Goal: Task Accomplishment & Management: Manage account settings

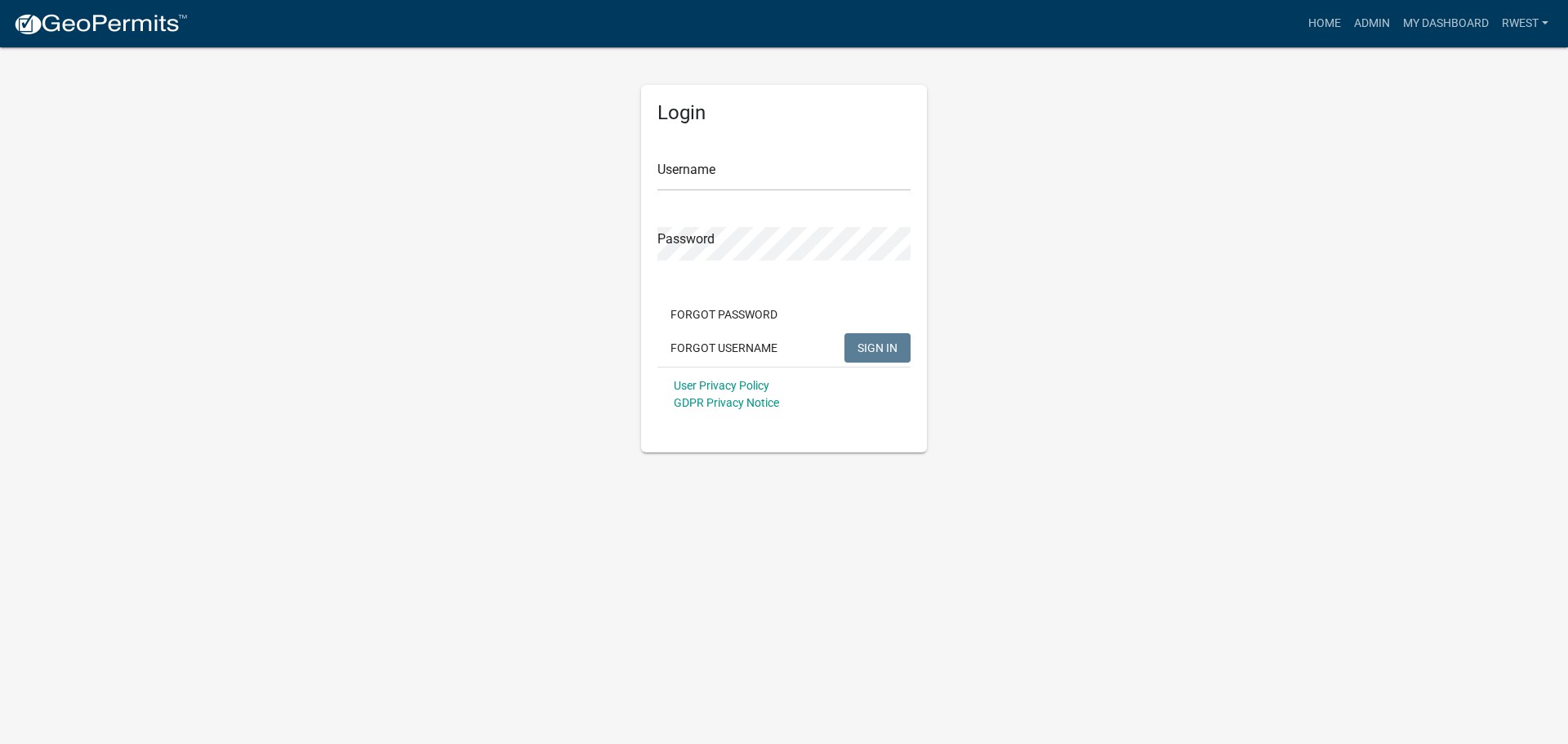
click at [694, 148] on div "Username" at bounding box center [784, 163] width 253 height 57
click at [696, 163] on input "Username" at bounding box center [784, 174] width 253 height 33
type input "rwest"
click at [844, 333] on button "SIGN IN" at bounding box center [877, 347] width 66 height 29
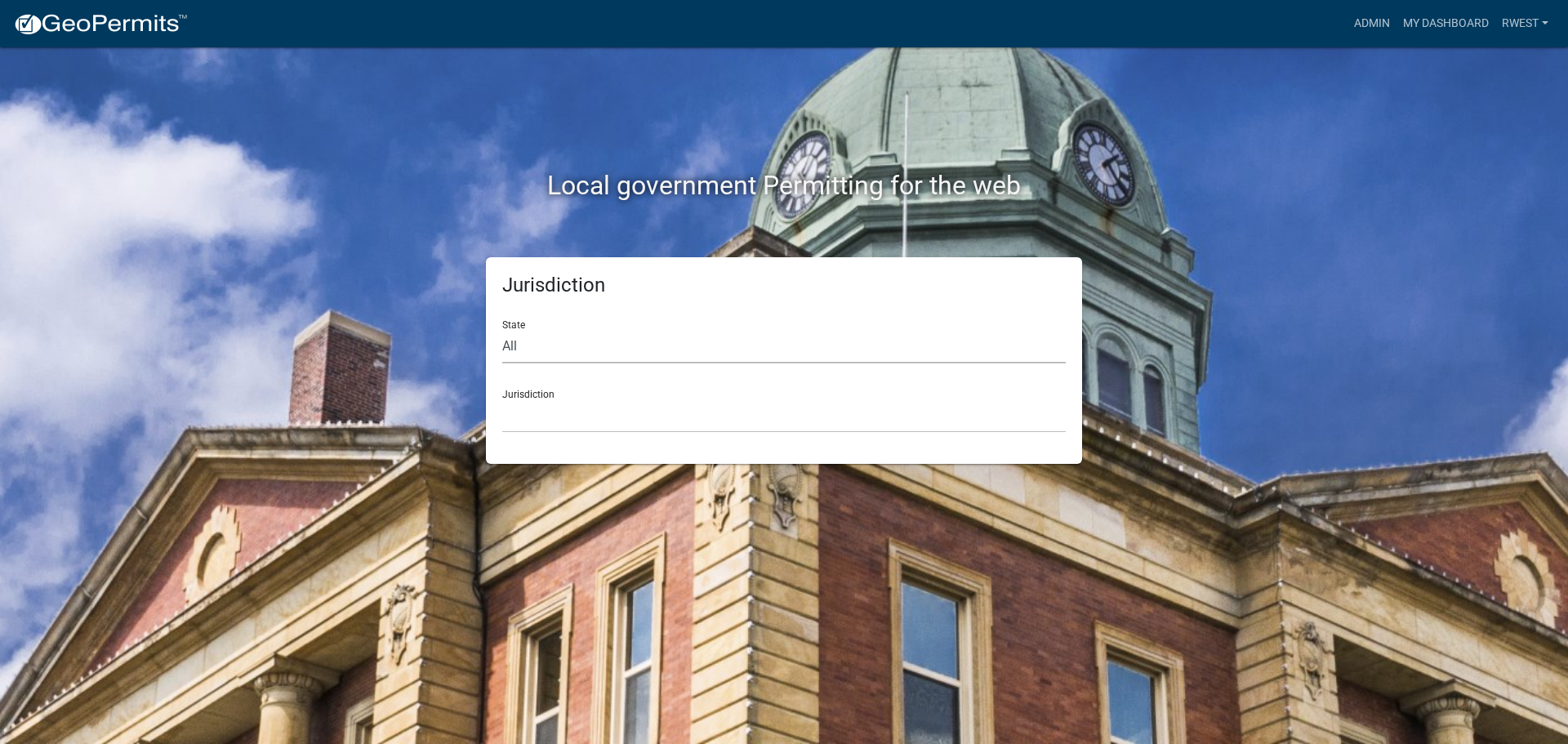
click at [546, 349] on select "All Colorado Georgia Indiana Iowa Kansas Minnesota Ohio South Carolina Wisconsin" at bounding box center [783, 346] width 563 height 33
select select "Georgia"
click at [502, 330] on select "All Colorado Georgia Indiana Iowa Kansas Minnesota Ohio South Carolina Wisconsin" at bounding box center [783, 346] width 563 height 33
click at [544, 422] on select "Carroll County, Georgia Cook County, Georgia Crawford County, Georgia Gilmer Co…" at bounding box center [783, 415] width 563 height 33
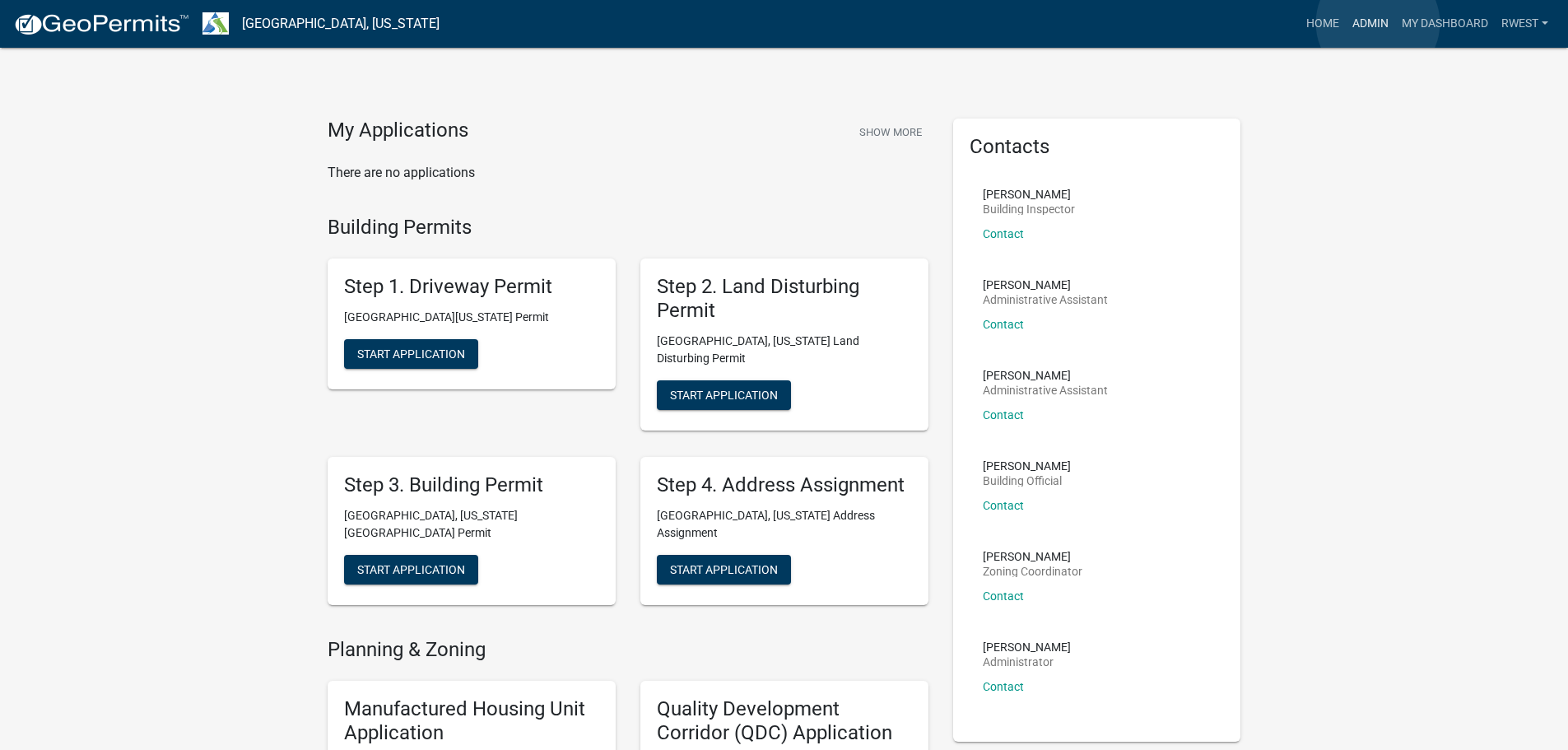
click at [1378, 23] on link "Admin" at bounding box center [1370, 24] width 49 height 31
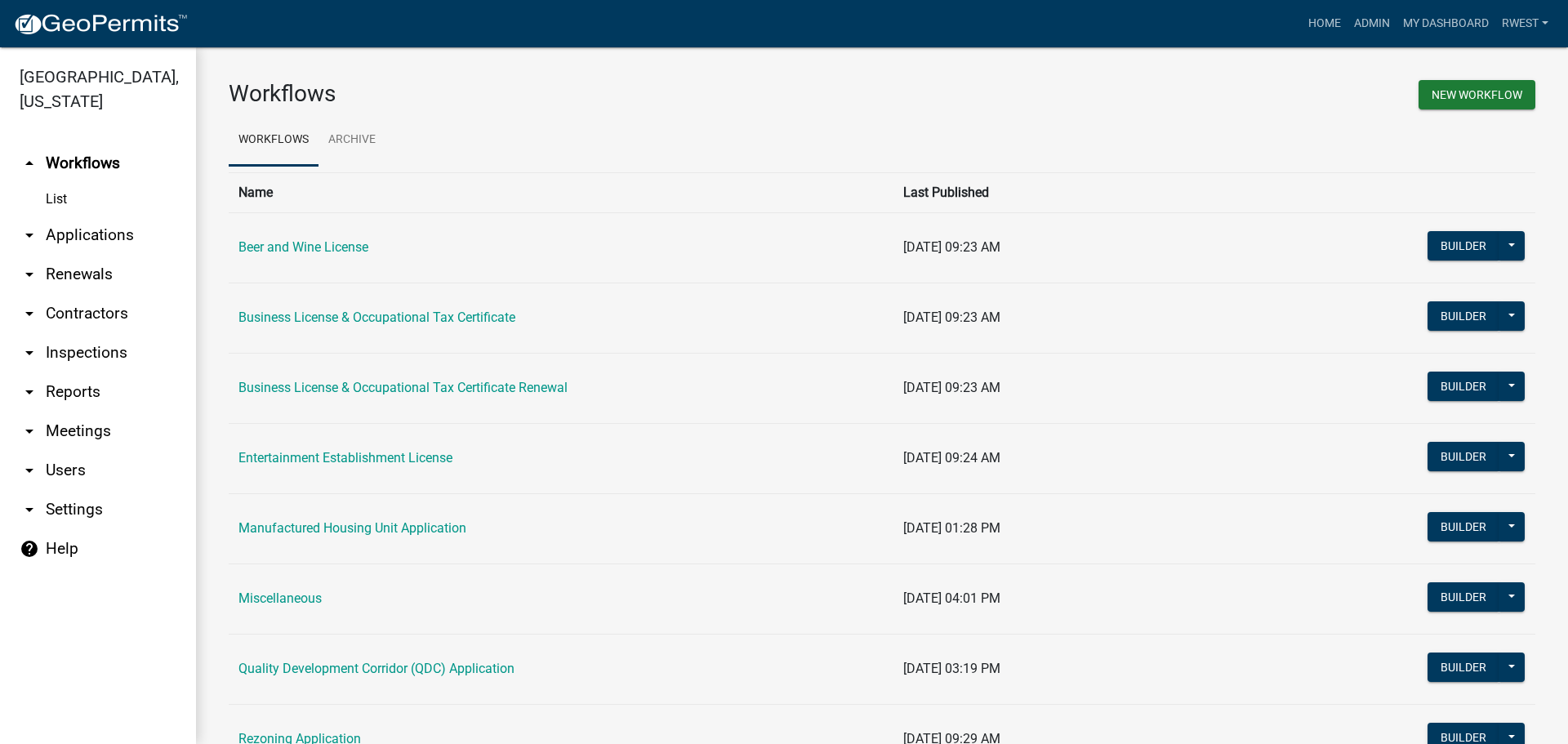
click at [98, 216] on link "arrow_drop_down Applications" at bounding box center [98, 236] width 196 height 40
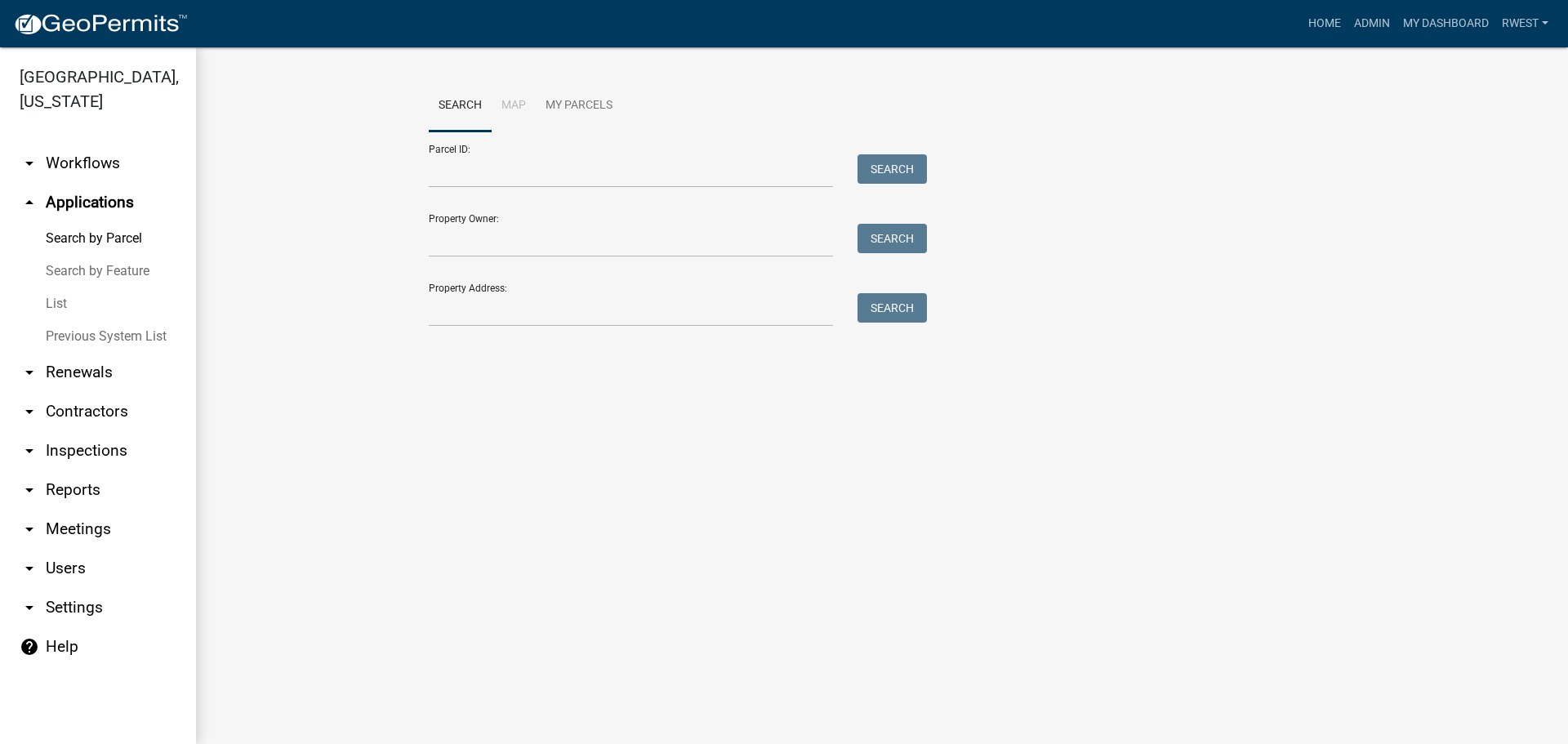
click at [52, 288] on link "List" at bounding box center [98, 304] width 196 height 33
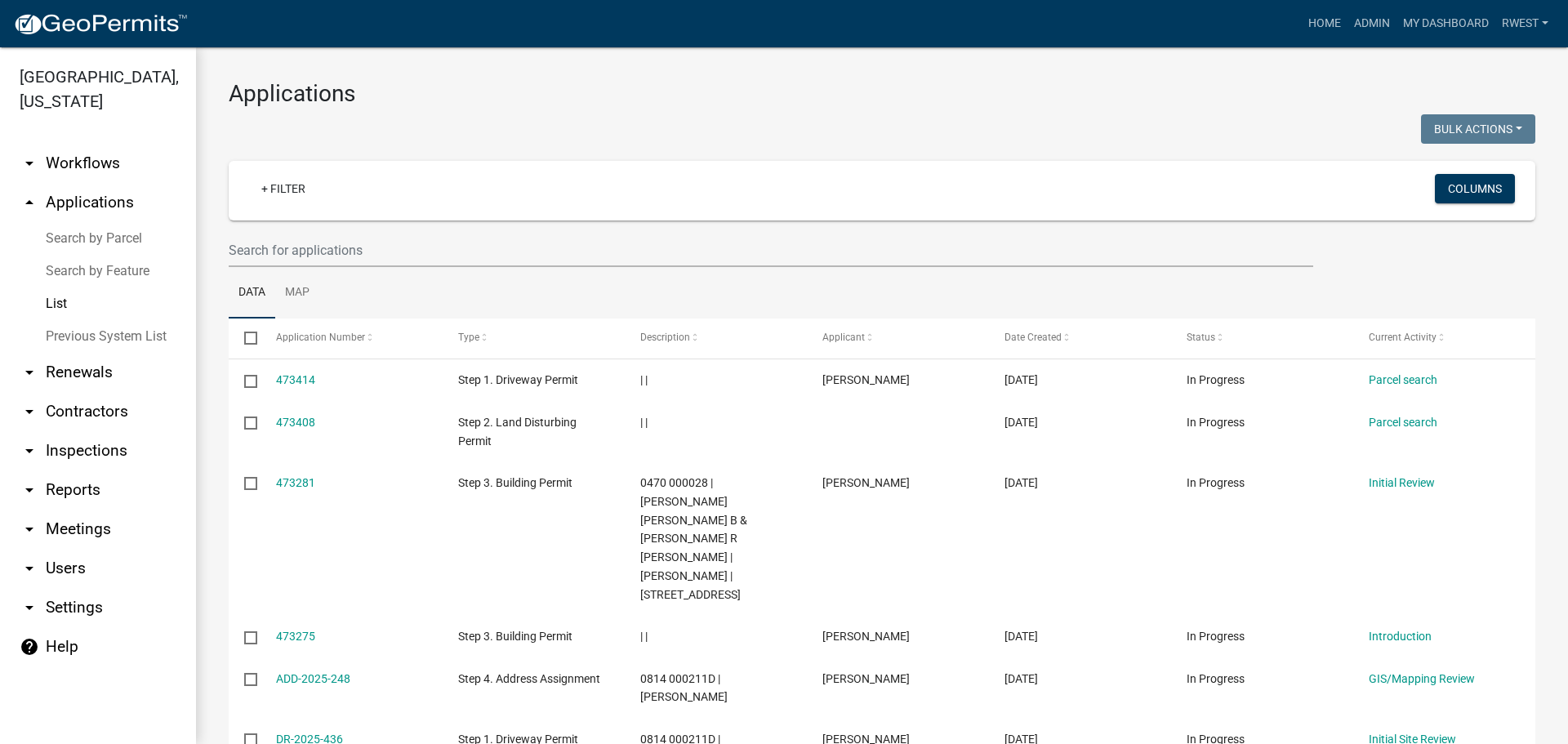
click at [94, 183] on link "arrow_drop_up Applications" at bounding box center [98, 203] width 196 height 40
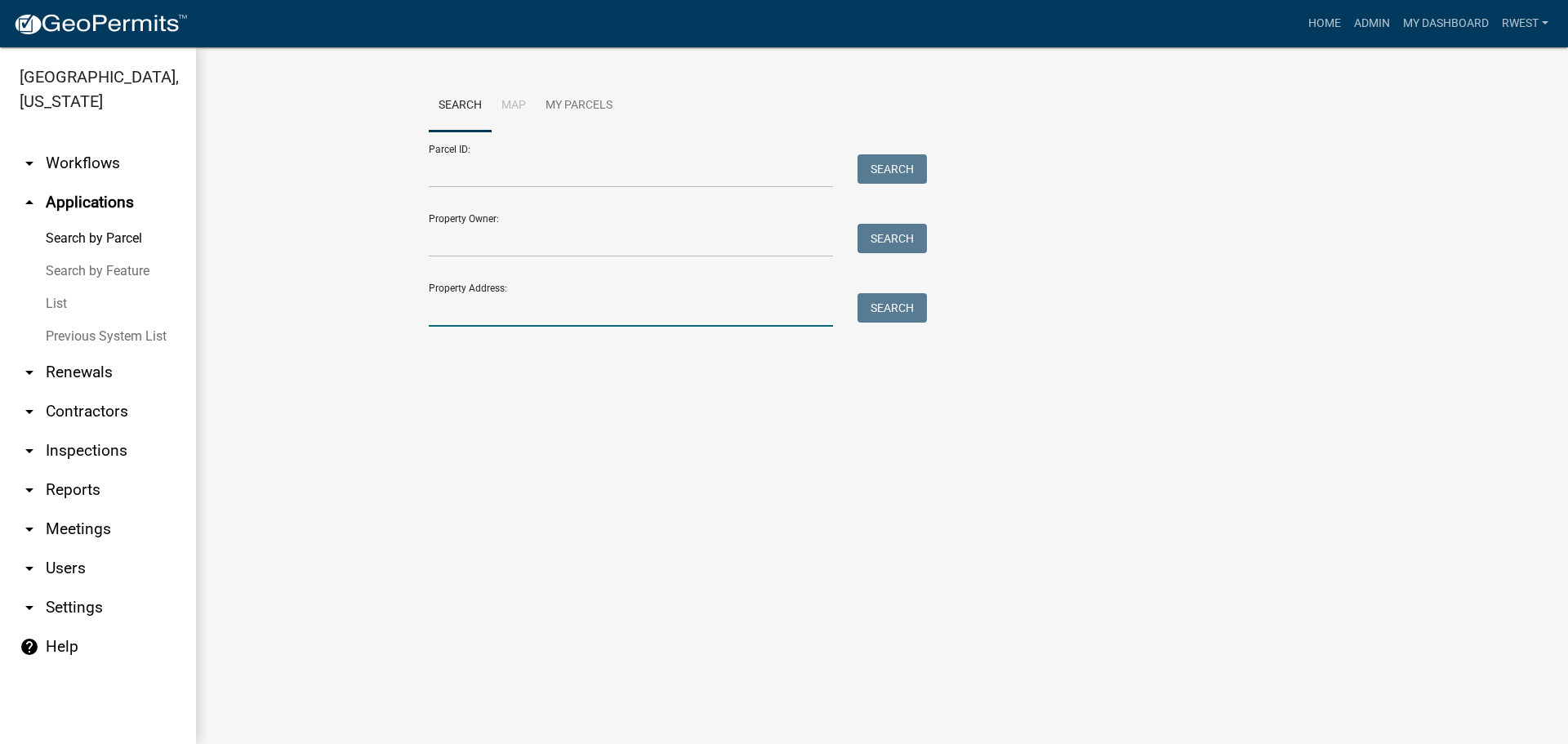
click at [442, 311] on input "Property Address:" at bounding box center [630, 309] width 405 height 33
type input "63 [PERSON_NAME]"
click at [880, 308] on button "Search" at bounding box center [892, 307] width 70 height 29
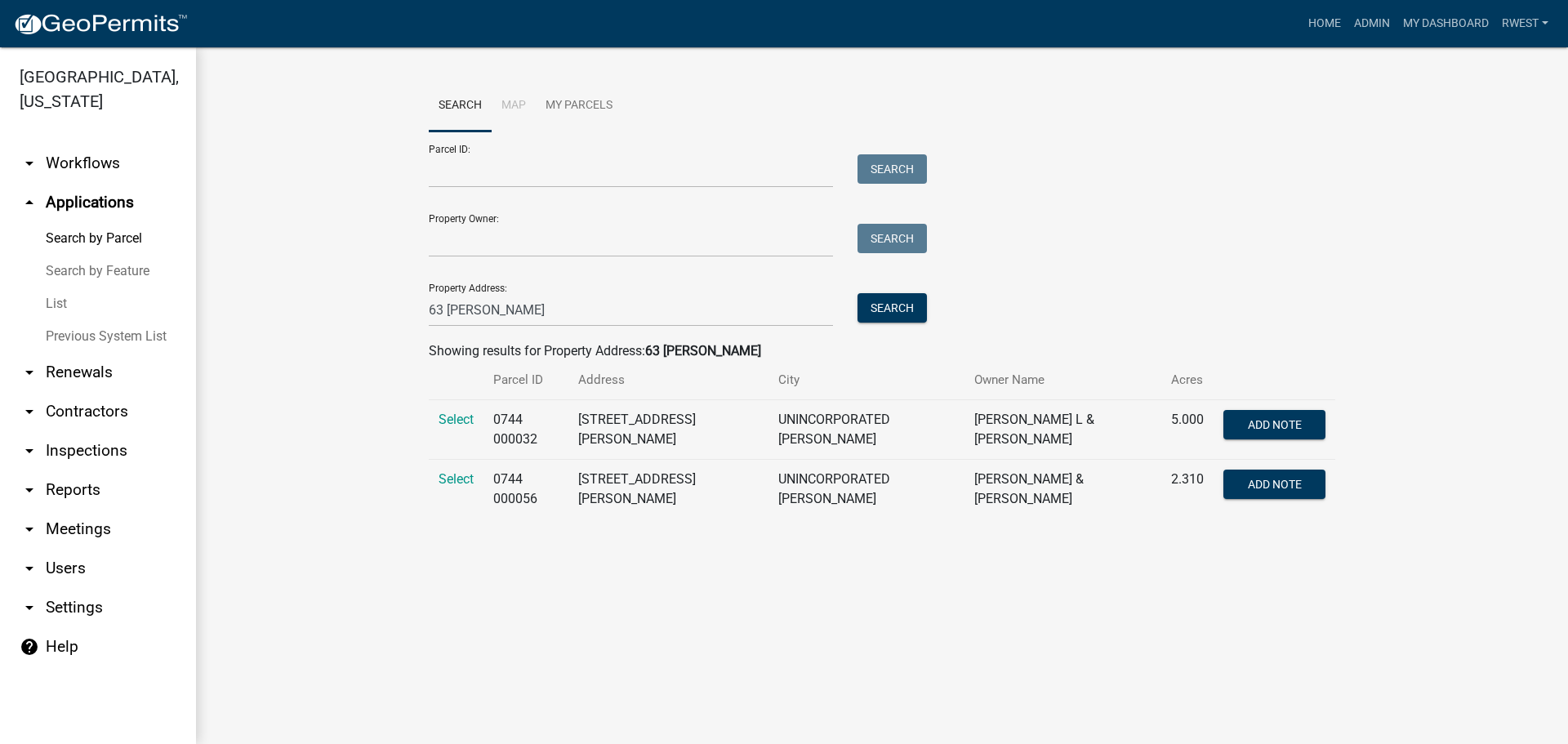
click at [78, 288] on link "List" at bounding box center [98, 304] width 196 height 33
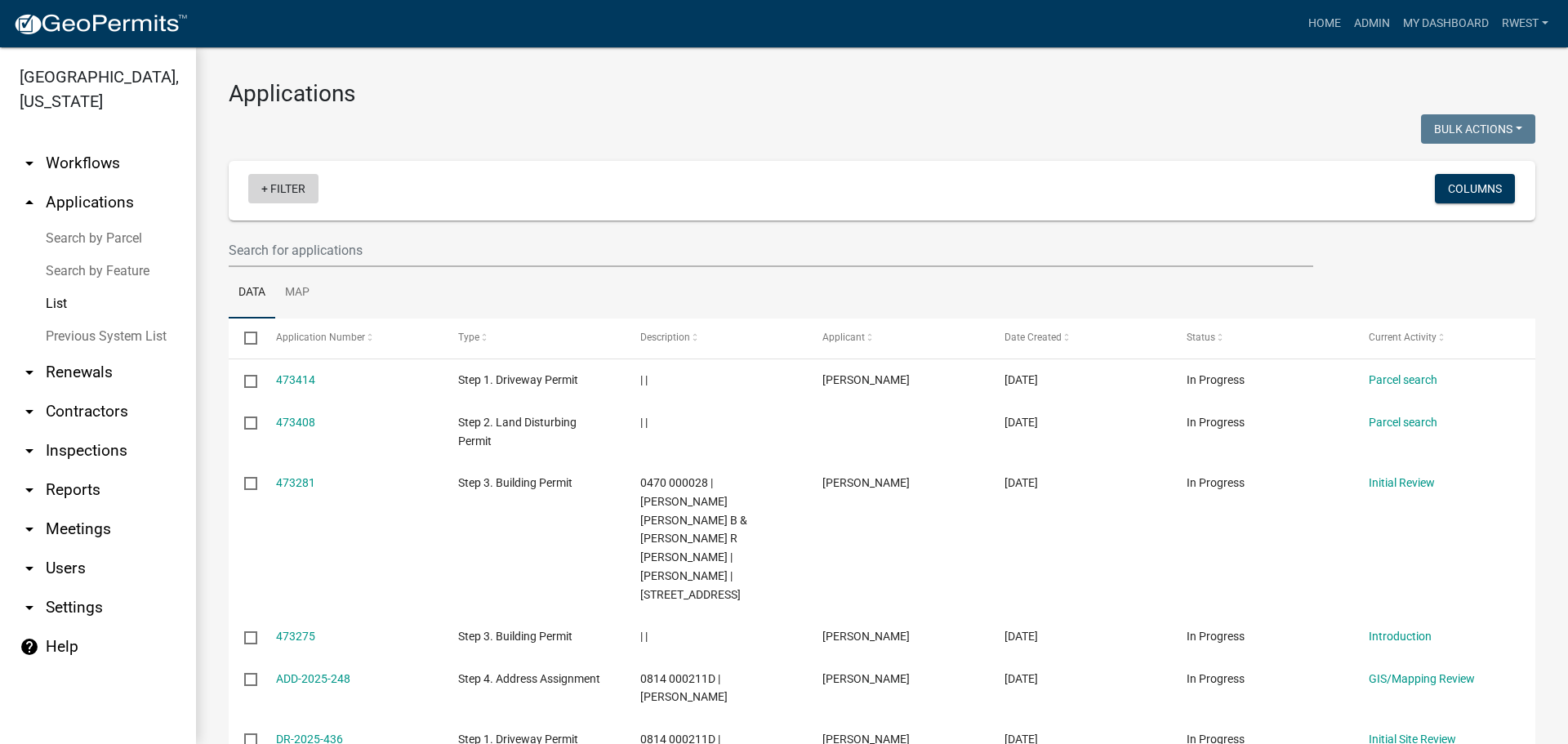
click at [292, 194] on link "+ Filter" at bounding box center [283, 188] width 70 height 29
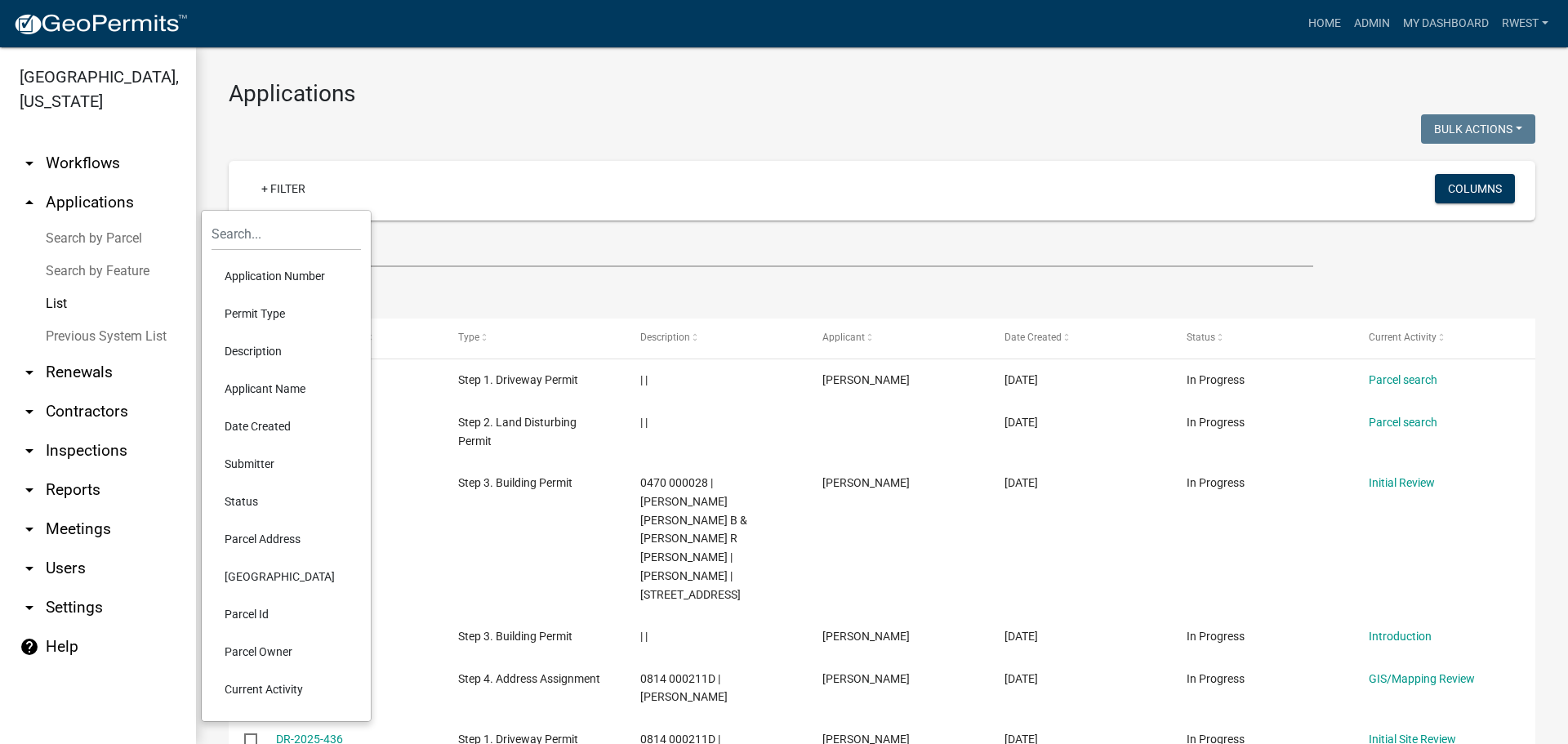
click at [255, 501] on li "Status" at bounding box center [286, 502] width 149 height 38
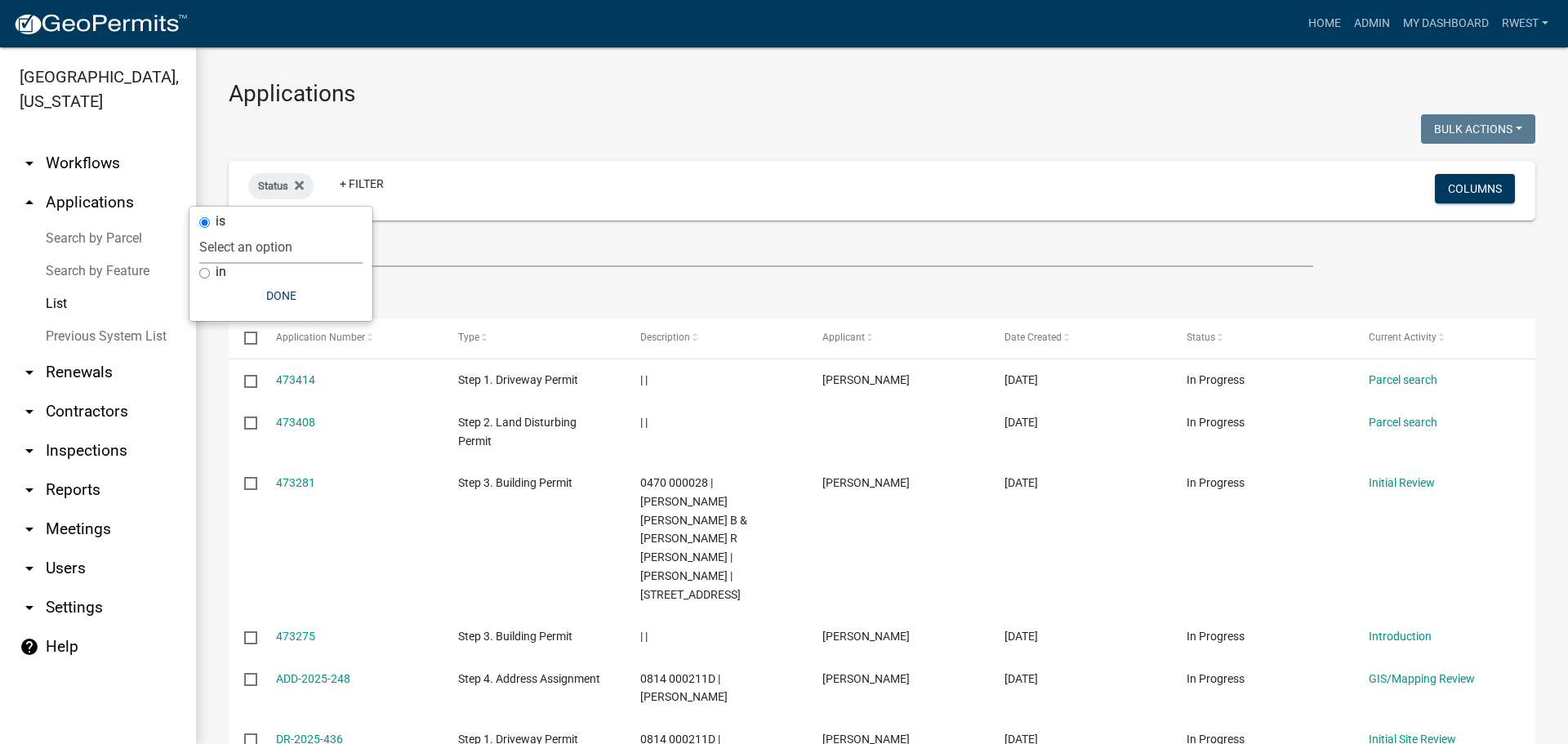
drag, startPoint x: 253, startPoint y: 247, endPoint x: 251, endPoint y: 262, distance: 15.1
click at [253, 247] on select "Select an option Not Started In Progress Completed Expired Locked Withdrawn Voi…" at bounding box center [280, 246] width 163 height 33
select select "4"
click at [226, 230] on select "Select an option Not Started In Progress Completed Expired Locked Withdrawn Voi…" at bounding box center [280, 246] width 163 height 33
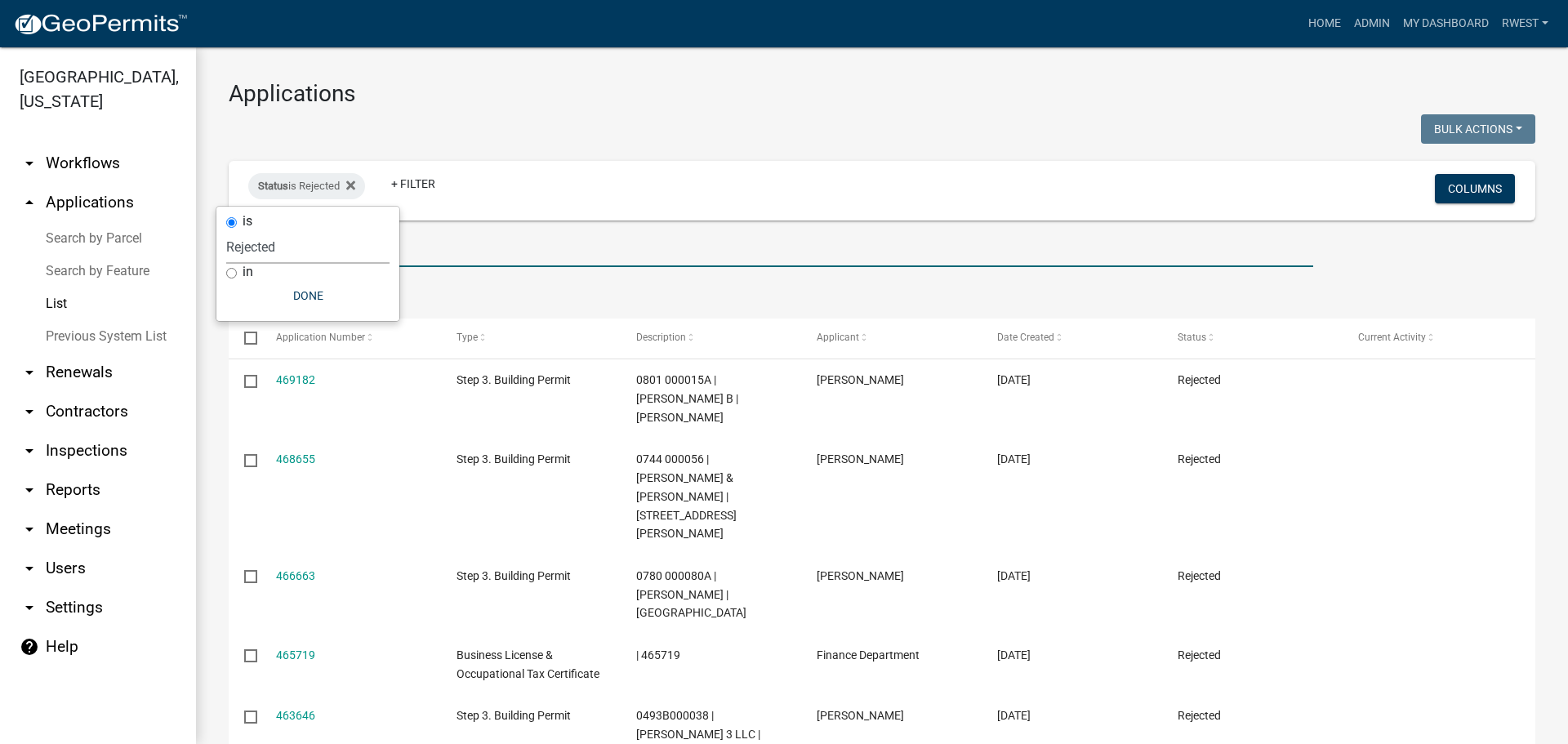
click at [425, 250] on input "text" at bounding box center [771, 250] width 1085 height 33
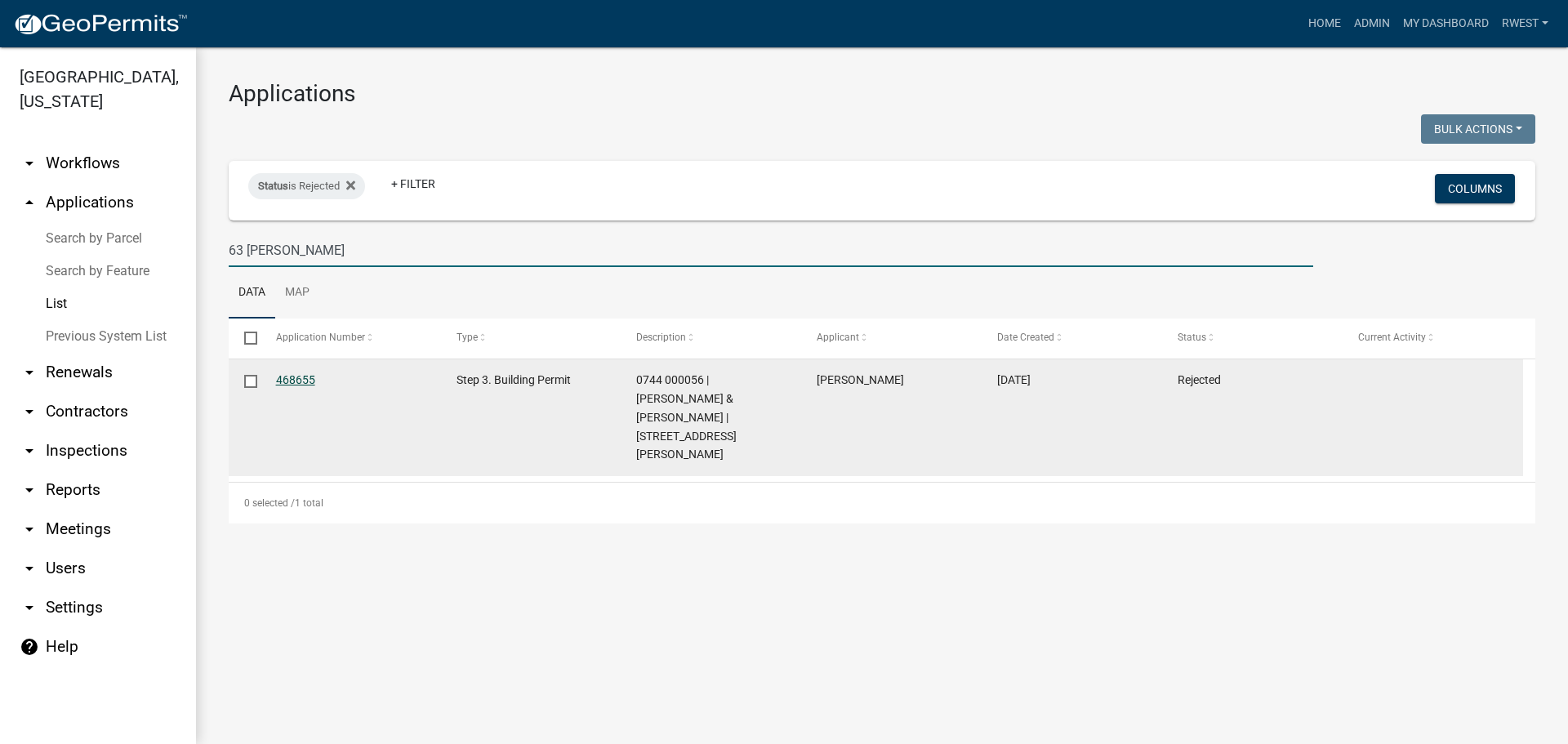
type input "63 jarrel"
click at [301, 383] on link "468655" at bounding box center [296, 380] width 40 height 13
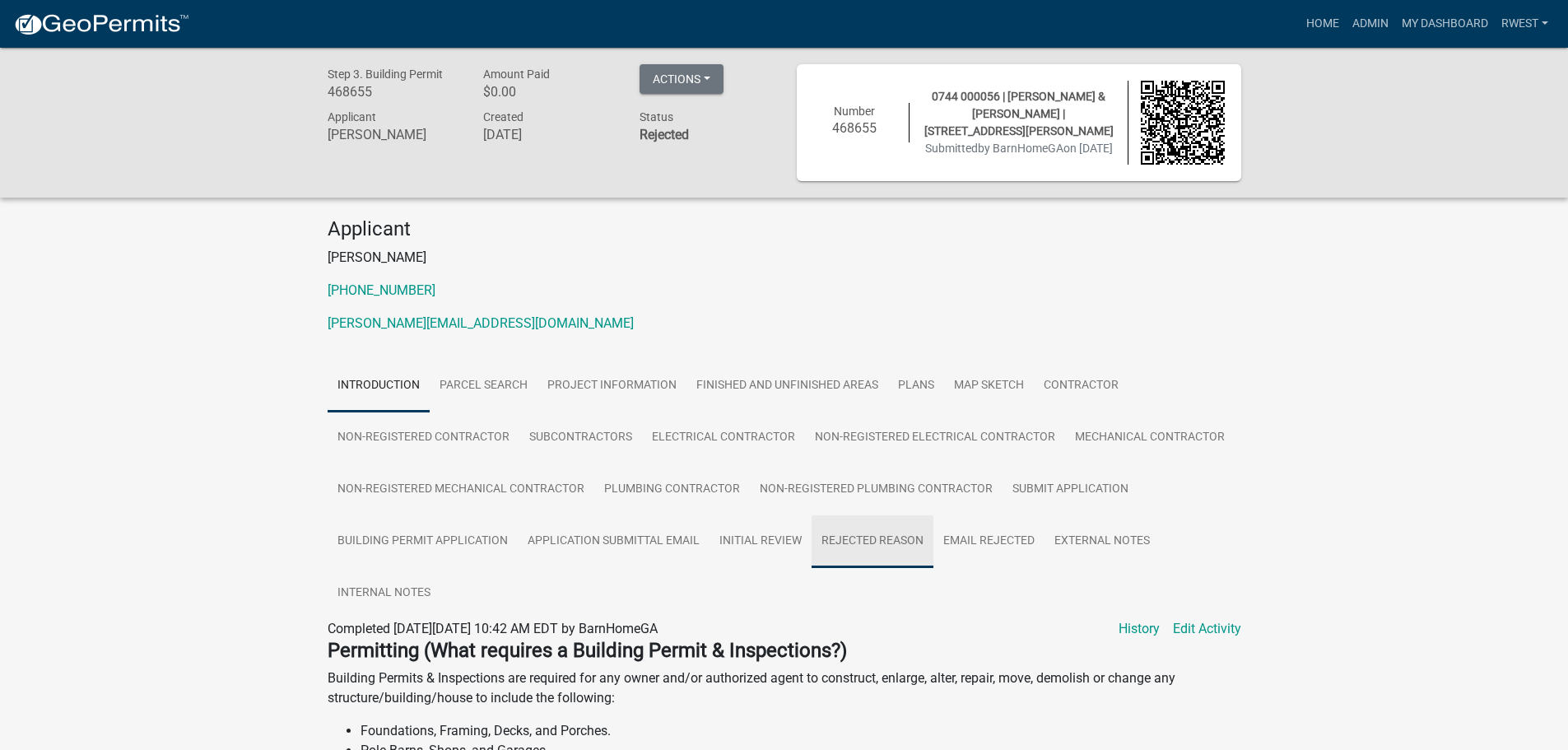
click at [874, 546] on link "Rejected Reason" at bounding box center [873, 541] width 122 height 52
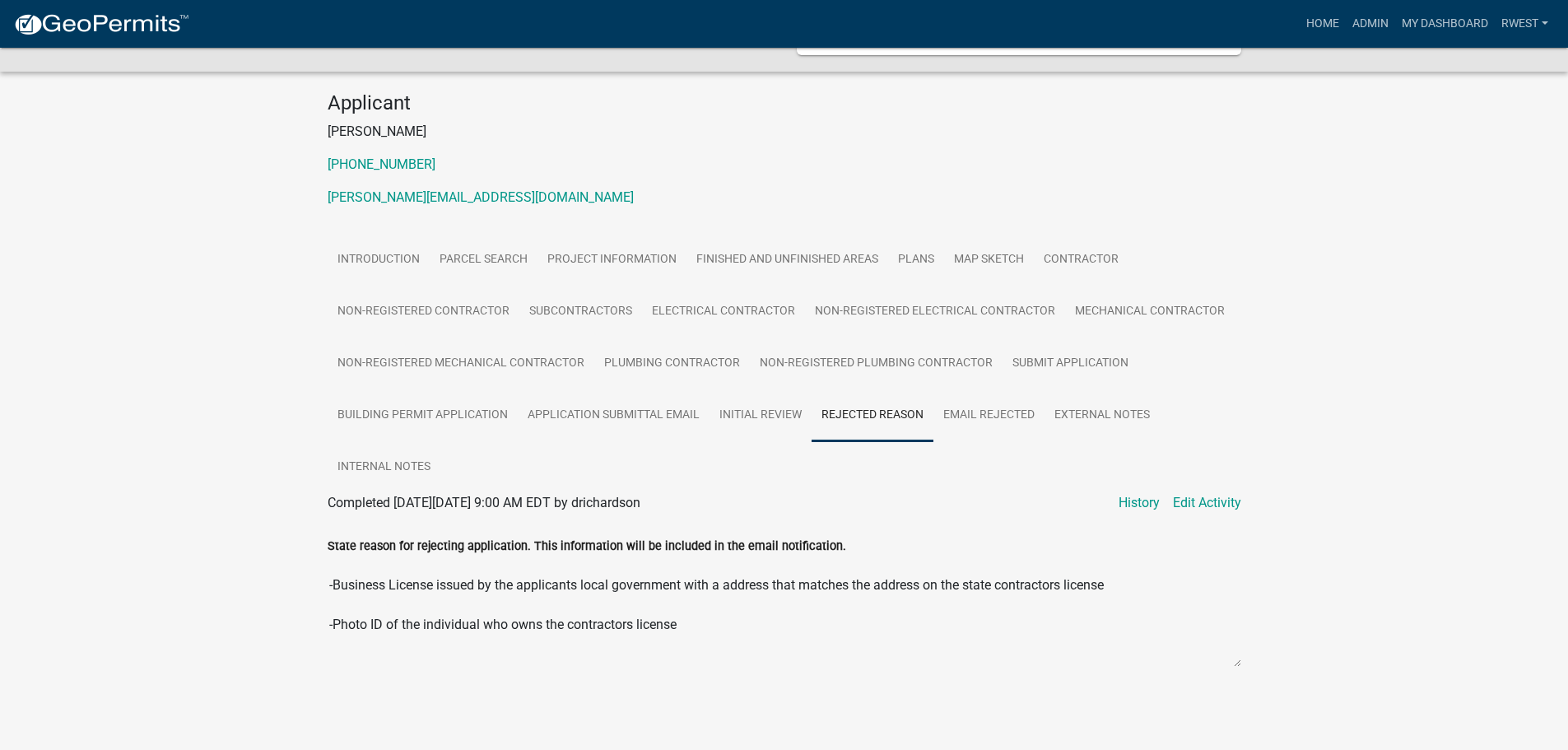
scroll to position [108, 0]
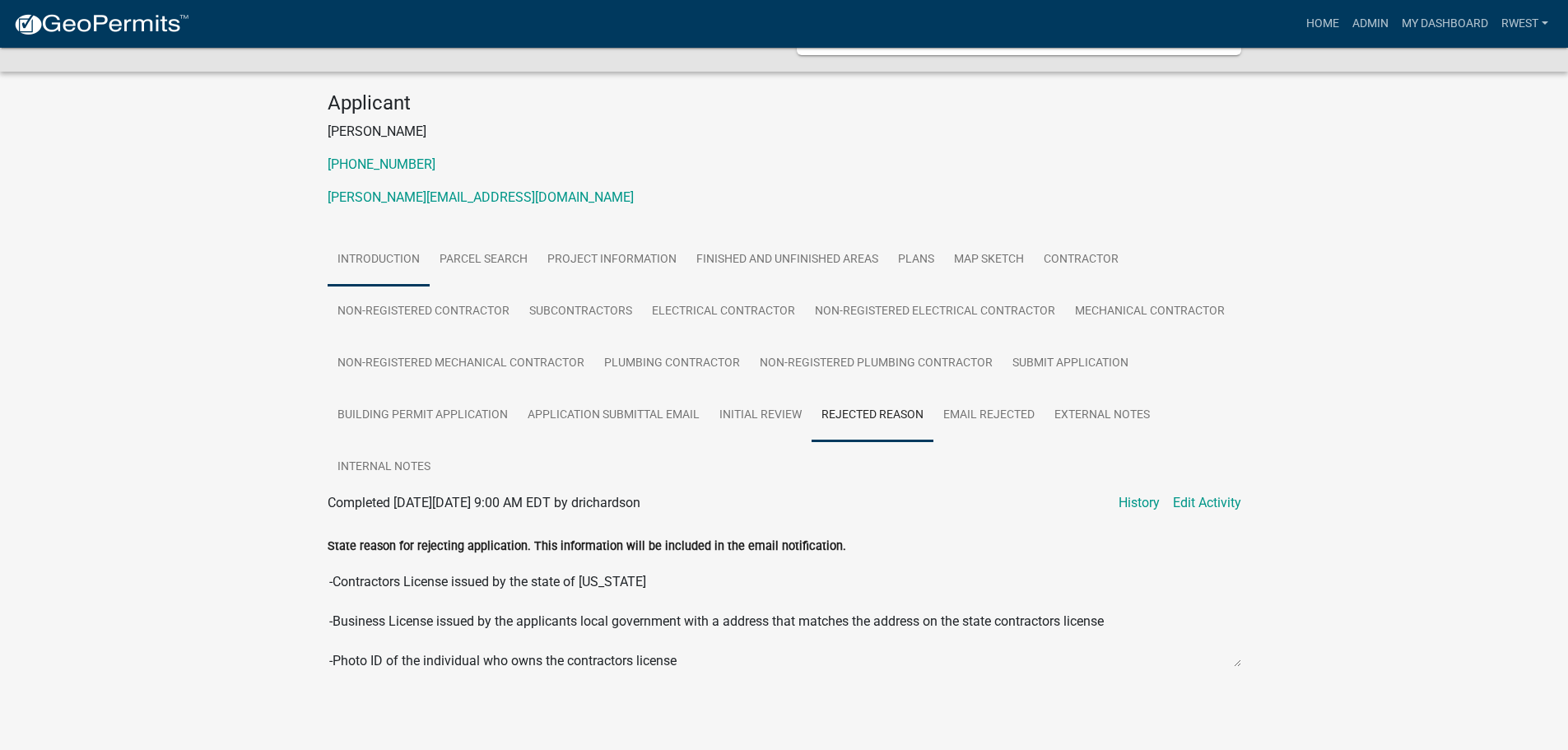
click at [379, 260] on link "Introduction" at bounding box center [378, 260] width 102 height 52
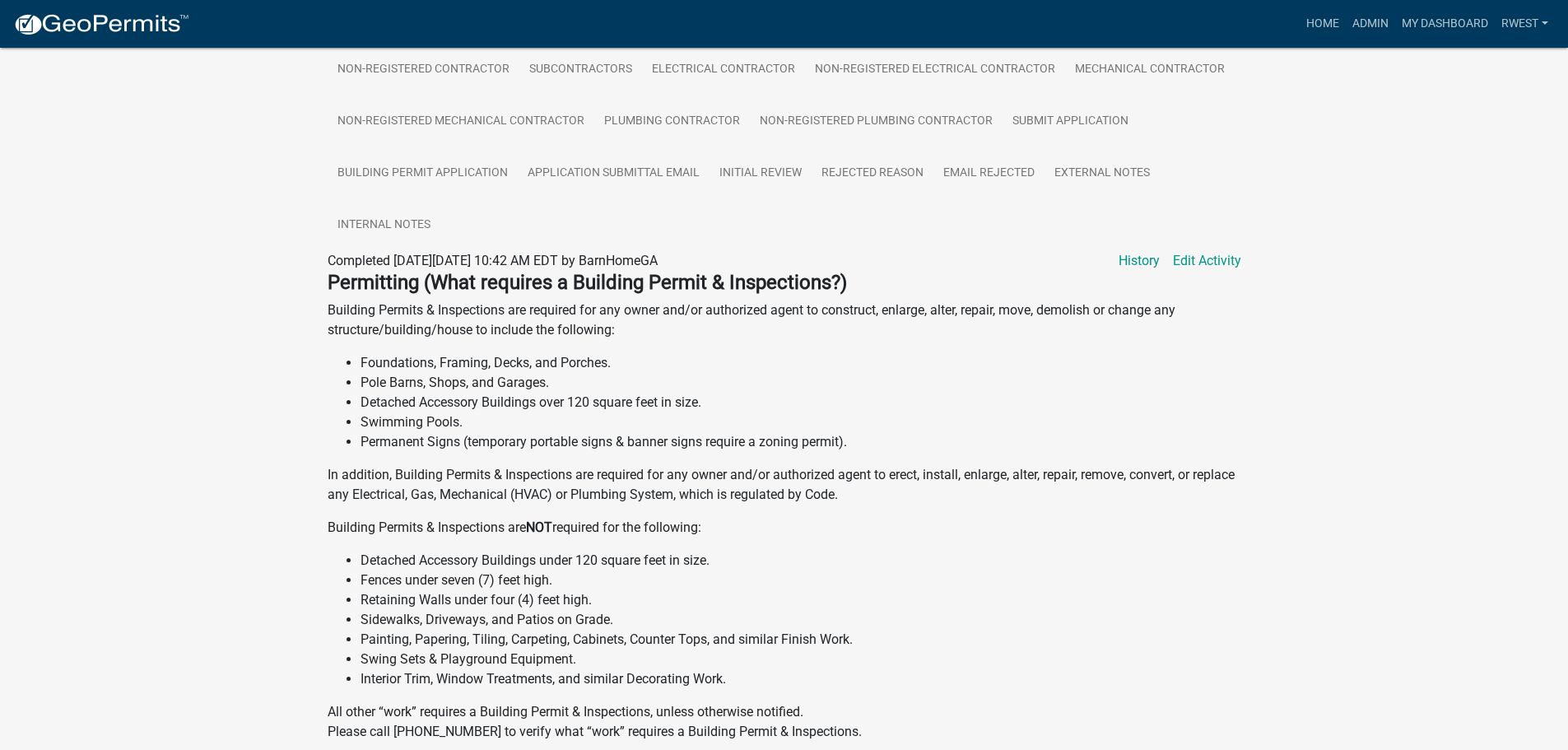
scroll to position [211, 0]
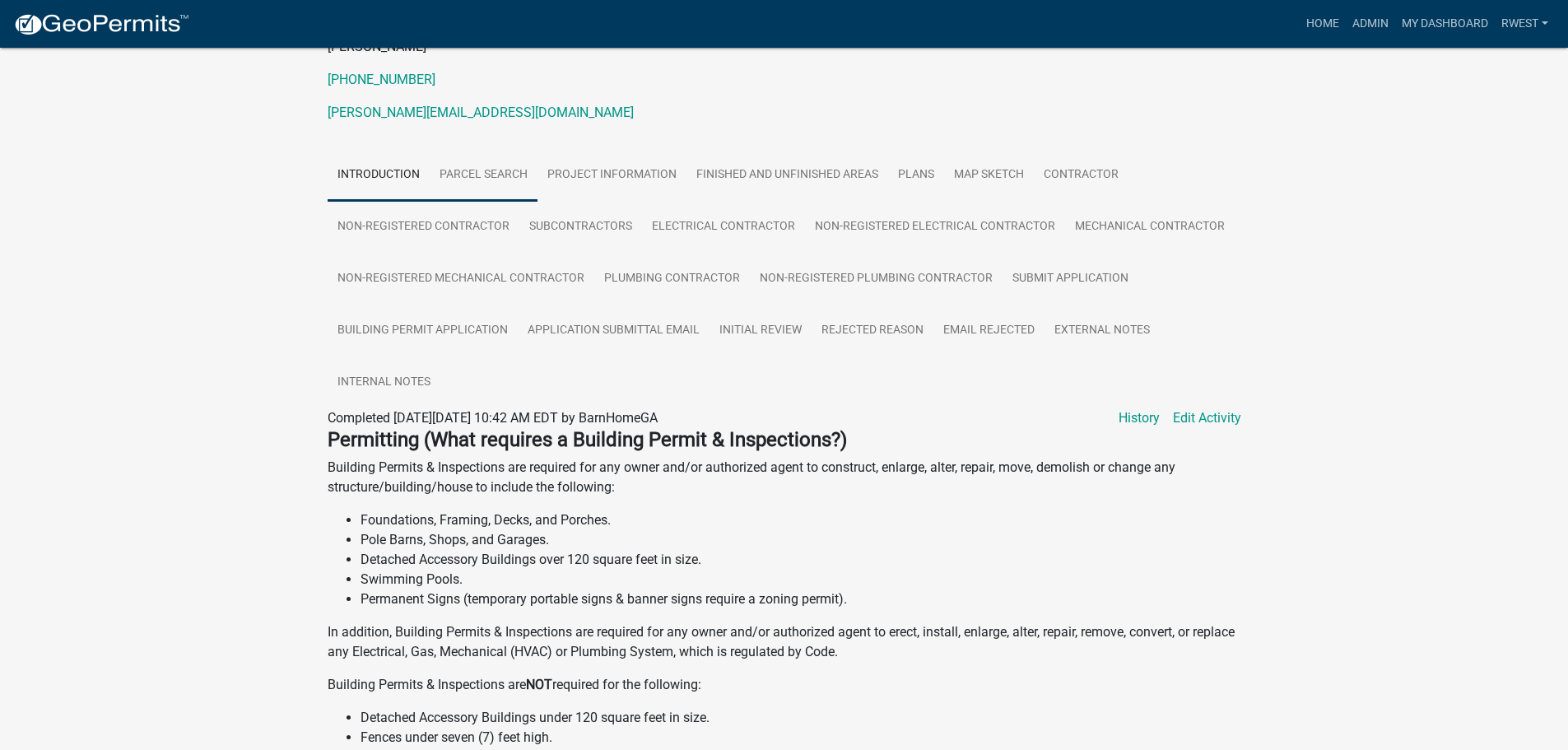
click at [503, 180] on link "Parcel search" at bounding box center [483, 175] width 107 height 52
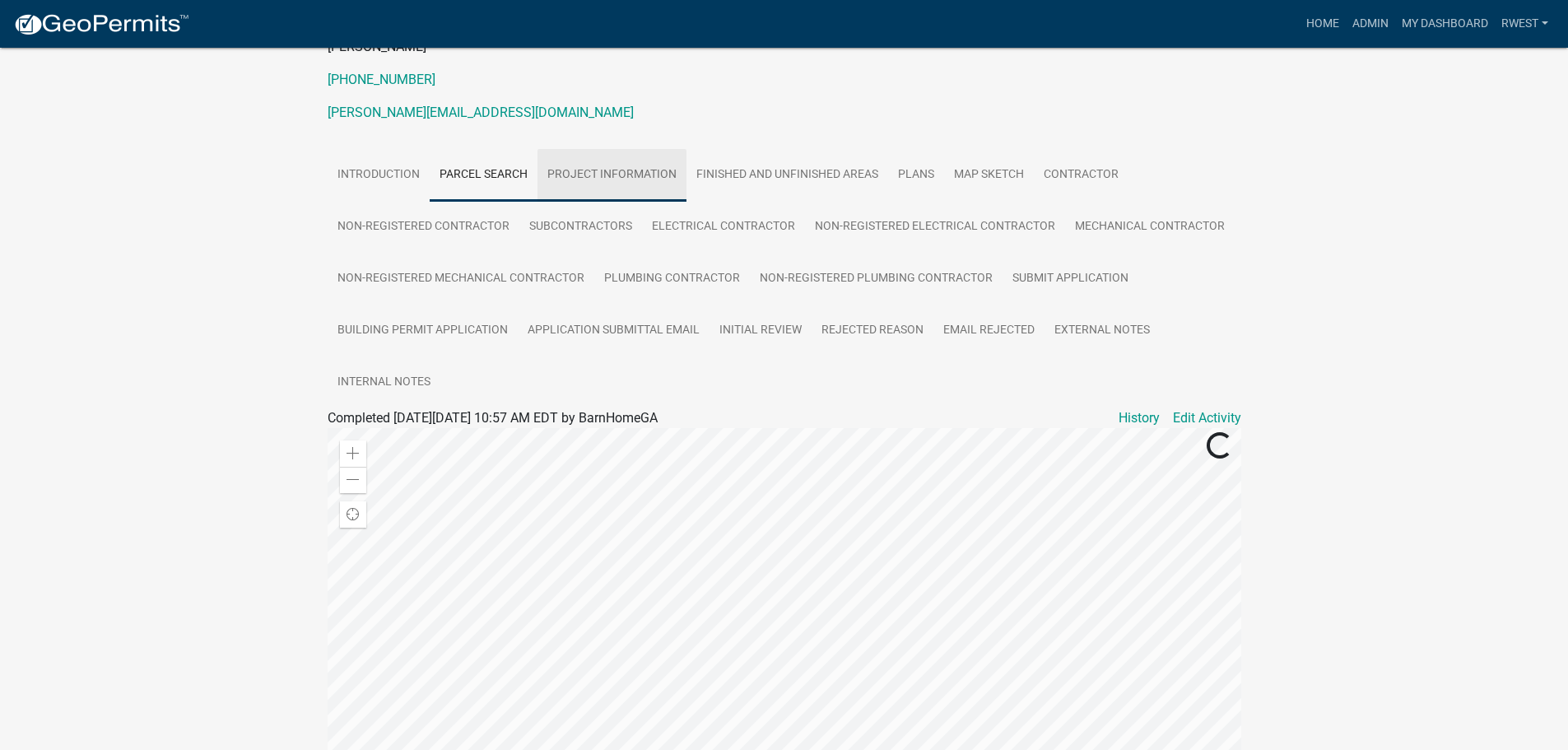
click at [616, 187] on link "Project Information" at bounding box center [611, 175] width 149 height 52
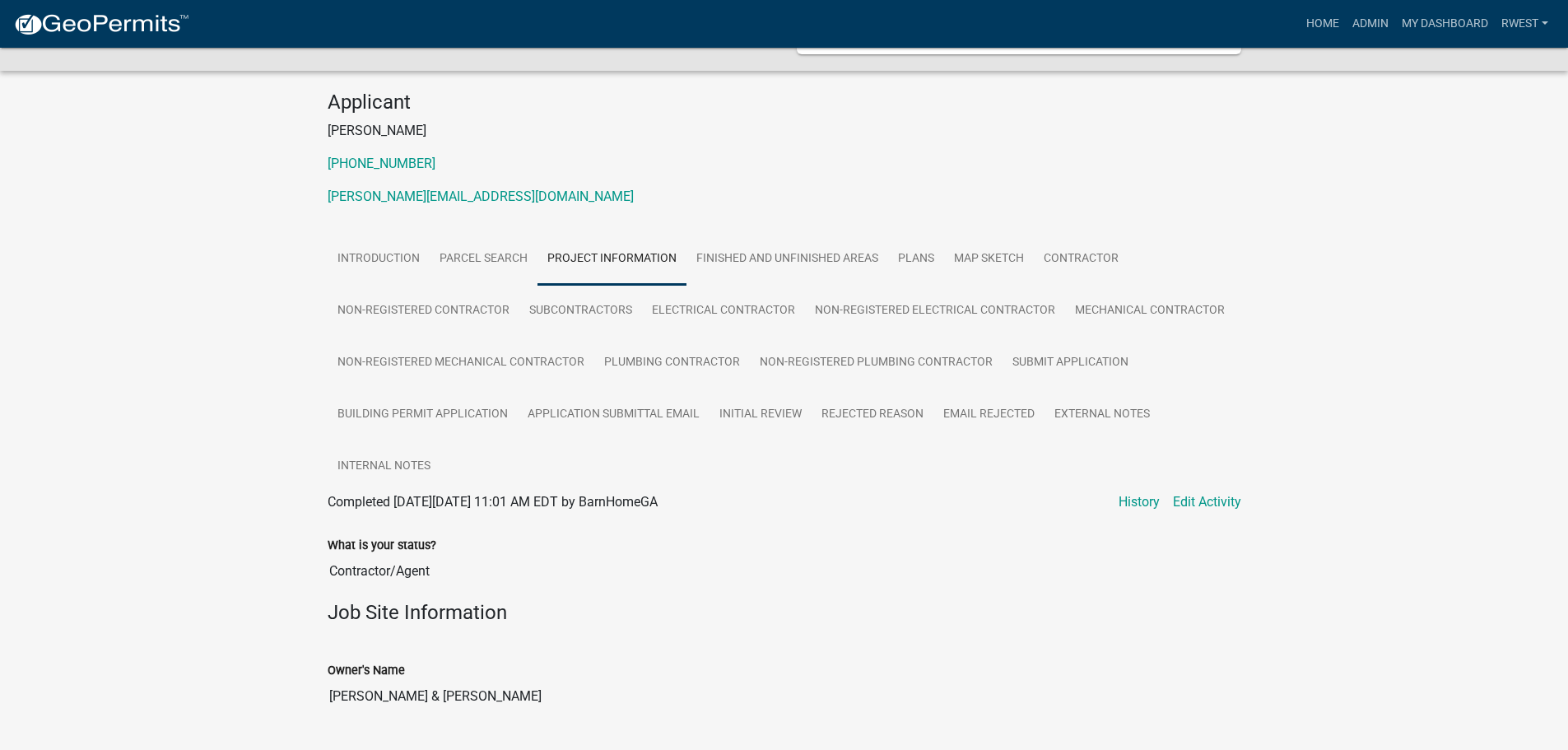
scroll to position [0, 0]
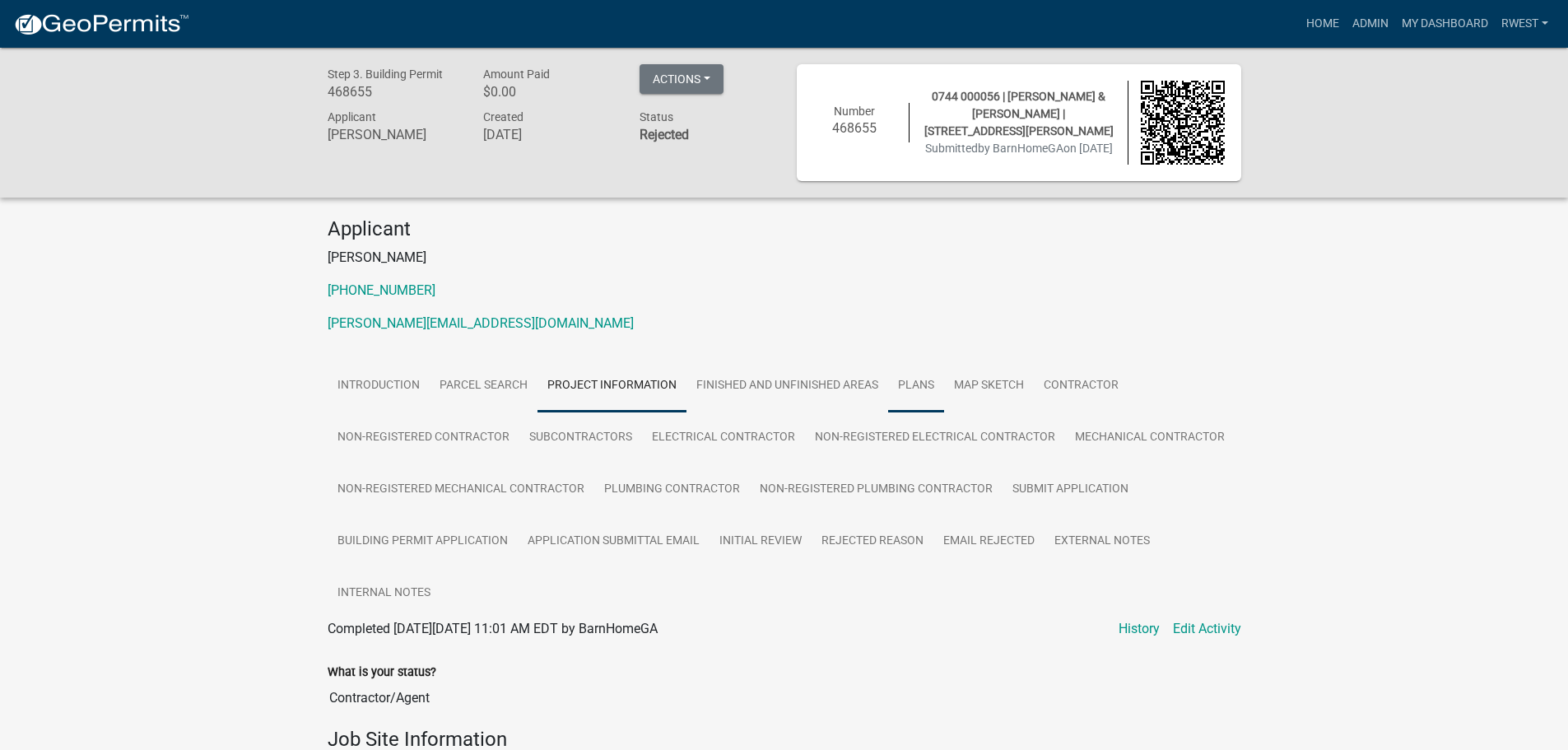
click at [927, 383] on link "Plans" at bounding box center [916, 385] width 56 height 52
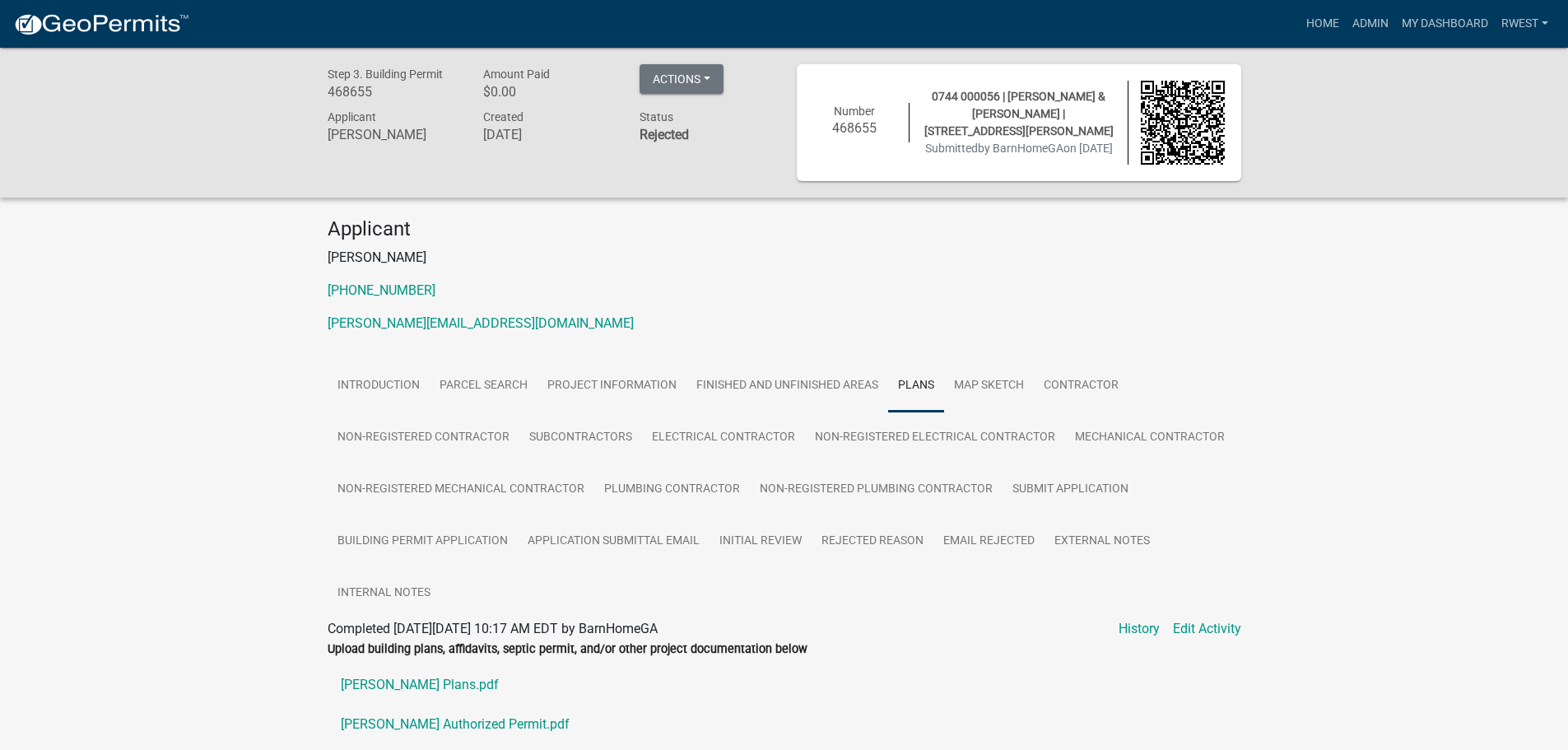
scroll to position [164, 0]
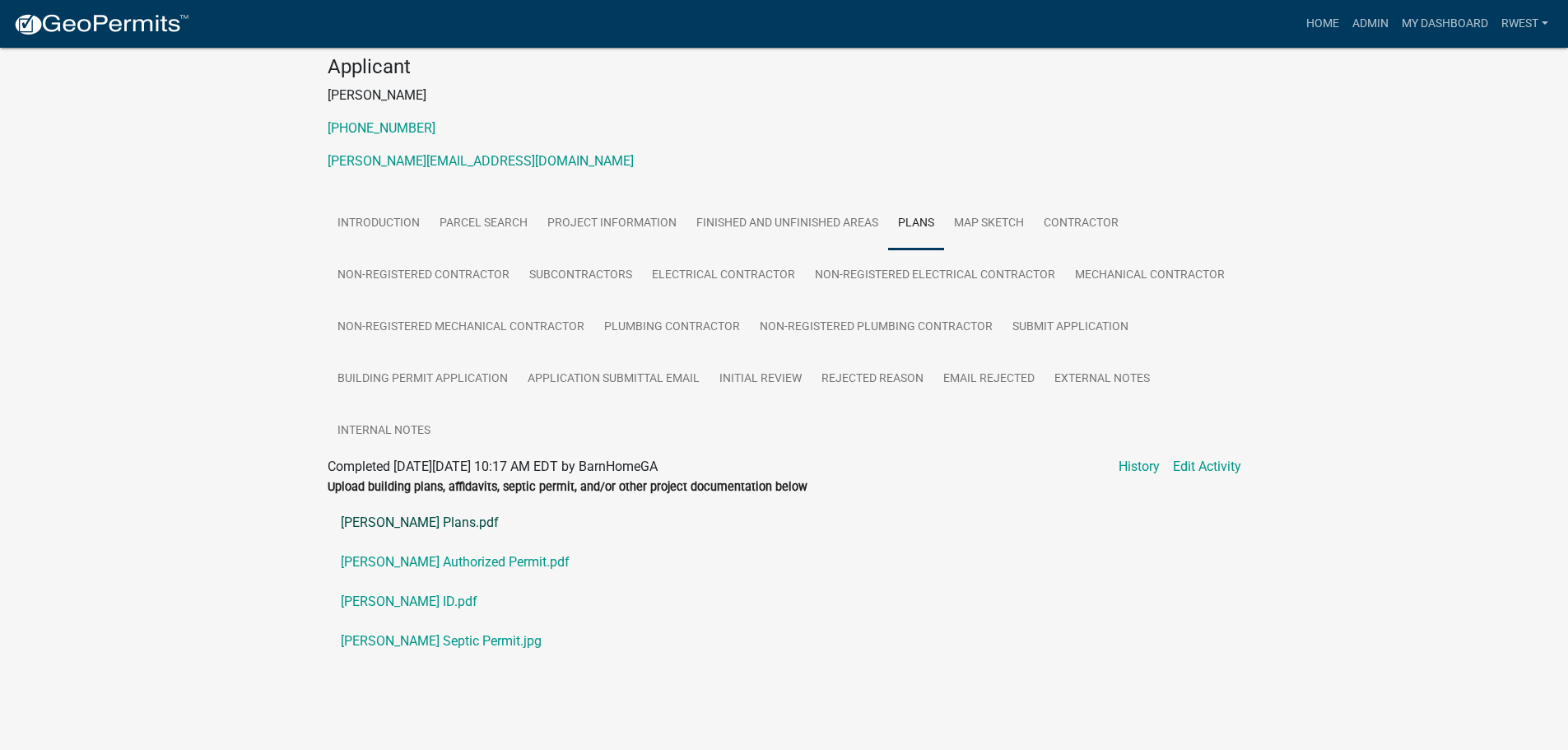
click at [442, 524] on link "Jeff Nance Plans.pdf" at bounding box center [784, 523] width 914 height 40
drag, startPoint x: 997, startPoint y: 227, endPoint x: 988, endPoint y: 236, distance: 12.7
click at [997, 227] on link "Map Sketch" at bounding box center [989, 223] width 89 height 52
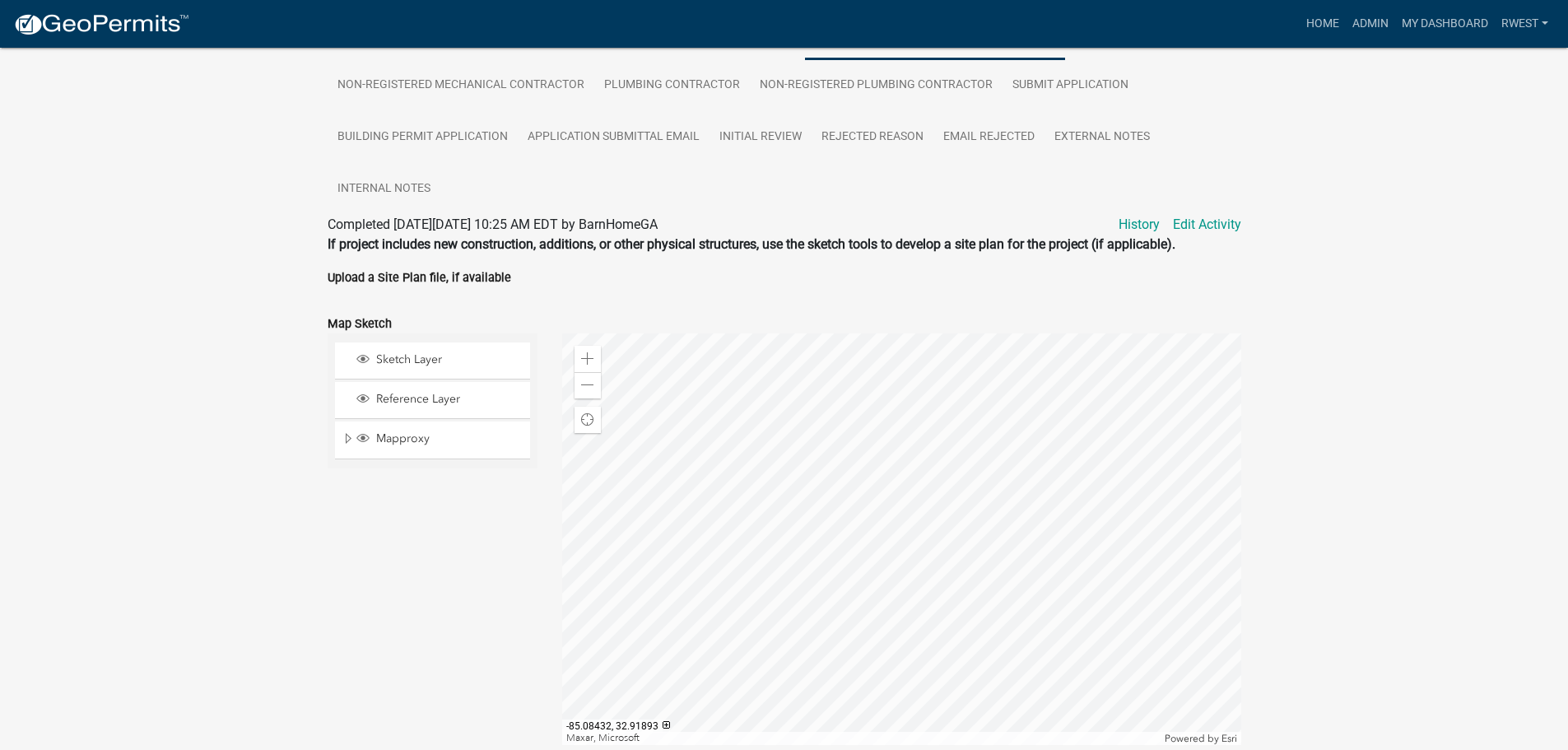
scroll to position [237, 0]
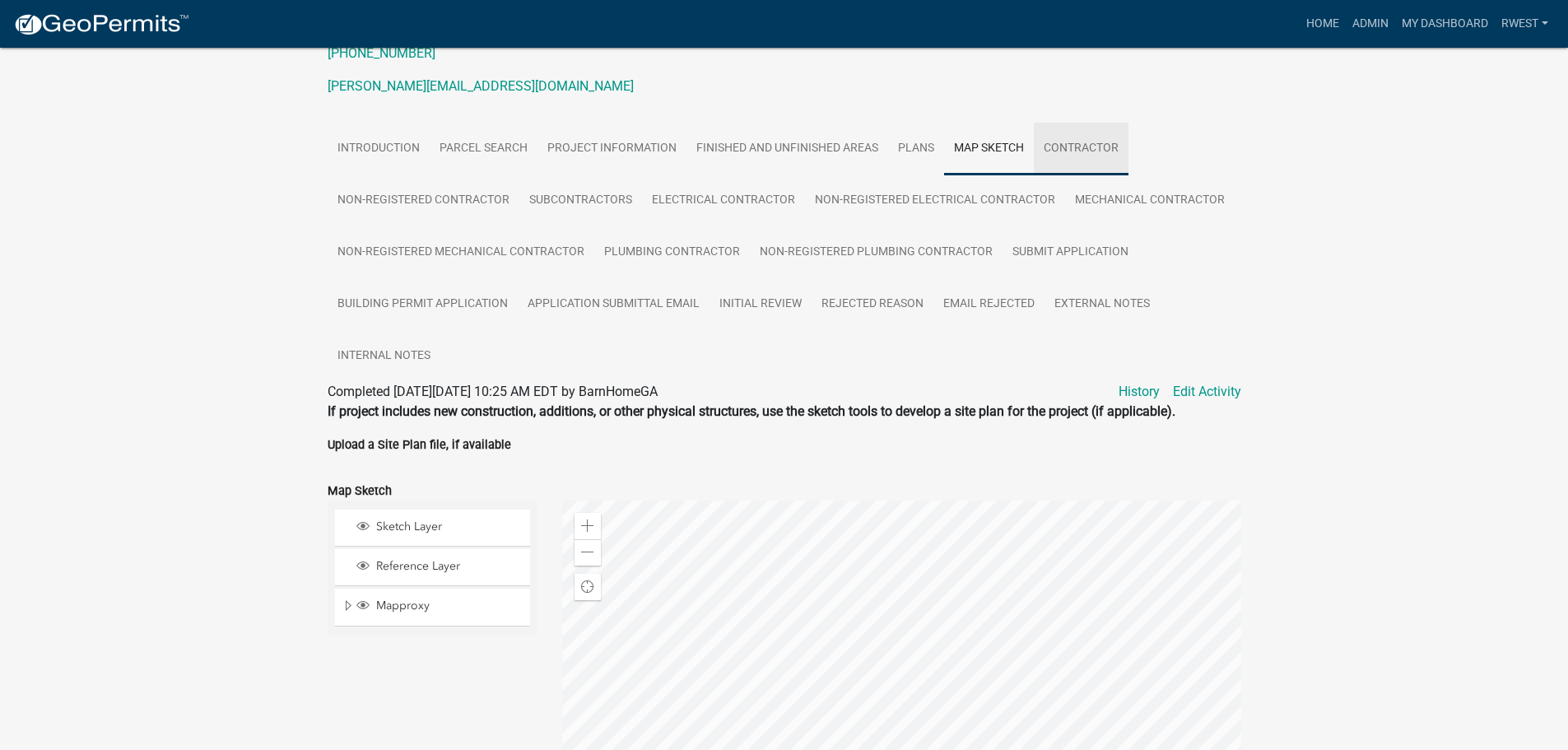
click at [1088, 144] on link "Contractor" at bounding box center [1081, 148] width 95 height 52
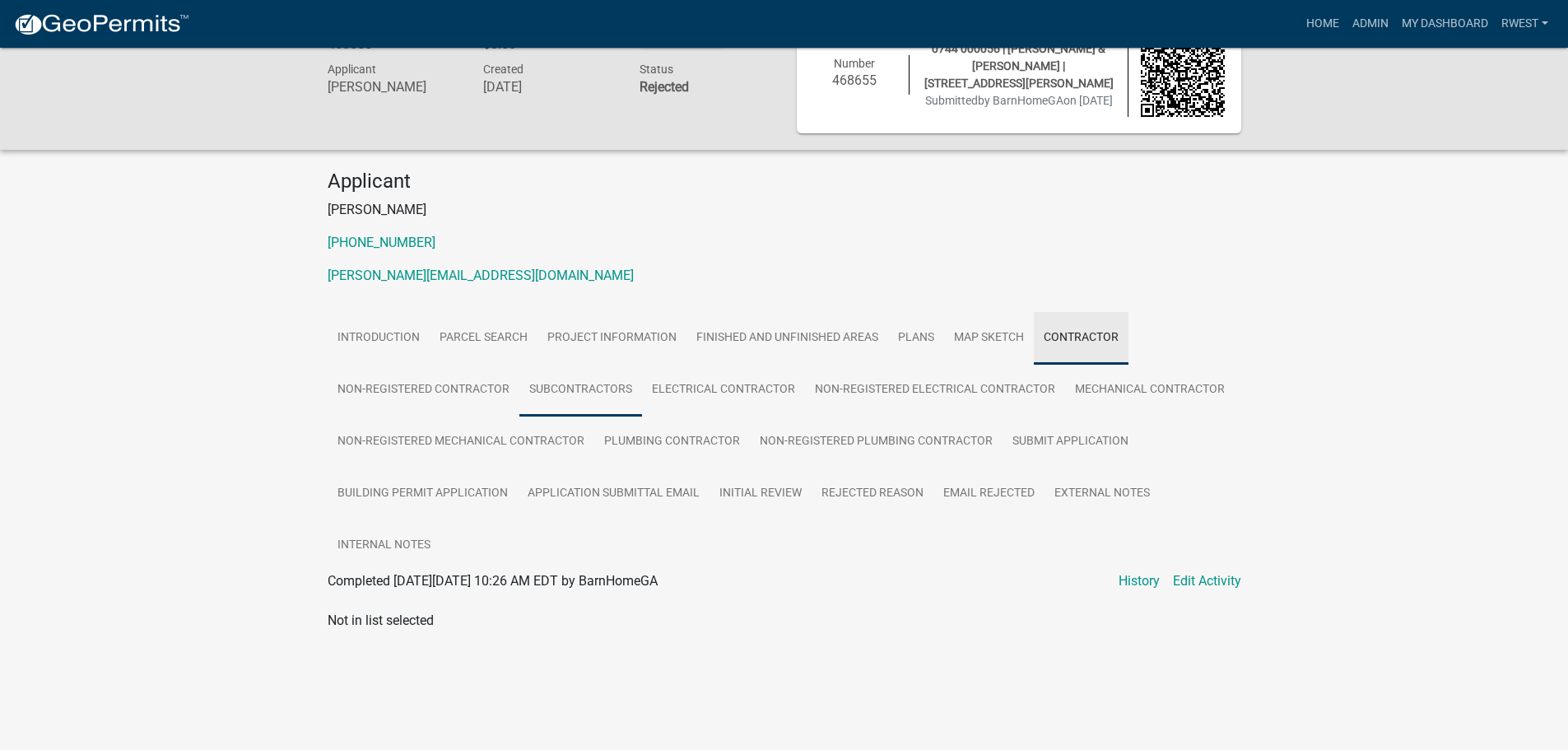
scroll to position [48, 0]
click at [568, 345] on link "Project Information" at bounding box center [611, 337] width 149 height 52
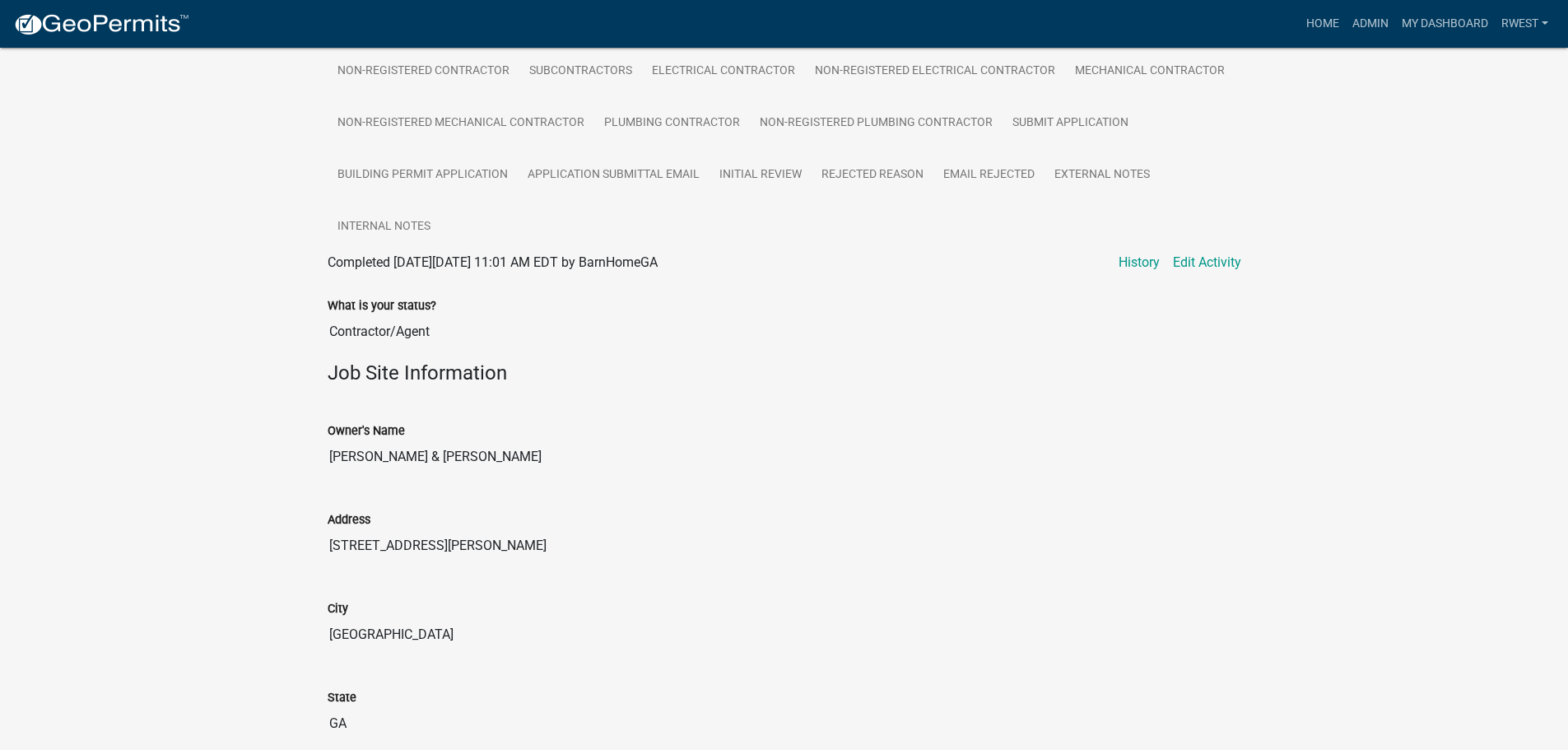
scroll to position [0, 0]
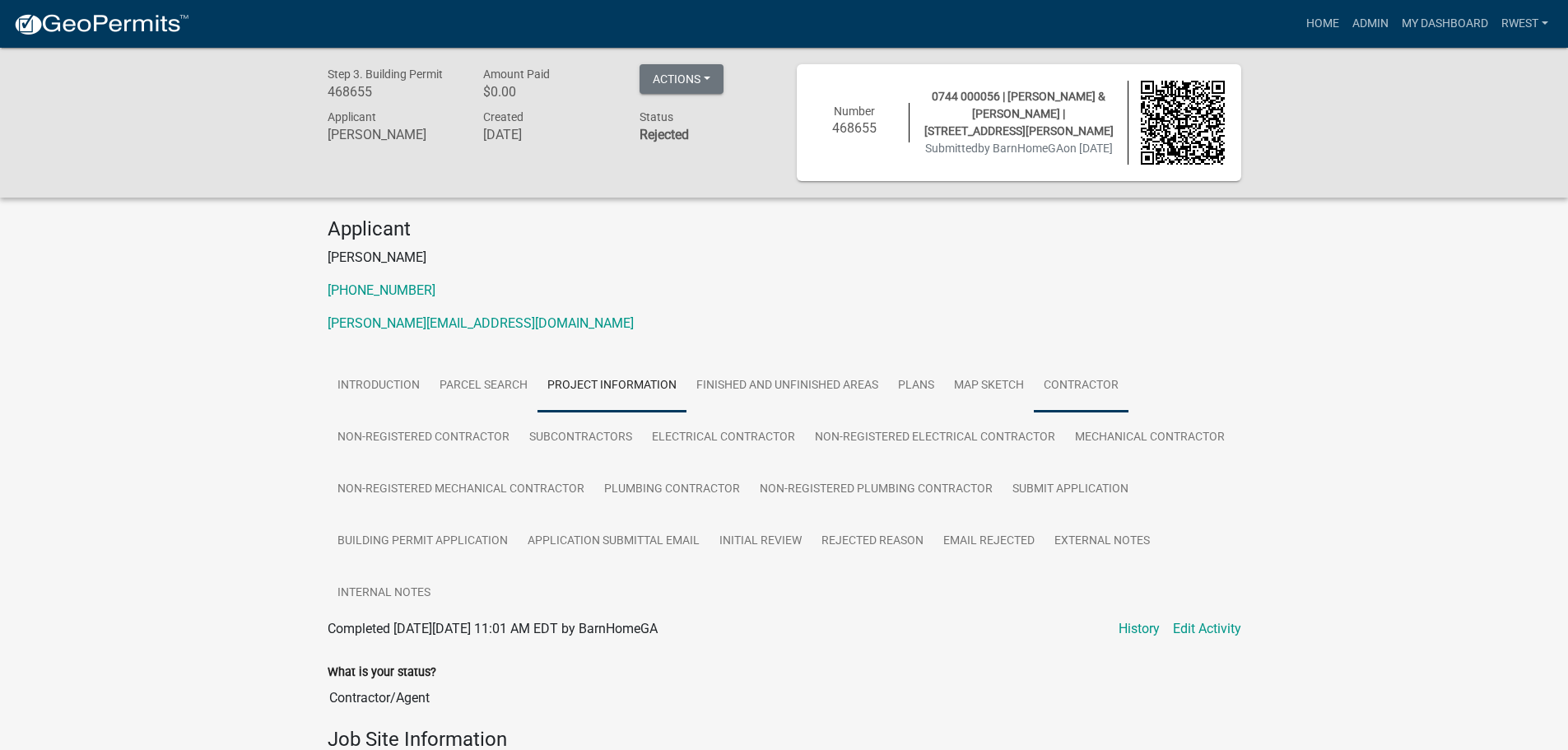
click at [1090, 386] on link "Contractor" at bounding box center [1081, 385] width 95 height 52
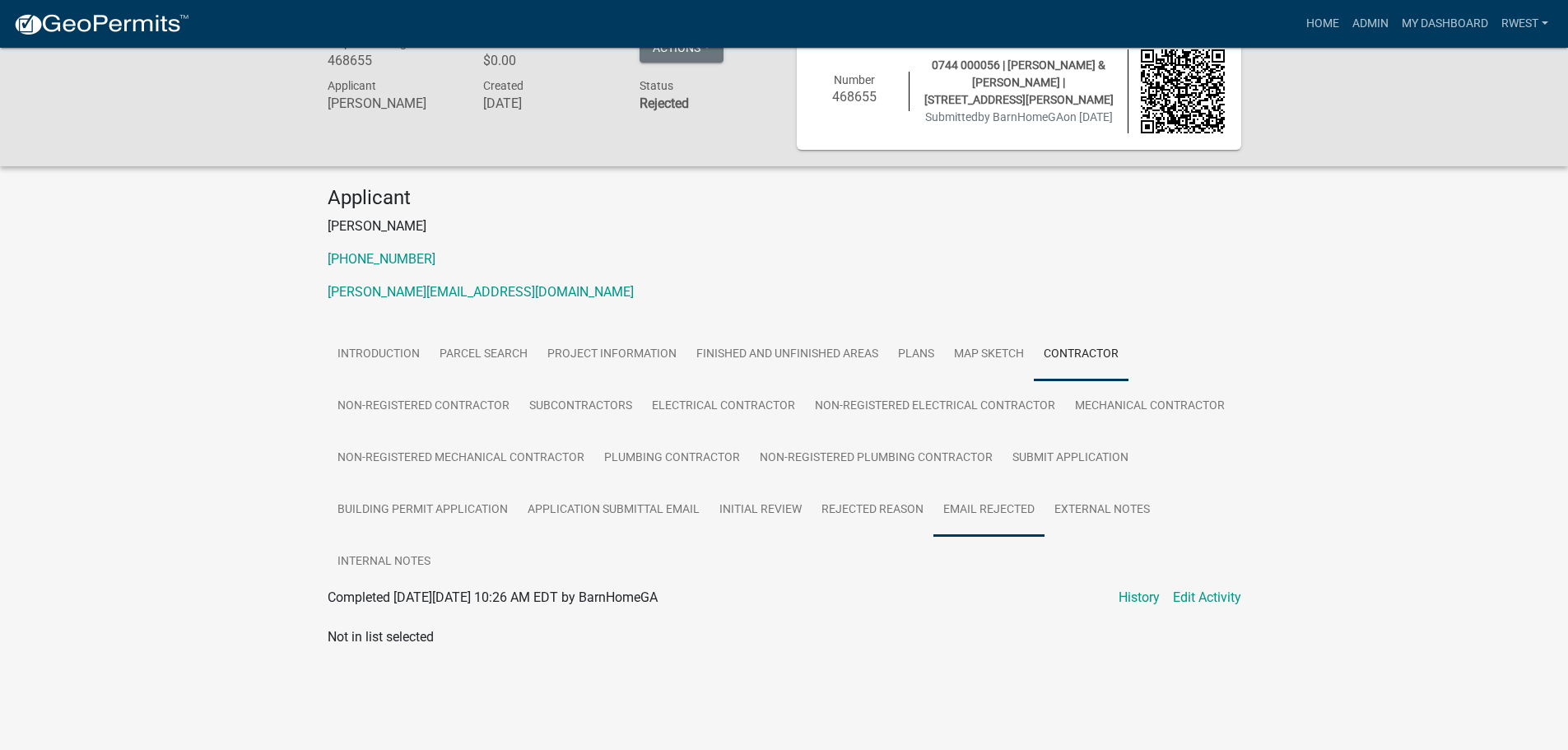
scroll to position [48, 0]
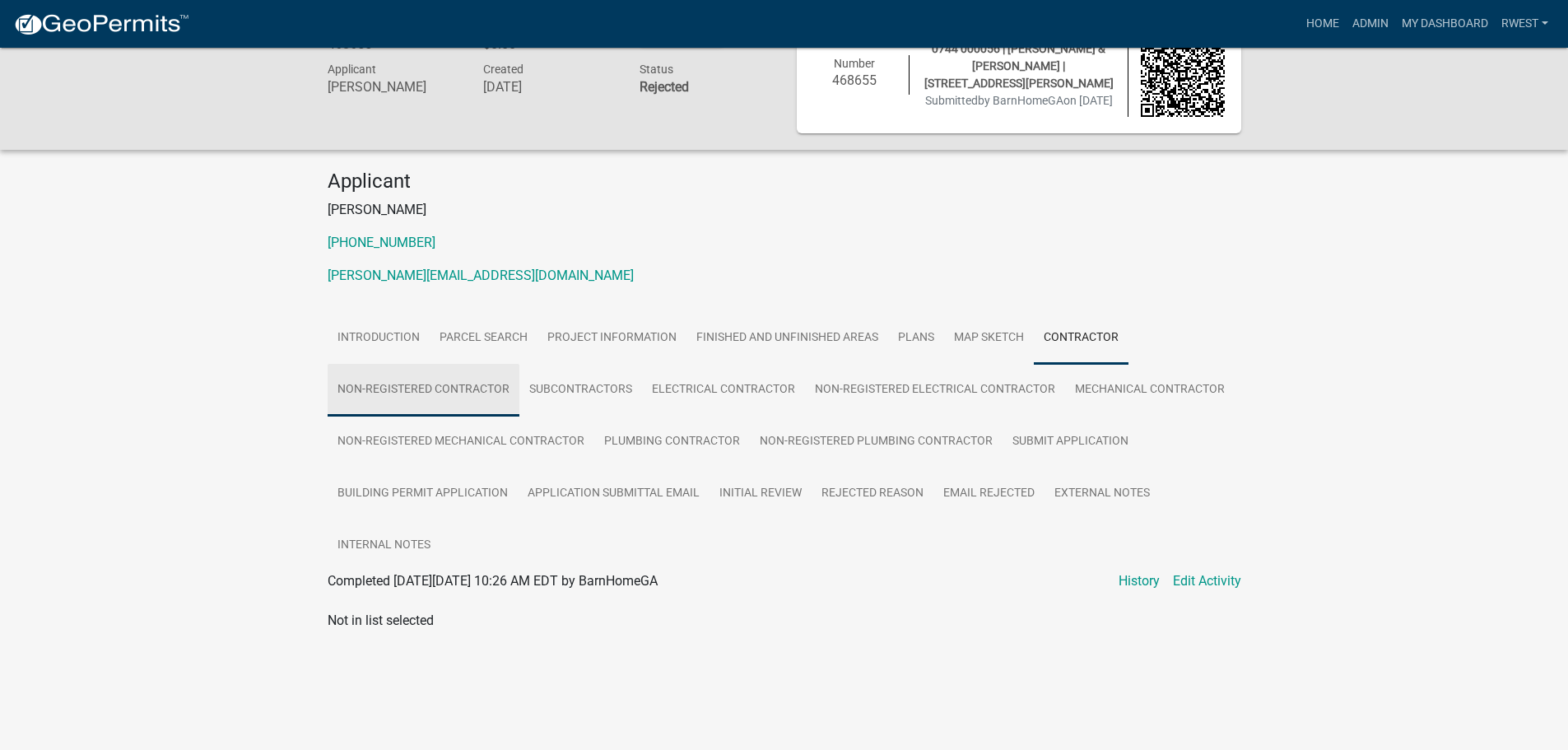
click at [432, 394] on link "Non-Registered Contractor" at bounding box center [424, 390] width 192 height 52
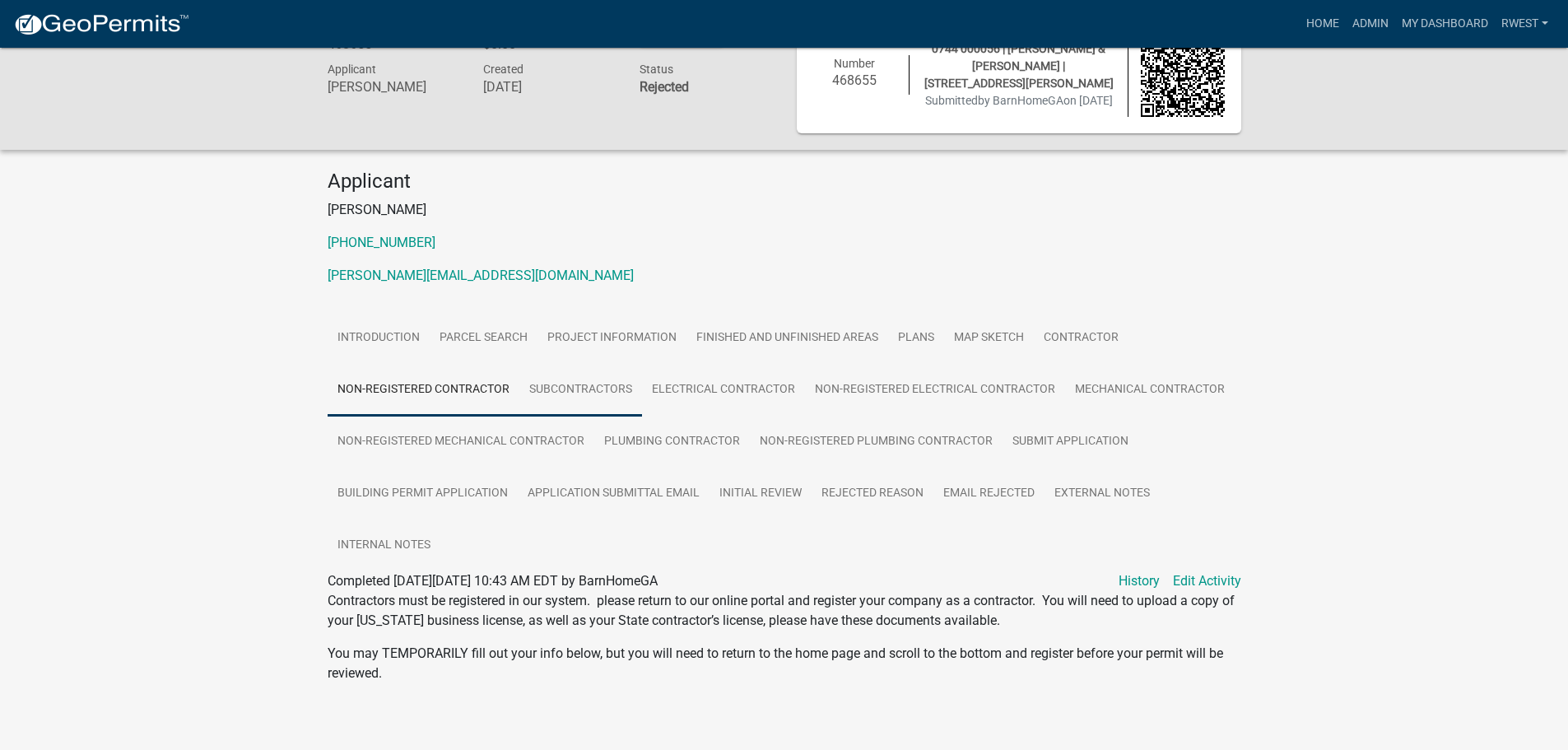
click at [591, 400] on link "Subcontractors" at bounding box center [580, 390] width 123 height 52
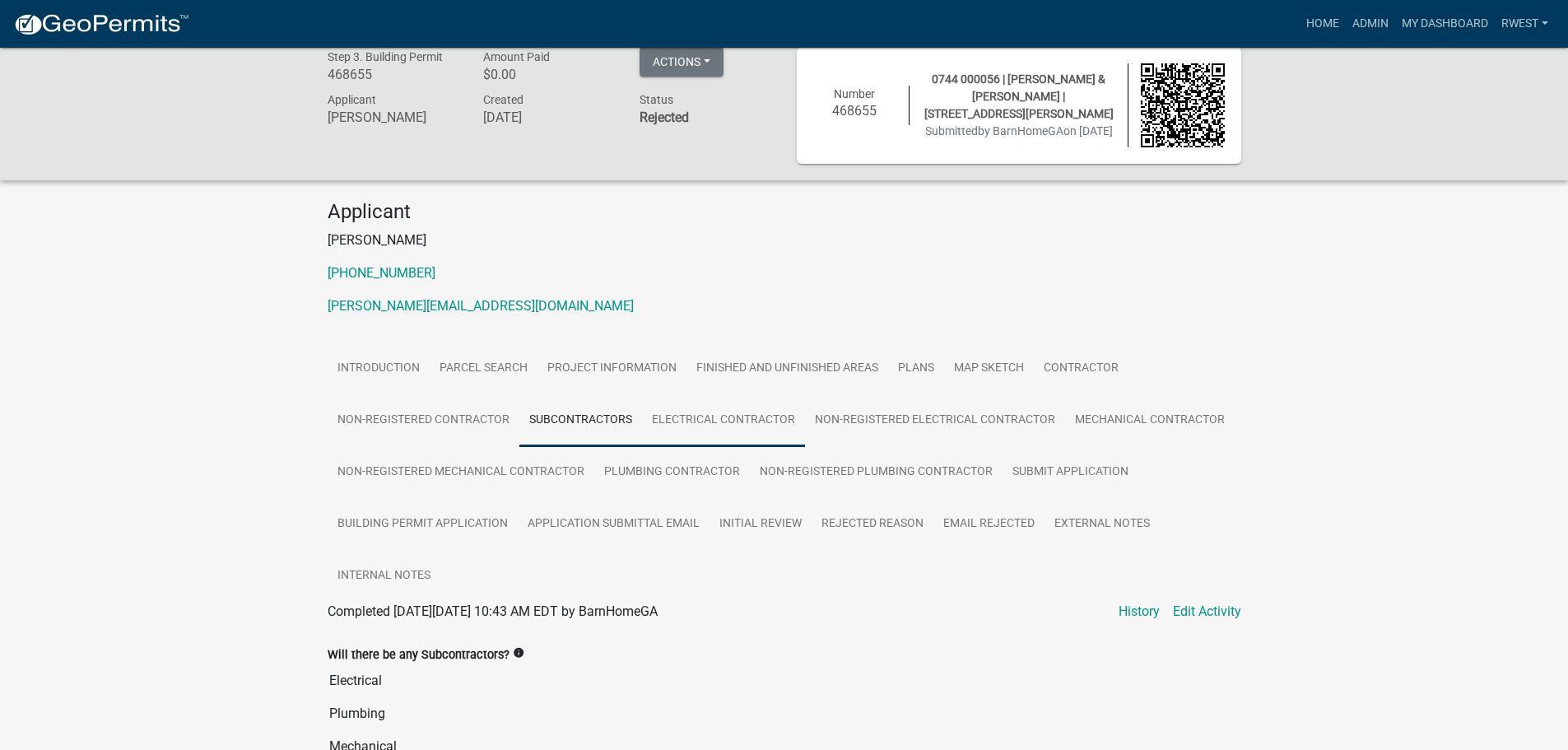
scroll to position [0, 0]
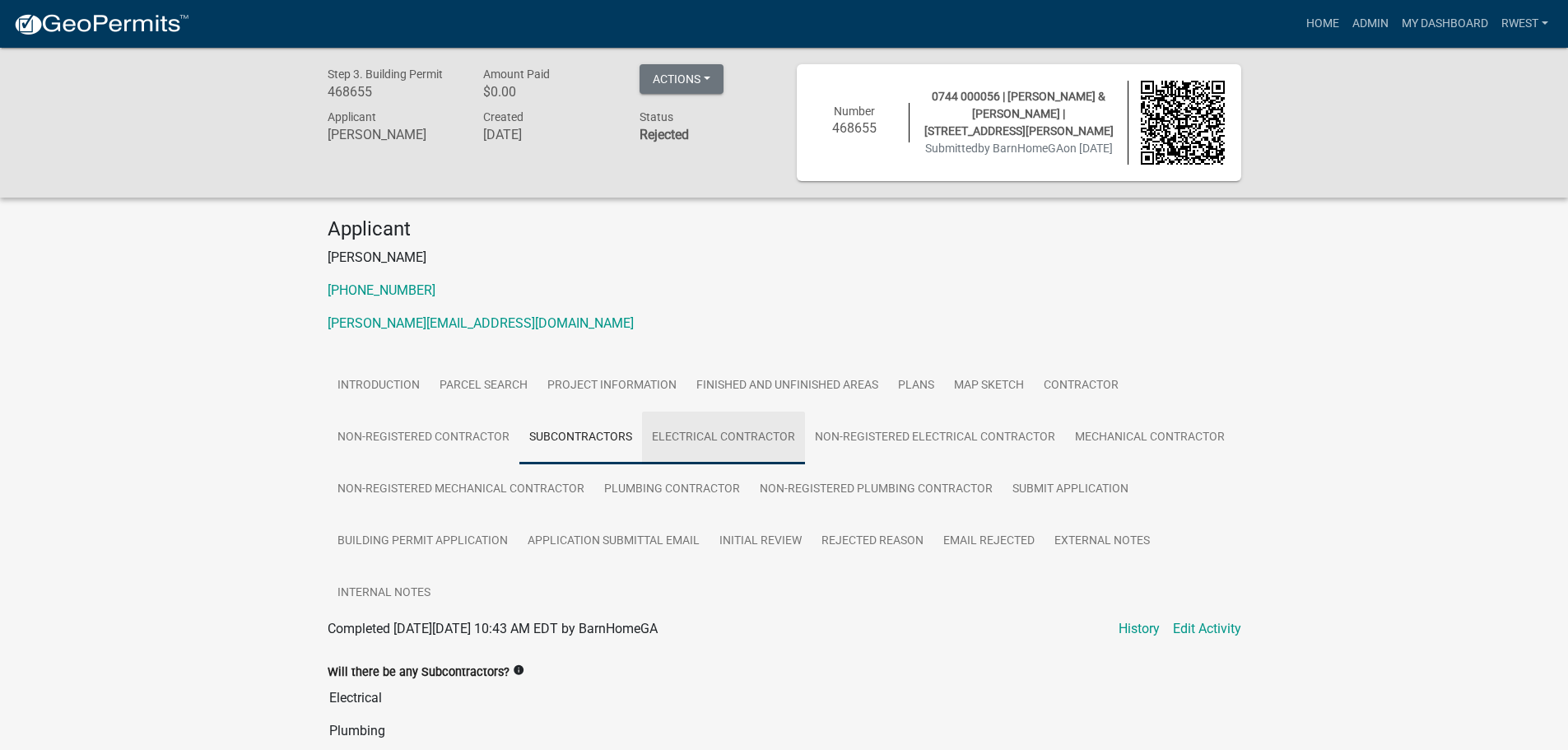
click at [726, 447] on link "Electrical Contractor" at bounding box center [723, 437] width 163 height 52
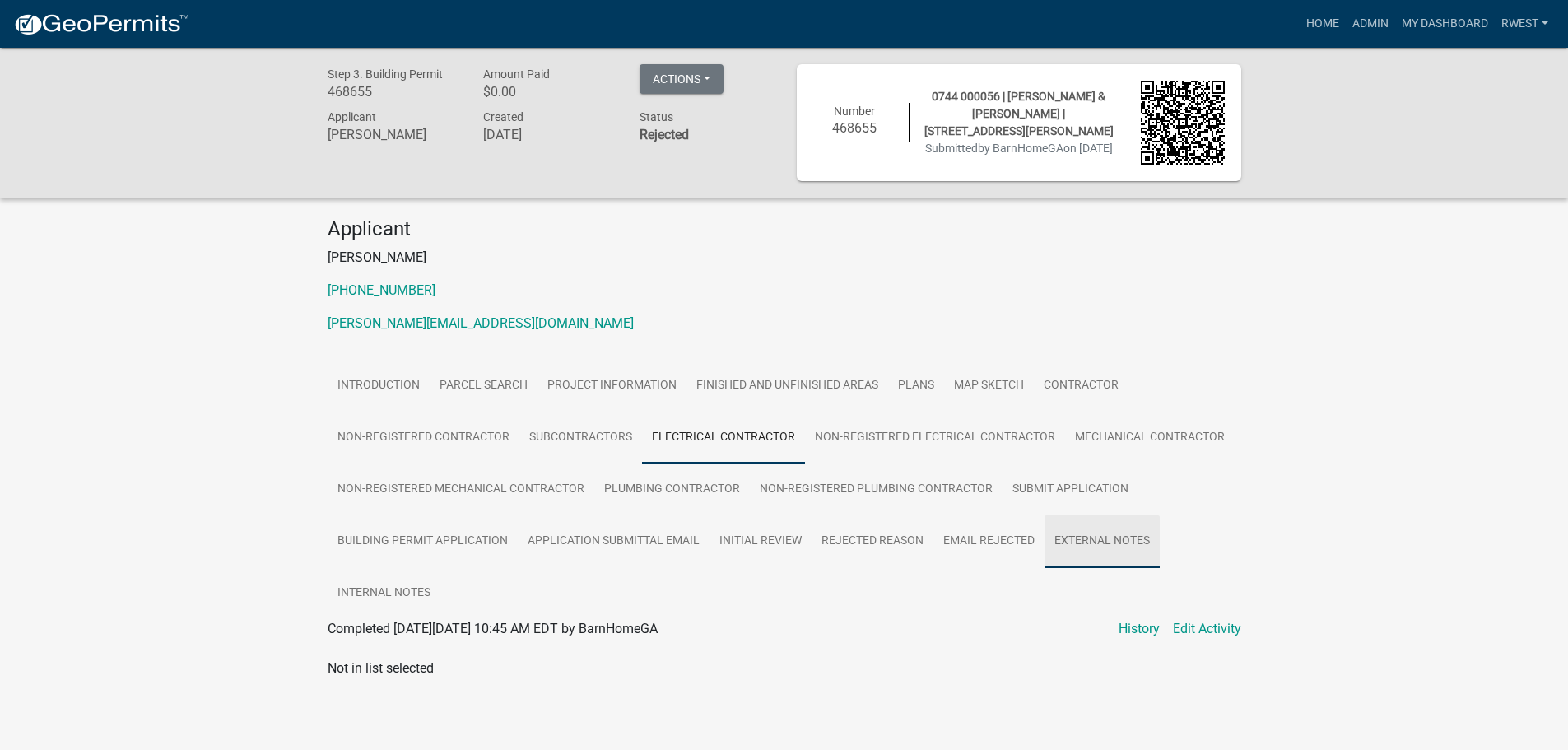
click at [1091, 548] on link "External Notes" at bounding box center [1102, 541] width 115 height 52
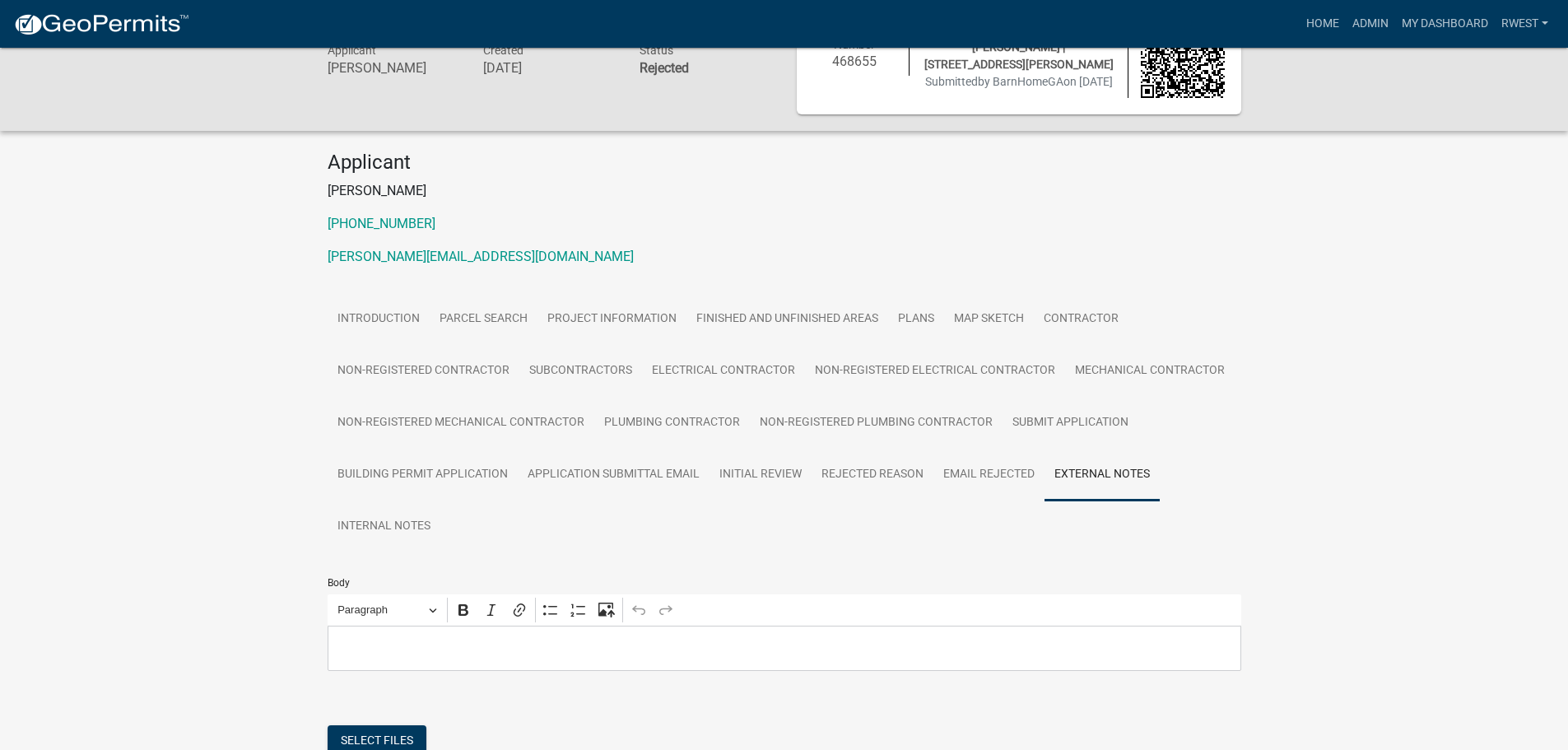
scroll to position [65, 0]
click at [370, 538] on link "Internal Notes" at bounding box center [384, 528] width 113 height 52
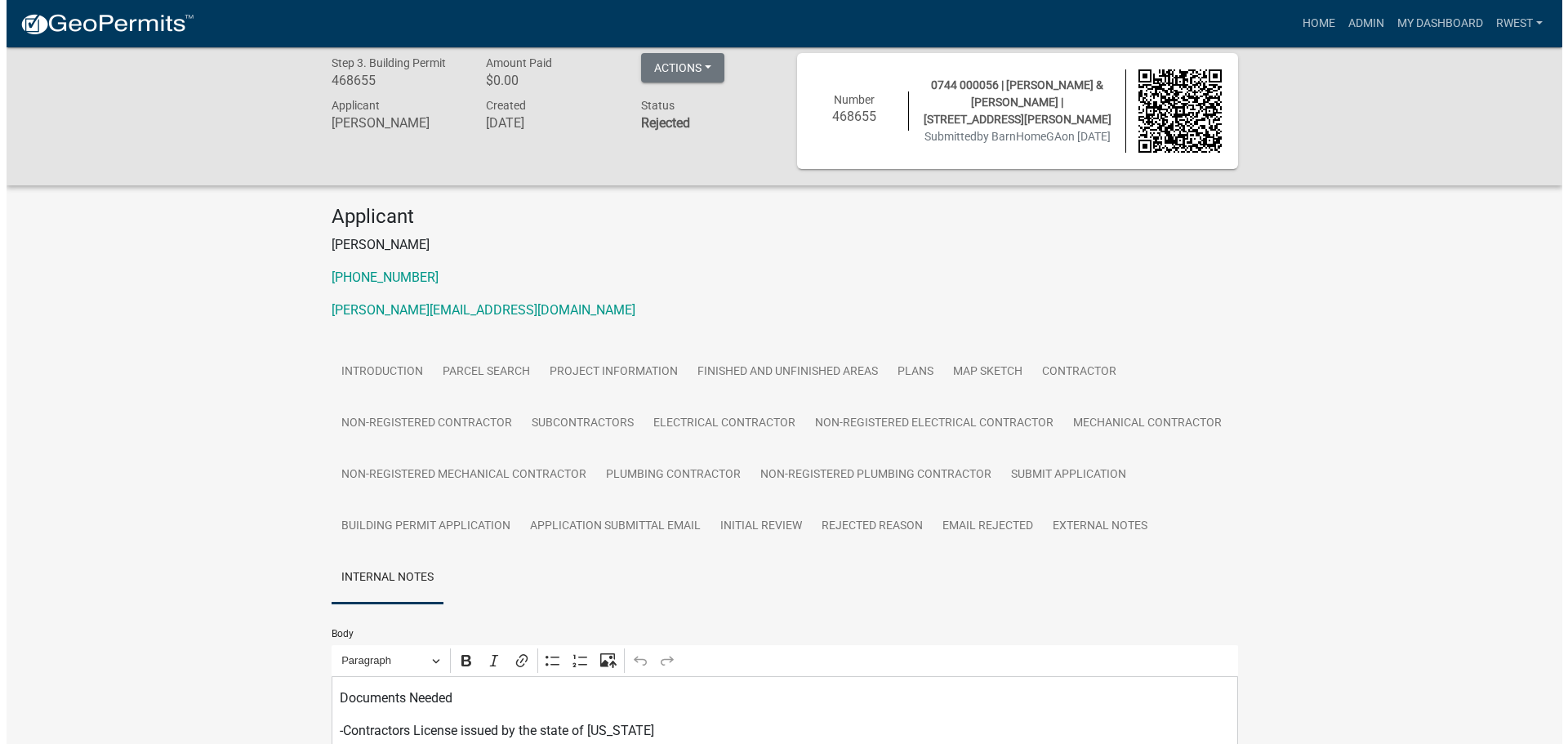
scroll to position [0, 0]
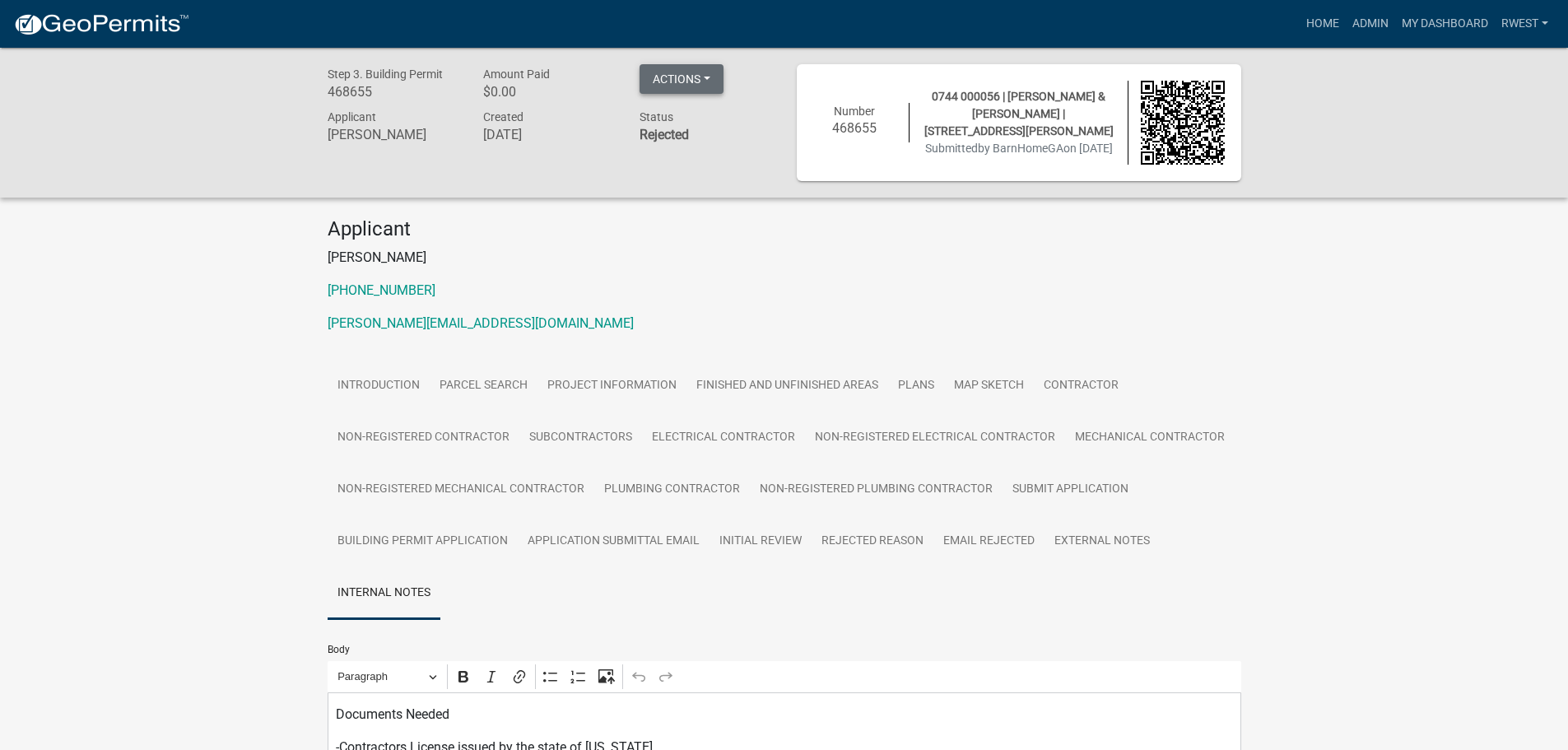
click at [694, 77] on button "Actions" at bounding box center [682, 79] width 84 height 29
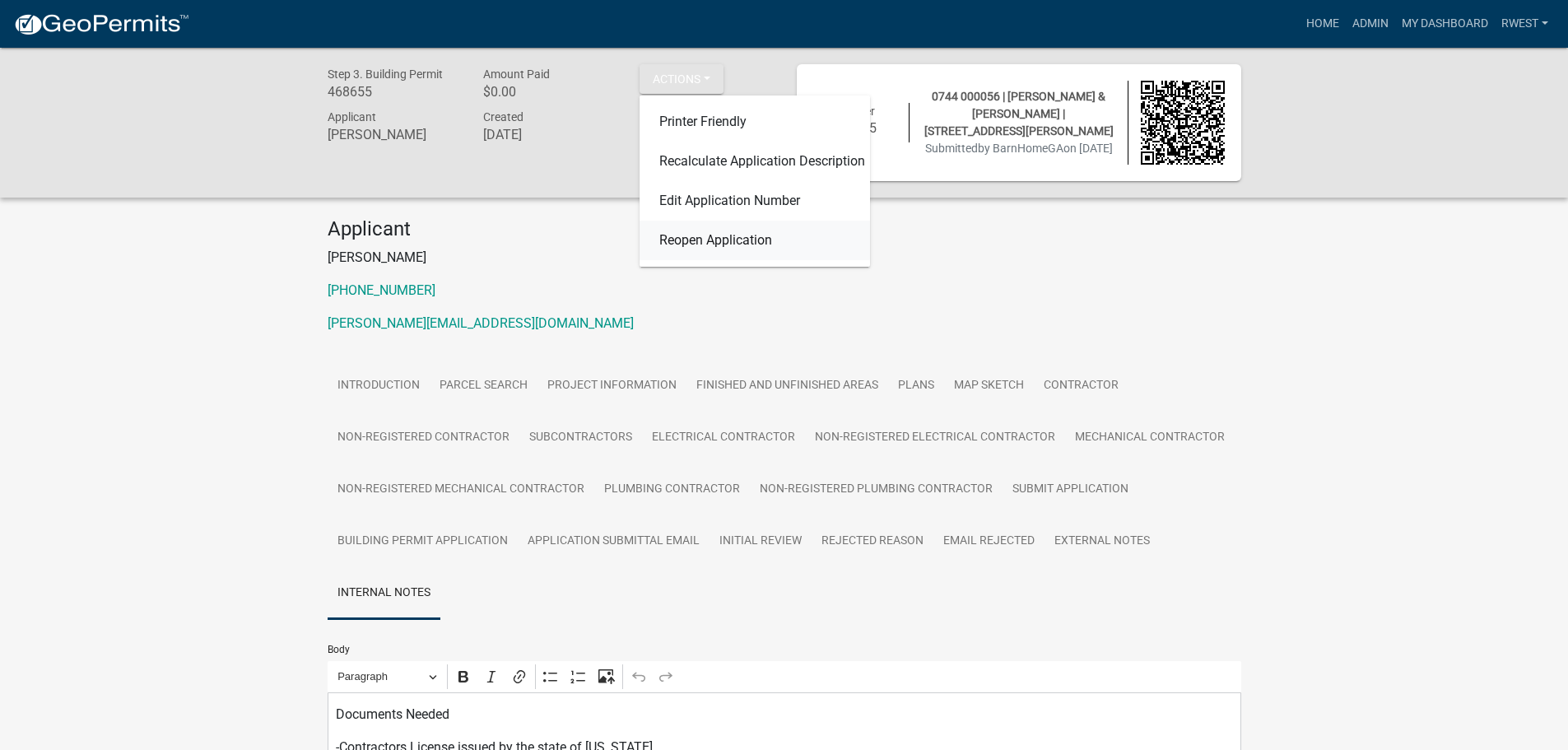
click at [735, 240] on link "Reopen Application" at bounding box center [755, 240] width 230 height 40
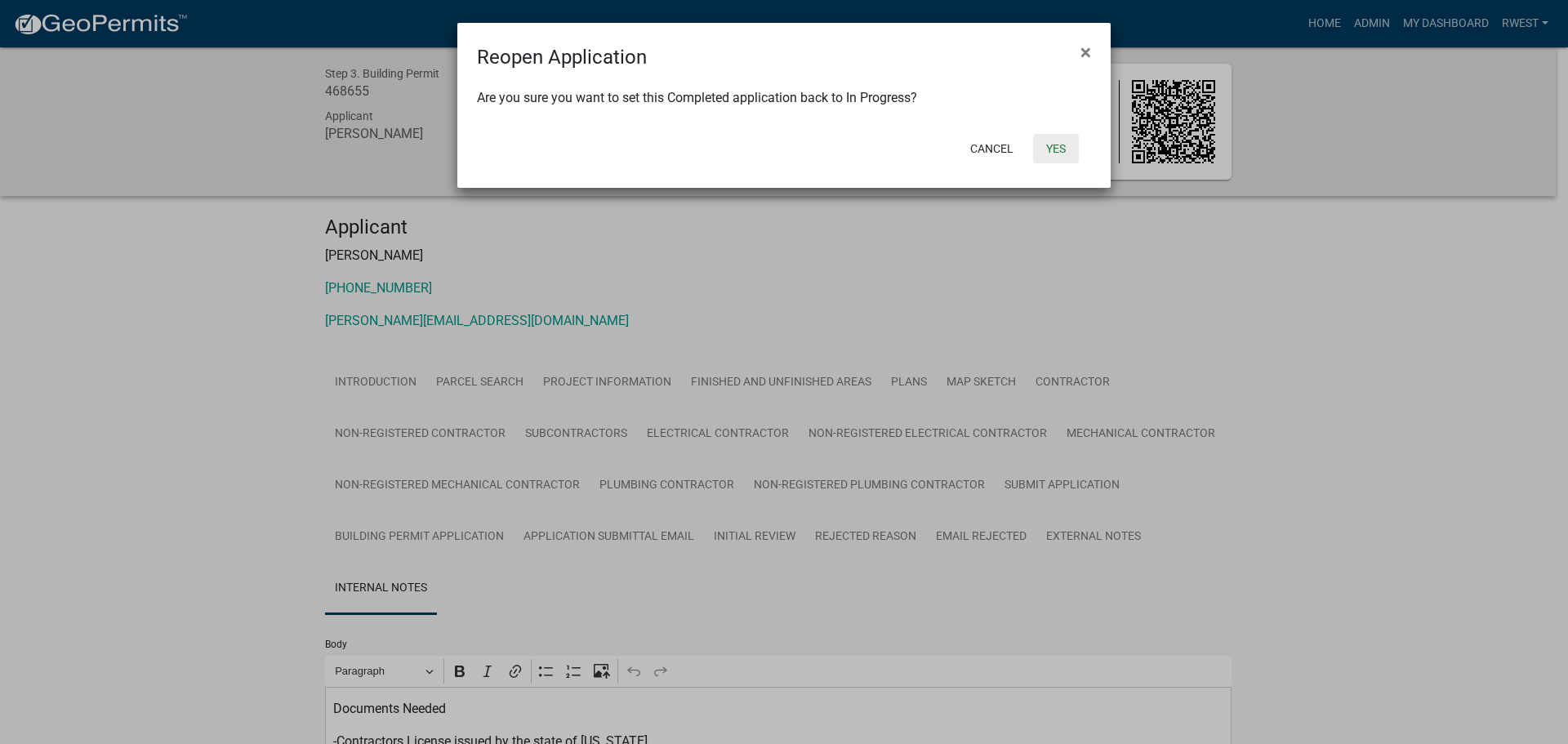
click at [1055, 149] on button "Yes" at bounding box center [1056, 148] width 45 height 29
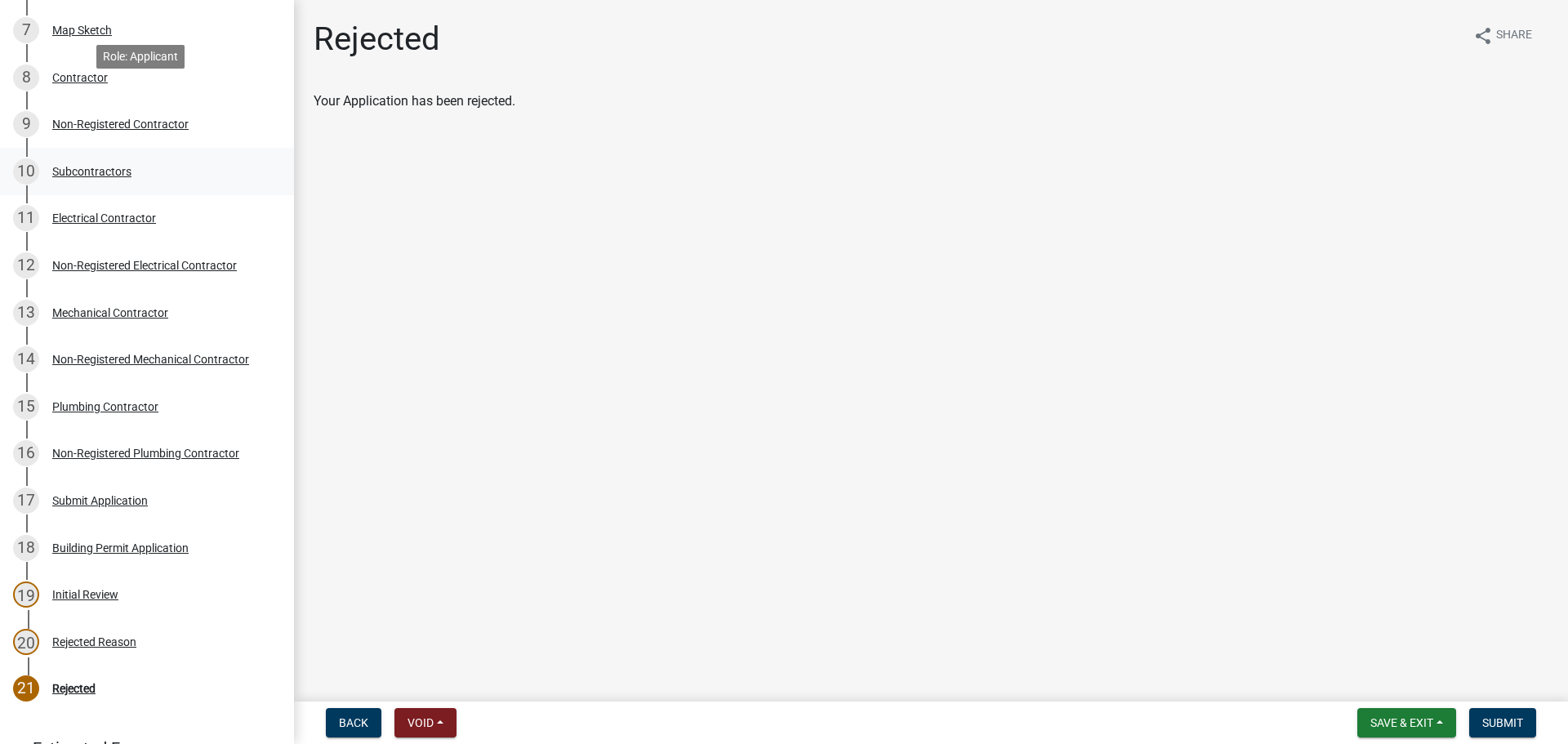
scroll to position [571, 0]
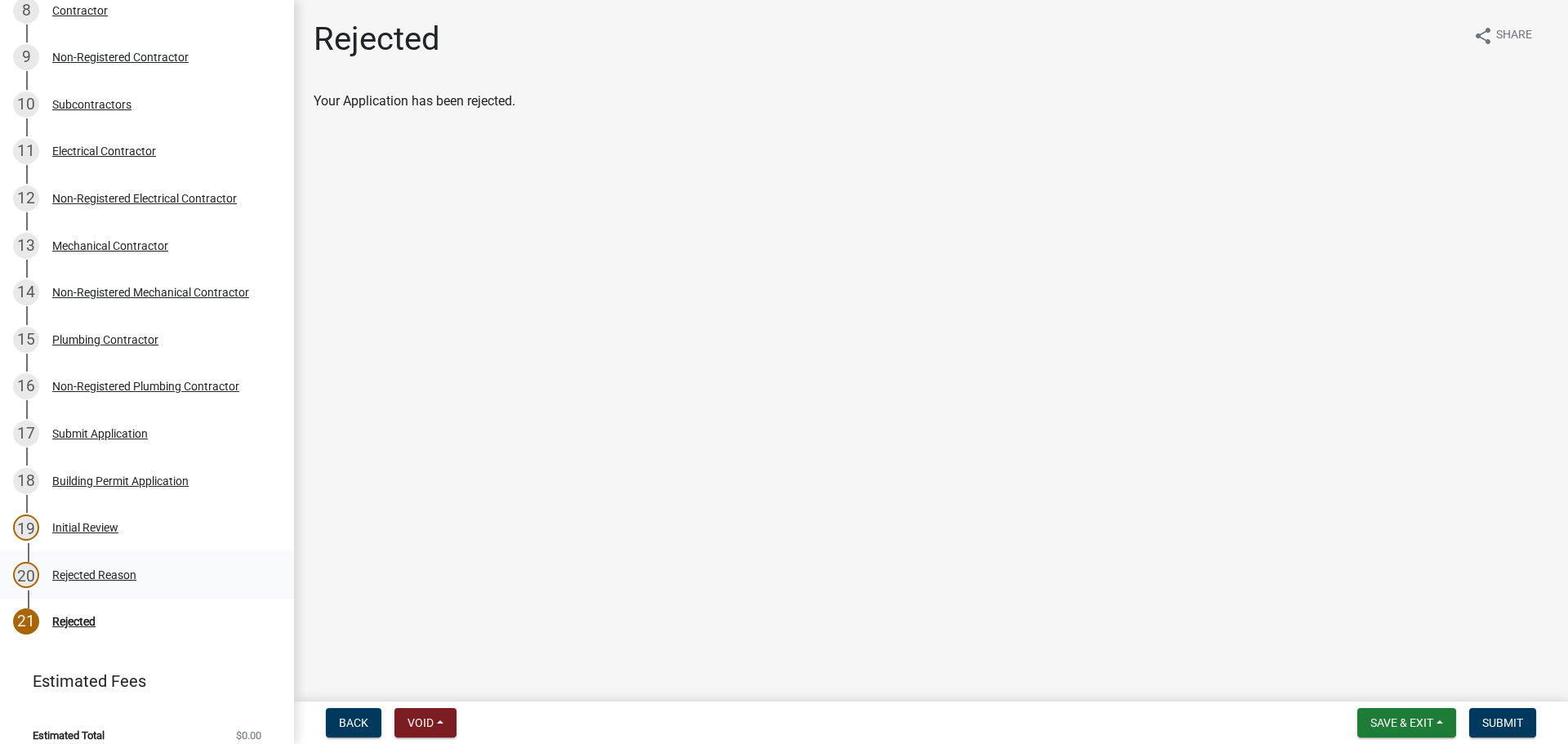
click at [30, 568] on div "20" at bounding box center [26, 575] width 26 height 26
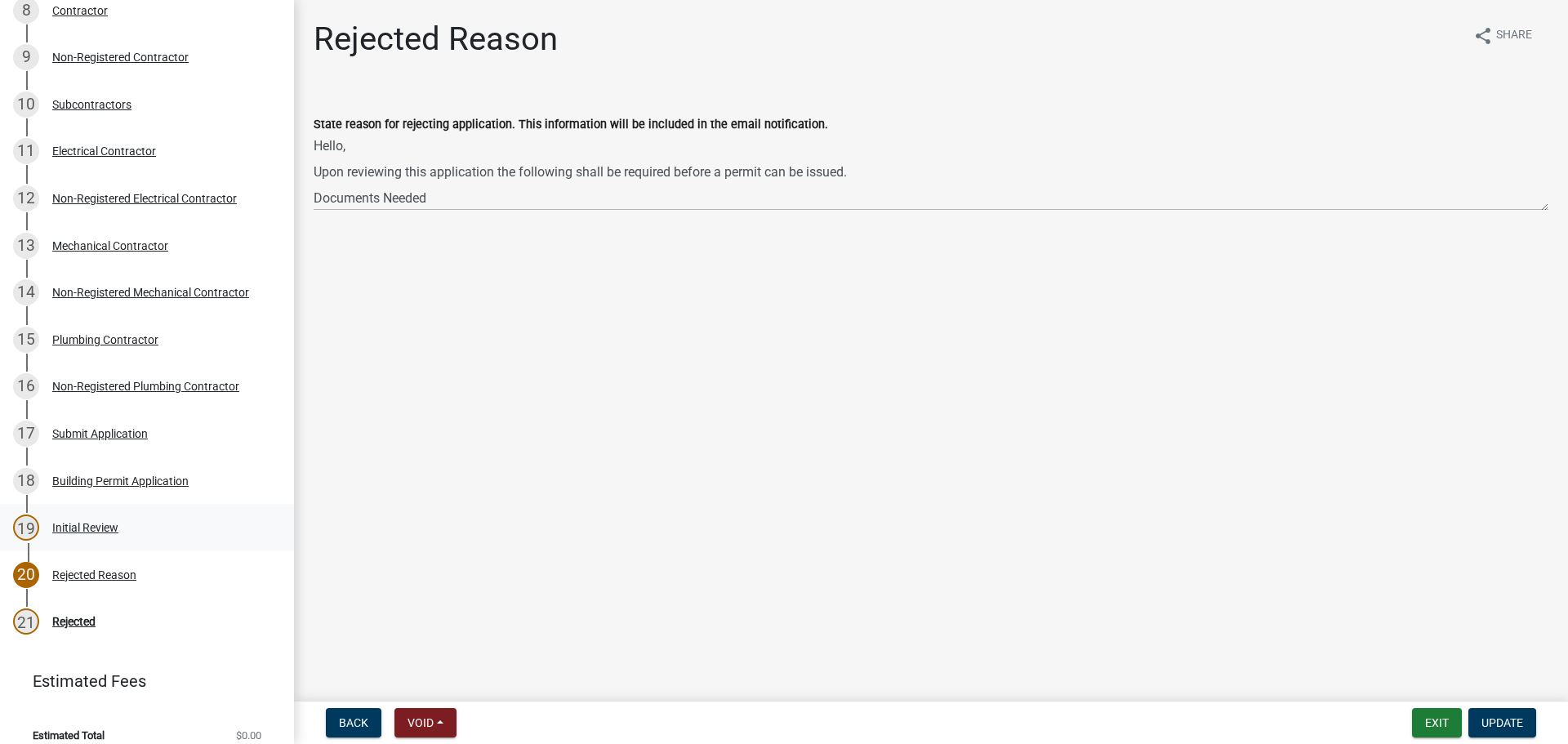
click at [22, 509] on link "19 Initial Review" at bounding box center [147, 527] width 294 height 47
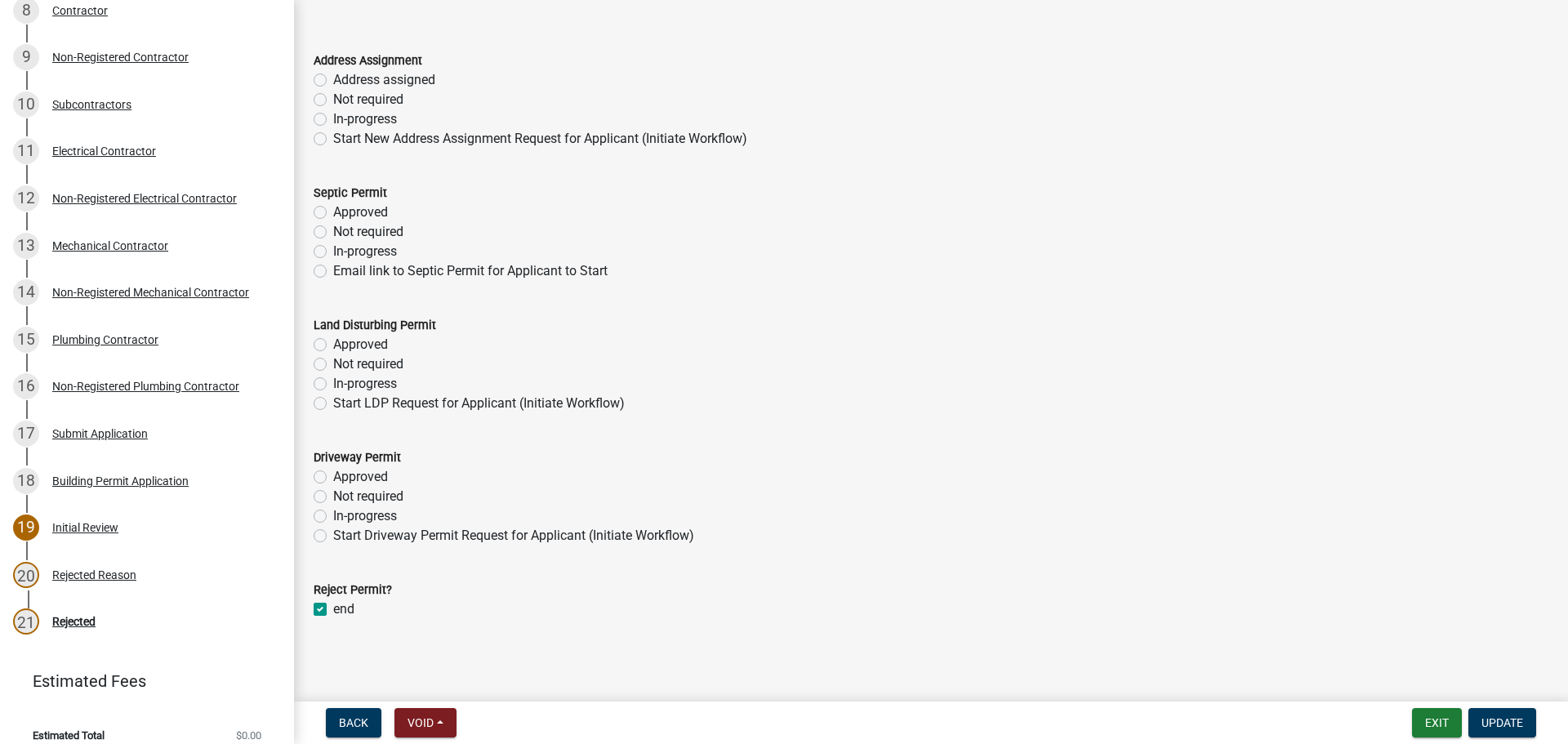
scroll to position [89, 0]
click at [333, 610] on label "end" at bounding box center [343, 606] width 22 height 20
click at [333, 607] on input "end" at bounding box center [338, 602] width 10 height 10
checkbox input "false"
click at [1526, 725] on button "Update" at bounding box center [1502, 722] width 68 height 29
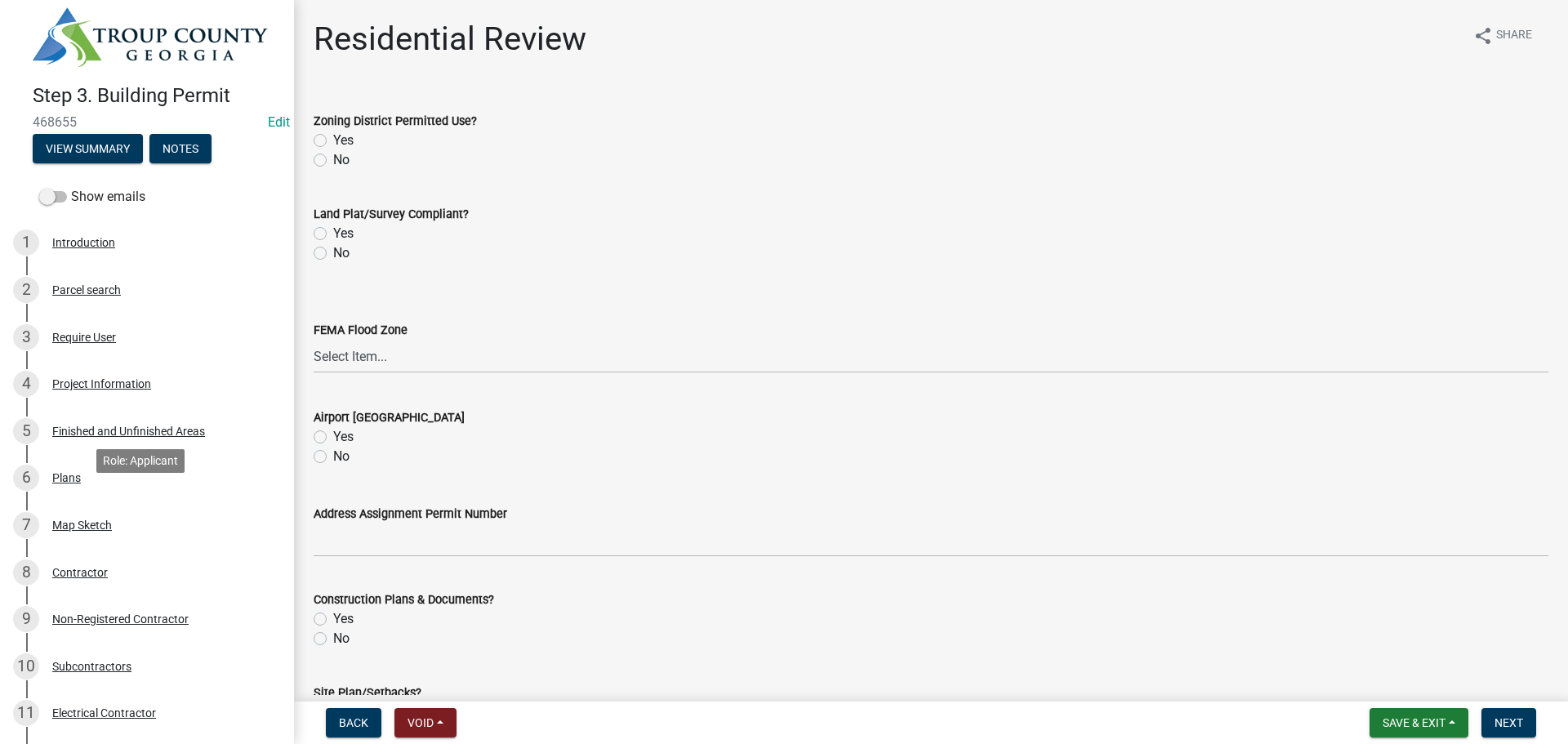
scroll to position [0, 0]
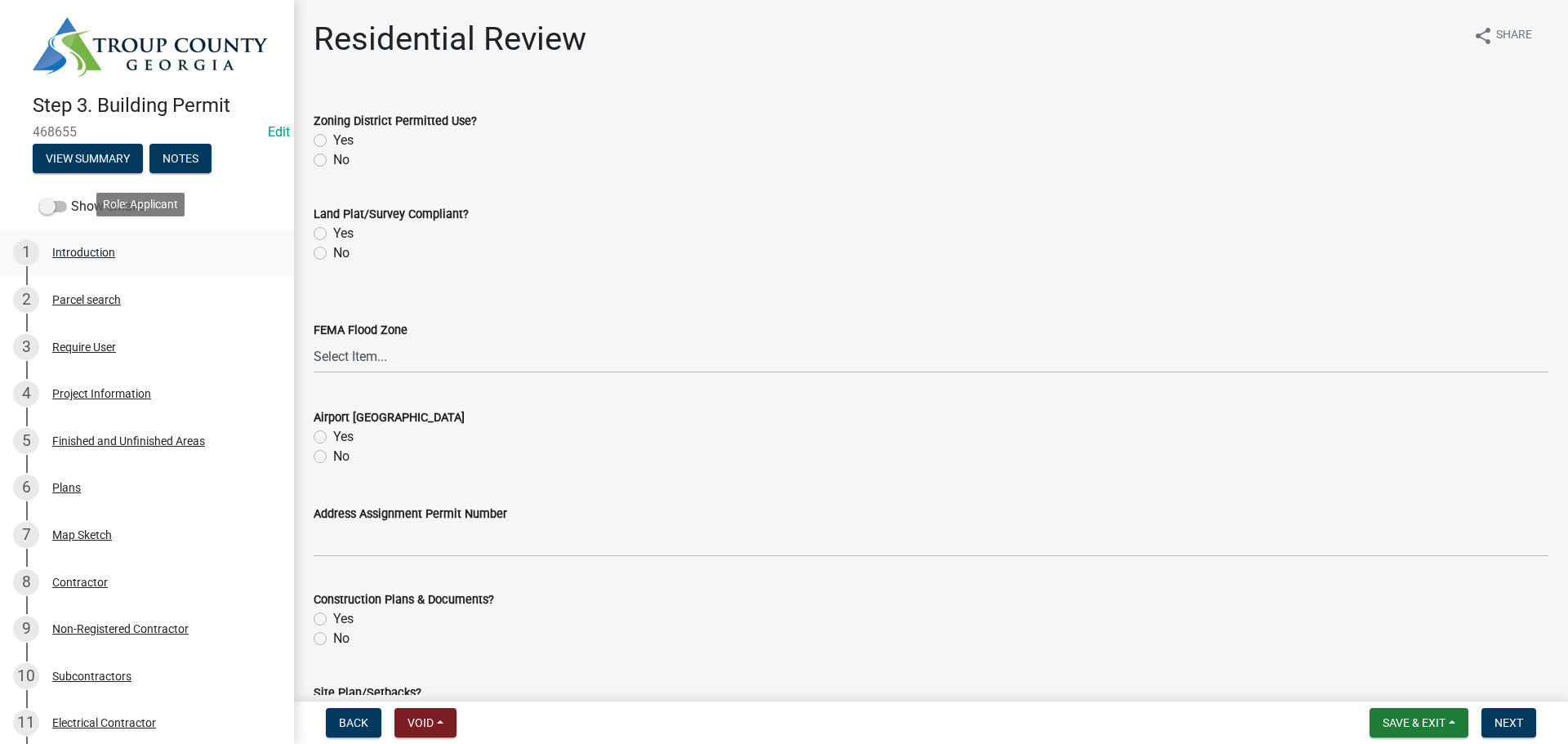
click at [88, 248] on div "Introduction" at bounding box center [83, 252] width 63 height 11
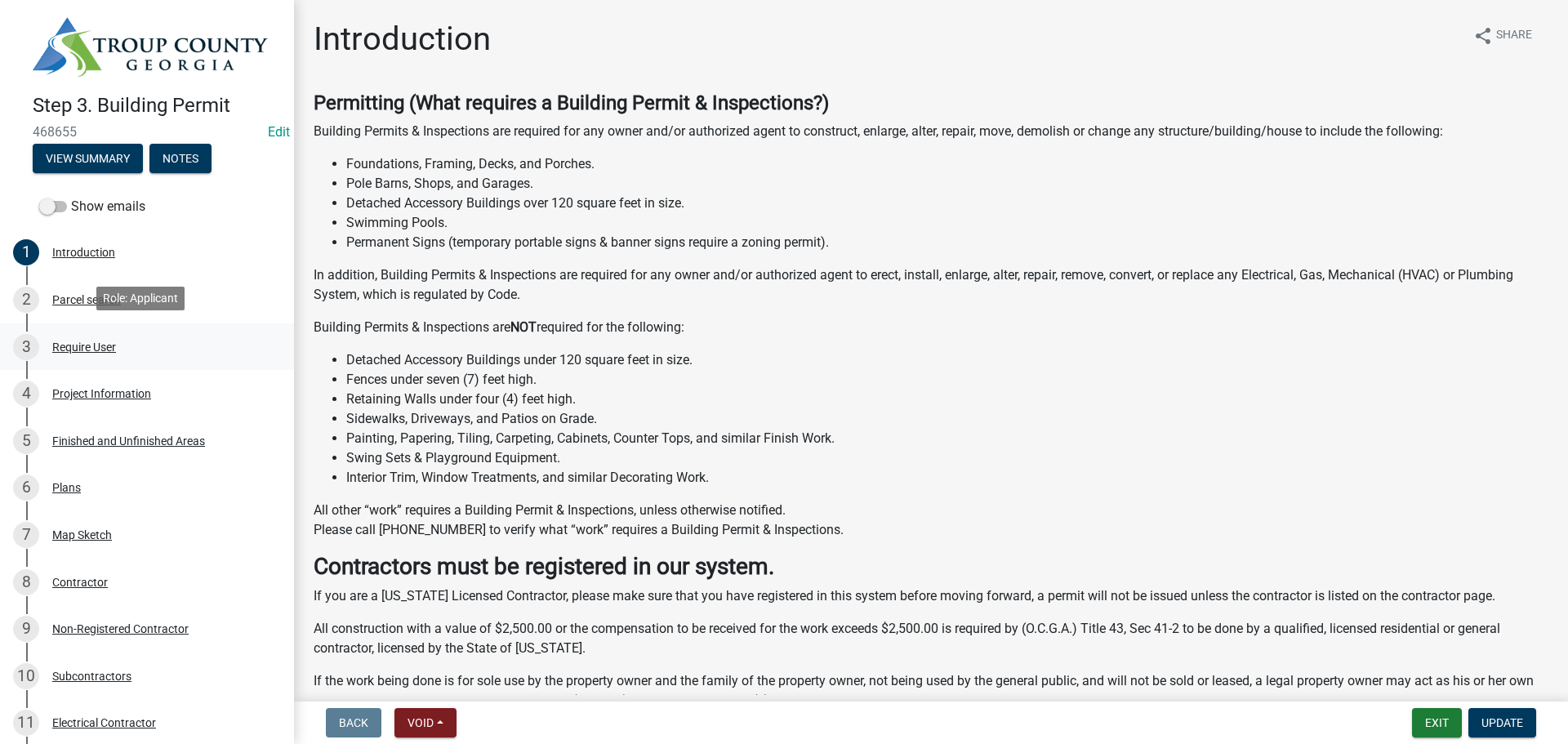
click at [82, 350] on div "3 Require User" at bounding box center [141, 347] width 255 height 26
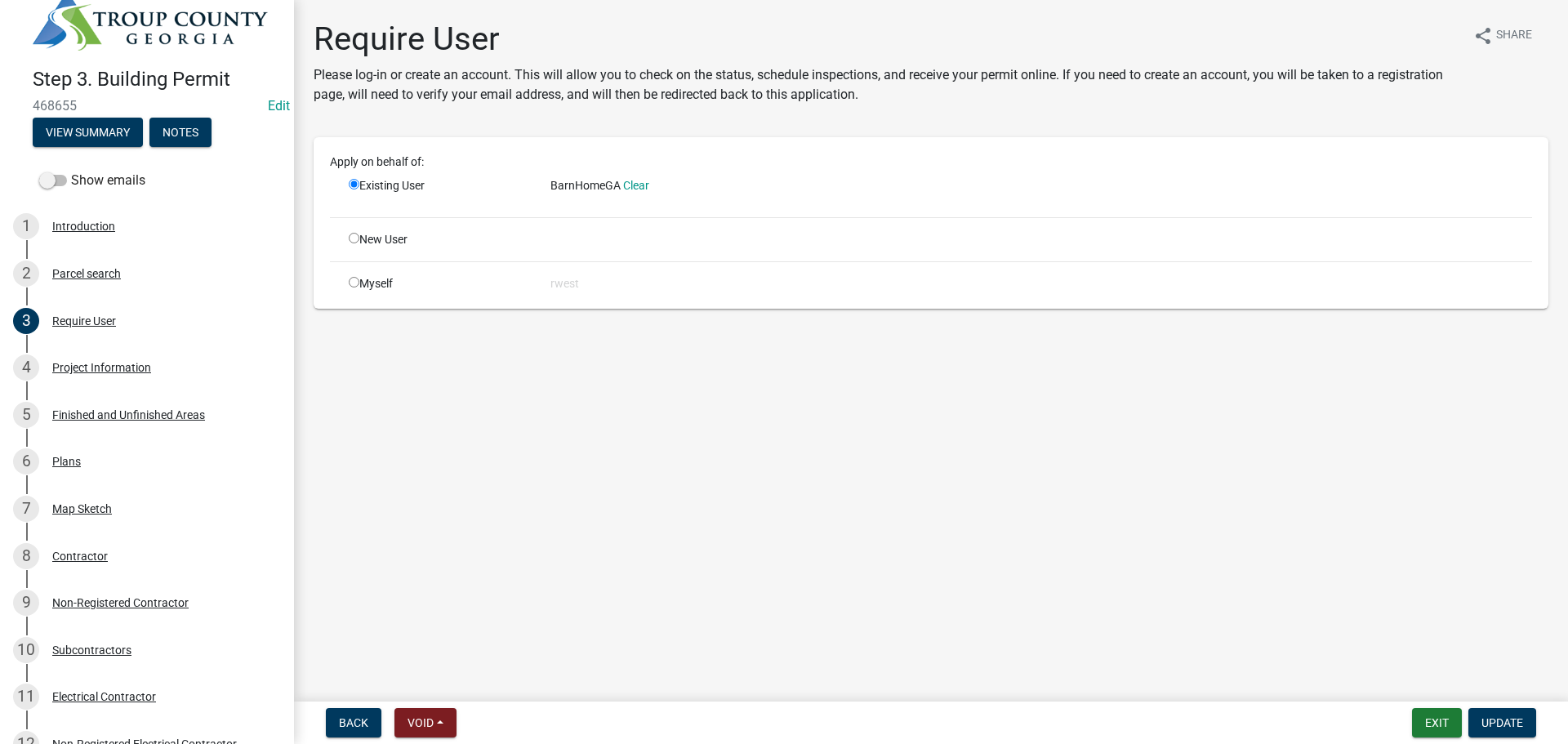
scroll to position [33, 0]
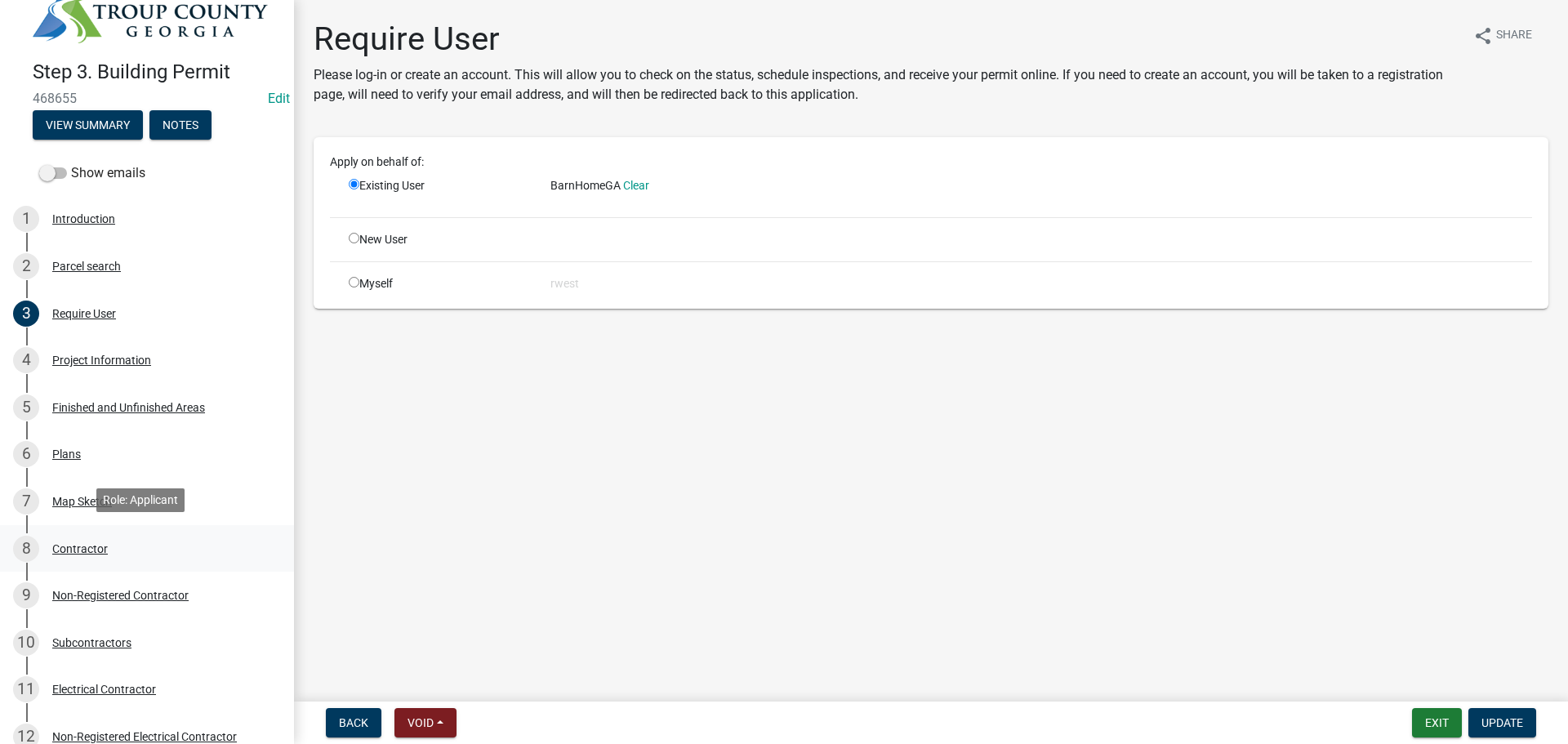
drag, startPoint x: 61, startPoint y: 544, endPoint x: 93, endPoint y: 561, distance: 36.2
click at [63, 543] on div "Contractor" at bounding box center [79, 549] width 56 height 11
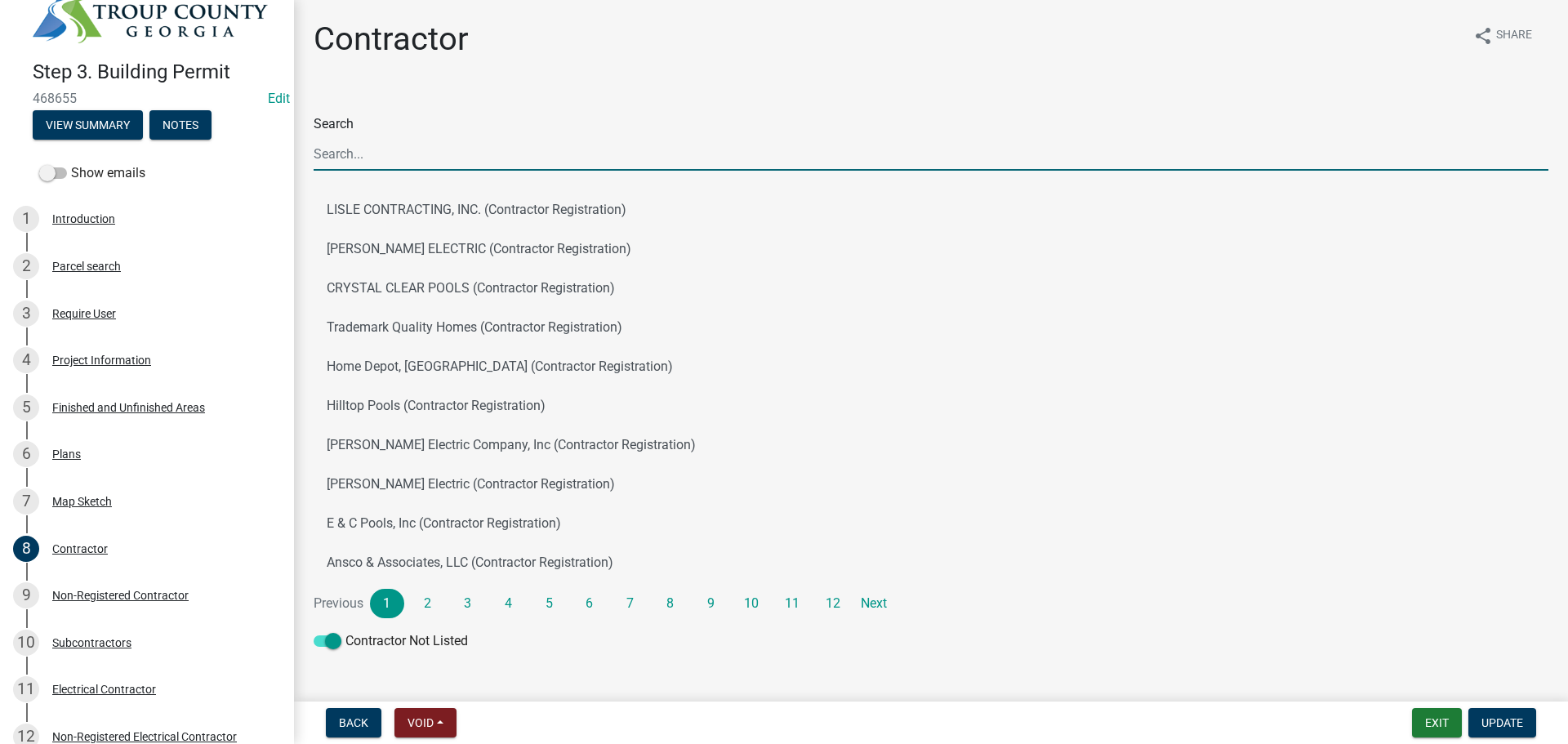
click at [352, 155] on input "Search" at bounding box center [930, 153] width 1235 height 33
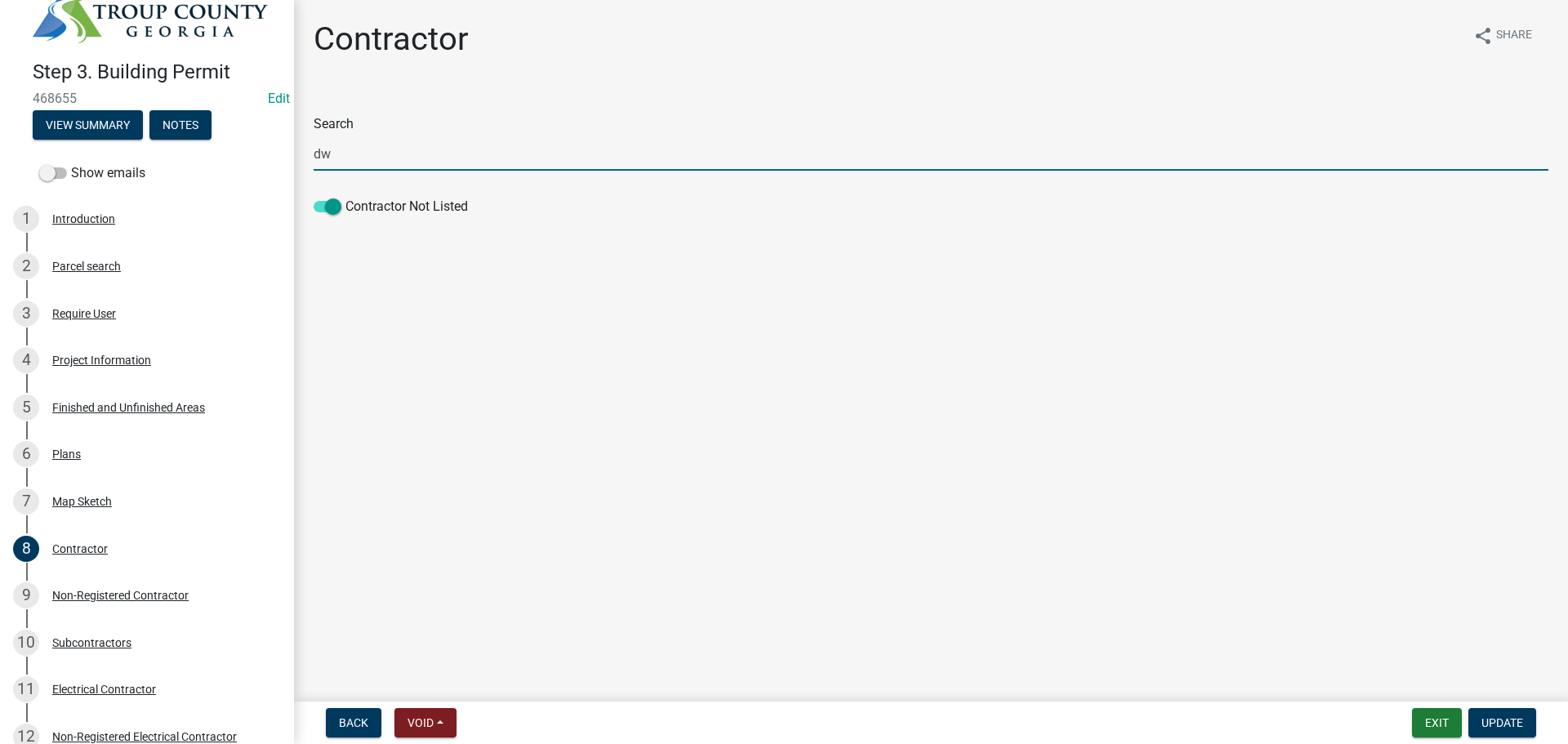
type input "d"
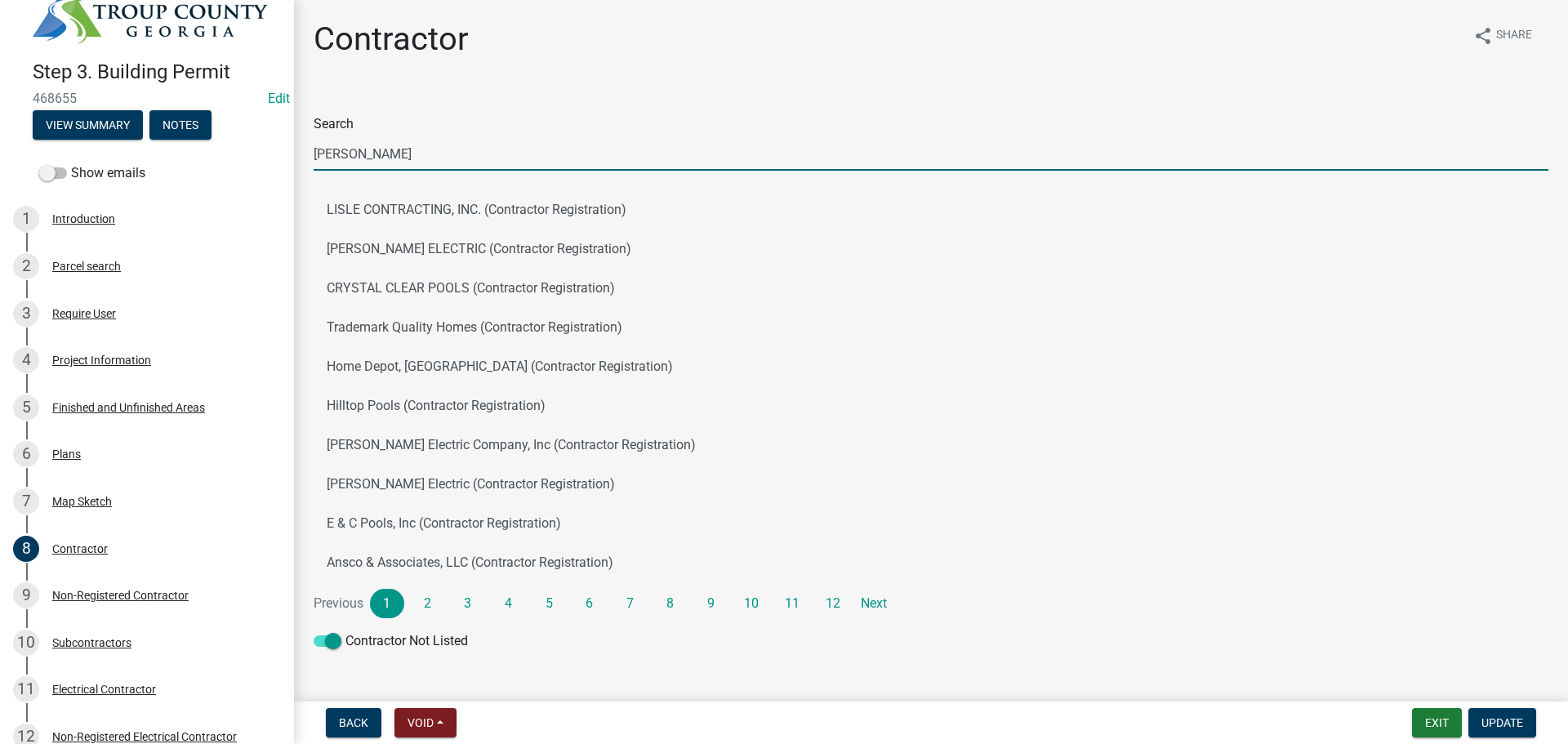
type input "ben hill"
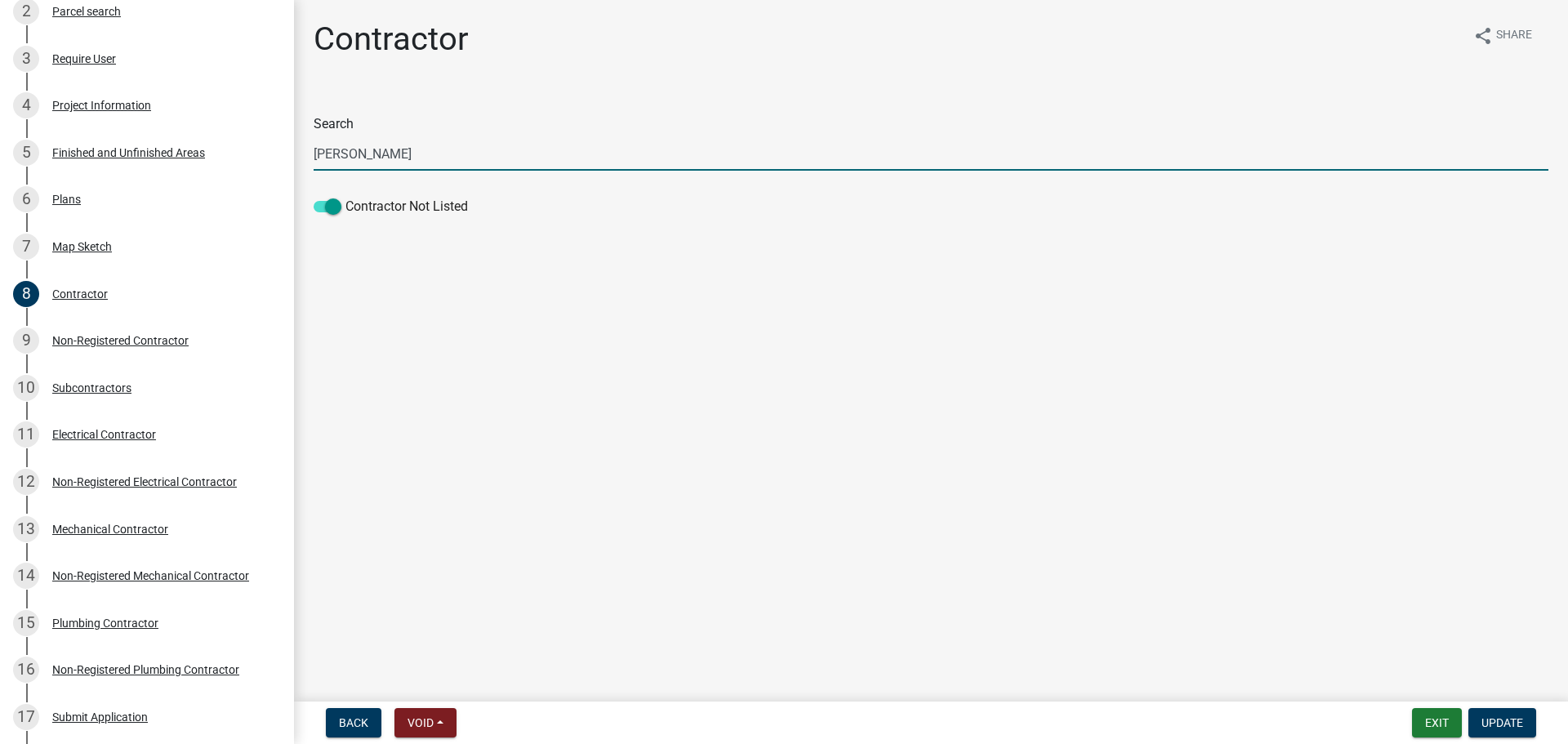
scroll to position [289, 0]
drag, startPoint x: 360, startPoint y: 148, endPoint x: 276, endPoint y: 149, distance: 84.0
click at [276, 149] on div "Step 3. Building Permit 468655 Edit View Summary Notes Show emails 1 Introducti…" at bounding box center [784, 372] width 1568 height 744
type input "dewayne ivy"
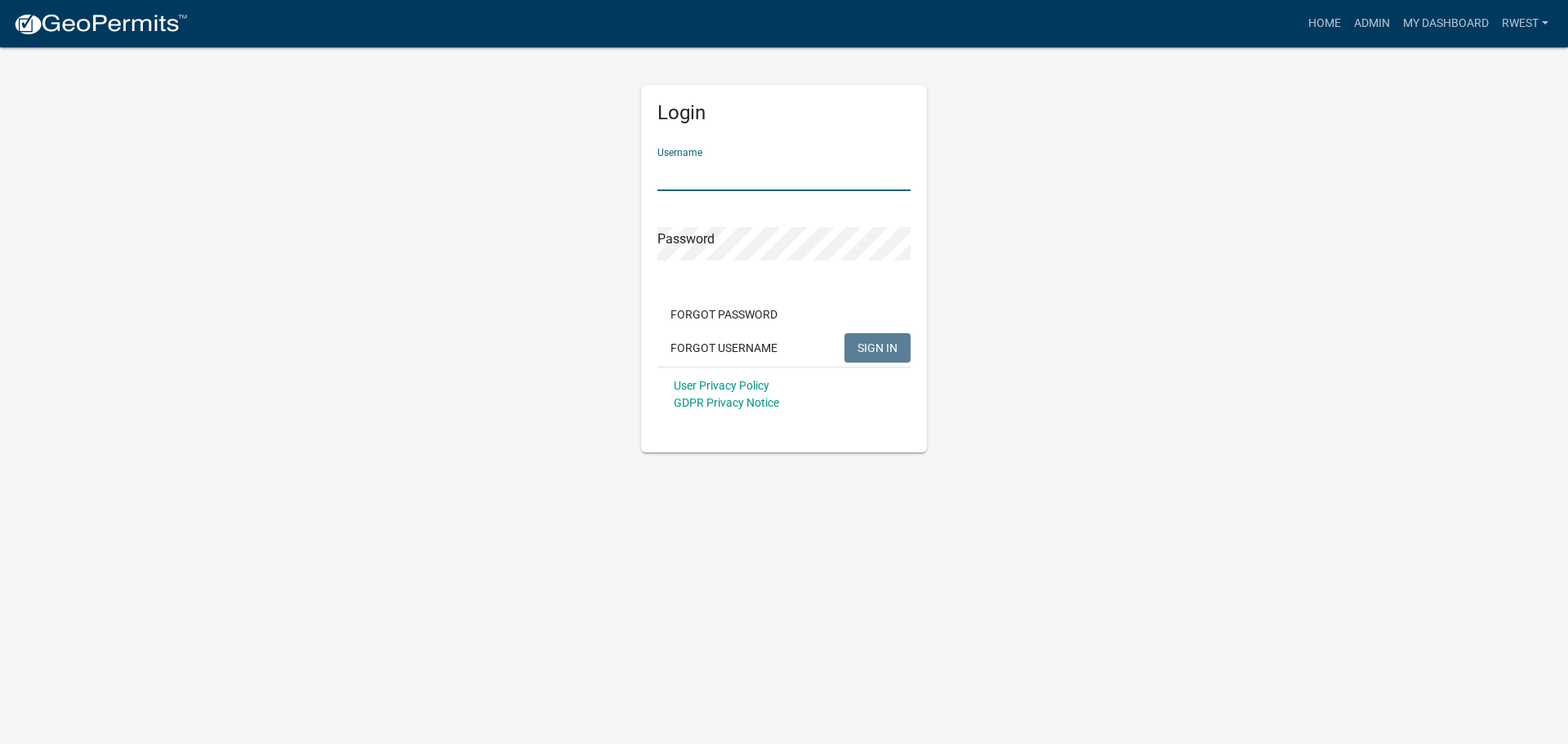
click at [722, 175] on input "Username" at bounding box center [784, 174] width 253 height 33
type input "rwest"
click at [844, 333] on button "SIGN IN" at bounding box center [877, 347] width 66 height 29
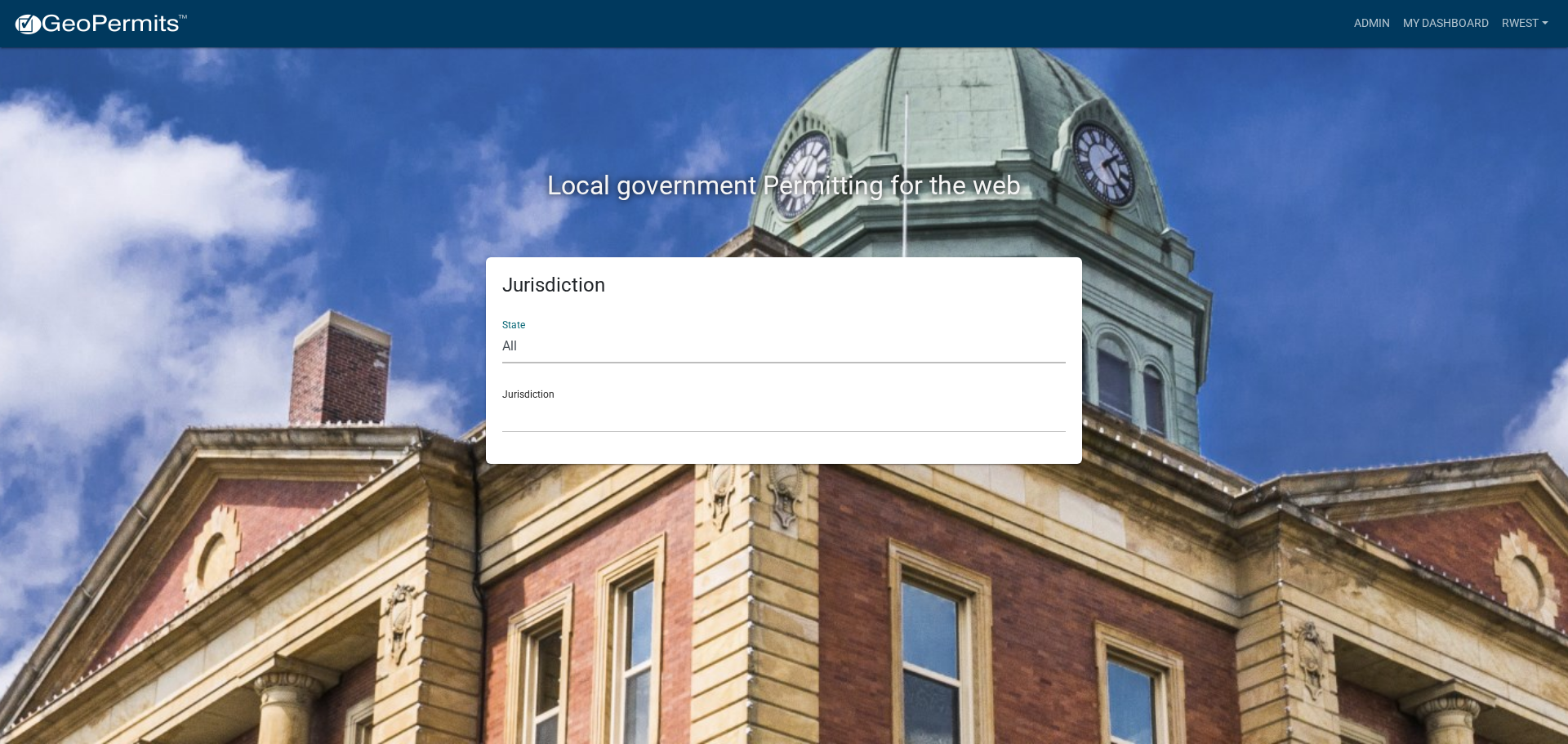
click at [550, 344] on select "All [US_STATE] [US_STATE] [US_STATE] [US_STATE] [US_STATE] [US_STATE] [US_STATE…" at bounding box center [783, 346] width 563 height 33
select select "[US_STATE]"
click at [502, 330] on select "All [US_STATE] [US_STATE] [US_STATE] [US_STATE] [US_STATE] [US_STATE] [US_STATE…" at bounding box center [783, 346] width 563 height 33
click at [551, 422] on select "[GEOGRAPHIC_DATA], [US_STATE][PERSON_NAME][GEOGRAPHIC_DATA], [US_STATE][PERSON_…" at bounding box center [783, 415] width 563 height 33
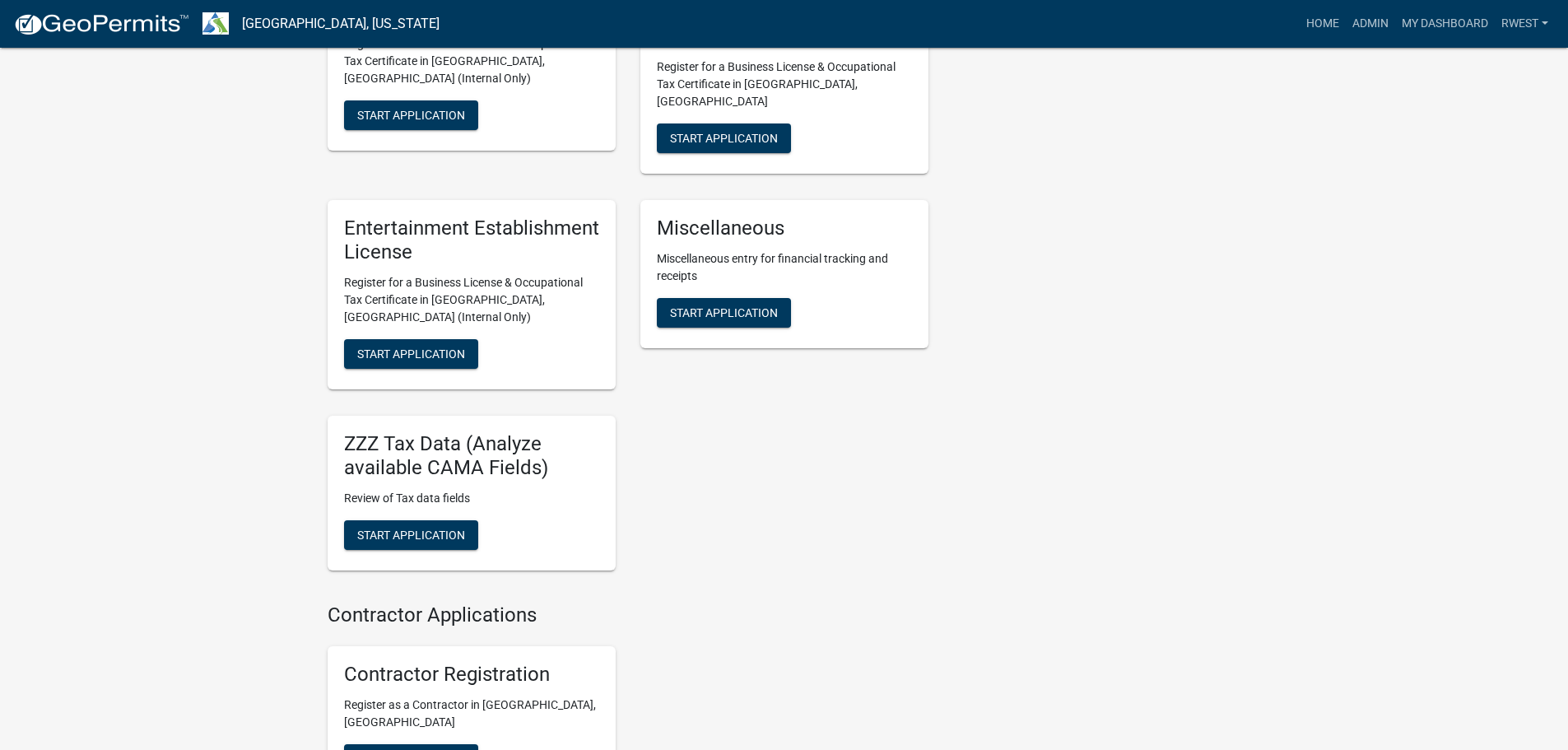
scroll to position [1596, 0]
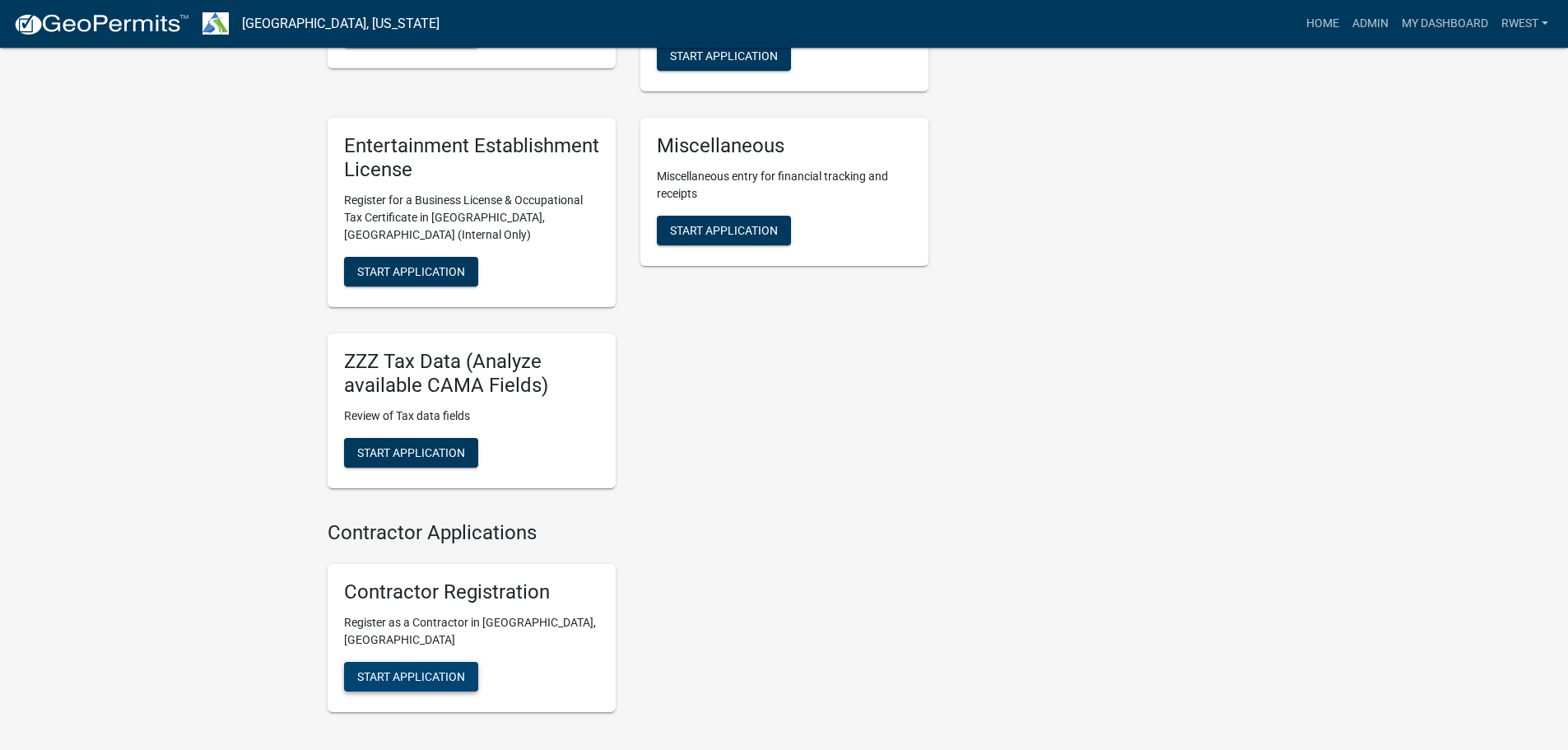
click at [421, 670] on span "Start Application" at bounding box center [411, 677] width 107 height 13
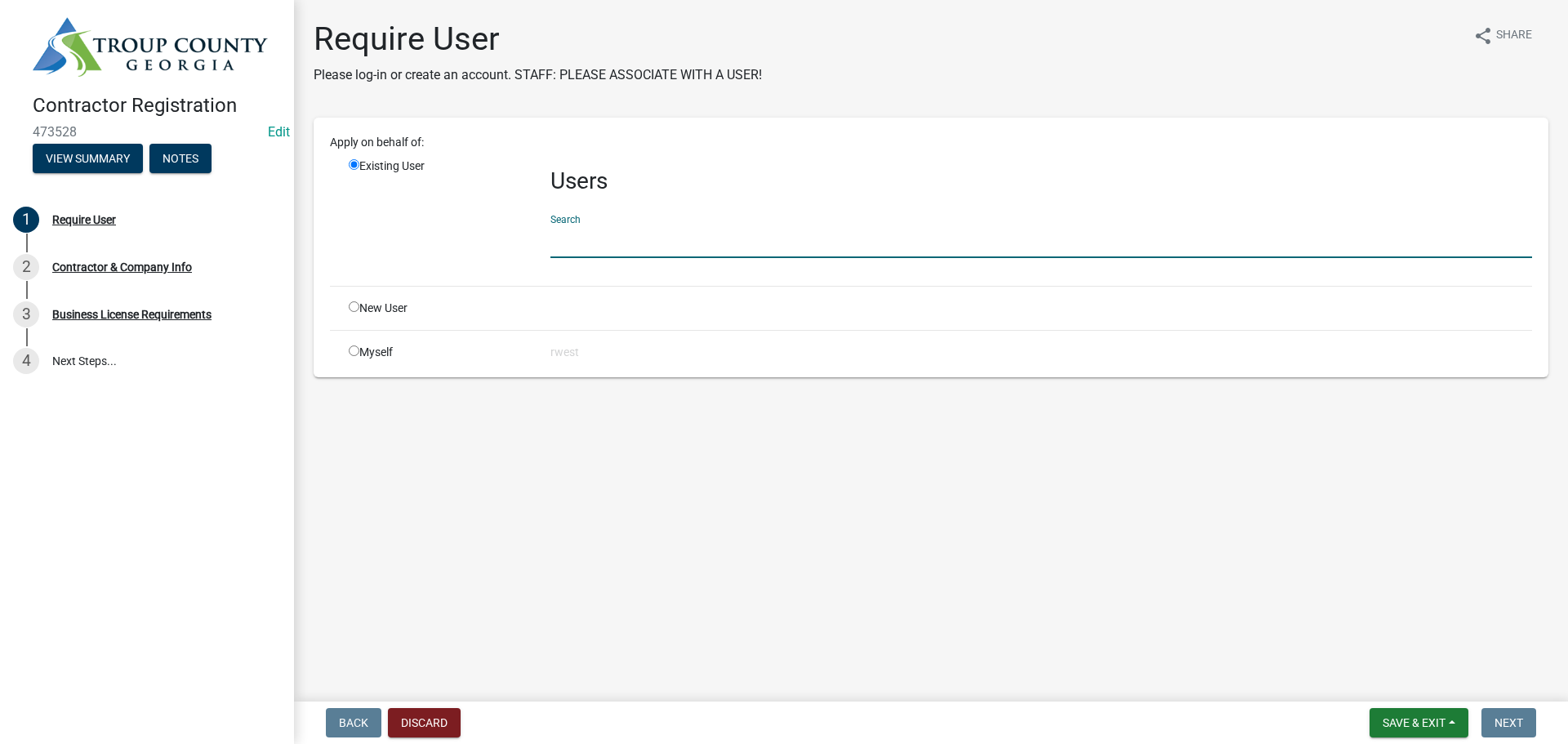
click at [566, 241] on input "text" at bounding box center [1041, 240] width 982 height 33
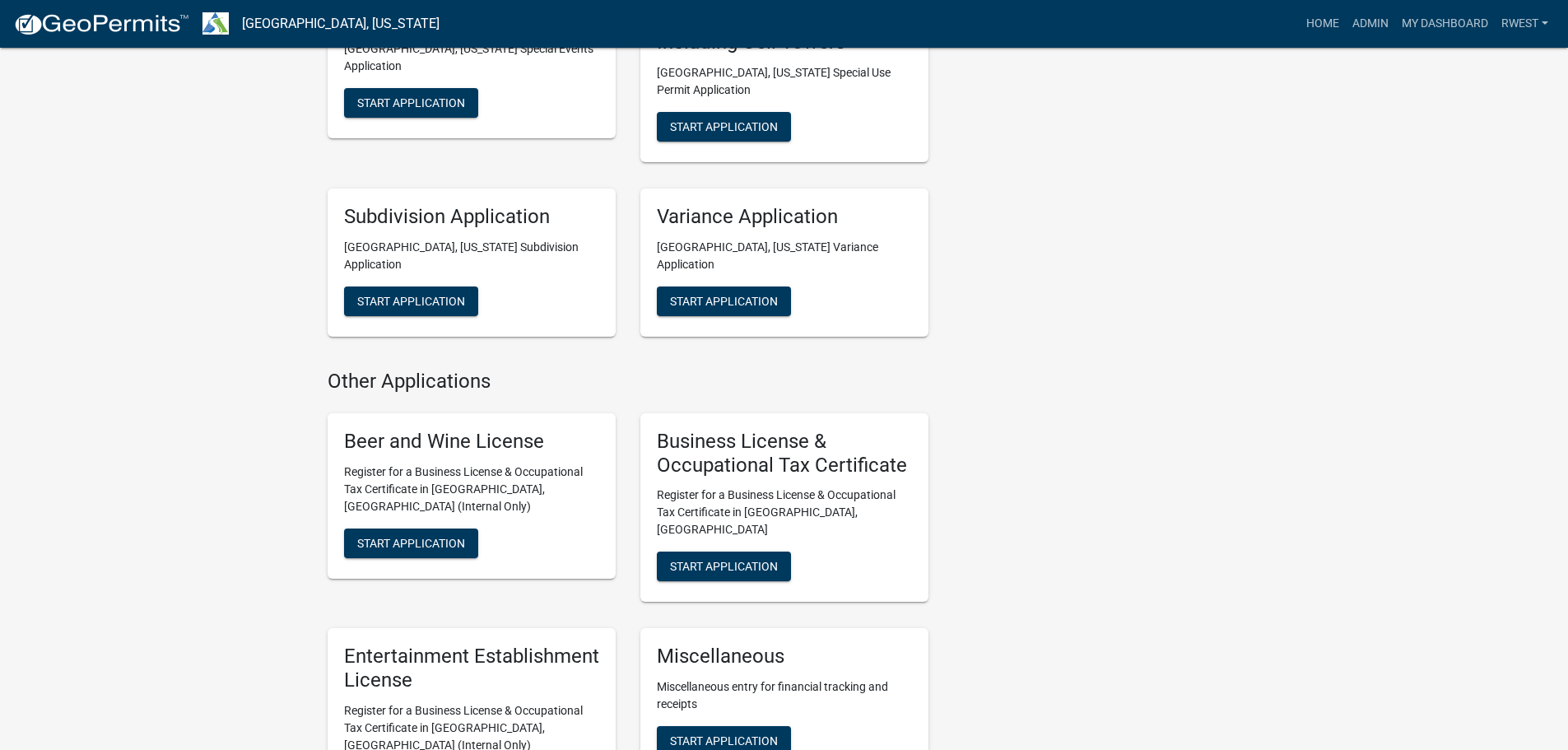
scroll to position [1728, 0]
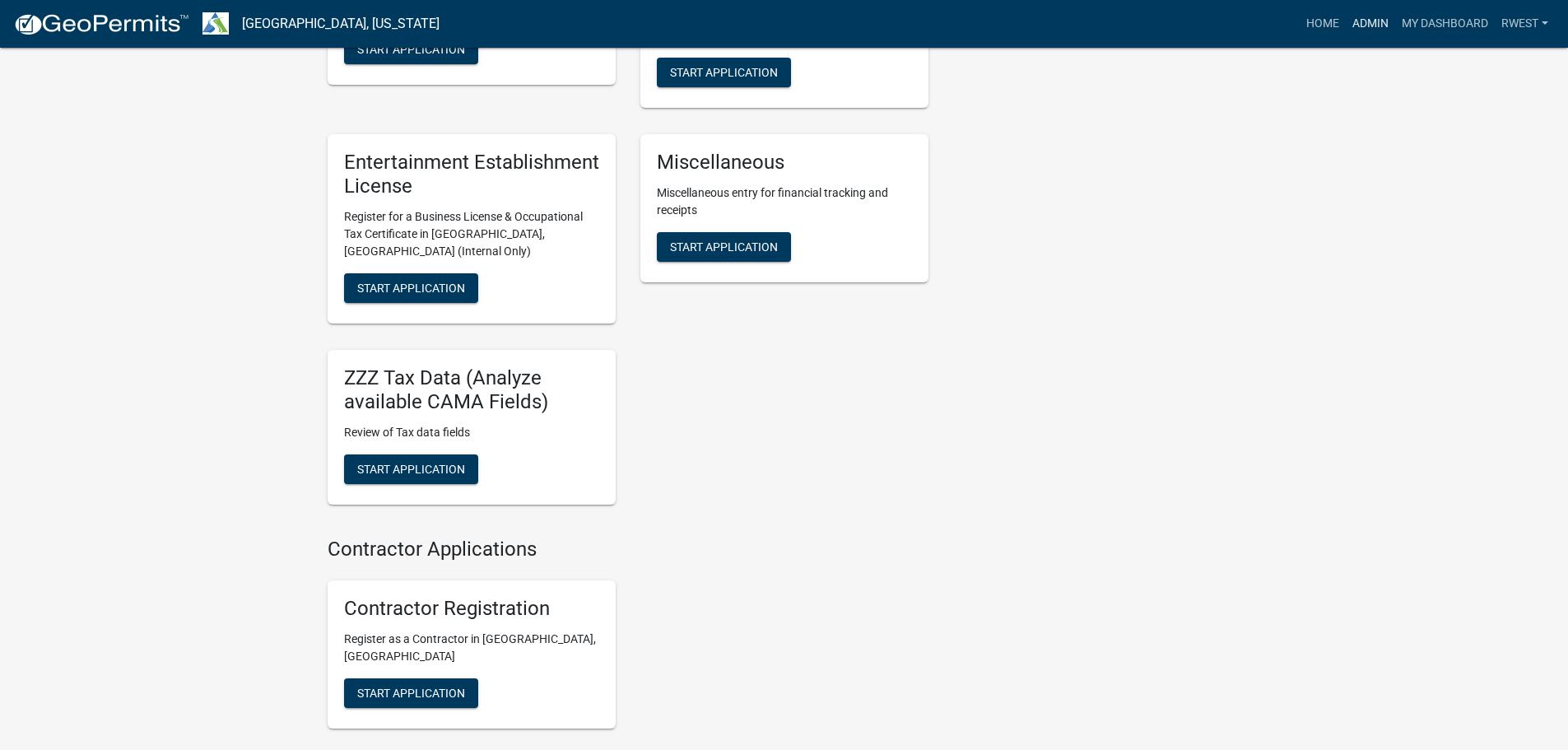
click at [1368, 25] on link "Admin" at bounding box center [1370, 24] width 49 height 31
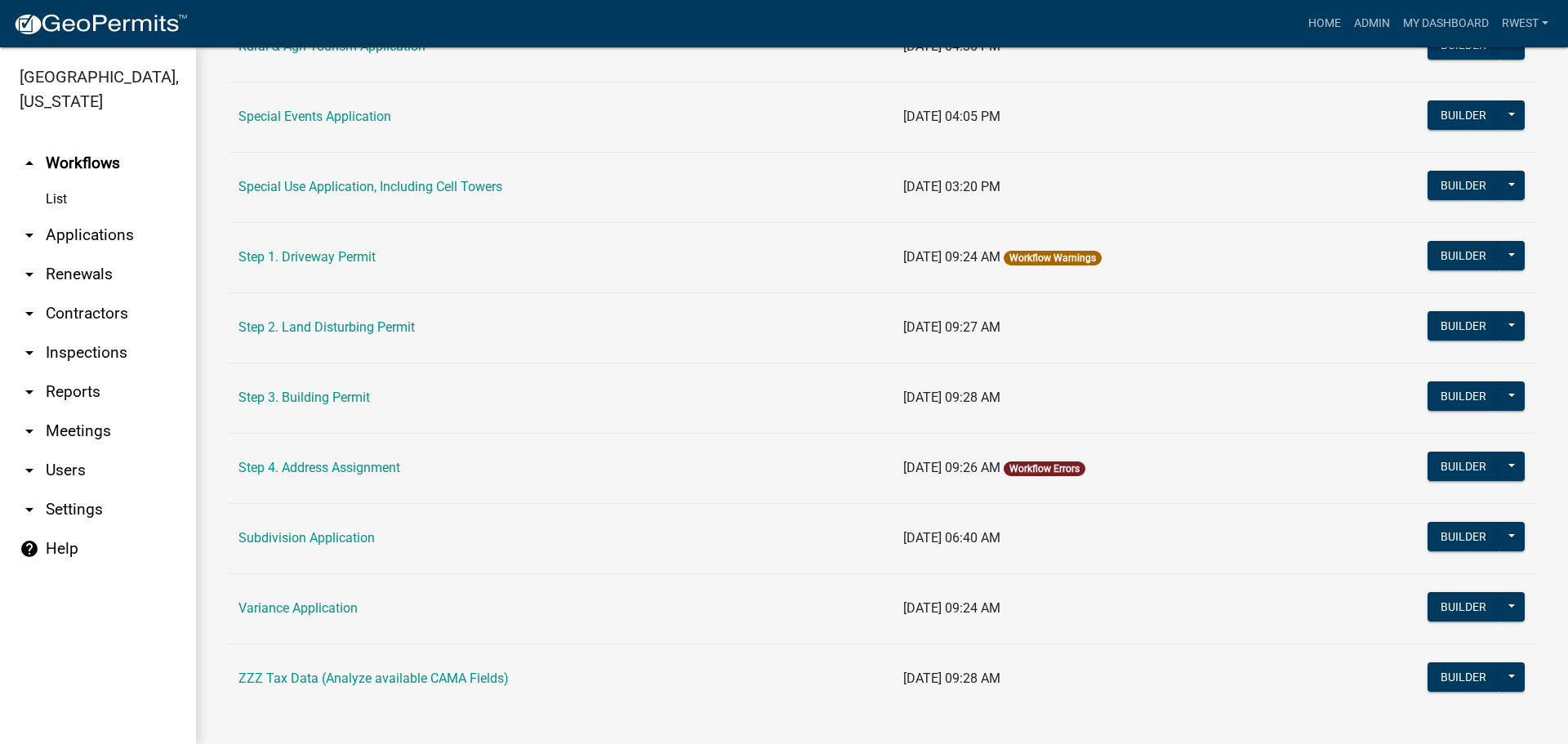
scroll to position [778, 0]
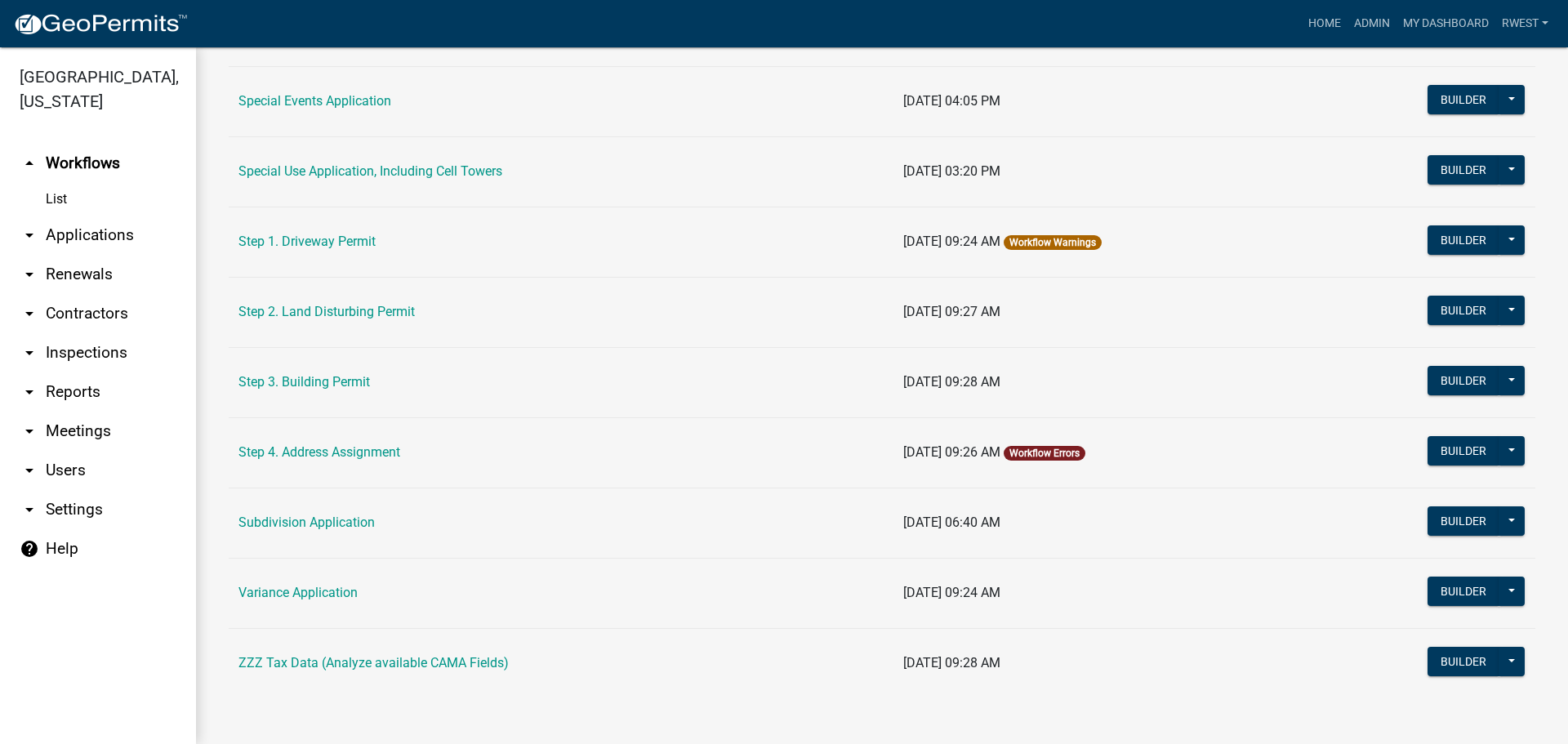
click at [82, 294] on link "arrow_drop_down Contractors" at bounding box center [98, 314] width 196 height 40
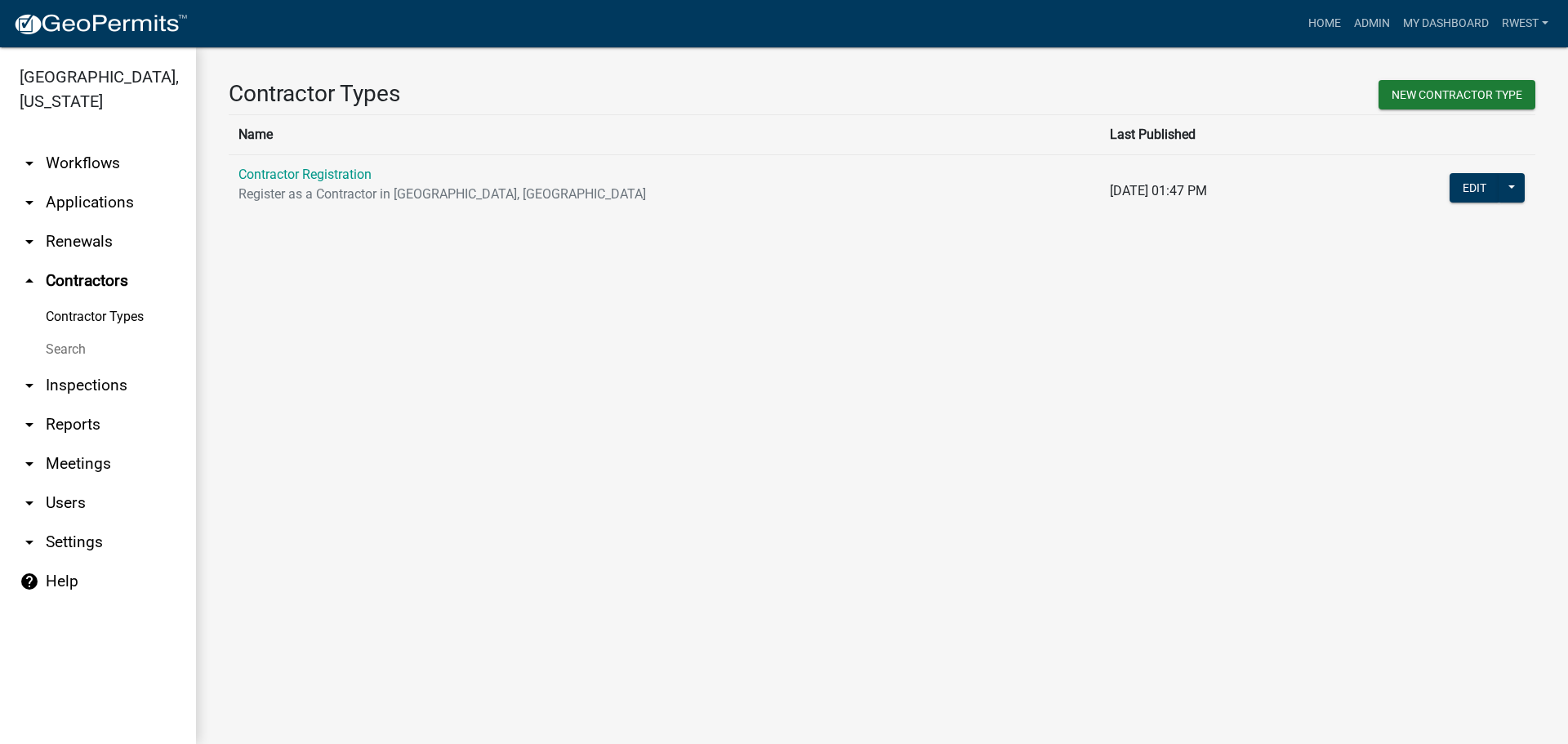
click at [70, 333] on link "Search" at bounding box center [98, 349] width 196 height 33
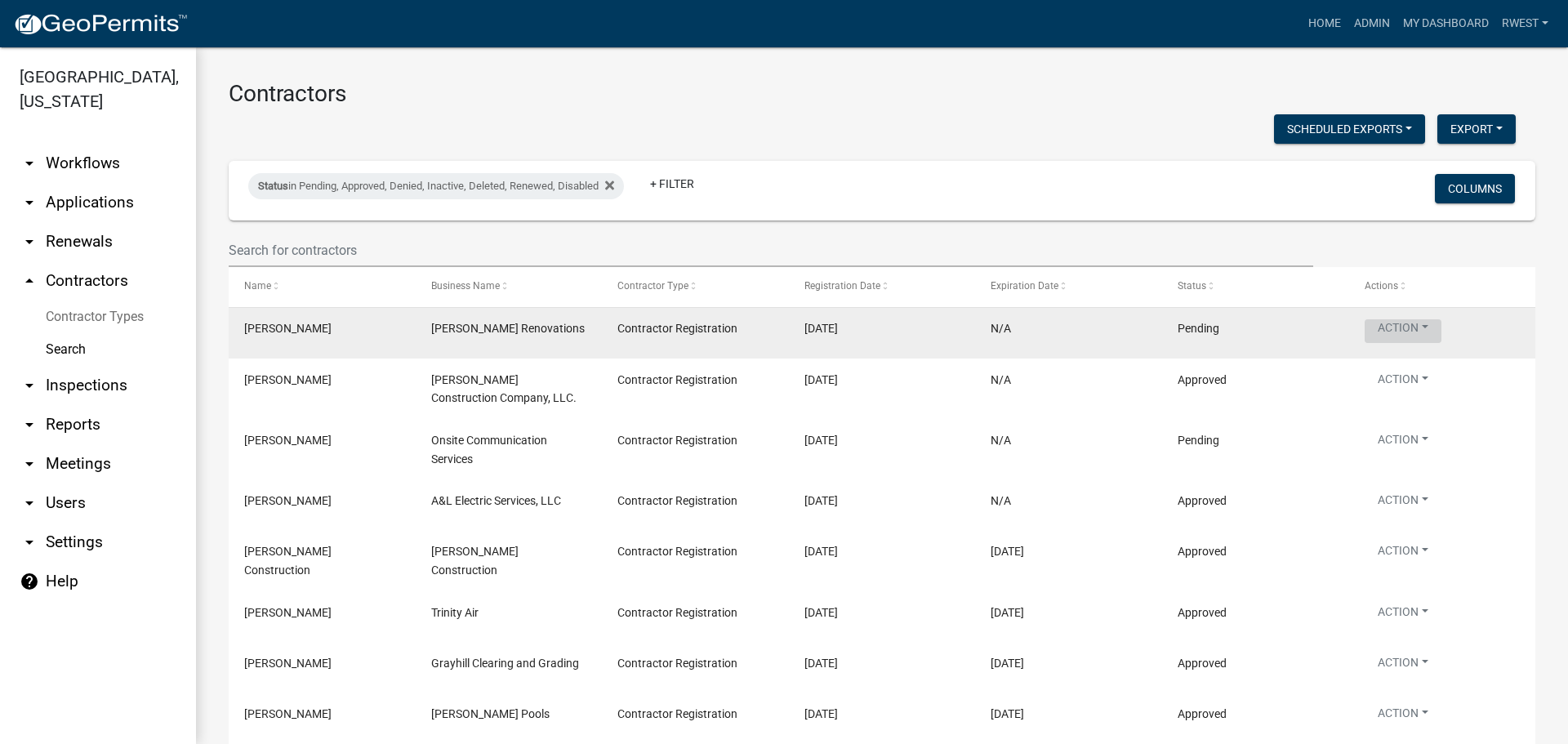
click at [1425, 326] on button "Action" at bounding box center [1403, 330] width 76 height 24
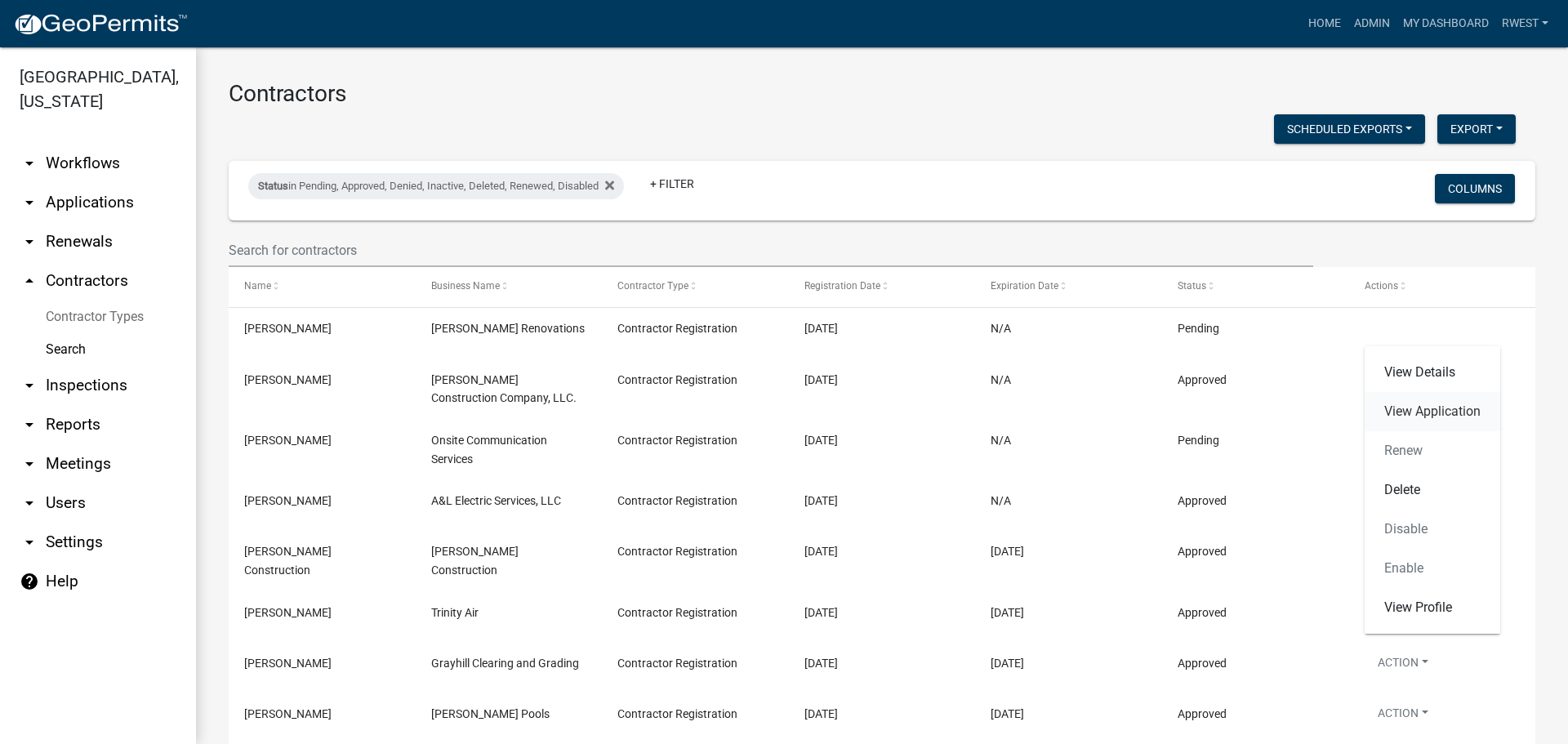
click at [1460, 416] on link "View Application" at bounding box center [1433, 412] width 136 height 40
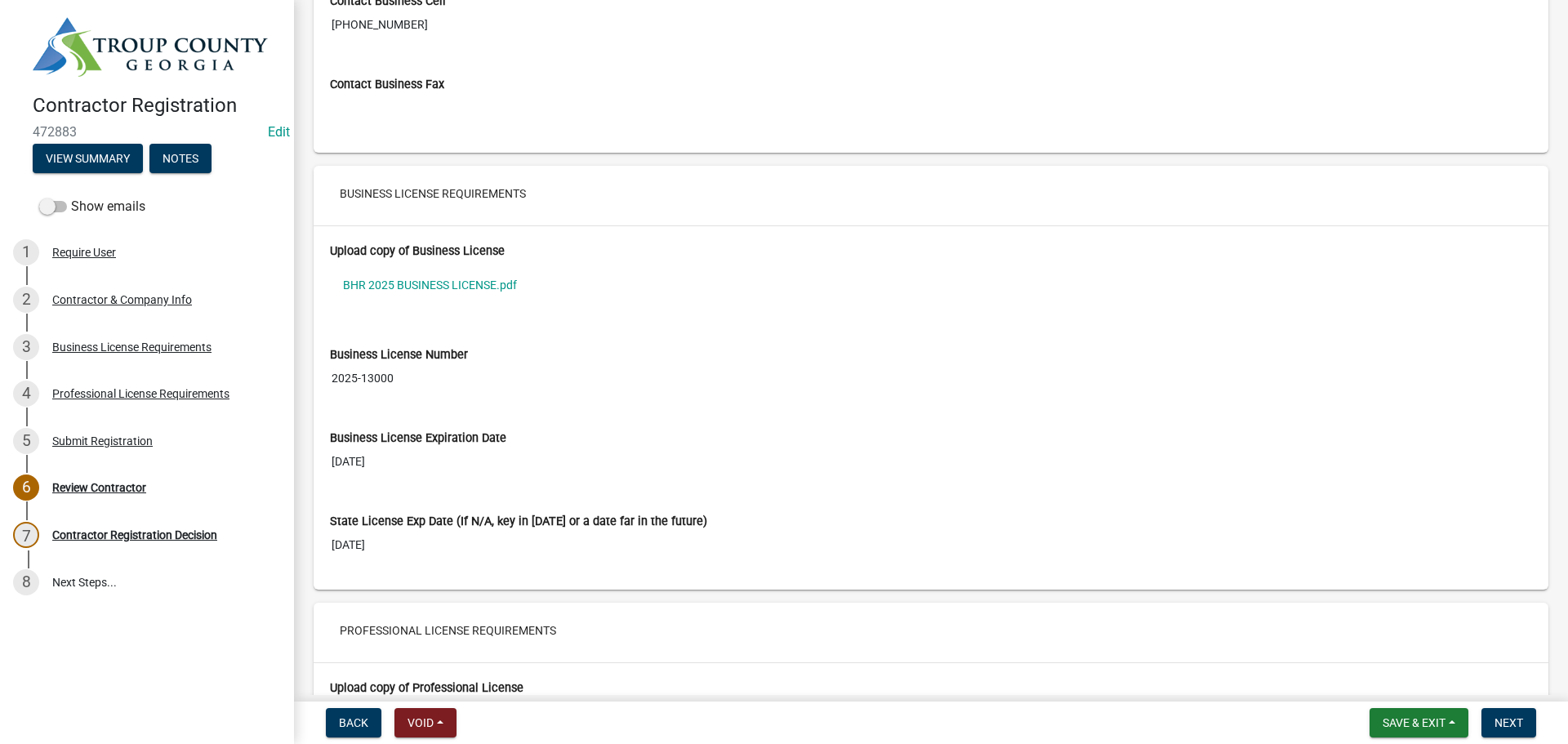
scroll to position [1225, 0]
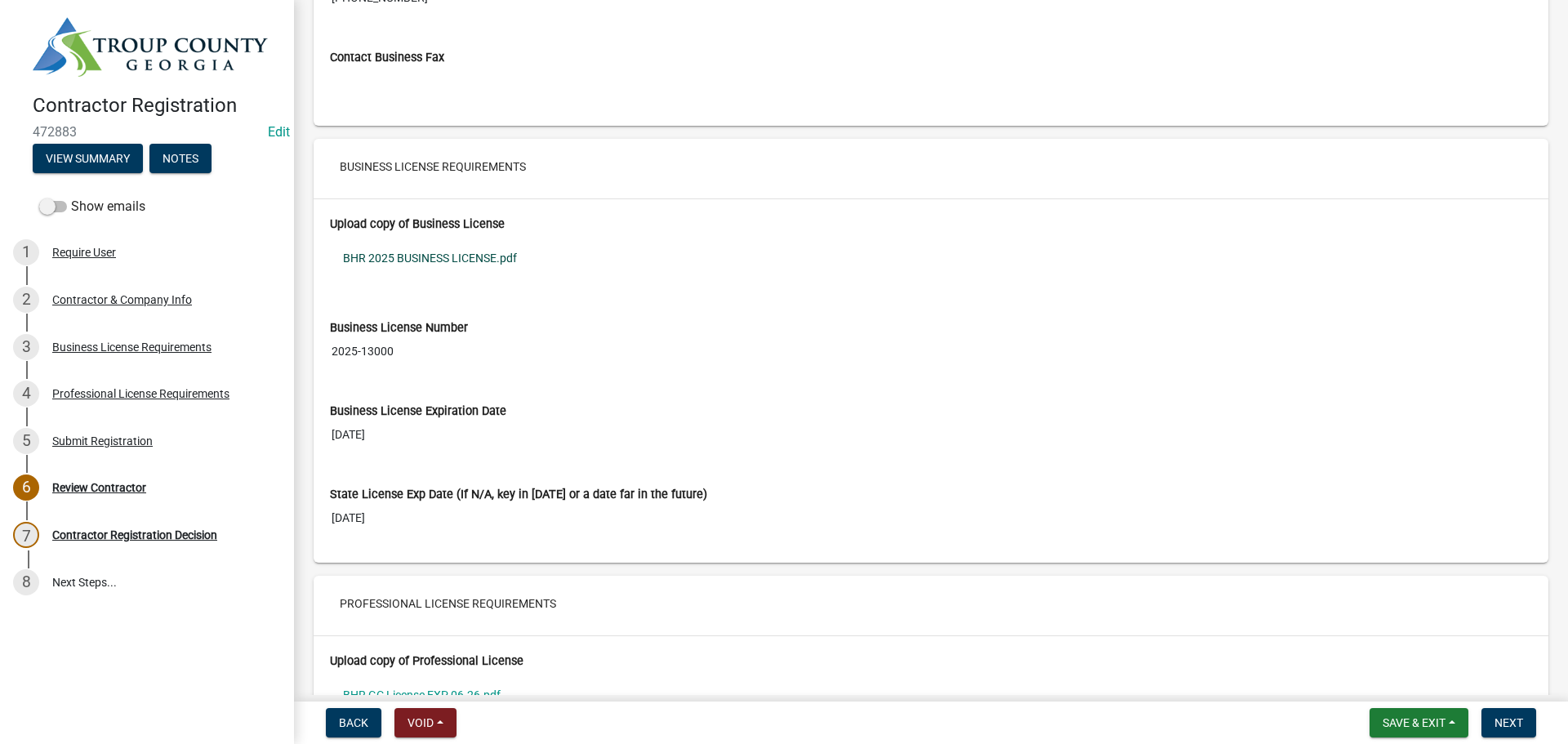
click at [386, 256] on link "BHR 2025 BUSINESS LICENSE.pdf" at bounding box center [931, 258] width 1202 height 38
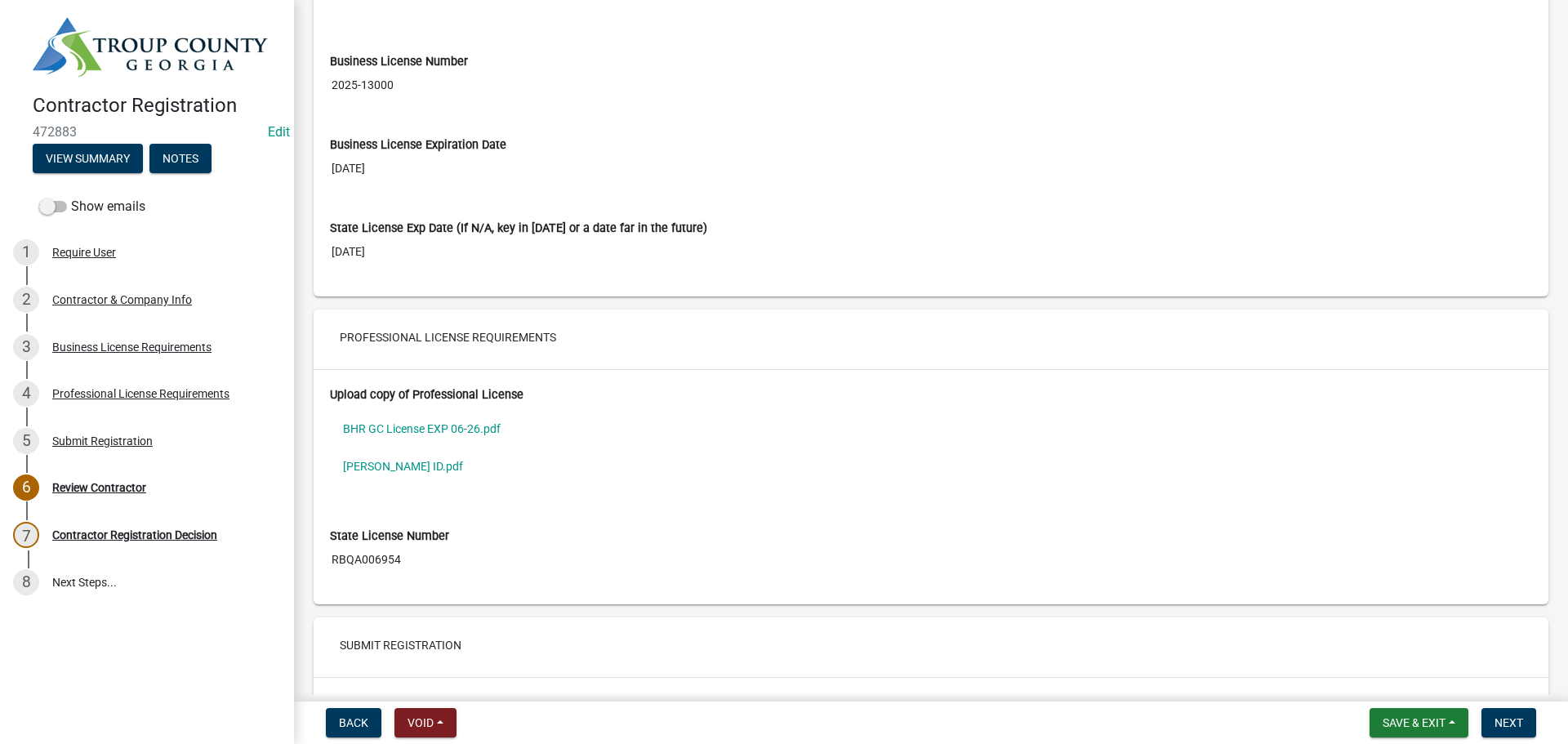
scroll to position [1551, 0]
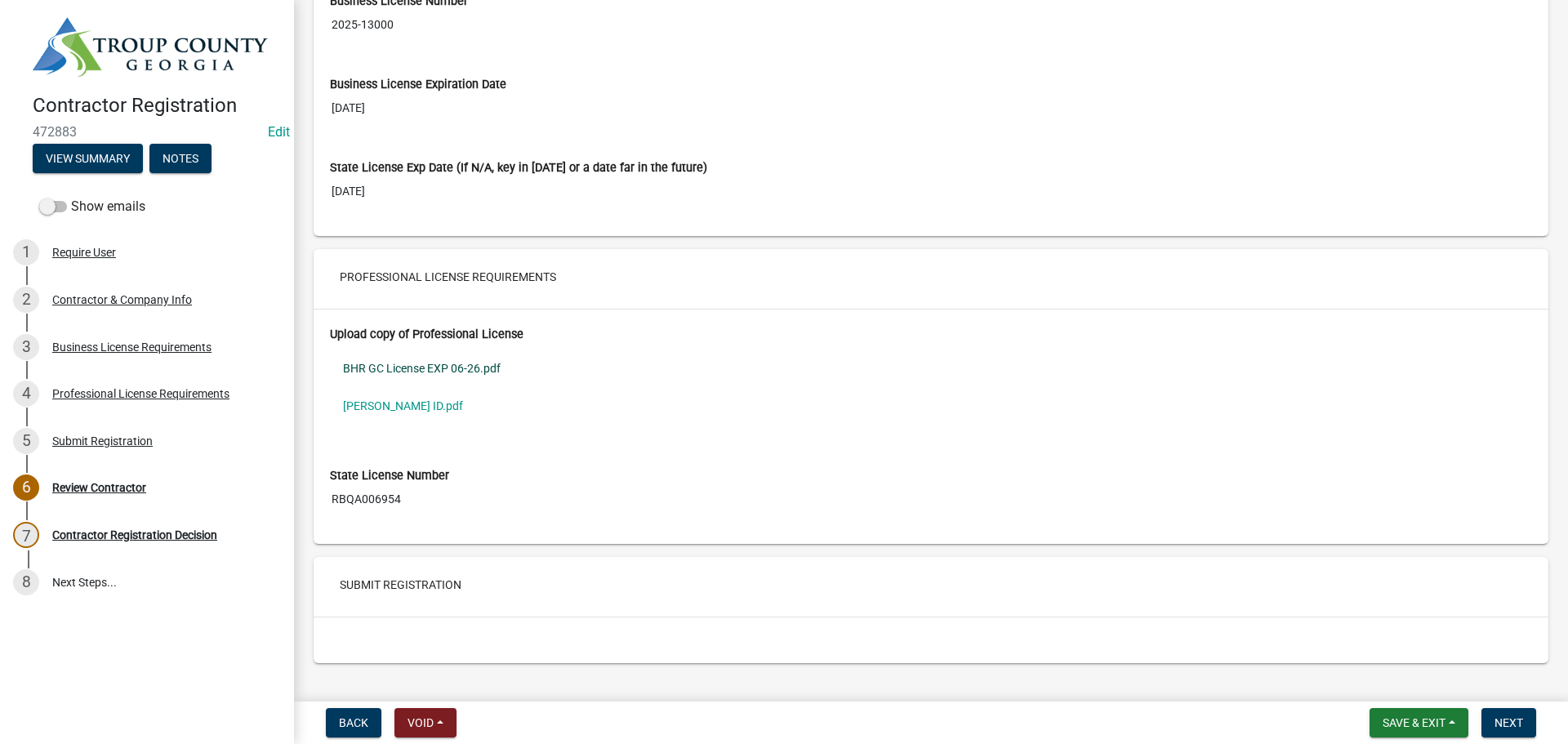
click at [385, 367] on link "BHR GC License EXP 06-26.pdf" at bounding box center [931, 369] width 1202 height 38
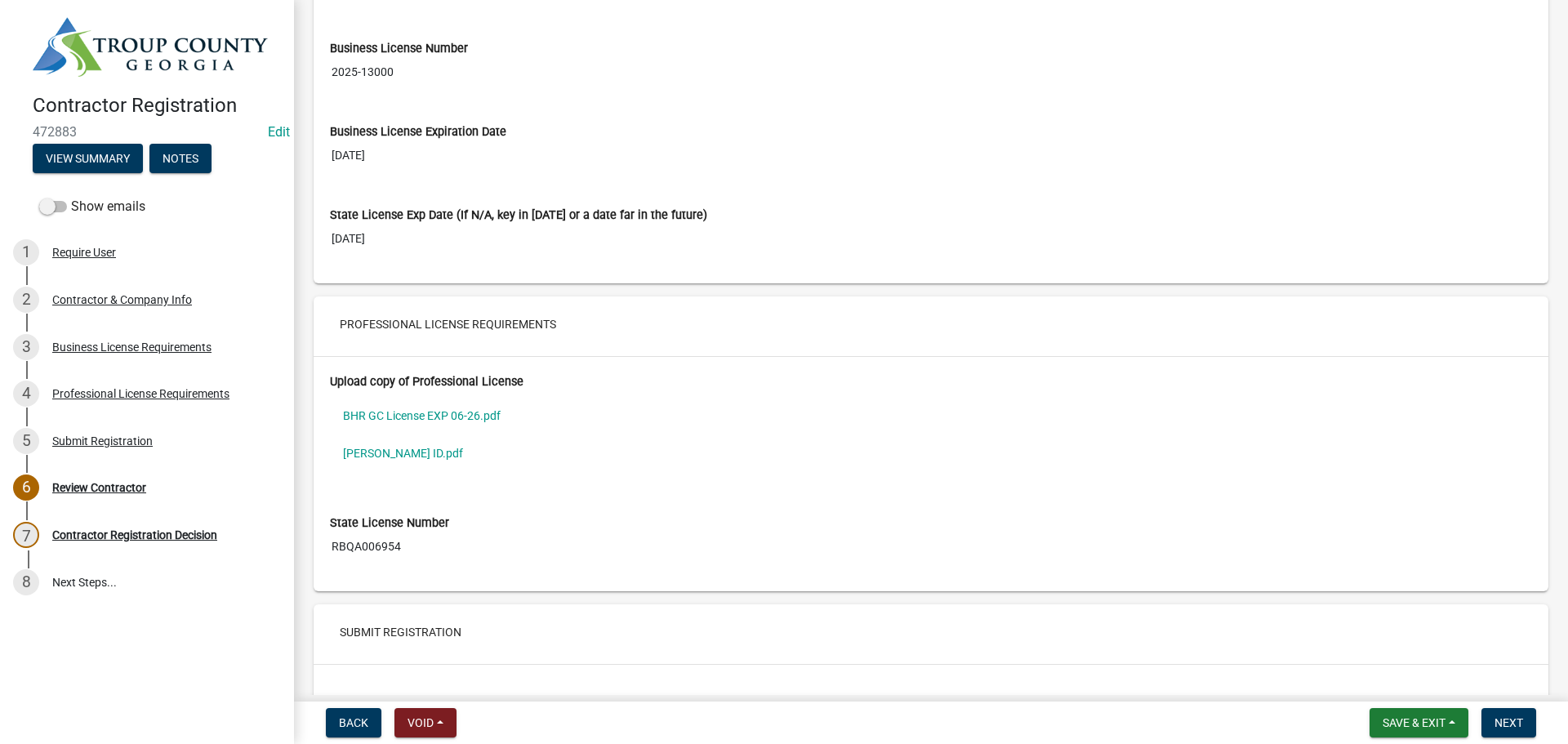
scroll to position [1583, 0]
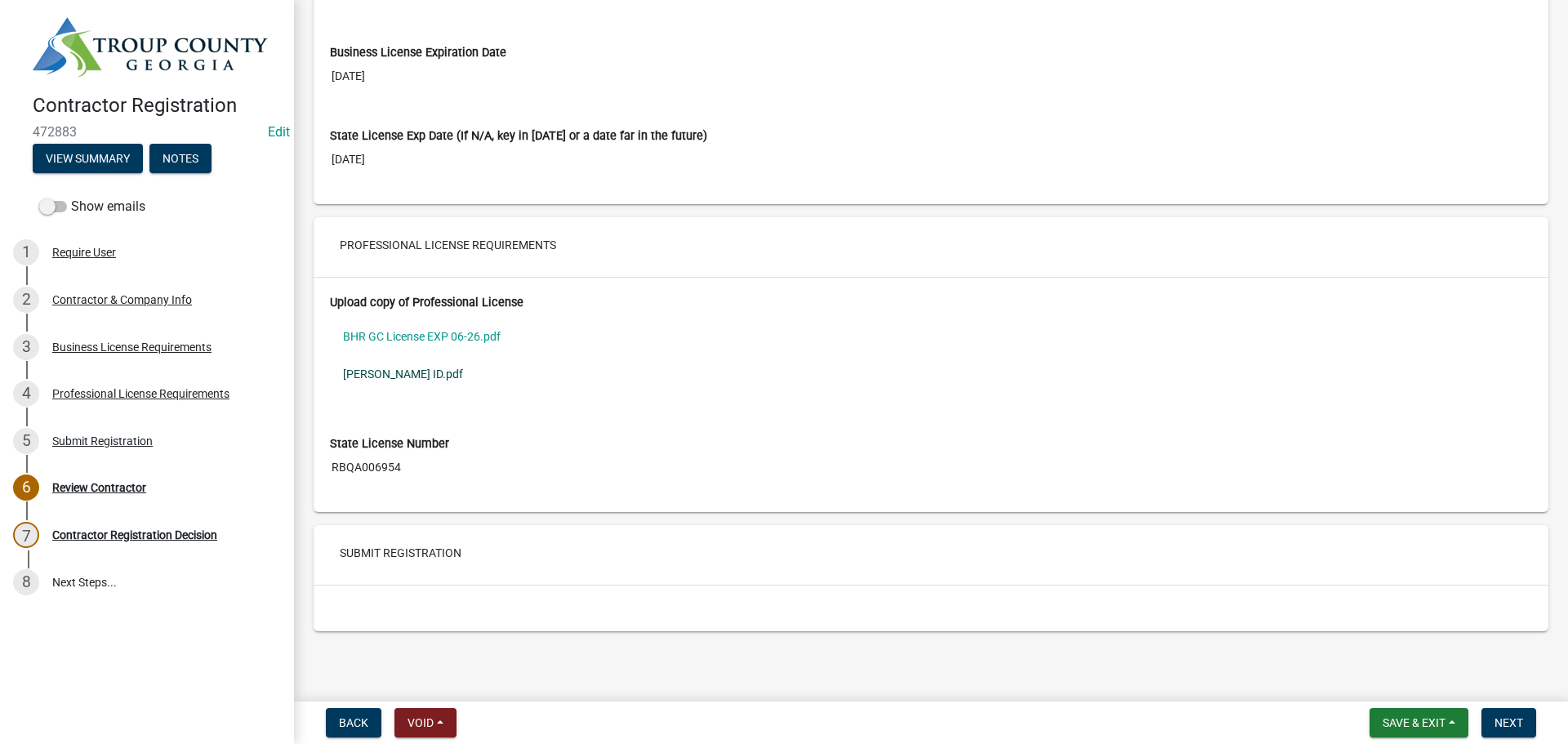
click at [388, 371] on link "[PERSON_NAME] ID.pdf" at bounding box center [931, 374] width 1202 height 38
click at [1514, 723] on span "Next" at bounding box center [1509, 722] width 28 height 13
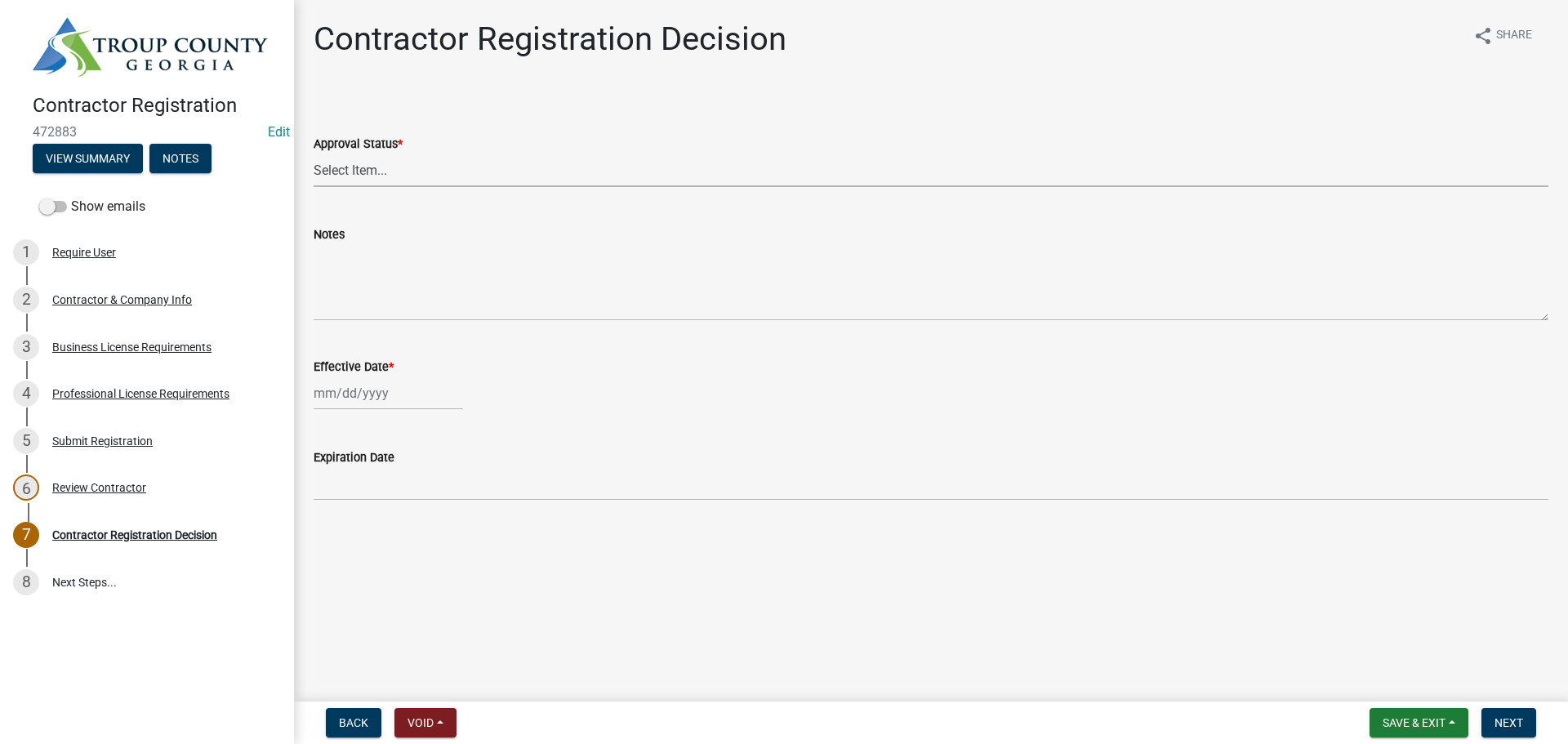
click at [354, 167] on select "Select Item... Approved Denied" at bounding box center [930, 170] width 1235 height 33
click at [313, 154] on select "Select Item... Approved Denied" at bounding box center [930, 170] width 1235 height 33
select select "4b86b809-39dd-4c68-9f3d-fdb3e7050482"
click at [392, 398] on div at bounding box center [388, 392] width 149 height 33
select select "9"
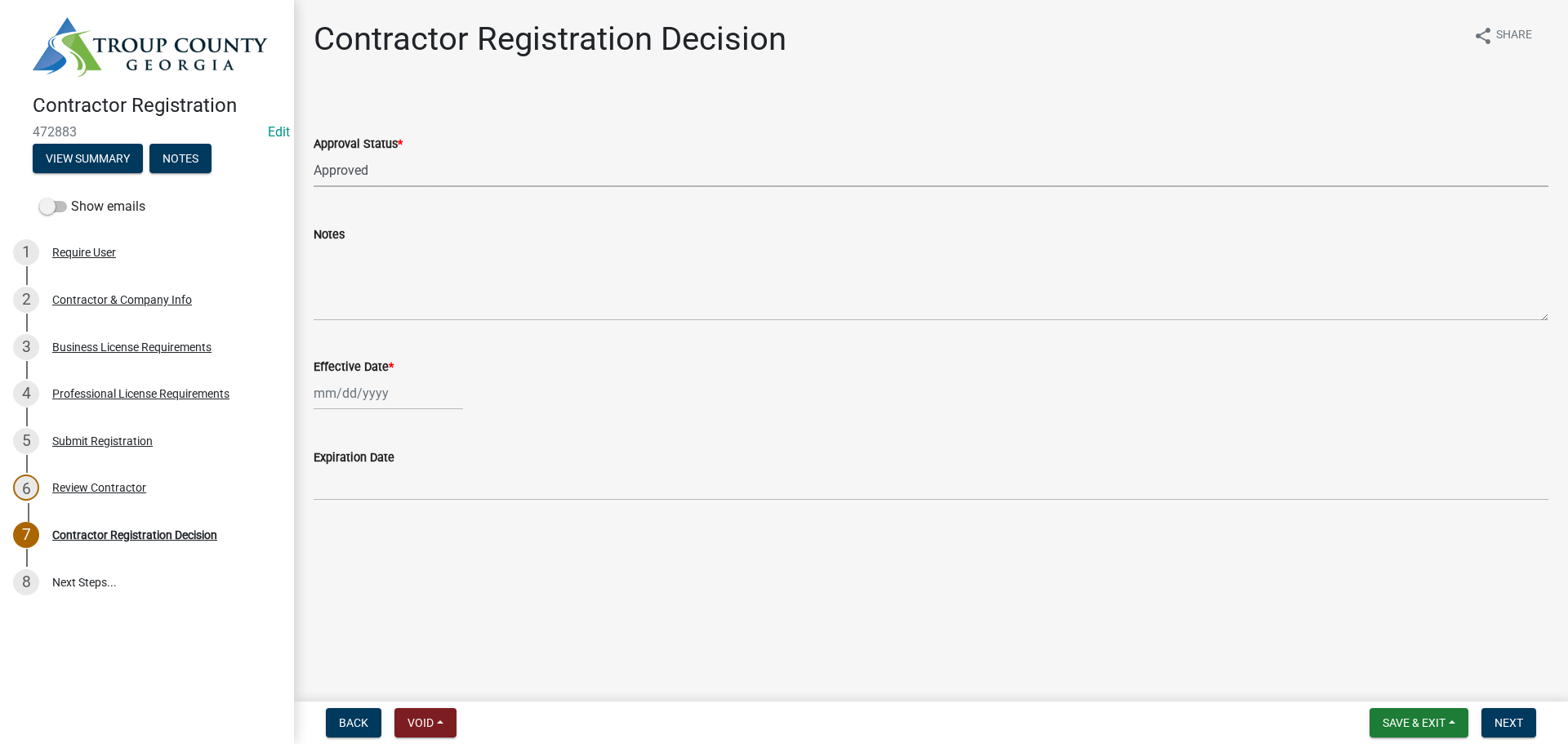
select select "2025"
click at [733, 563] on main "Contractor Registration Decision share Share Approval Status * Select Item... A…" at bounding box center [931, 347] width 1274 height 695
click at [374, 392] on div at bounding box center [388, 392] width 149 height 33
select select "9"
select select "2025"
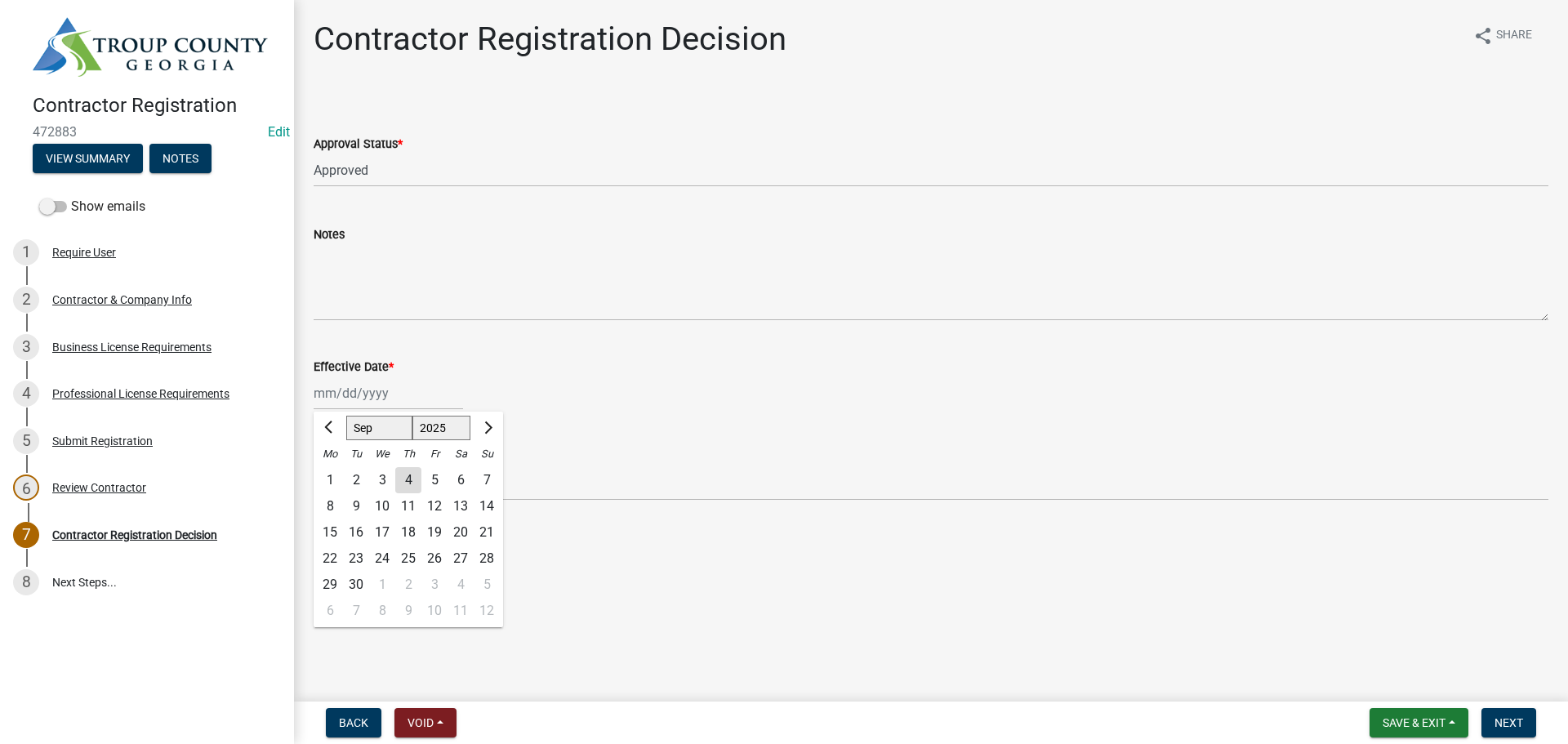
drag, startPoint x: 400, startPoint y: 478, endPoint x: 402, endPoint y: 506, distance: 28.1
click at [400, 477] on div "4" at bounding box center [409, 480] width 26 height 26
type input "[DATE]"
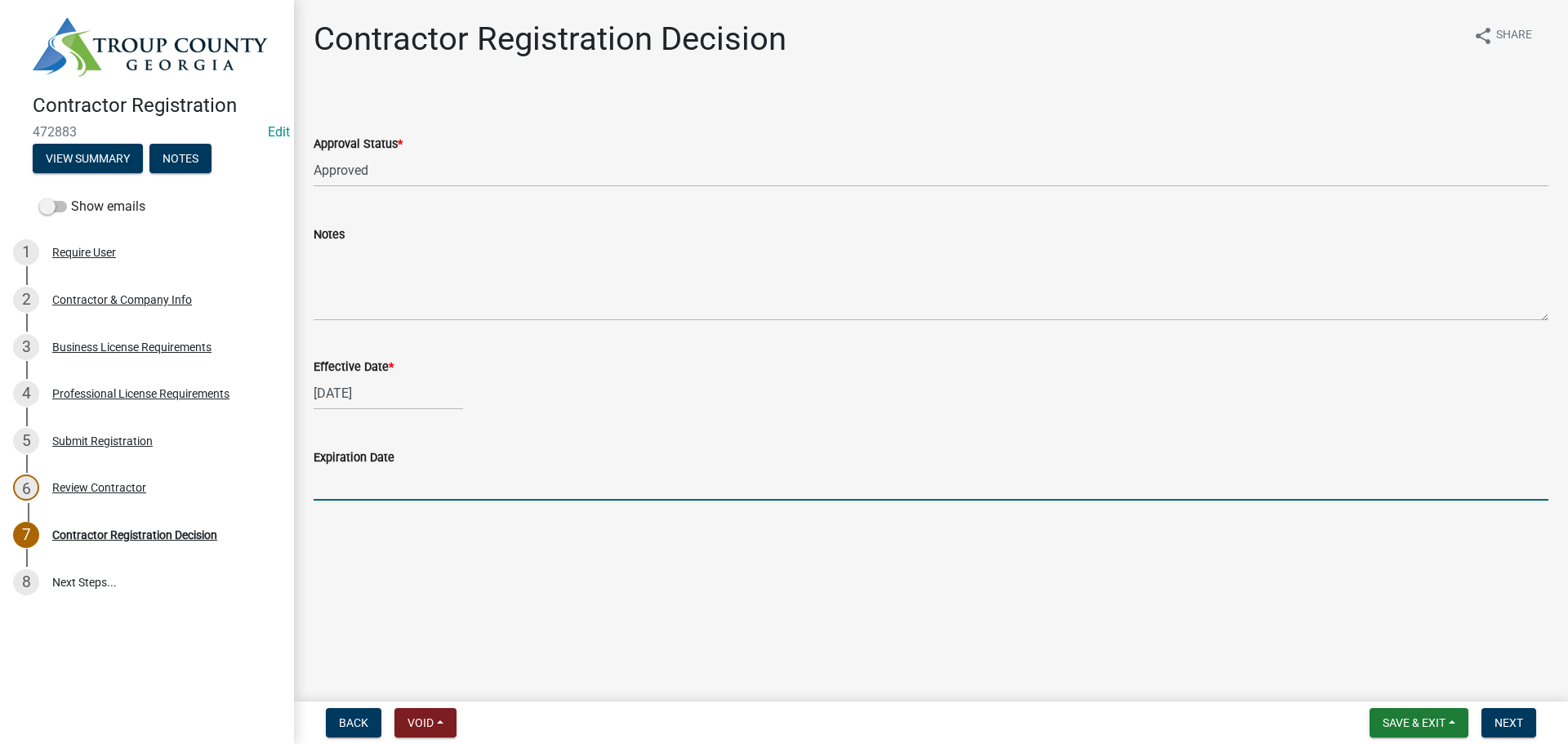
click at [359, 484] on input "Expiration Date" at bounding box center [930, 483] width 1235 height 33
type input "[DATE]"
click at [1516, 726] on span "Next" at bounding box center [1509, 722] width 28 height 13
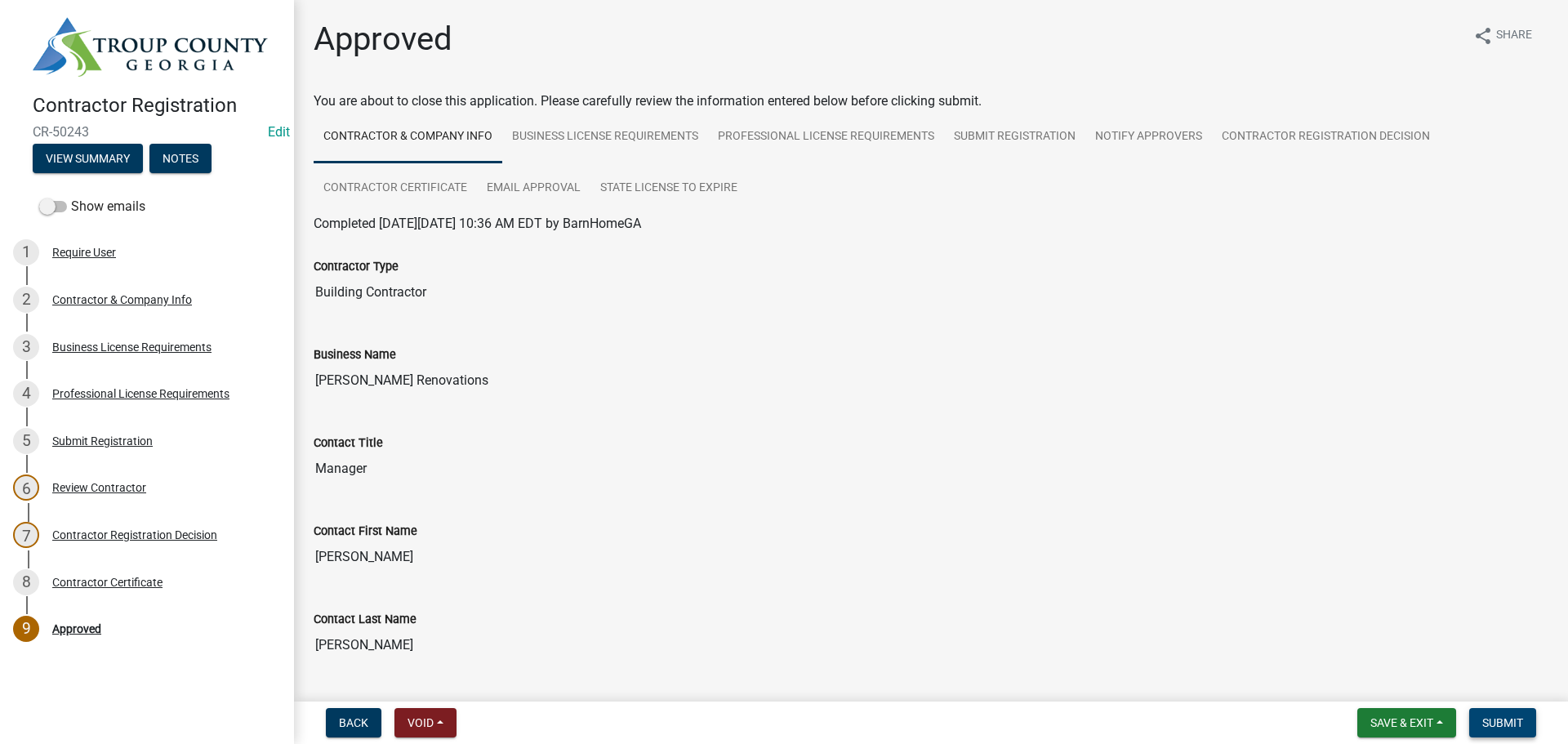
click at [1509, 720] on span "Submit" at bounding box center [1502, 722] width 41 height 13
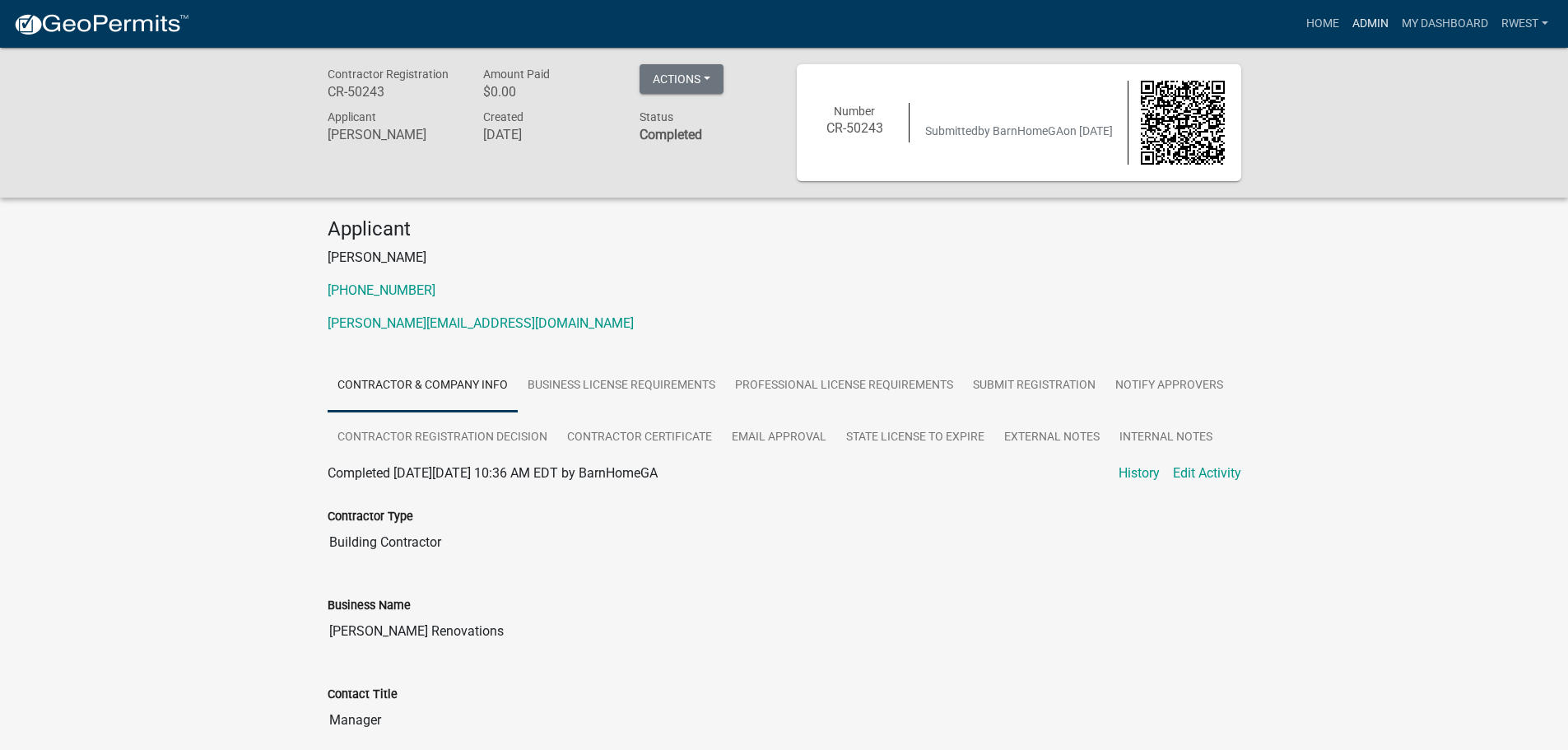
click at [1358, 24] on link "Admin" at bounding box center [1370, 24] width 49 height 31
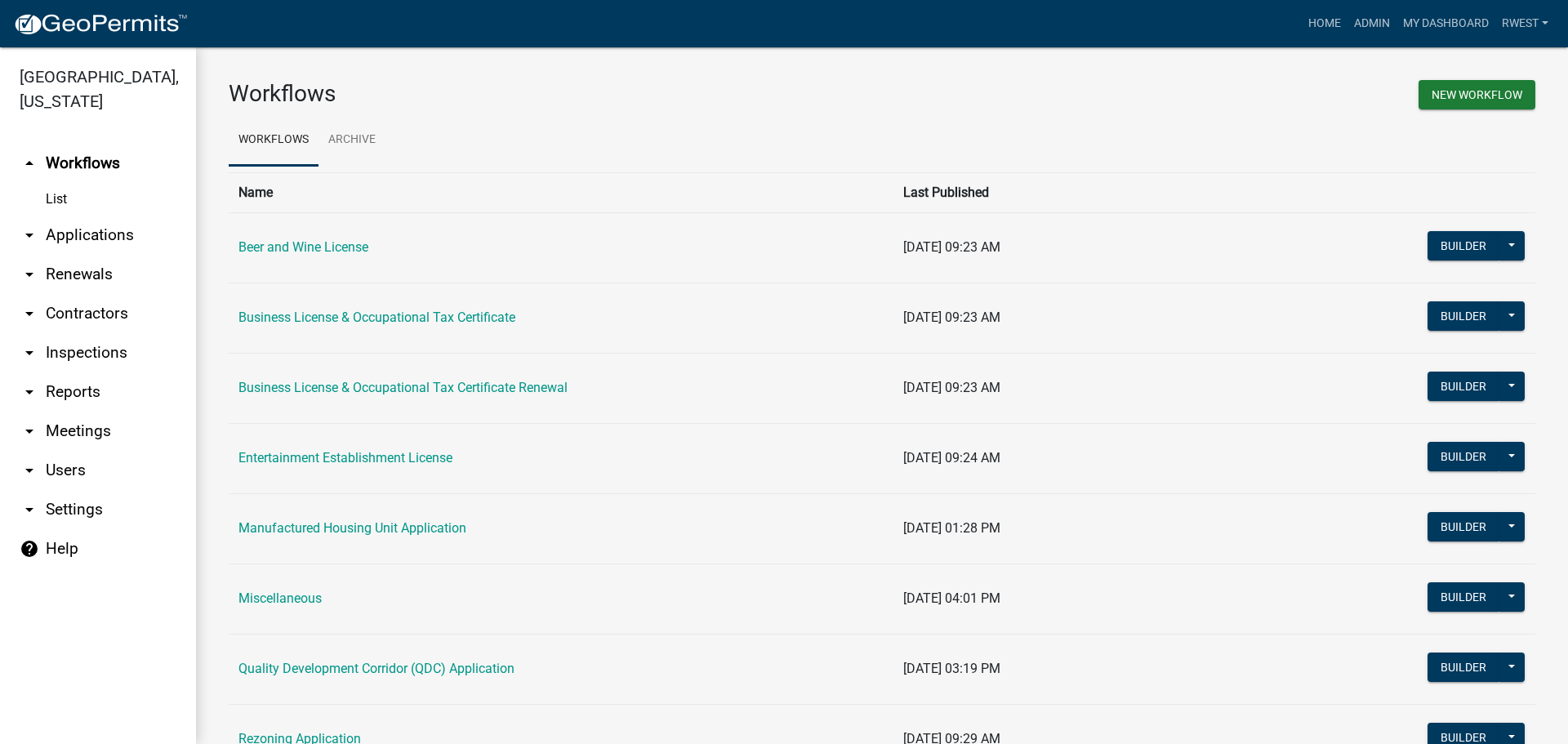
click at [85, 216] on link "arrow_drop_down Applications" at bounding box center [98, 236] width 196 height 40
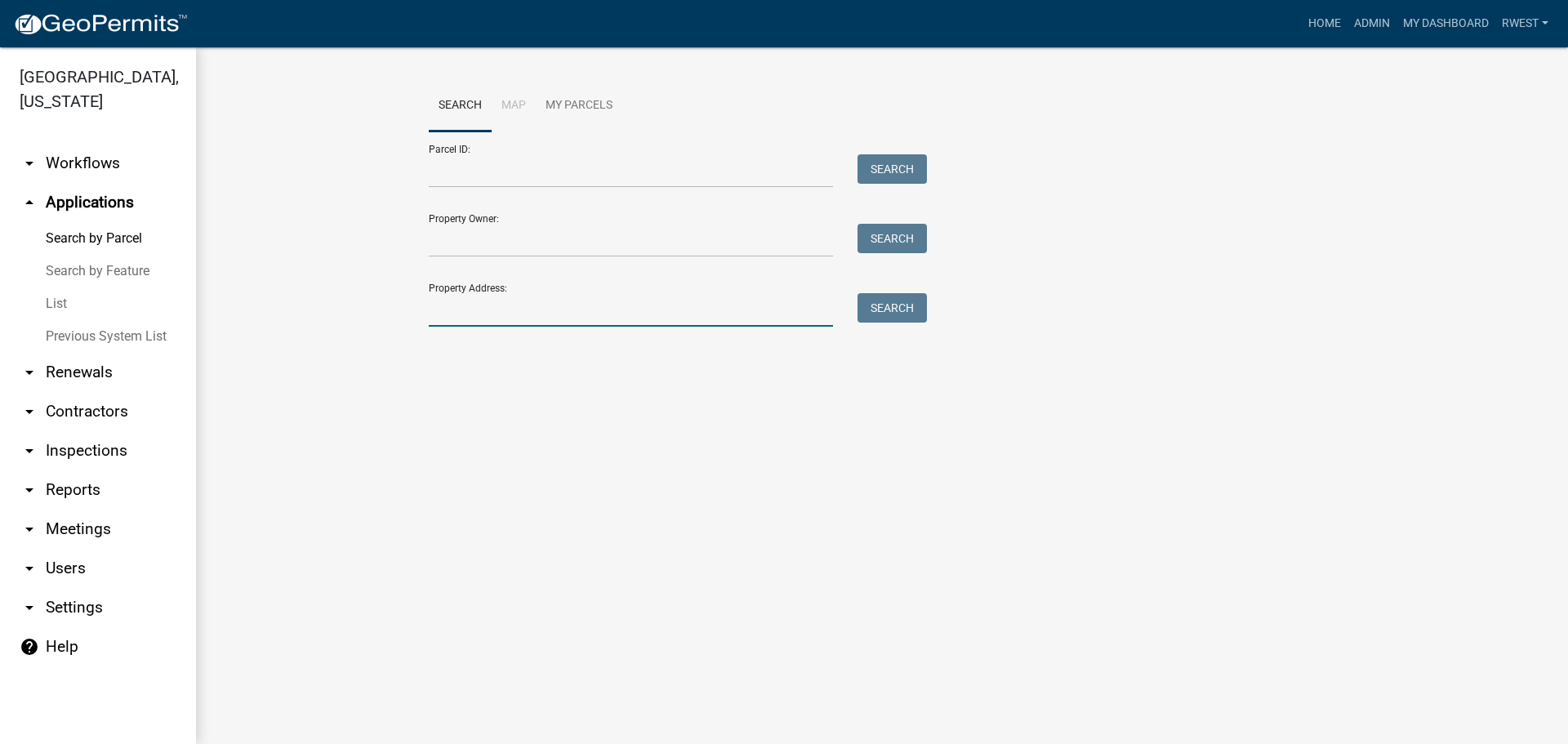
click at [477, 314] on input "Property Address:" at bounding box center [630, 309] width 405 height 33
type input "63 [PERSON_NAME]"
click at [906, 313] on button "Search" at bounding box center [892, 307] width 70 height 29
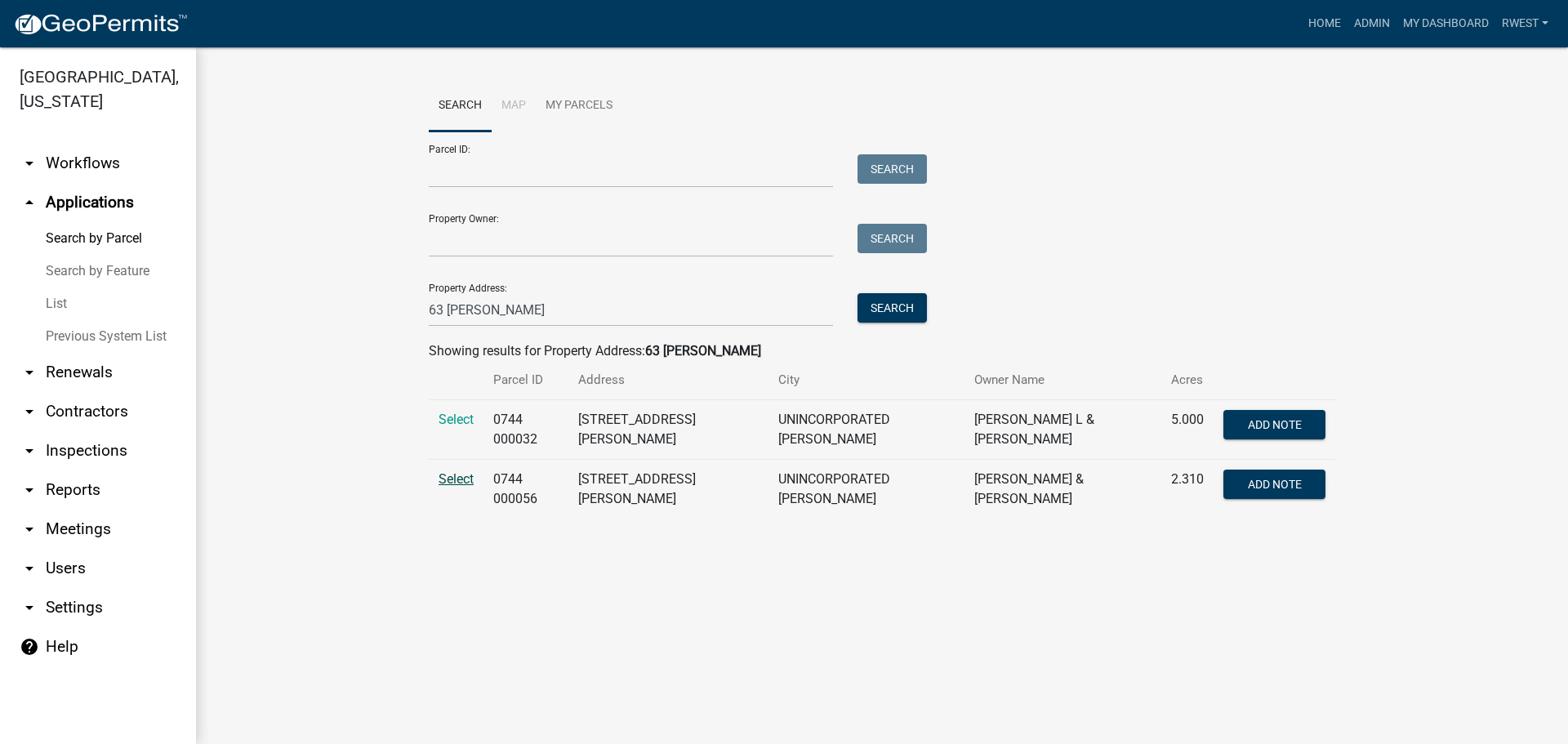
click at [454, 477] on span "Select" at bounding box center [456, 478] width 35 height 15
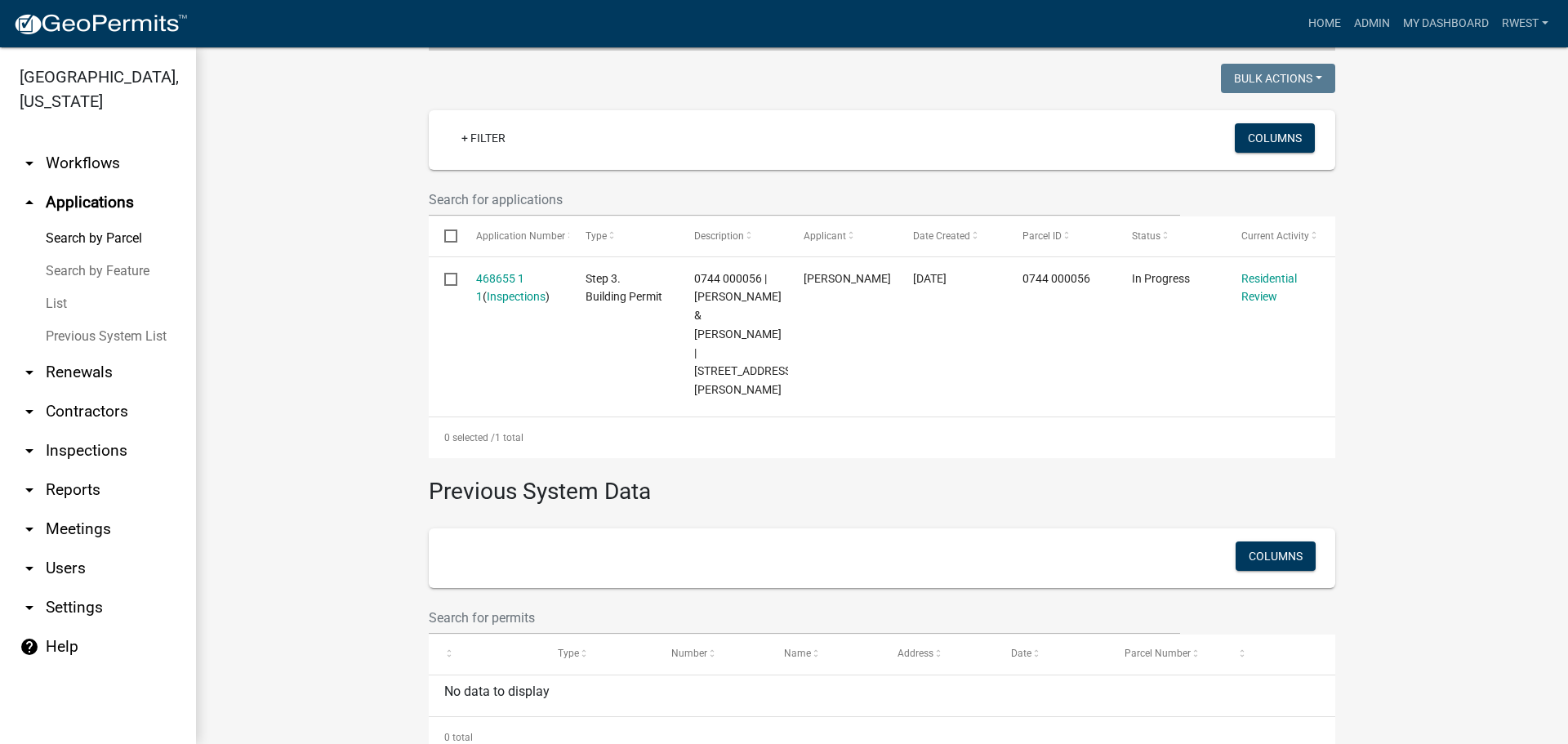
scroll to position [430, 0]
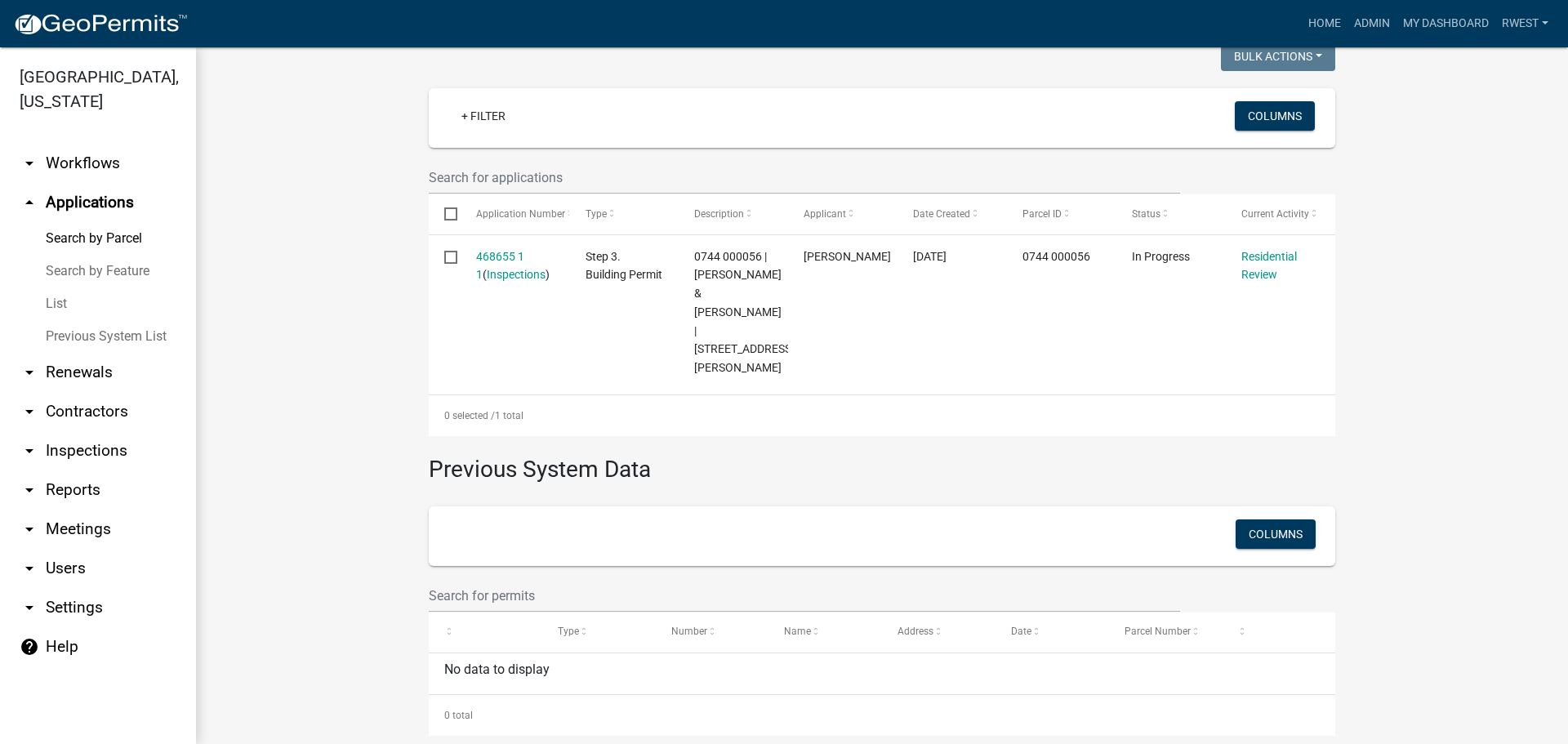
click at [59, 288] on link "List" at bounding box center [98, 304] width 196 height 33
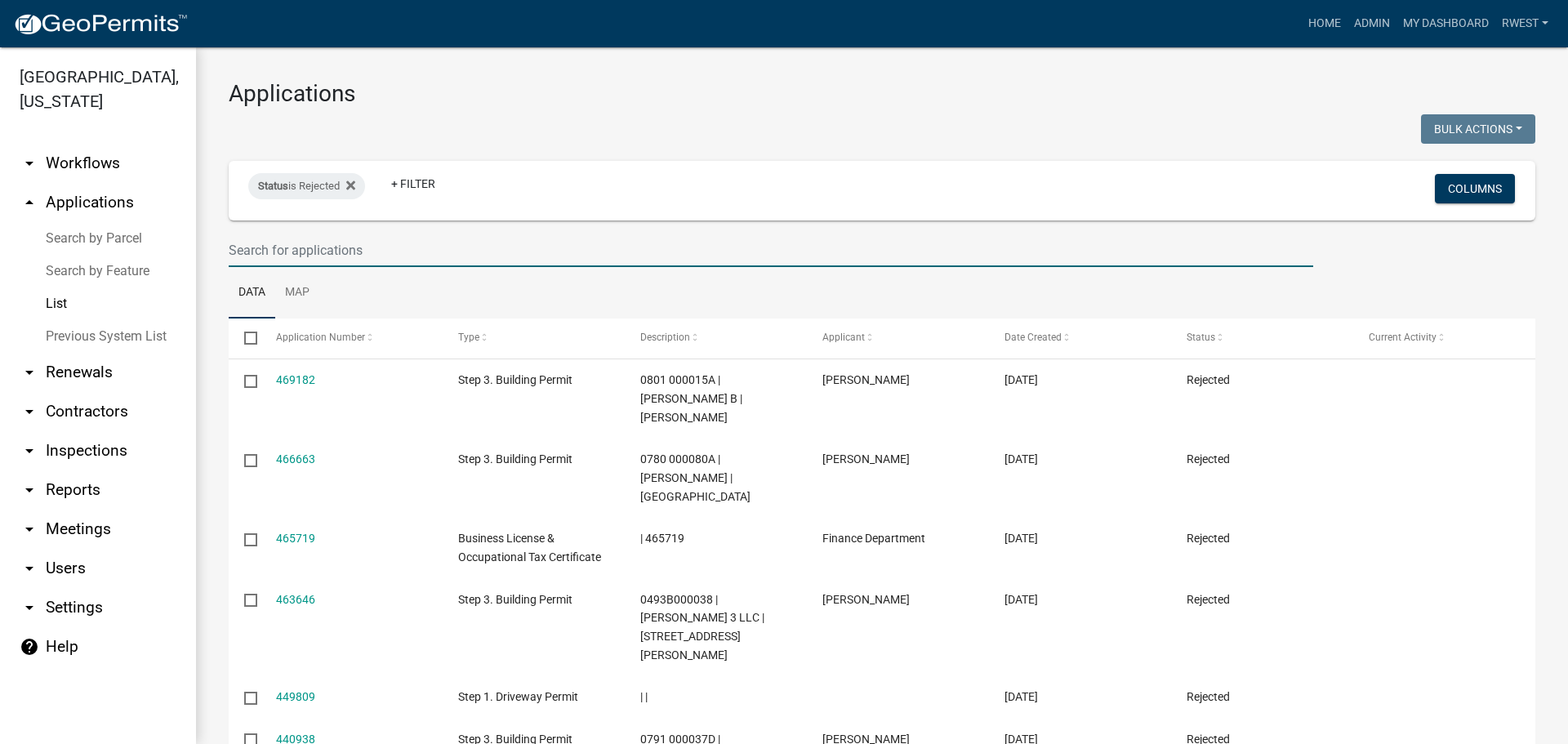
click at [252, 253] on input "text" at bounding box center [771, 250] width 1085 height 33
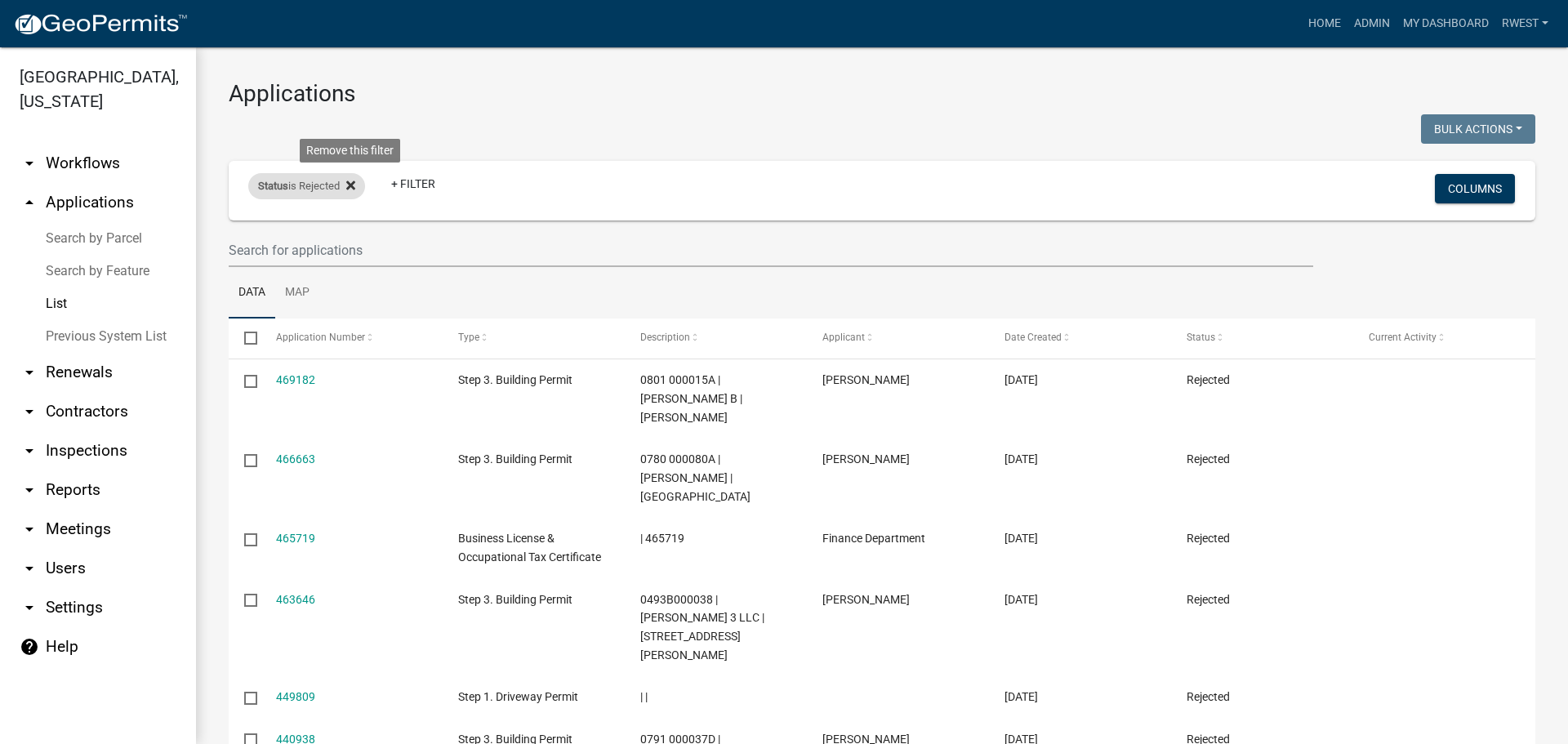
click at [354, 184] on icon at bounding box center [351, 185] width 9 height 9
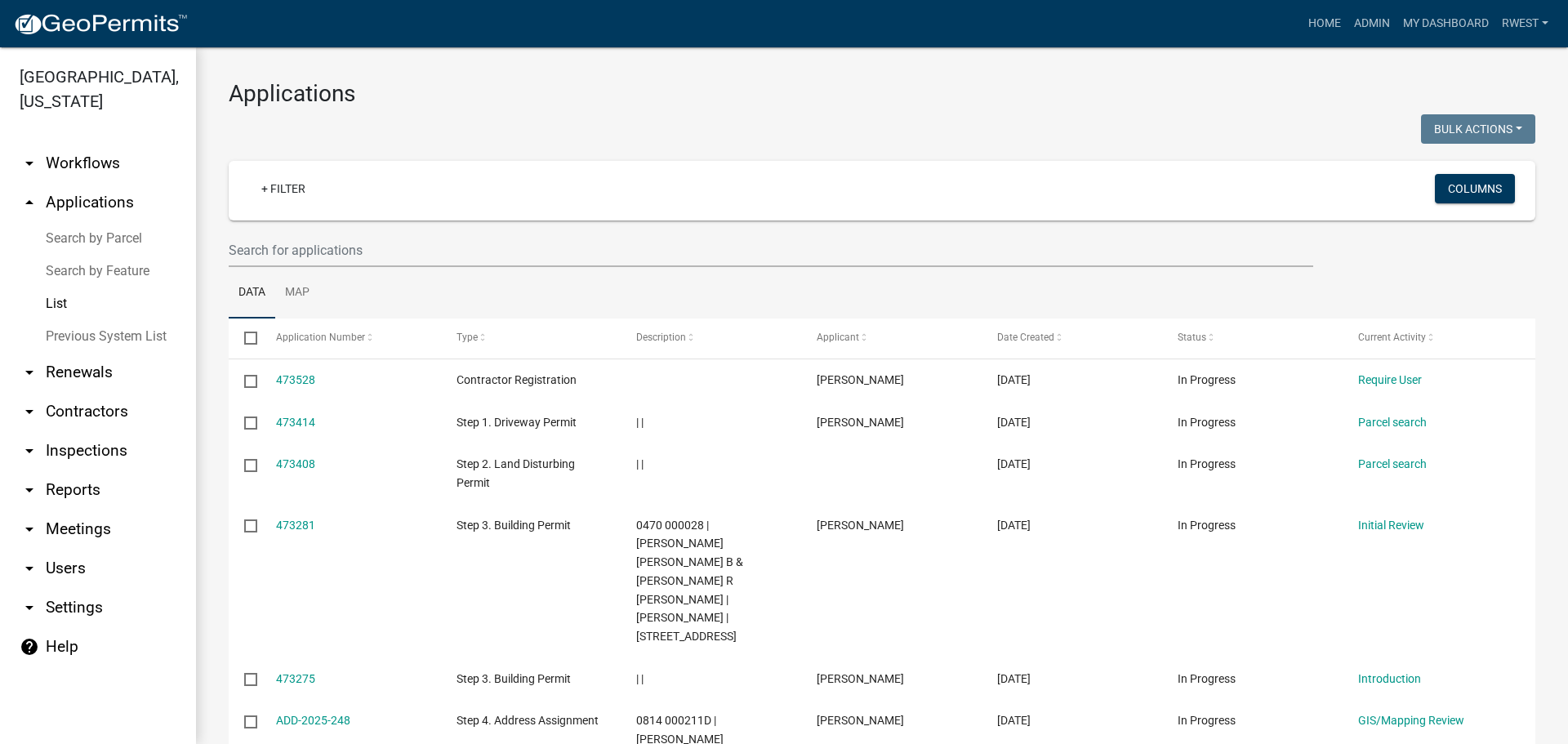
click at [119, 183] on link "arrow_drop_up Applications" at bounding box center [98, 203] width 196 height 40
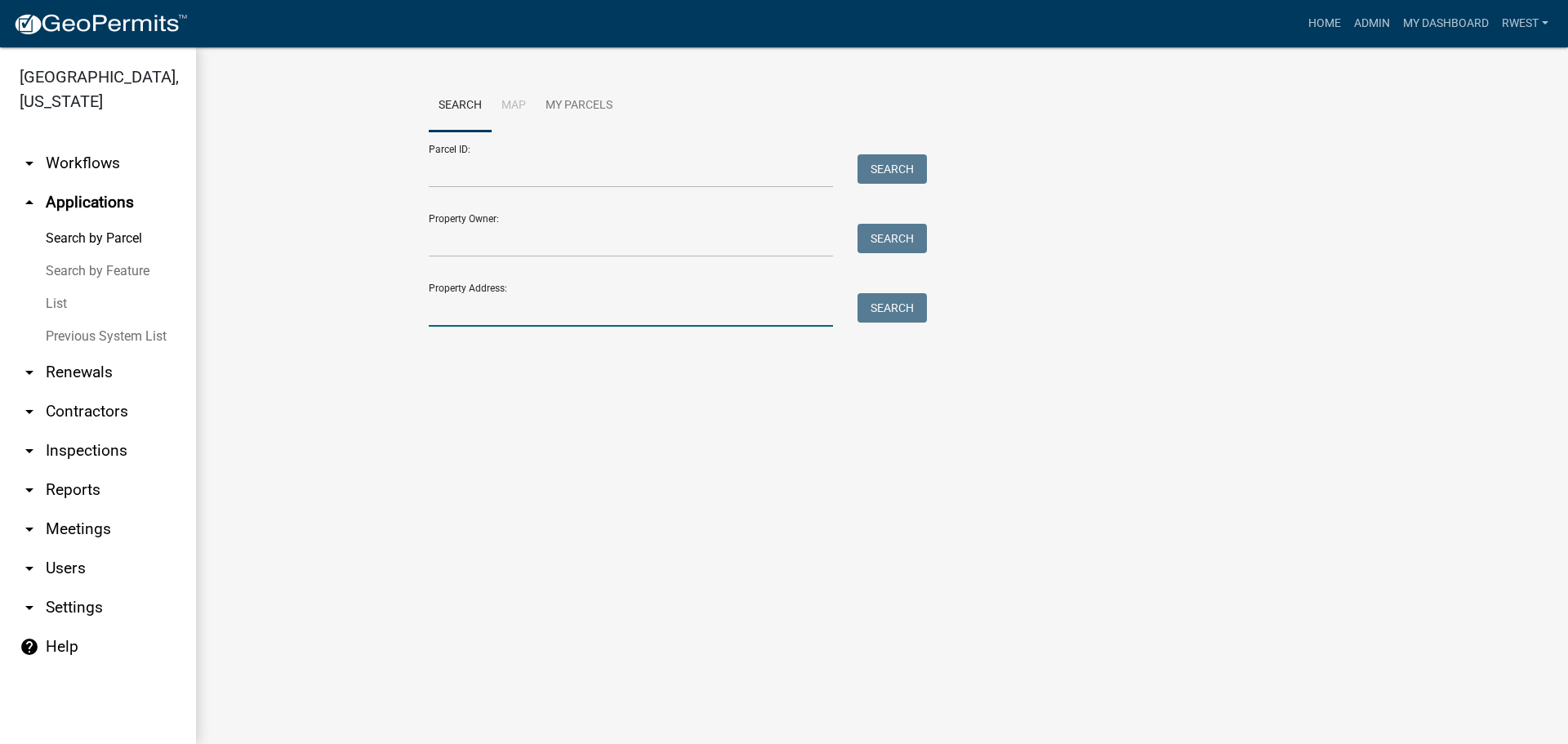
click at [516, 308] on input "Property Address:" at bounding box center [630, 309] width 405 height 33
type input "63 [PERSON_NAME]"
drag, startPoint x: 882, startPoint y: 306, endPoint x: 844, endPoint y: 323, distance: 41.6
click at [883, 306] on button "Search" at bounding box center [892, 307] width 70 height 29
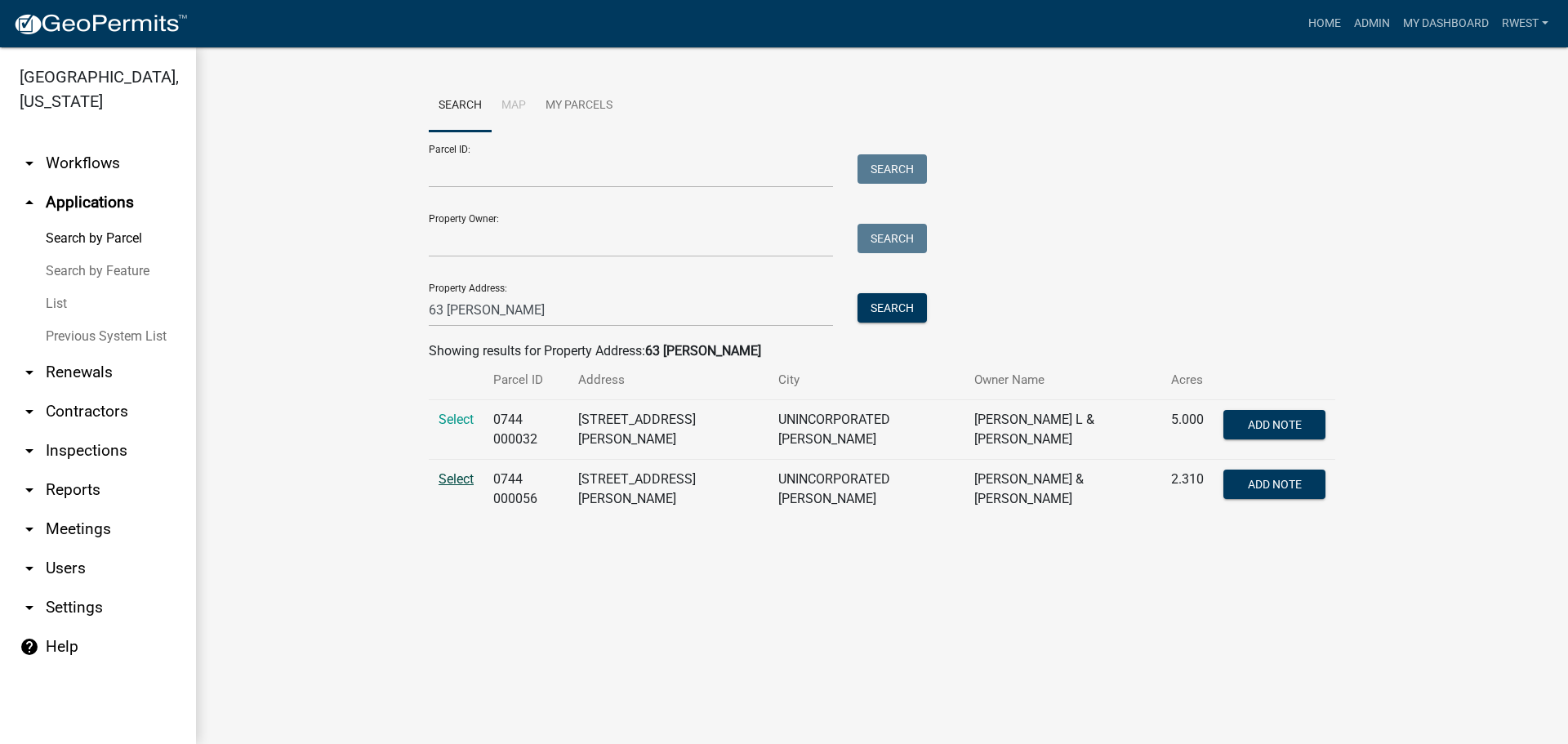
click at [465, 475] on span "Select" at bounding box center [456, 478] width 35 height 15
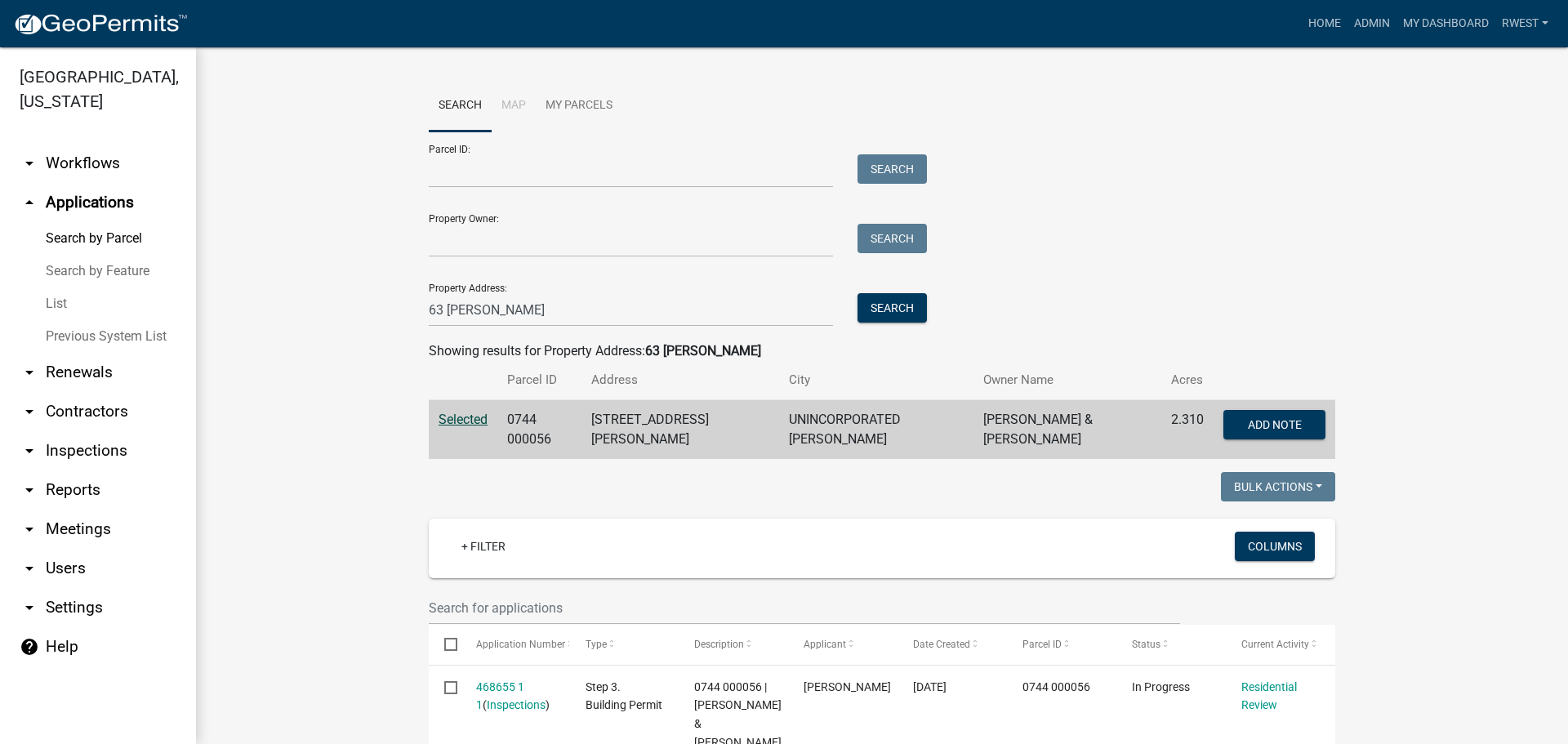
click at [61, 288] on link "List" at bounding box center [98, 304] width 196 height 33
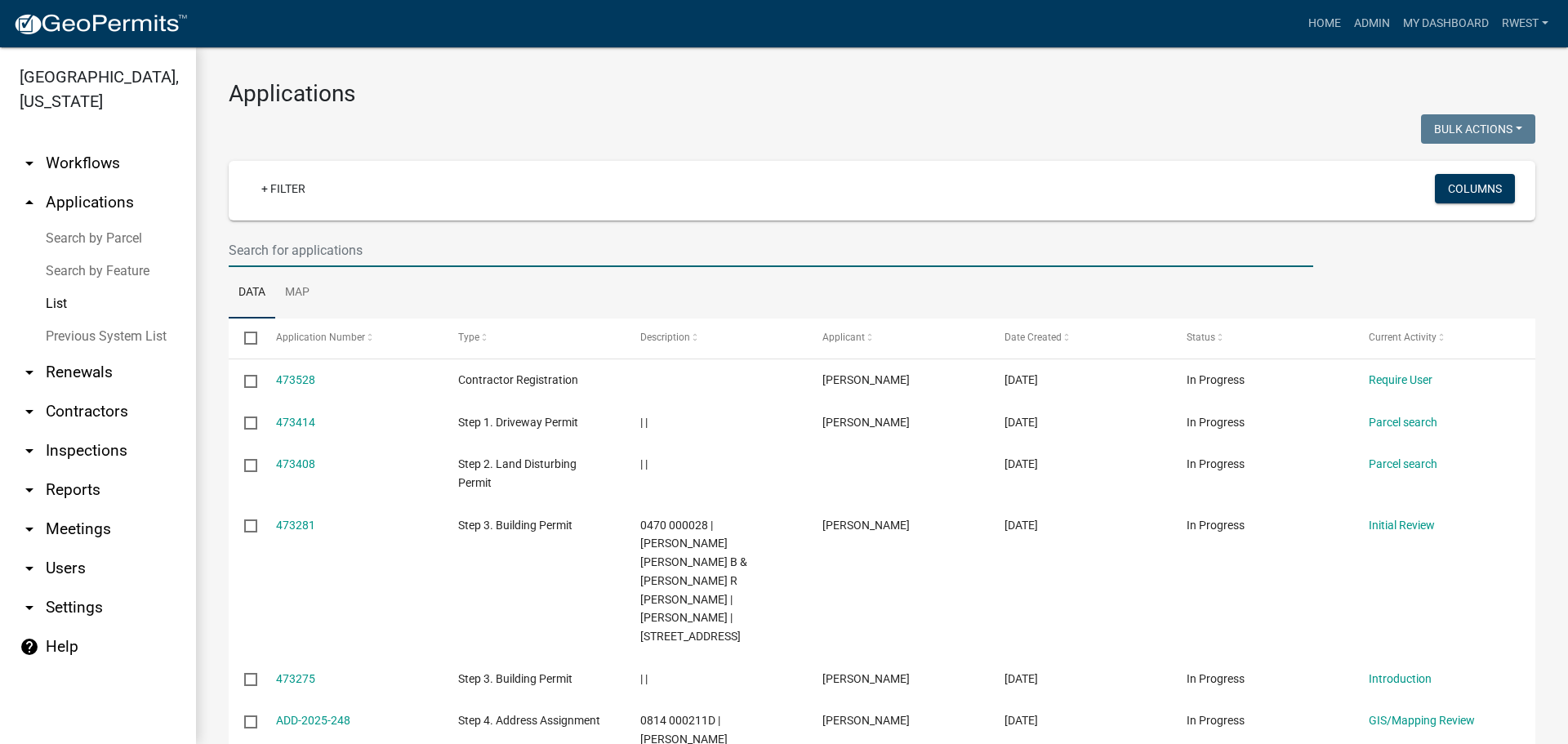
click at [248, 252] on input "text" at bounding box center [771, 250] width 1085 height 33
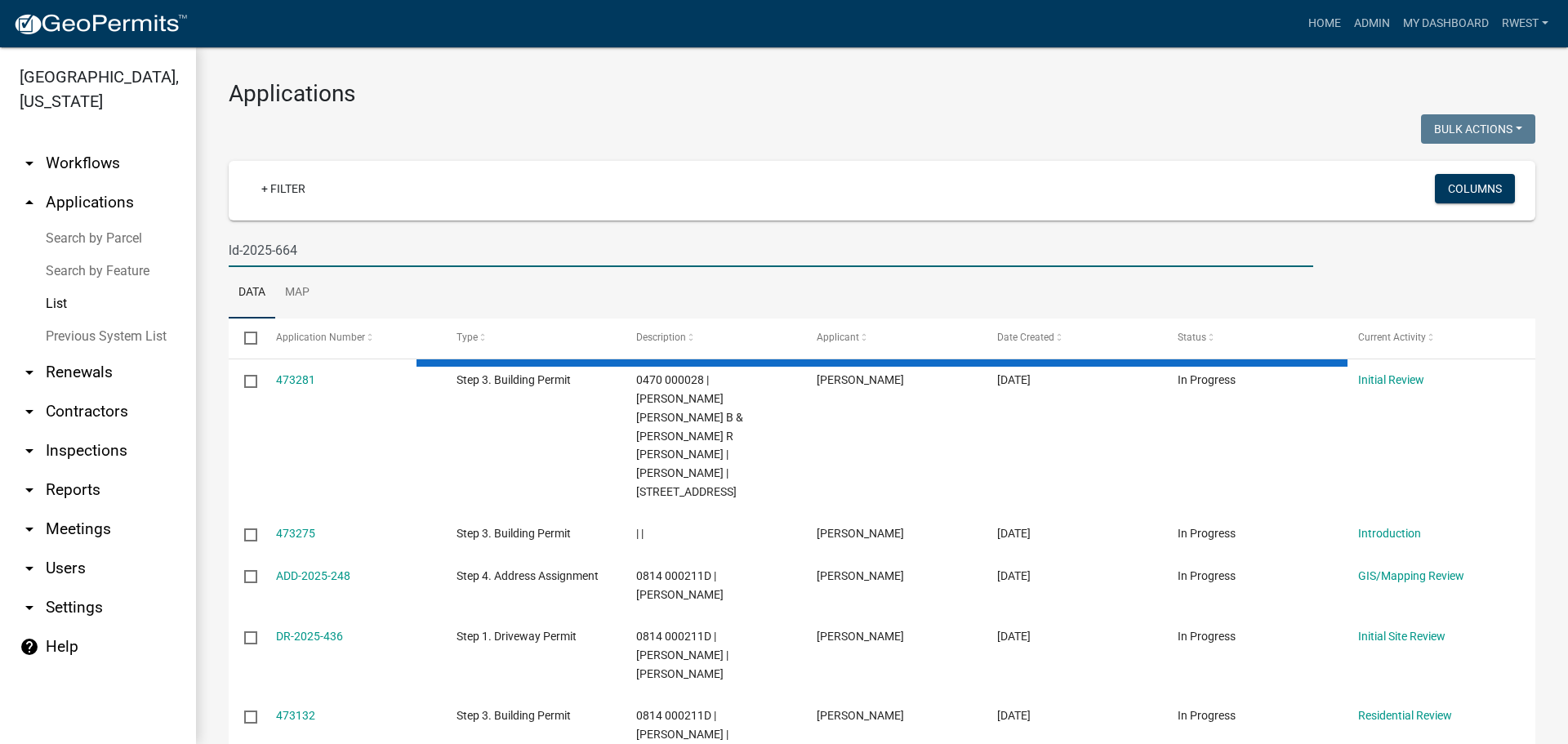
type input "ld-2025-664"
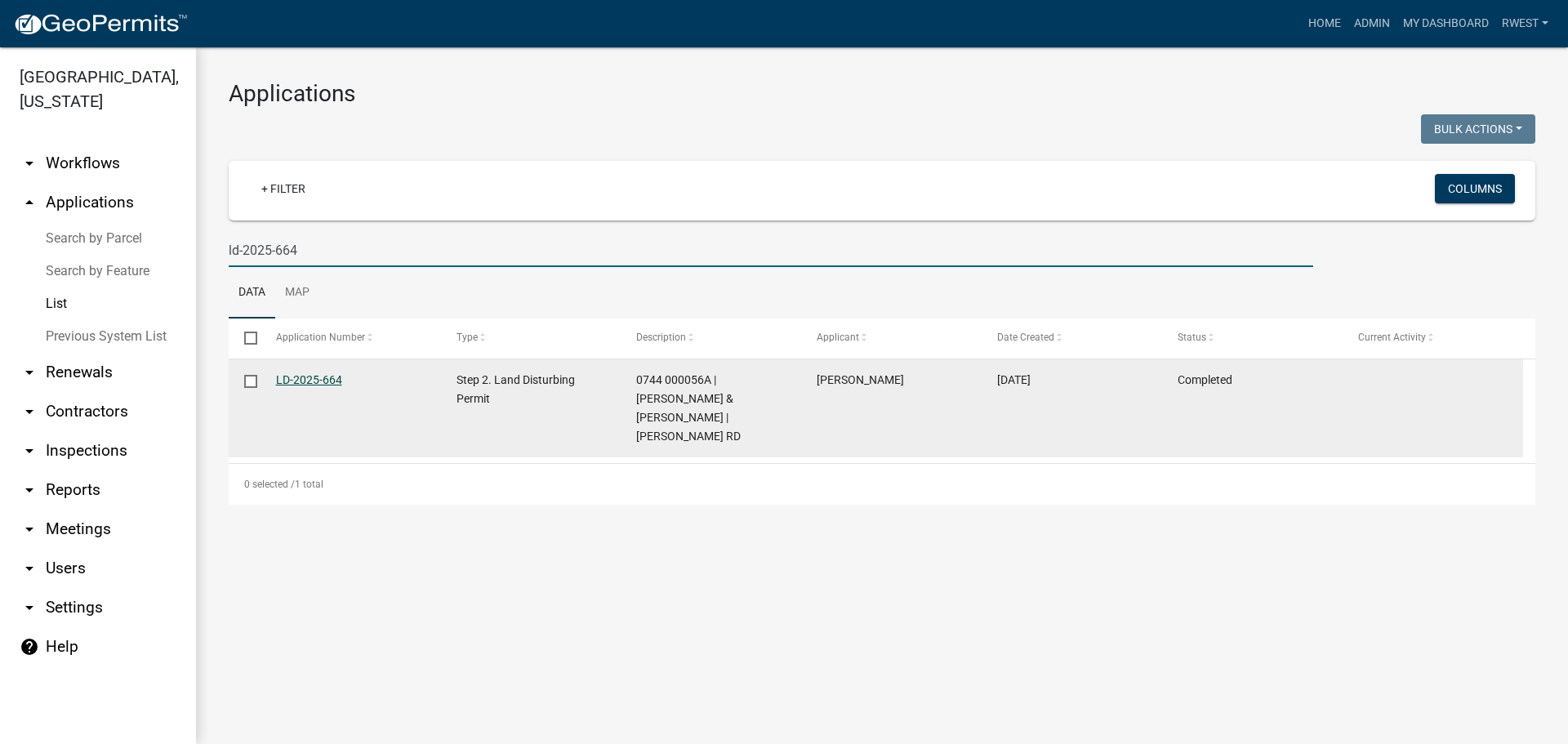
click at [301, 380] on link "LD-2025-664" at bounding box center [309, 380] width 66 height 13
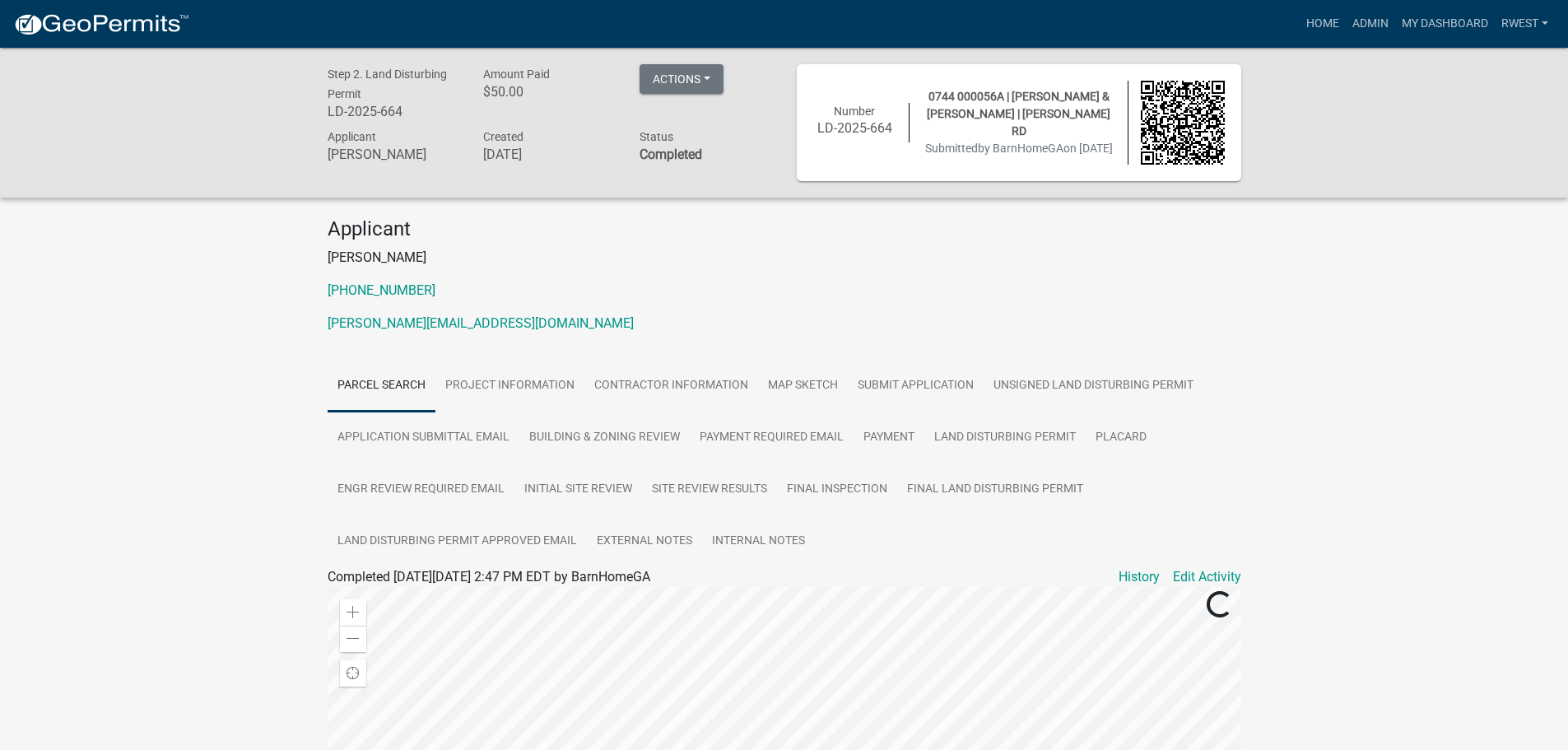
click at [355, 385] on link "Parcel search" at bounding box center [381, 385] width 107 height 52
click at [396, 385] on link "Parcel search" at bounding box center [381, 385] width 107 height 52
click at [524, 390] on link "Project Information" at bounding box center [510, 385] width 149 height 52
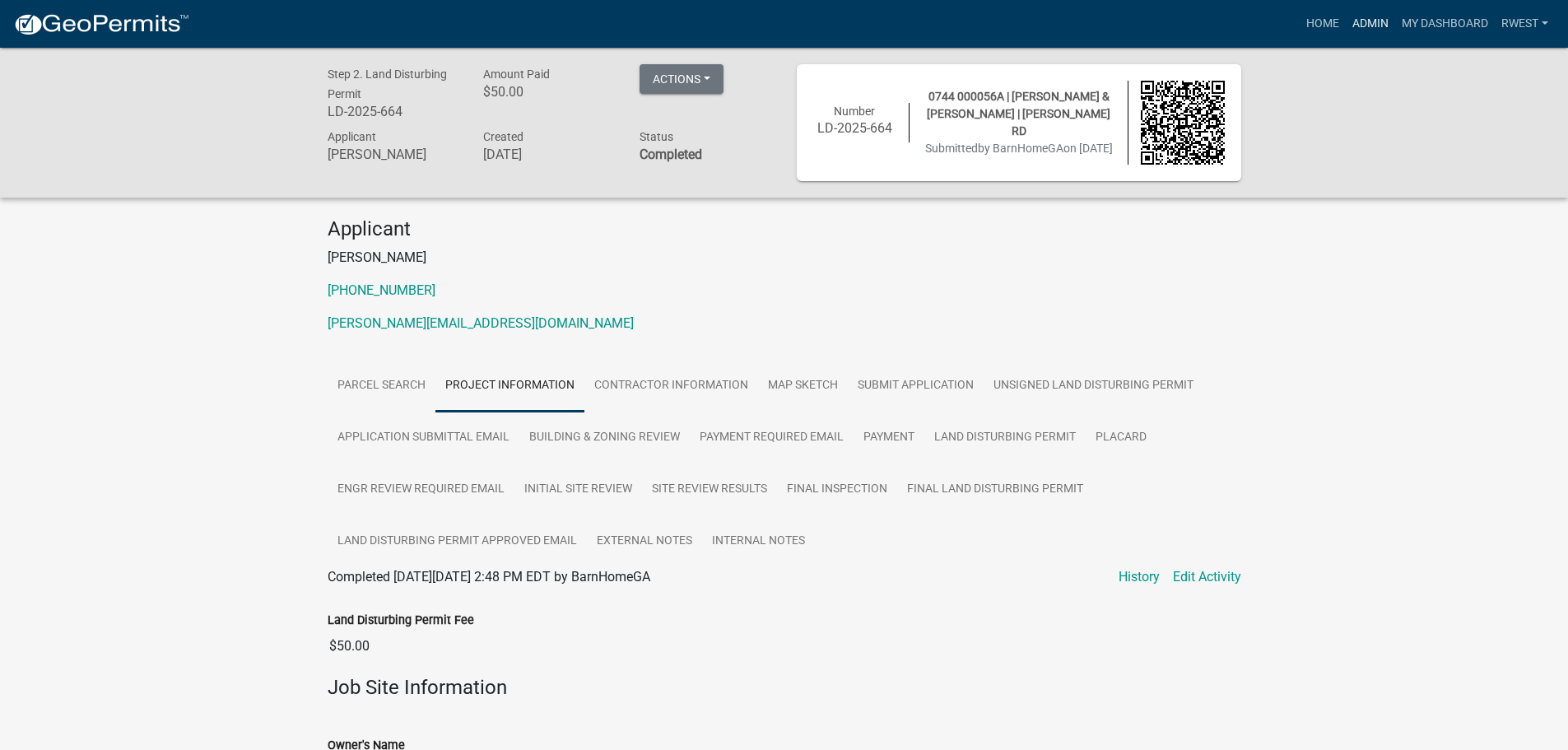
click at [1366, 26] on link "Admin" at bounding box center [1370, 24] width 49 height 31
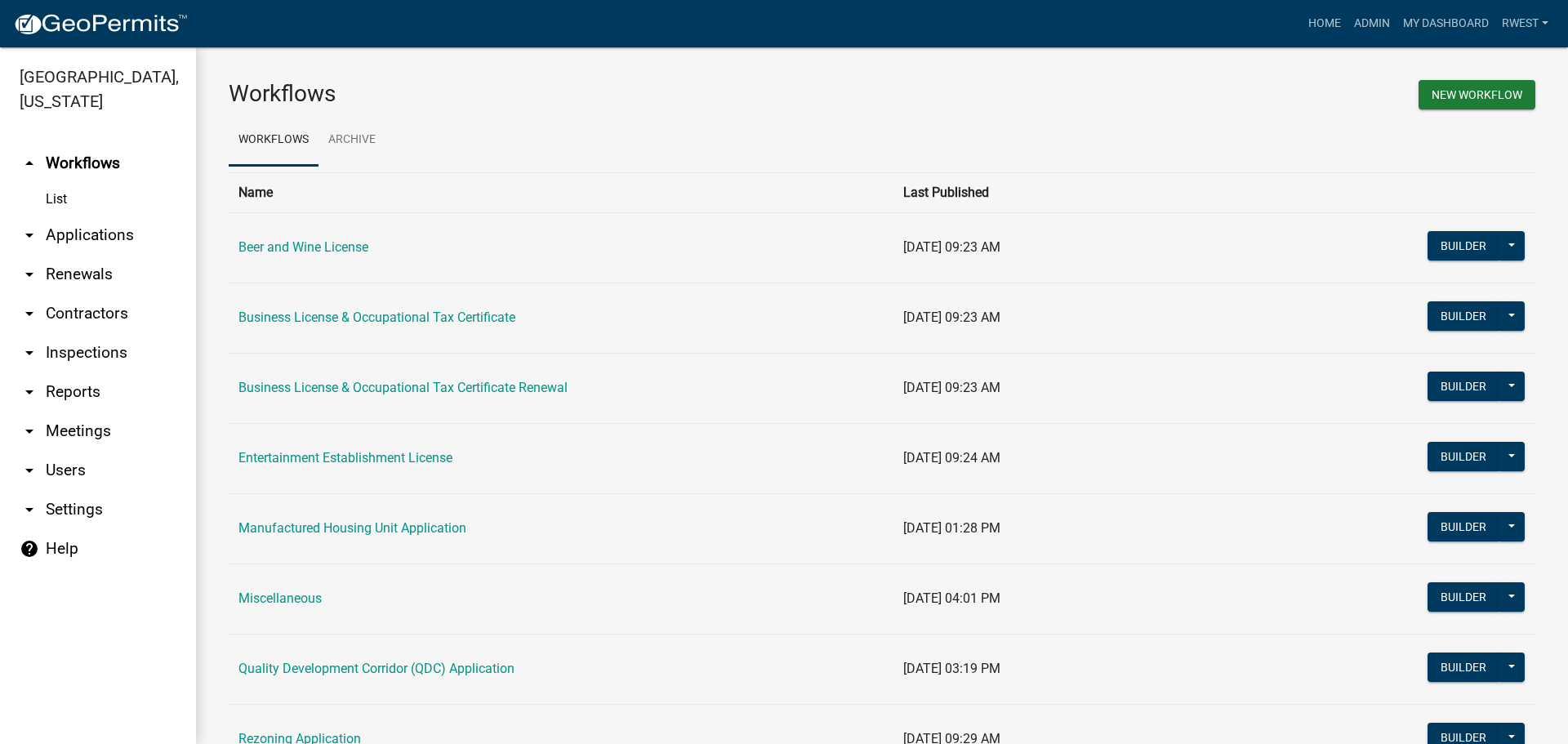
click at [85, 216] on link "arrow_drop_down Applications" at bounding box center [98, 236] width 196 height 40
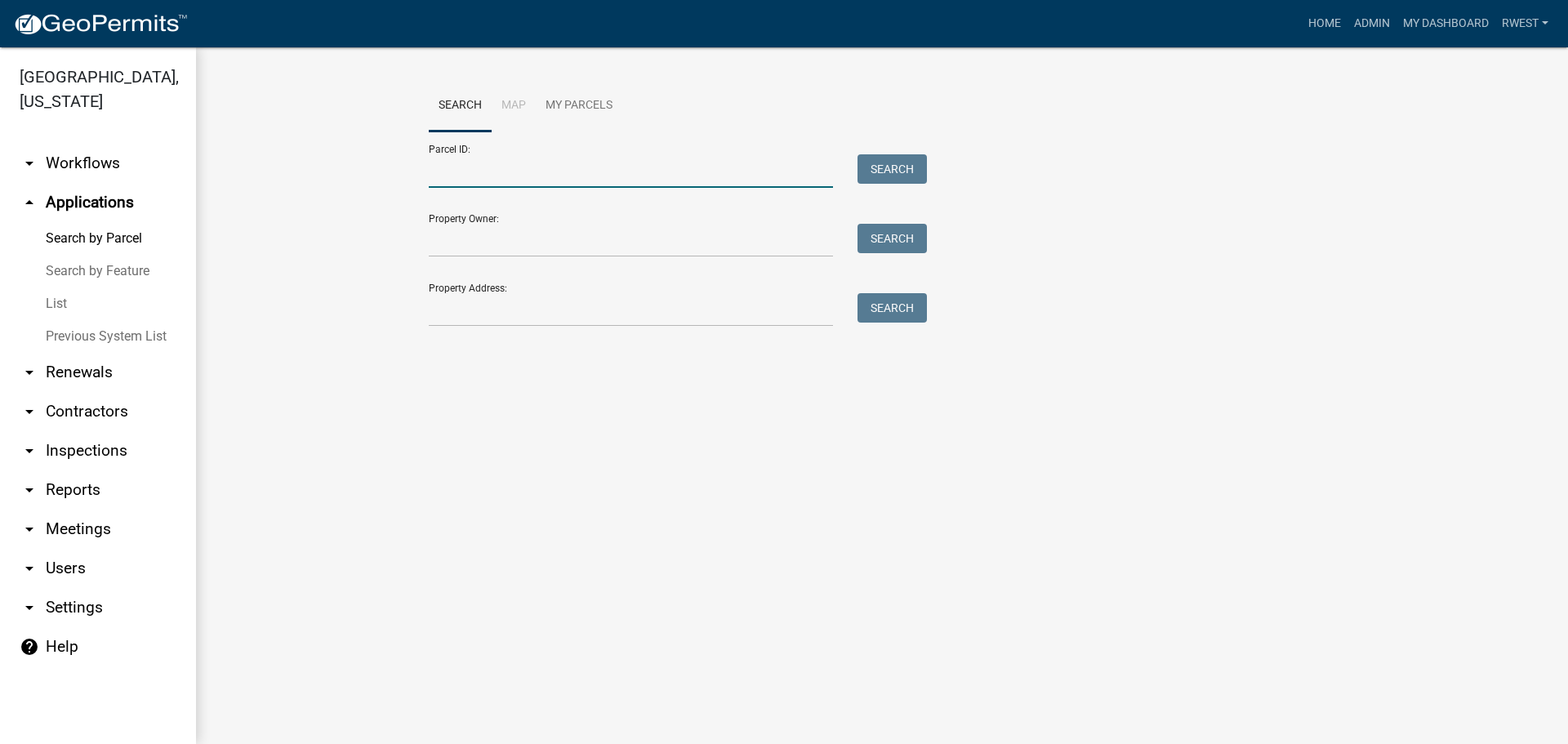
click at [479, 170] on input "Parcel ID:" at bounding box center [630, 171] width 405 height 33
paste input "0744 000056"
type input "0744 000056"
click at [893, 168] on button "Search" at bounding box center [892, 169] width 70 height 29
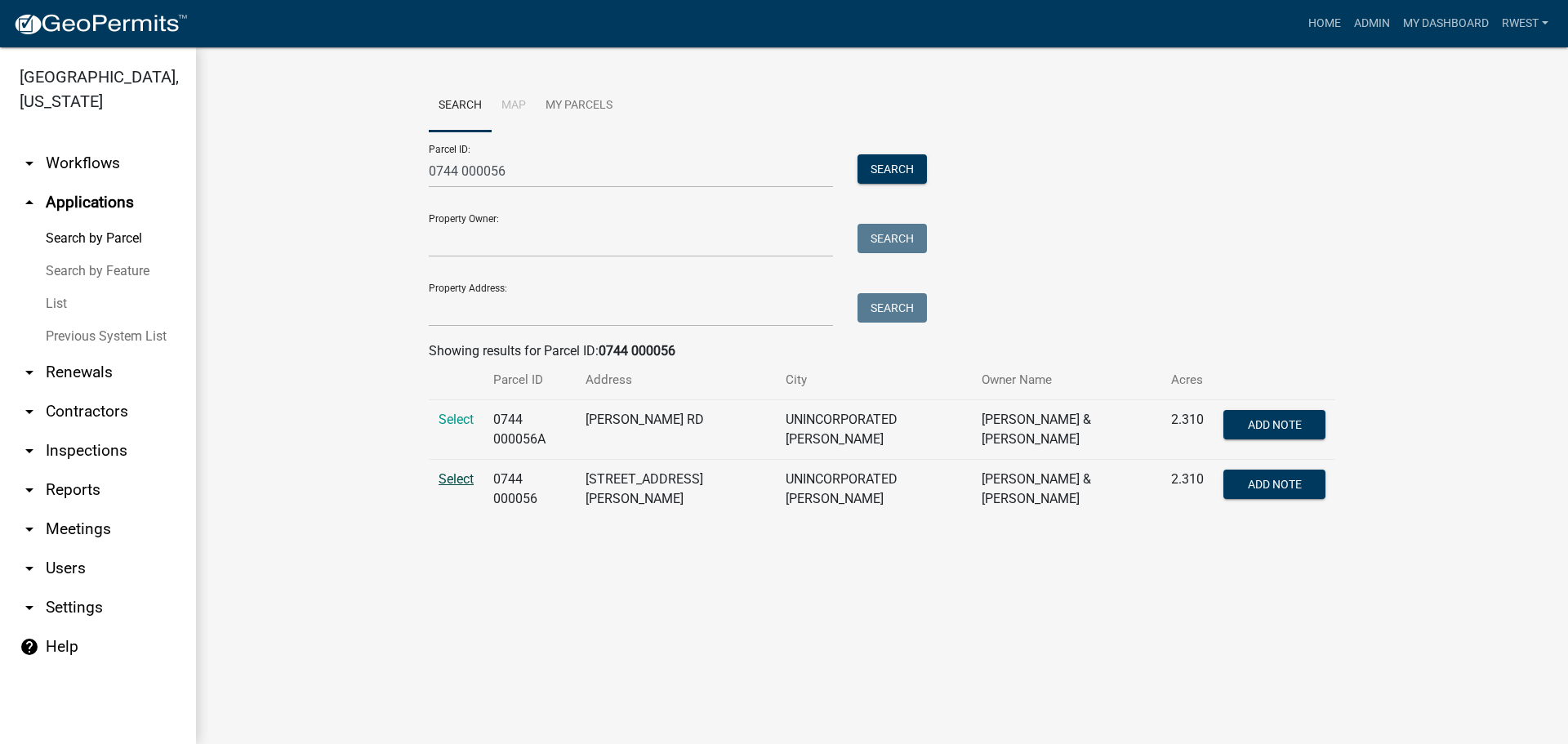
click at [461, 478] on span "Select" at bounding box center [456, 478] width 35 height 15
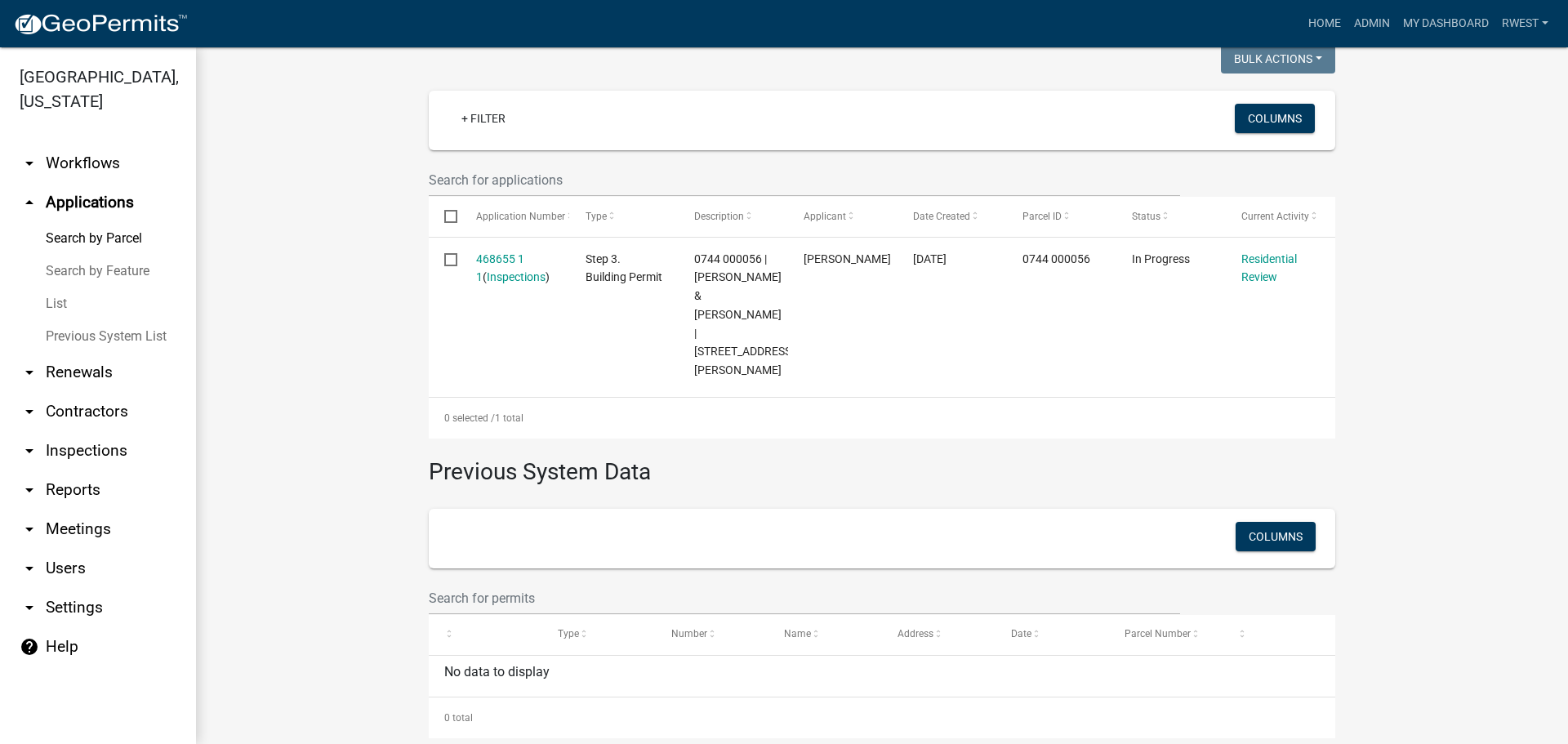
scroll to position [430, 0]
click at [64, 288] on link "List" at bounding box center [98, 304] width 196 height 33
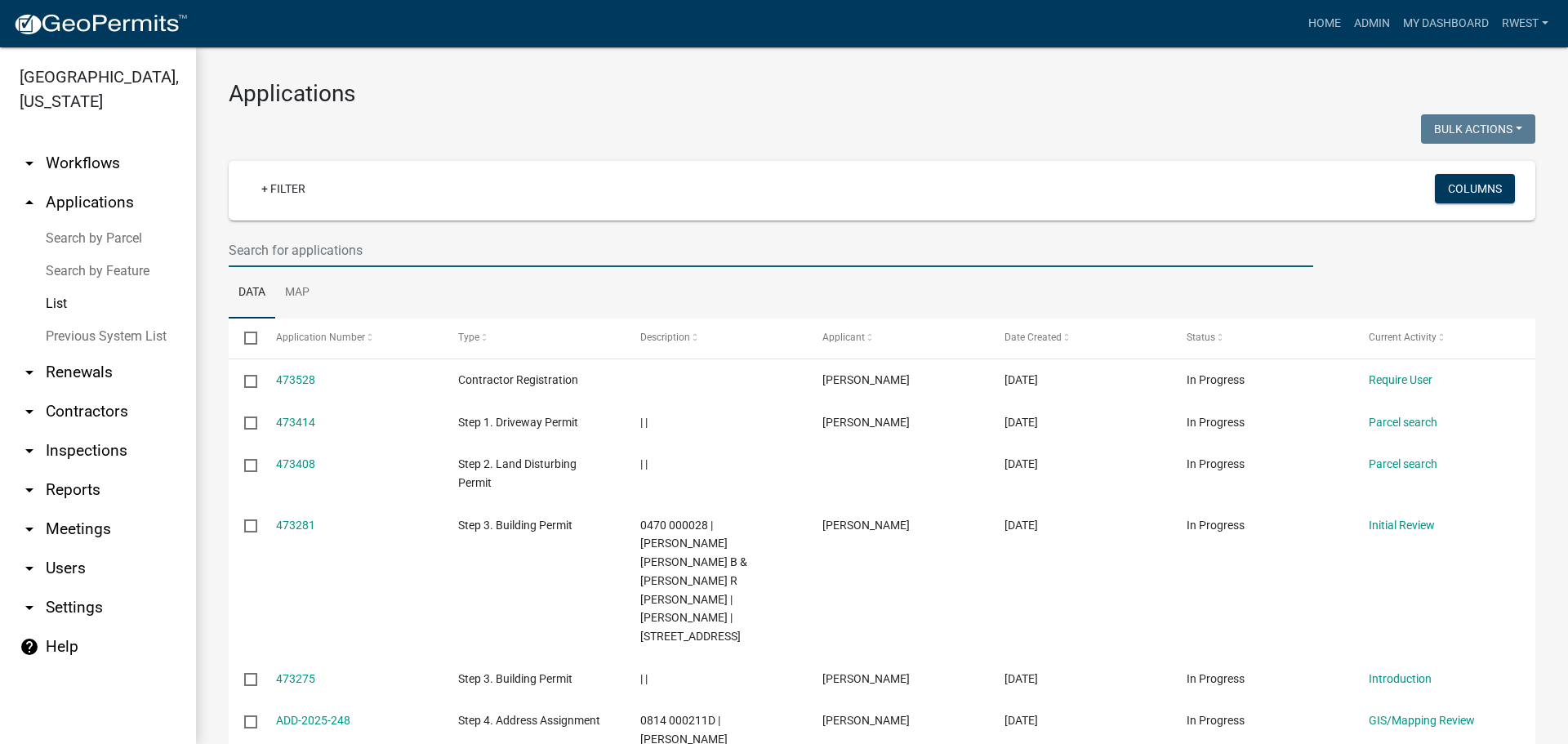
click at [269, 251] on input "text" at bounding box center [771, 250] width 1085 height 33
type input "2"
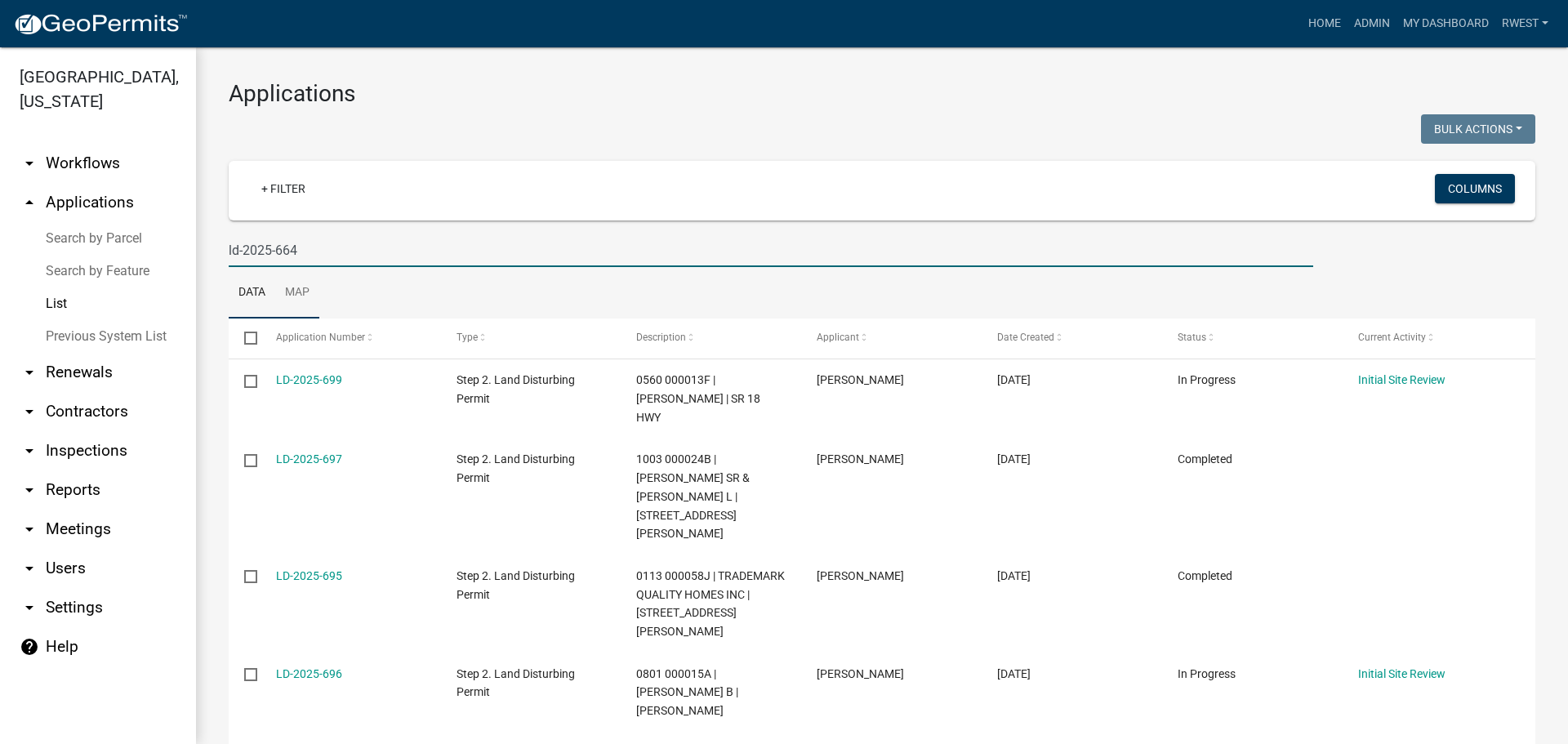
type input "ld-2025-664"
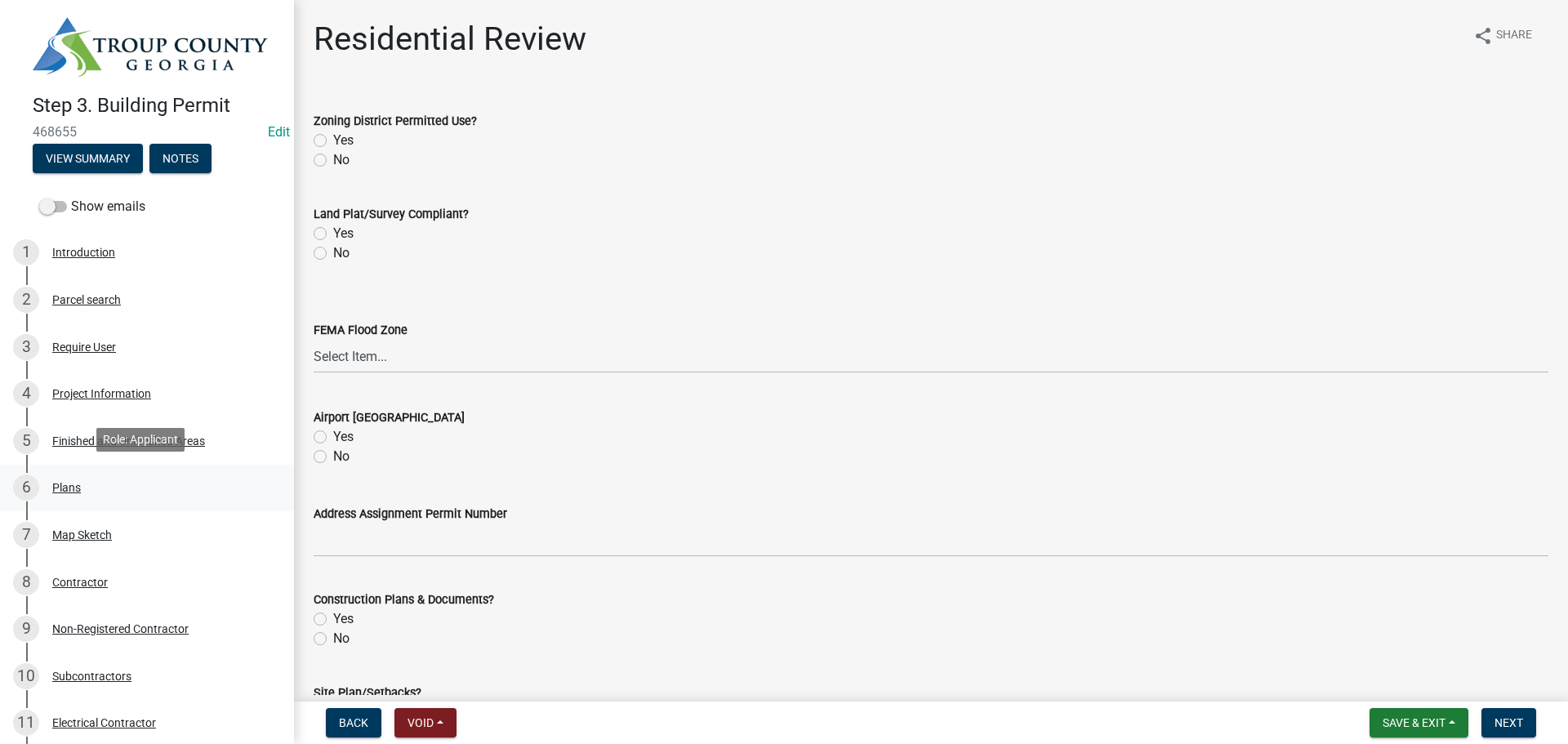
click at [68, 488] on div "Plans" at bounding box center [66, 488] width 28 height 11
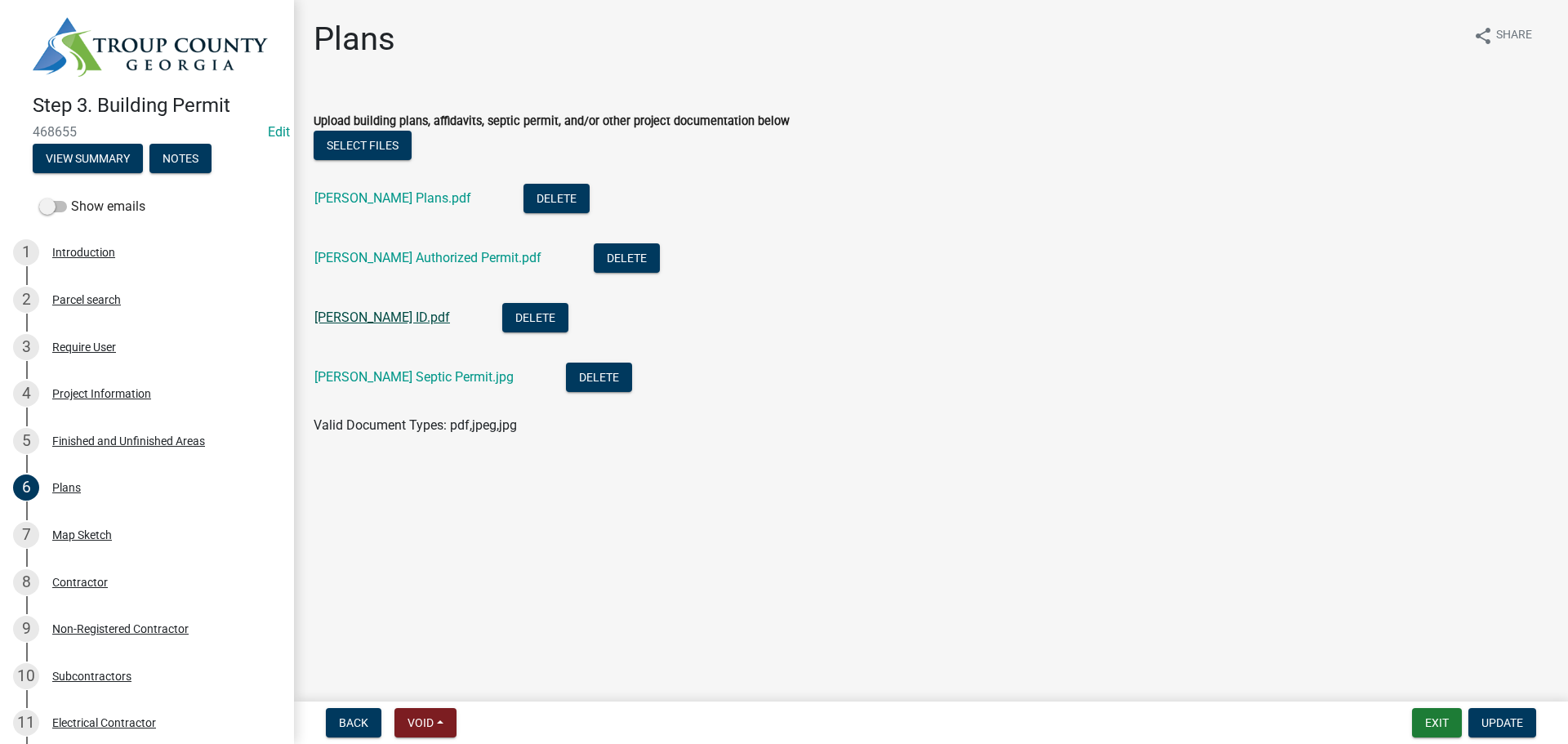
click at [352, 320] on link "[PERSON_NAME] ID.pdf" at bounding box center [382, 317] width 136 height 15
click at [398, 189] on div "[PERSON_NAME] Plans.pdf" at bounding box center [406, 200] width 183 height 33
click at [398, 199] on link "Jeff Nance Plans.pdf" at bounding box center [392, 198] width 157 height 15
click at [91, 535] on div "Map Sketch" at bounding box center [81, 535] width 59 height 11
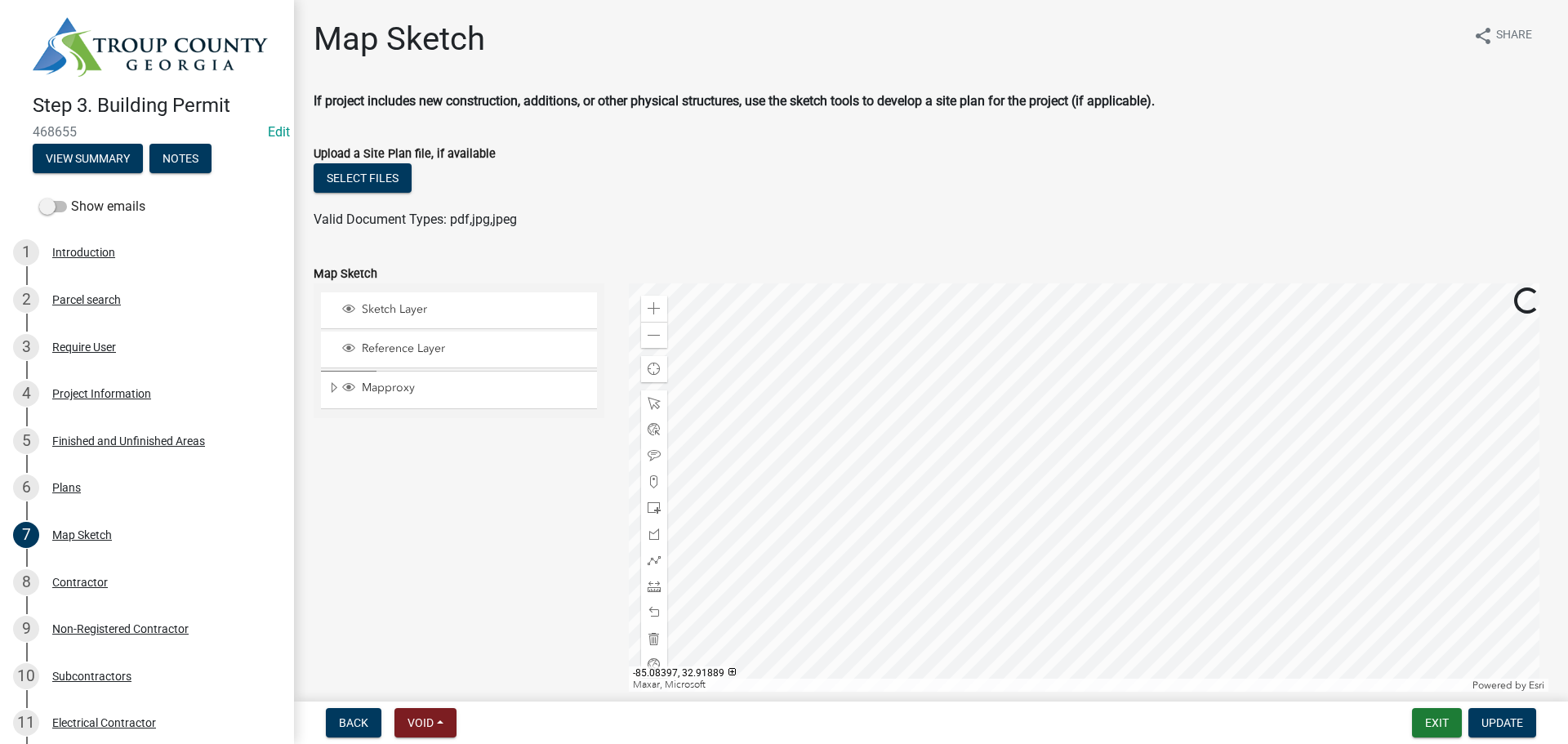
scroll to position [75, 0]
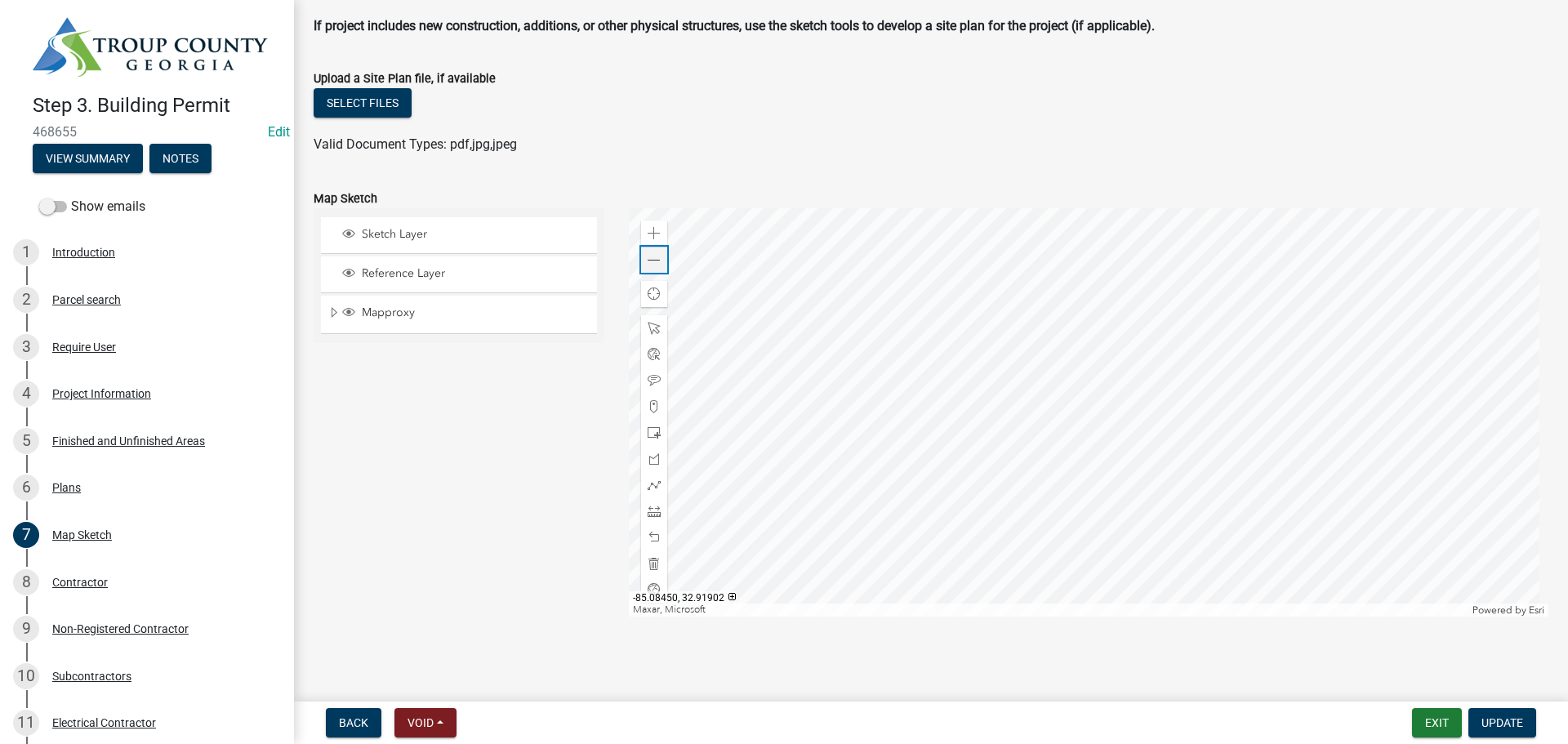
click at [648, 257] on span at bounding box center [654, 260] width 13 height 13
click at [75, 294] on div "Parcel search" at bounding box center [86, 300] width 69 height 11
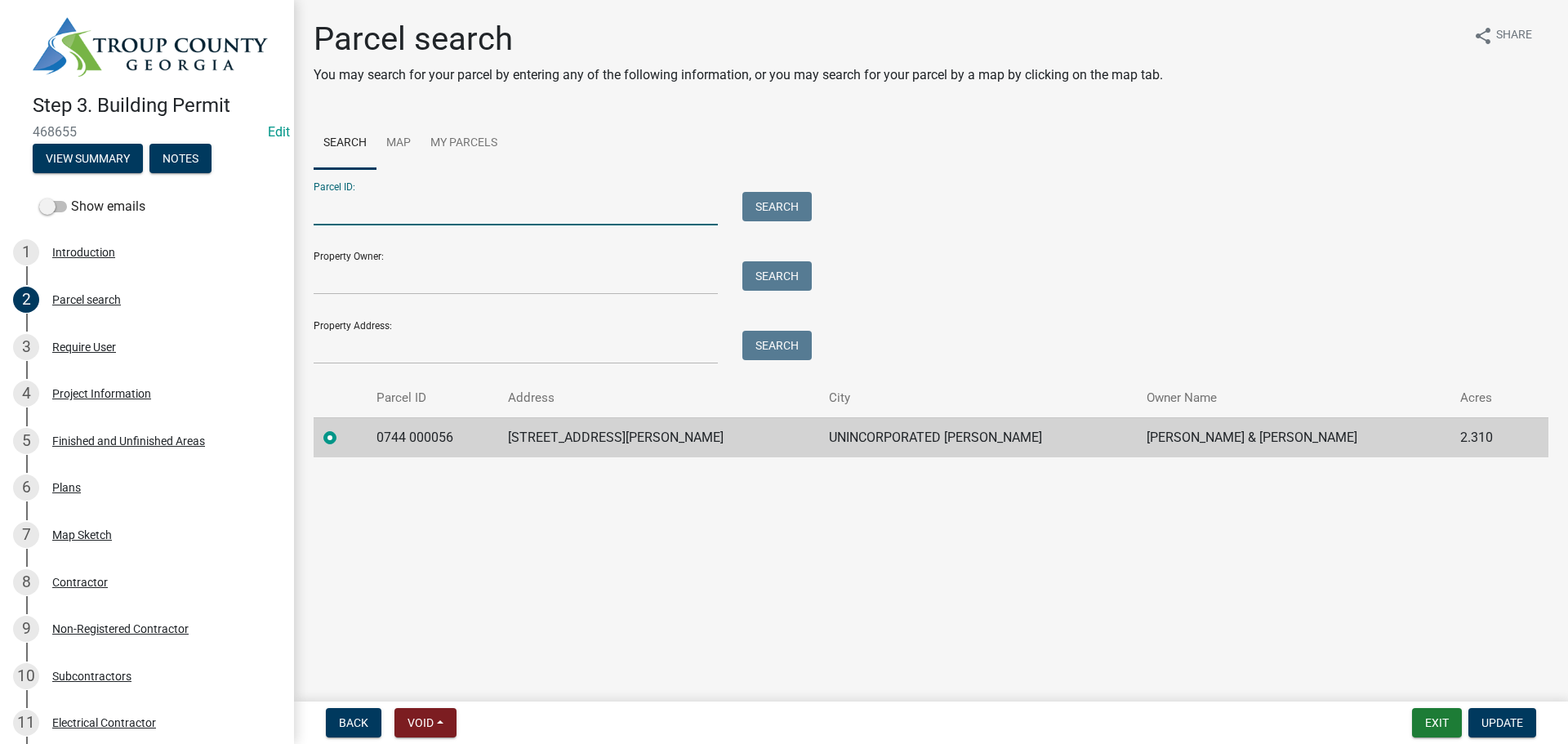
paste input "0744 000056A"
type input "0744 000056A"
click at [779, 206] on button "Search" at bounding box center [777, 206] width 70 height 29
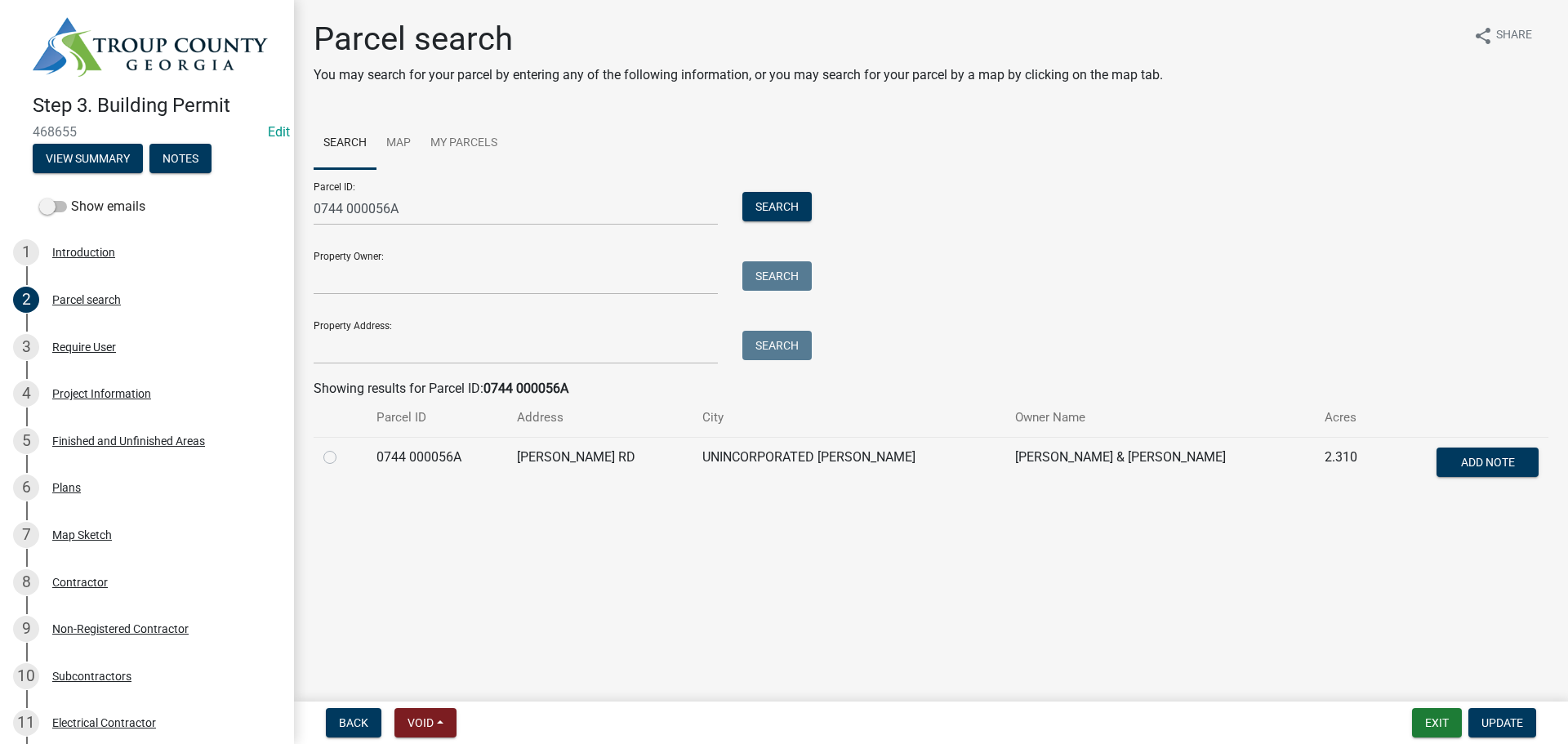
click at [343, 447] on label at bounding box center [343, 447] width 0 height 0
click at [343, 458] on 000056A "radio" at bounding box center [348, 452] width 10 height 10
radio 000056A "true"
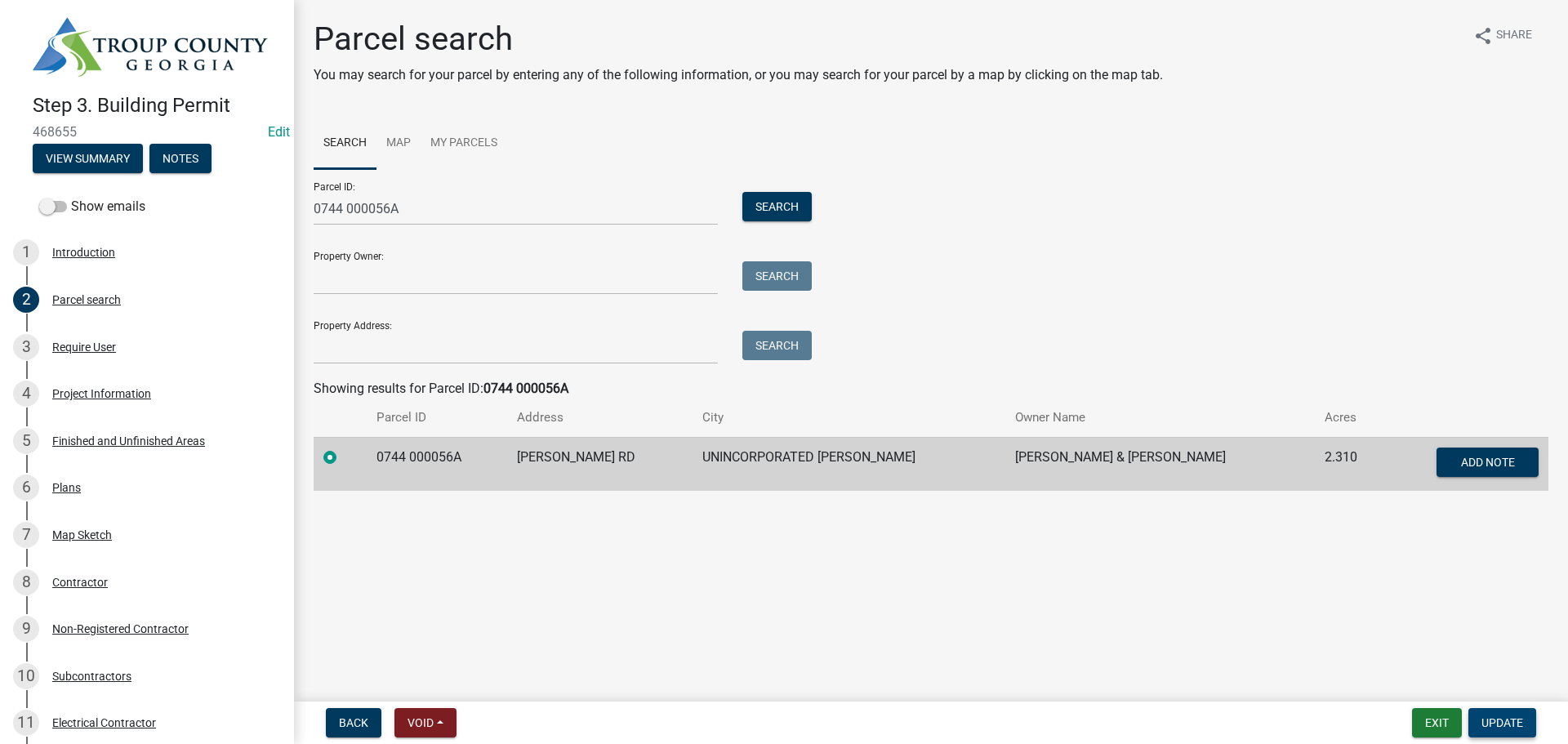
click at [1517, 730] on button "Update" at bounding box center [1502, 722] width 68 height 29
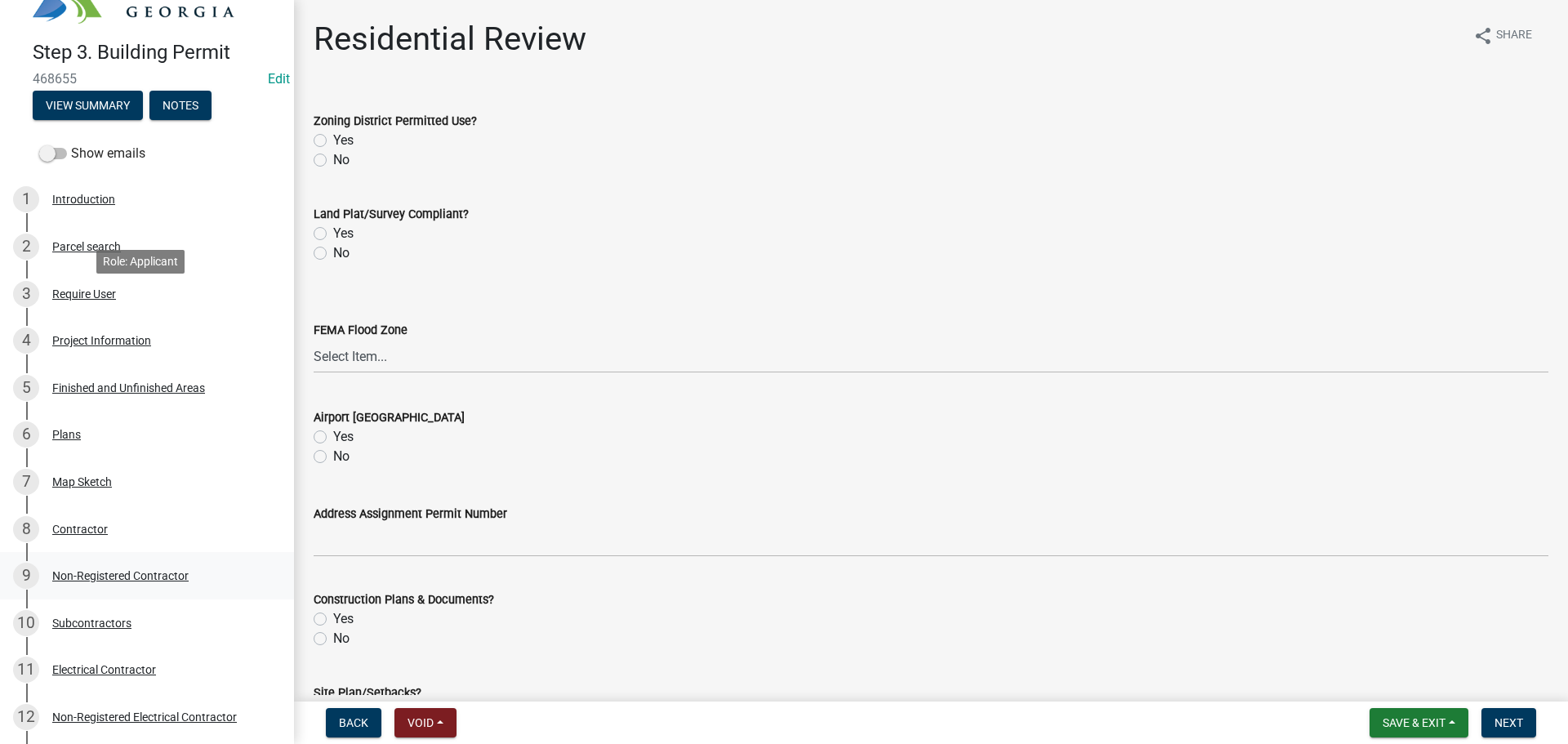
scroll to position [163, 0]
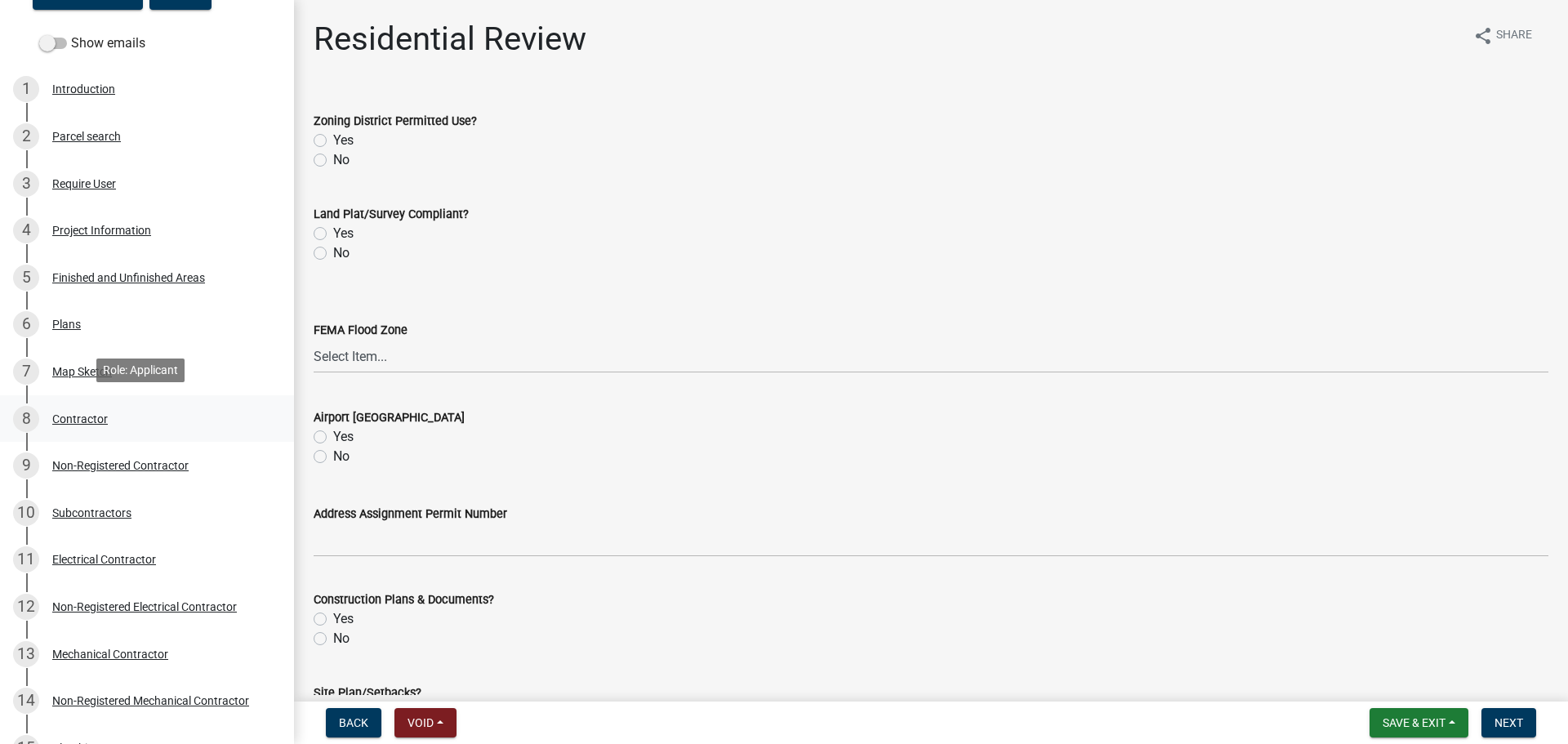
click at [74, 415] on div "Contractor" at bounding box center [79, 419] width 56 height 11
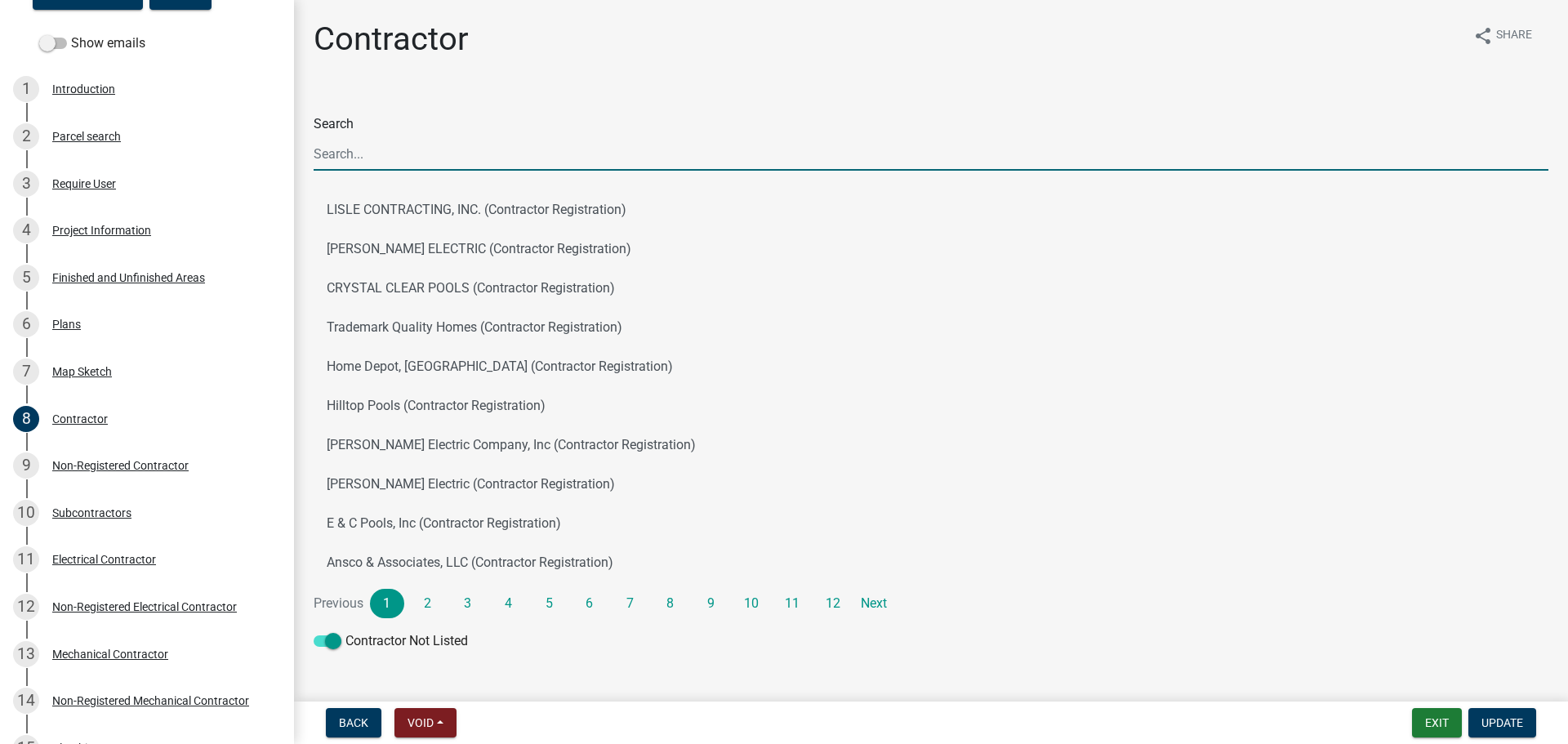
click at [336, 153] on input "Search" at bounding box center [930, 153] width 1235 height 33
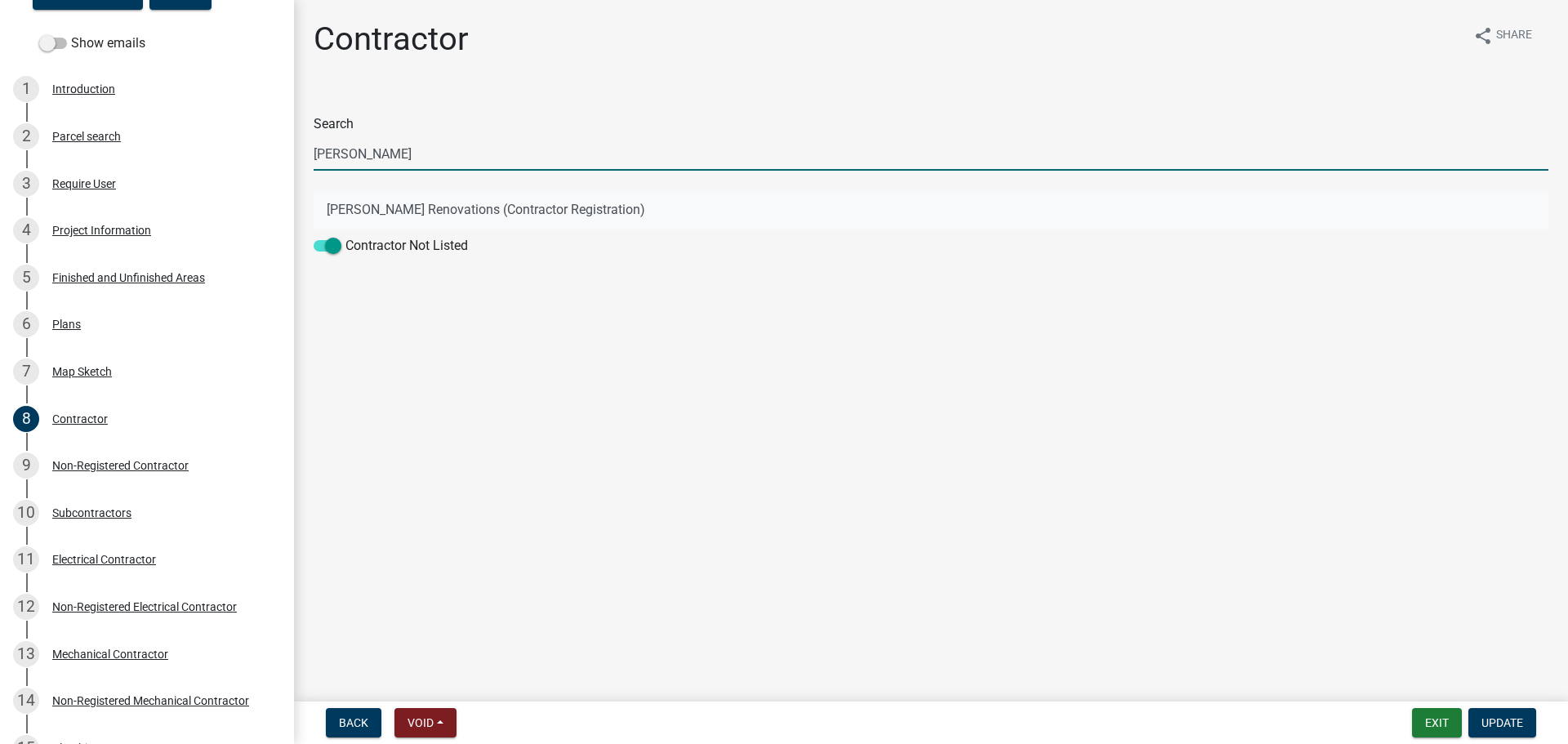
type input "ben hill"
click at [354, 204] on button "Ben Hill Renovations (Contractor Registration)" at bounding box center [930, 210] width 1235 height 40
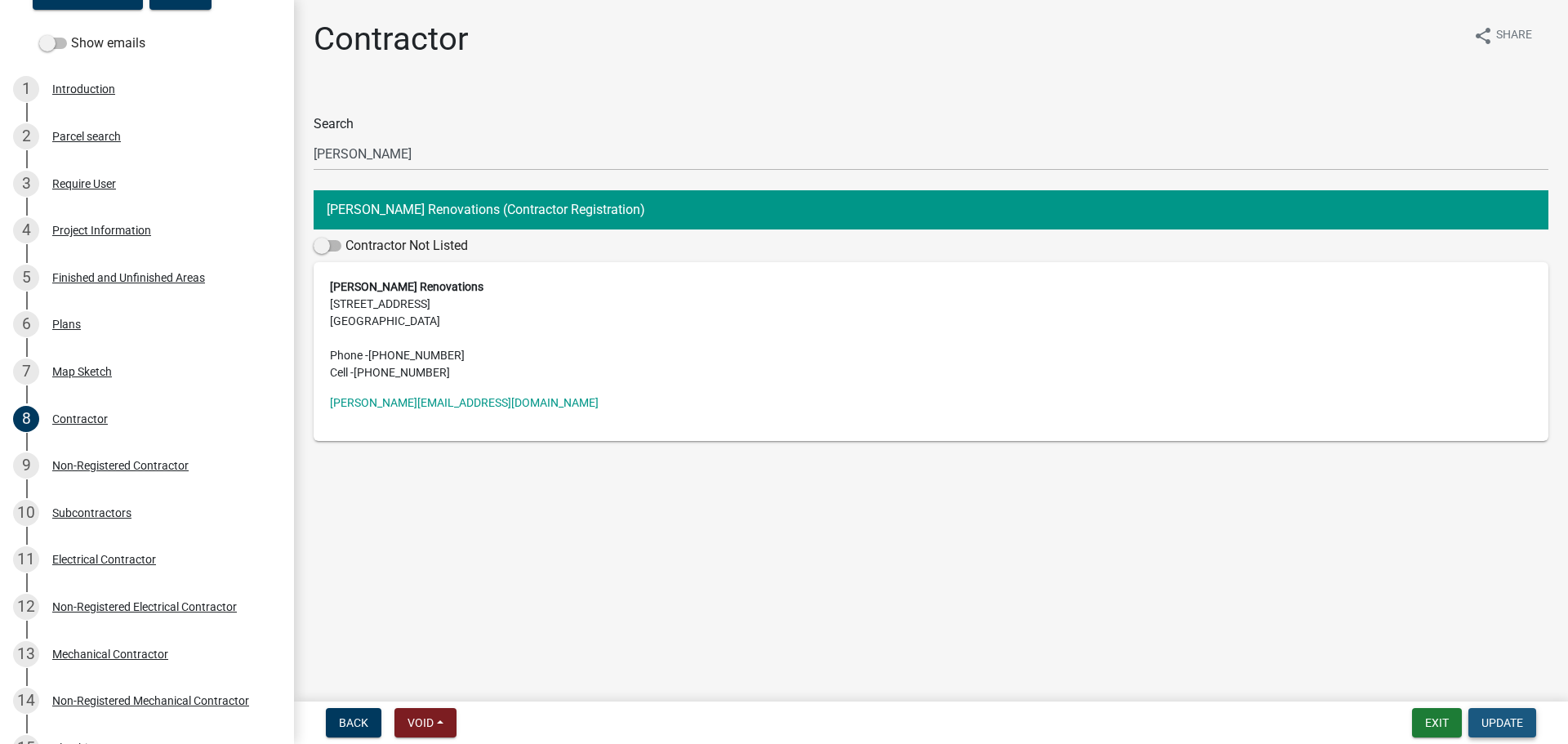
click at [1499, 719] on span "Update" at bounding box center [1502, 722] width 42 height 13
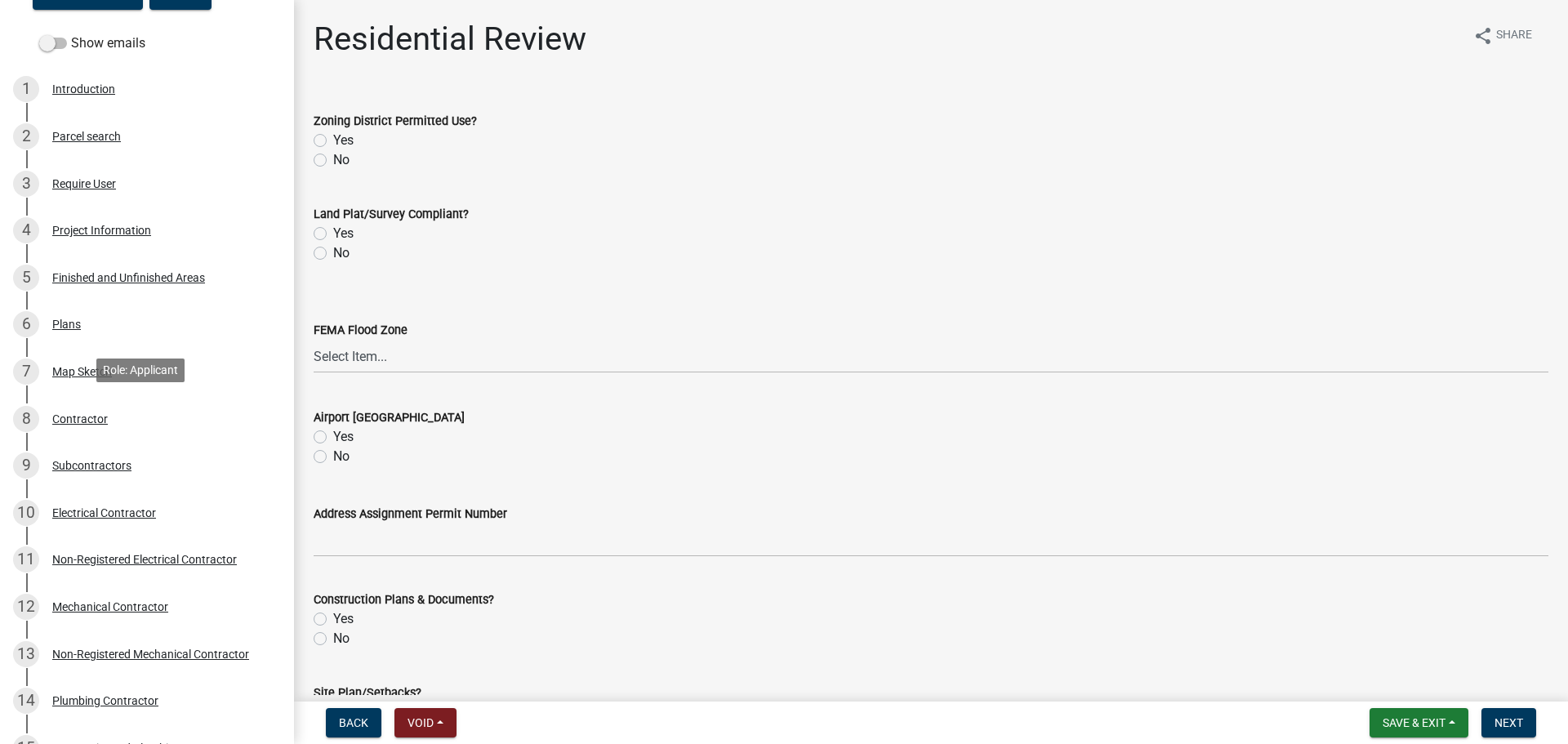
click at [80, 415] on div "Contractor" at bounding box center [79, 419] width 56 height 11
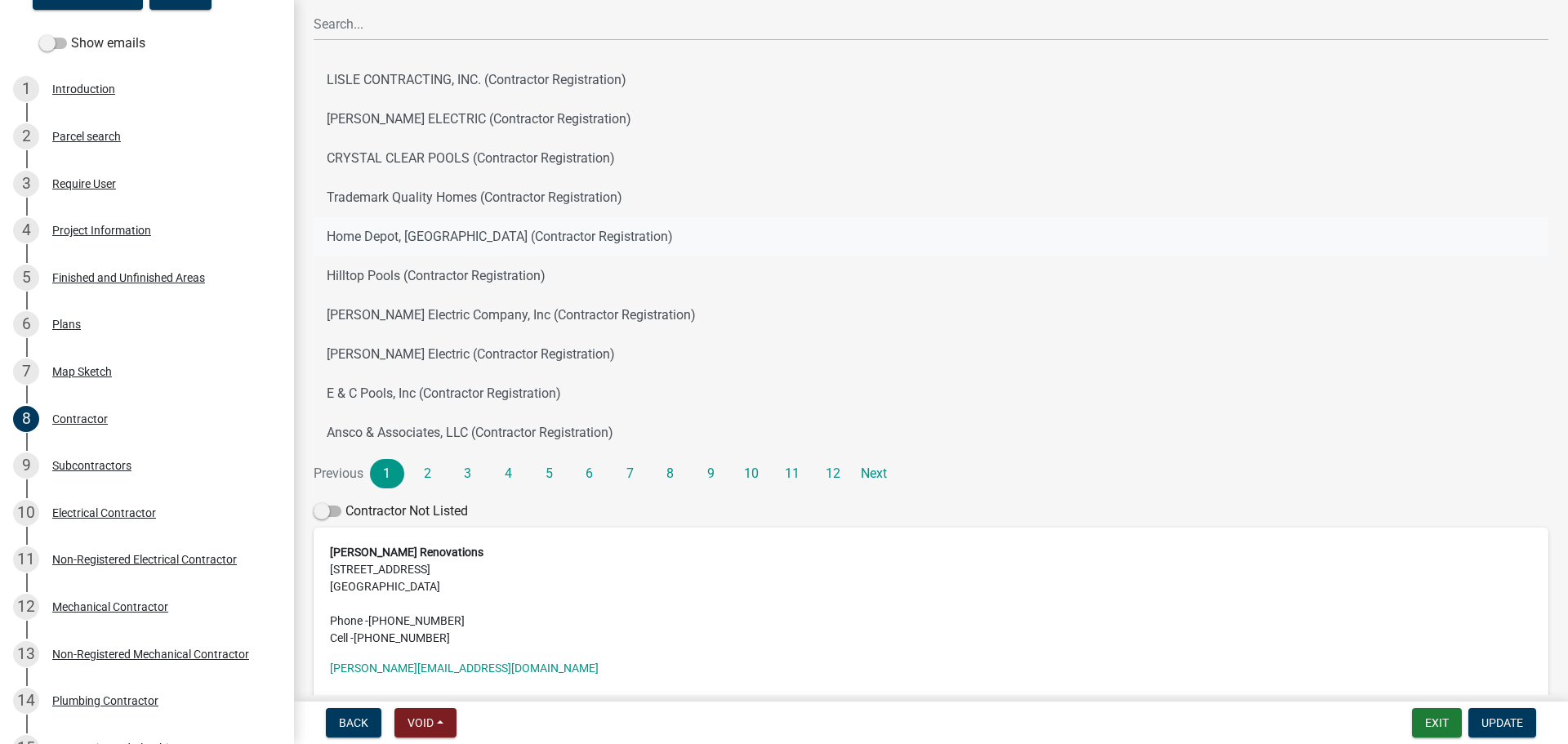
scroll to position [218, 0]
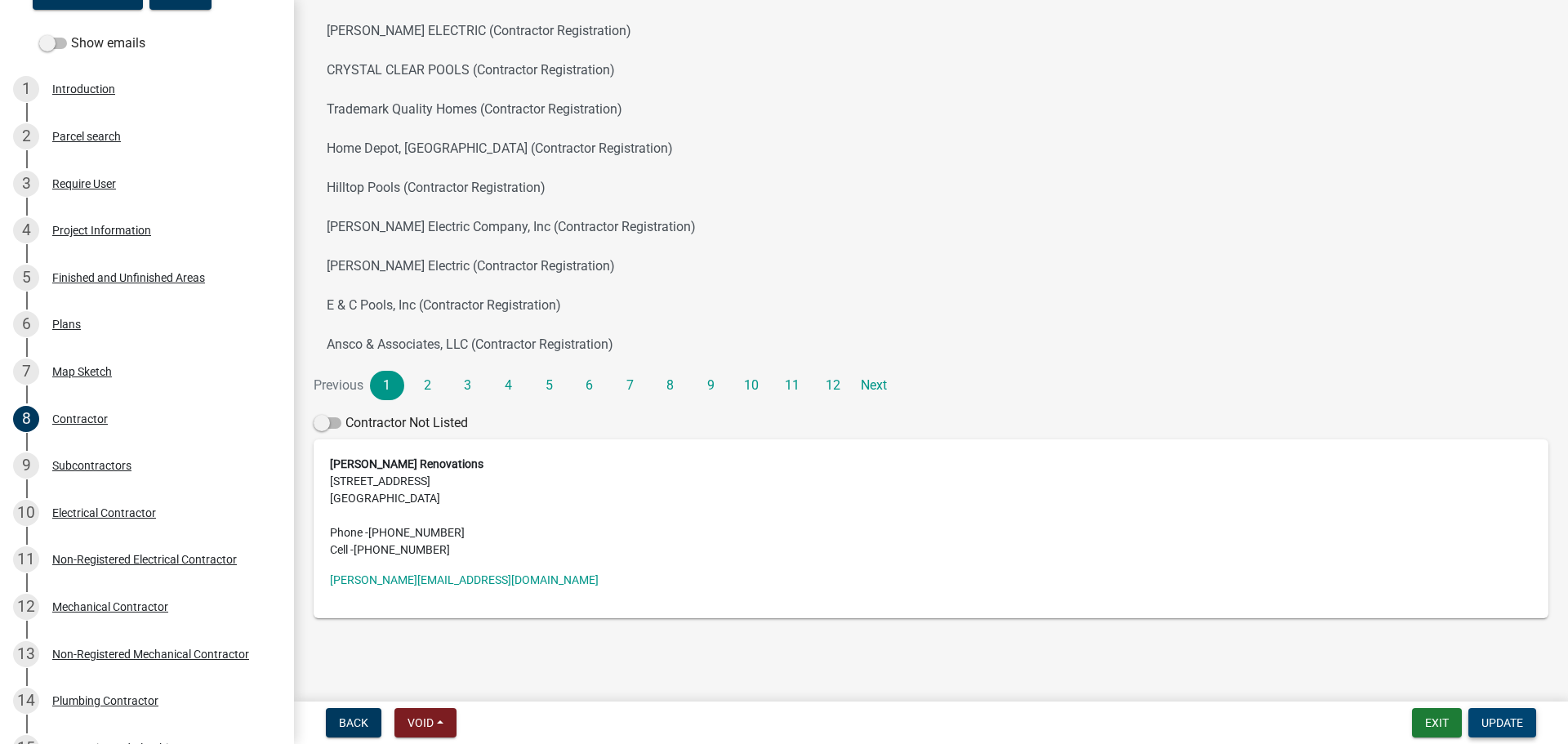
click at [1517, 730] on button "Update" at bounding box center [1502, 722] width 68 height 29
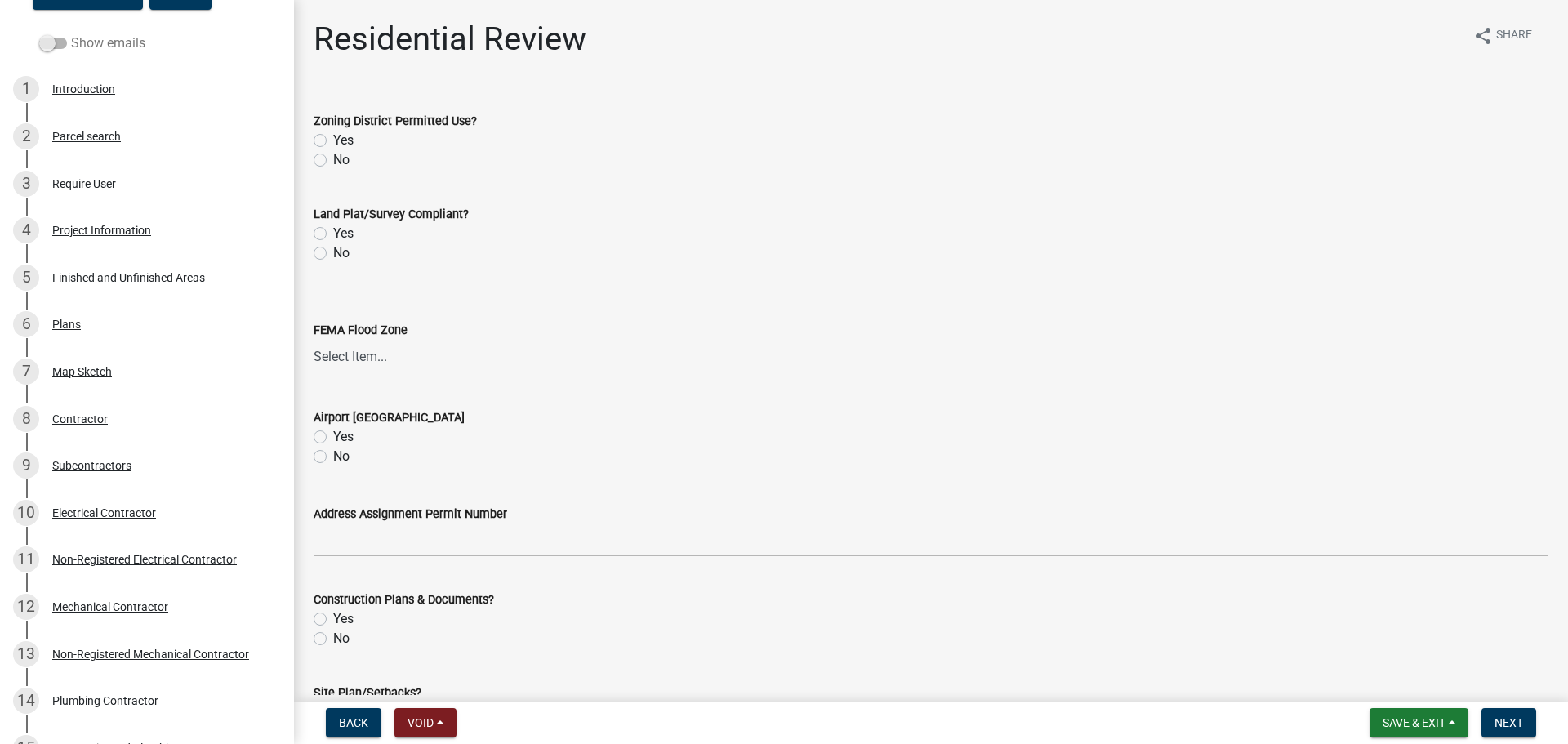
drag, startPoint x: 52, startPoint y: 36, endPoint x: 61, endPoint y: 93, distance: 57.7
click at [51, 40] on span at bounding box center [53, 43] width 27 height 11
click at [71, 33] on input "Show emails" at bounding box center [71, 33] width 0 height 0
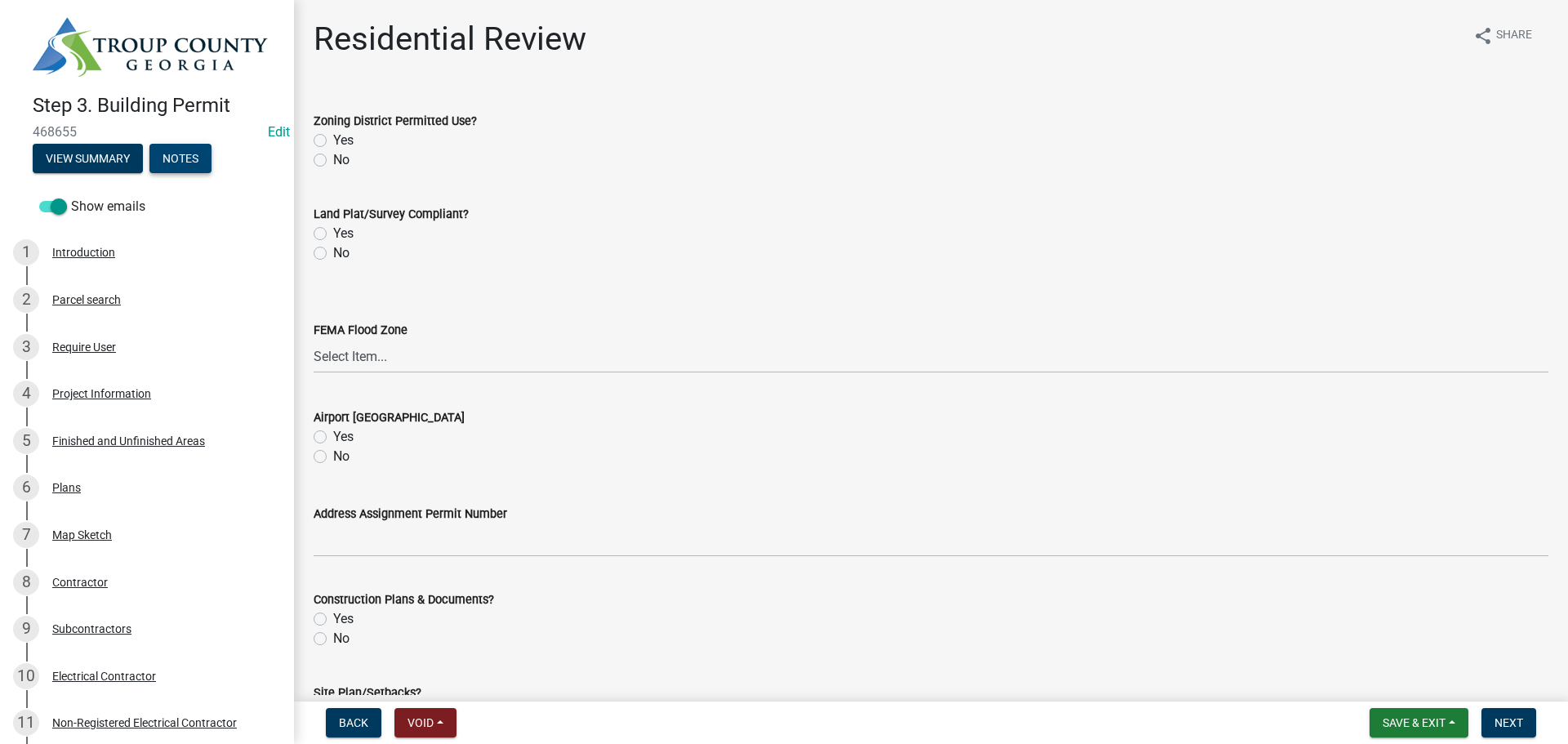
click at [186, 154] on button "Notes" at bounding box center [180, 157] width 62 height 29
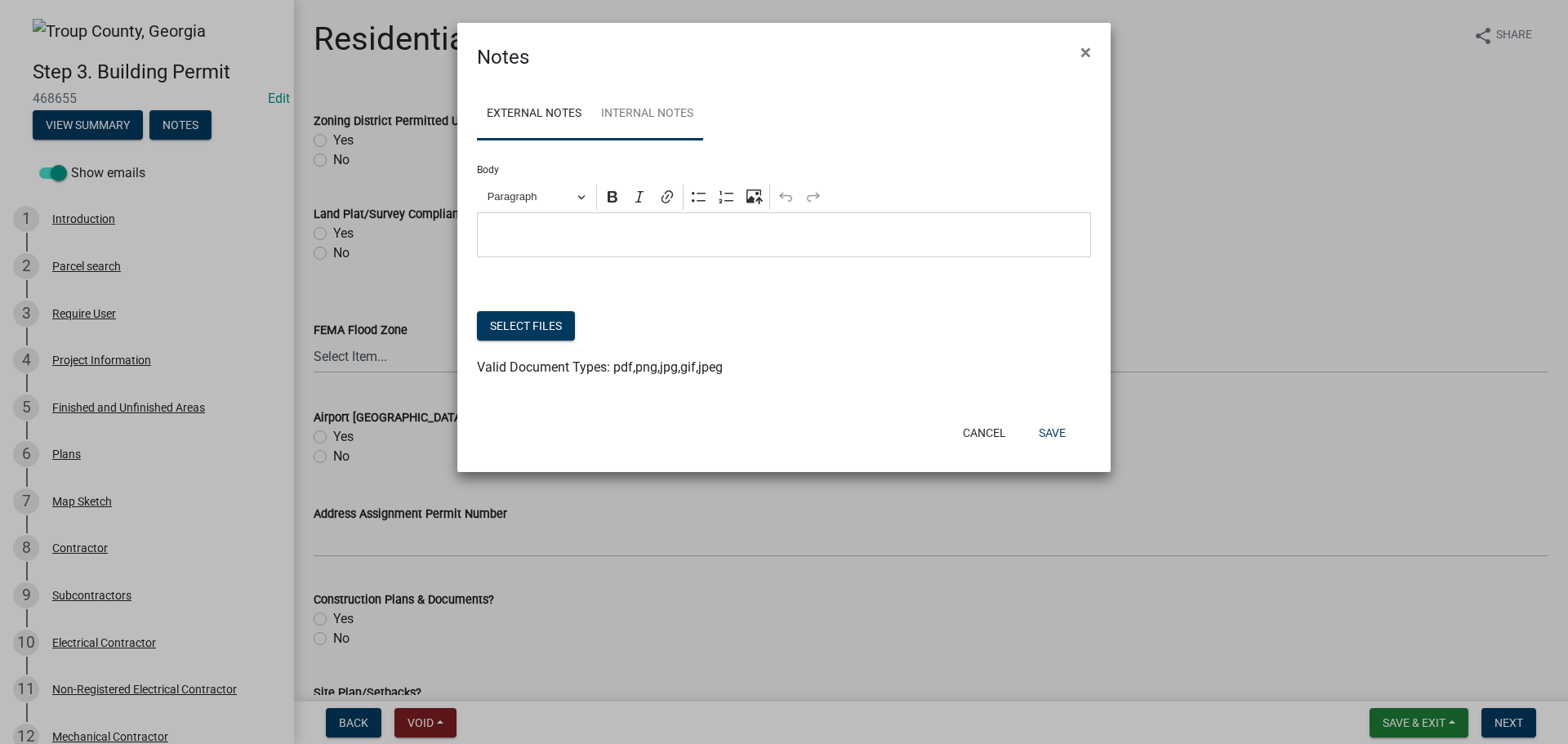
click at [659, 126] on link "Internal Notes" at bounding box center [647, 113] width 112 height 52
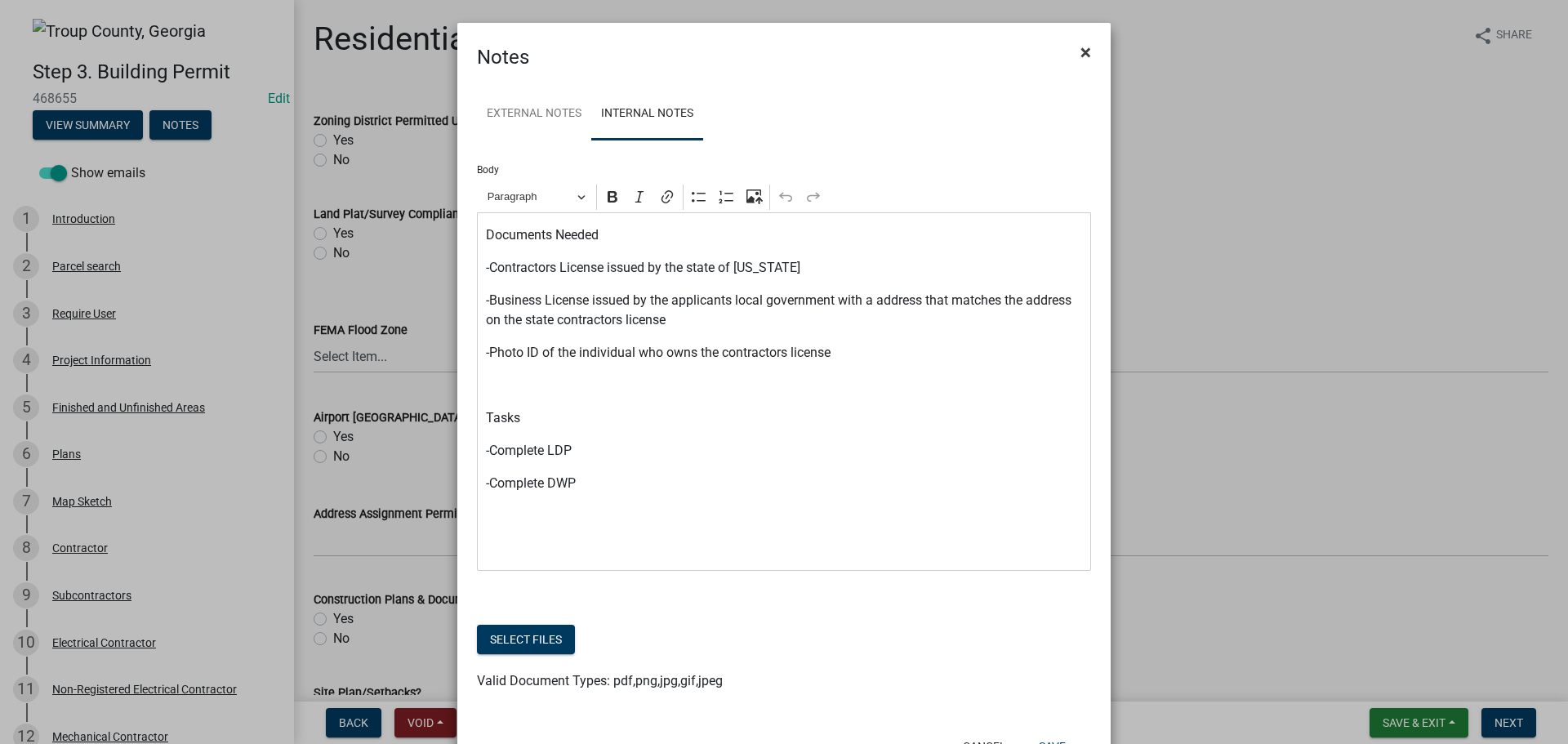
click at [1080, 56] on span "×" at bounding box center [1085, 52] width 10 height 23
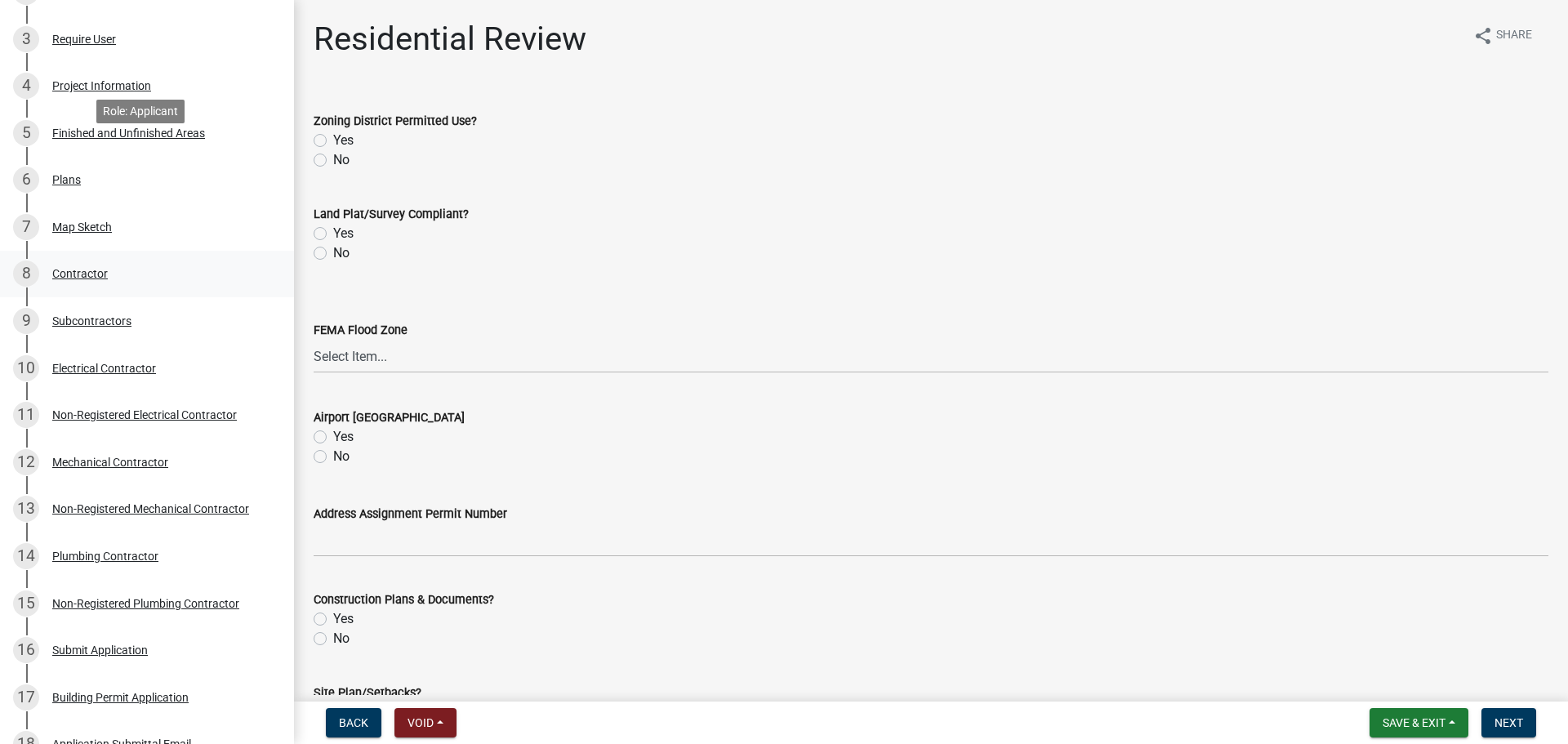
scroll to position [408, 0]
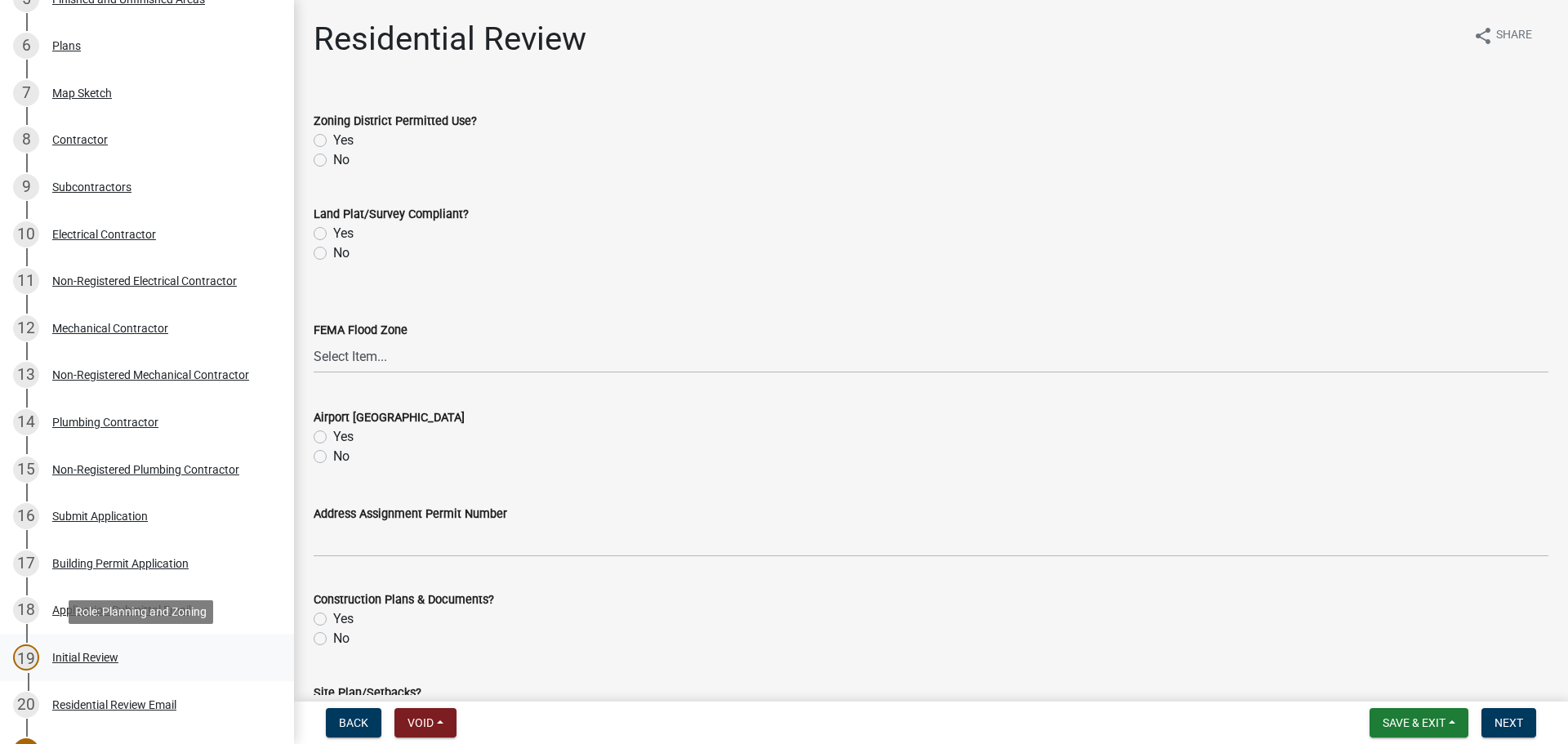
click at [29, 655] on div "19" at bounding box center [26, 657] width 26 height 26
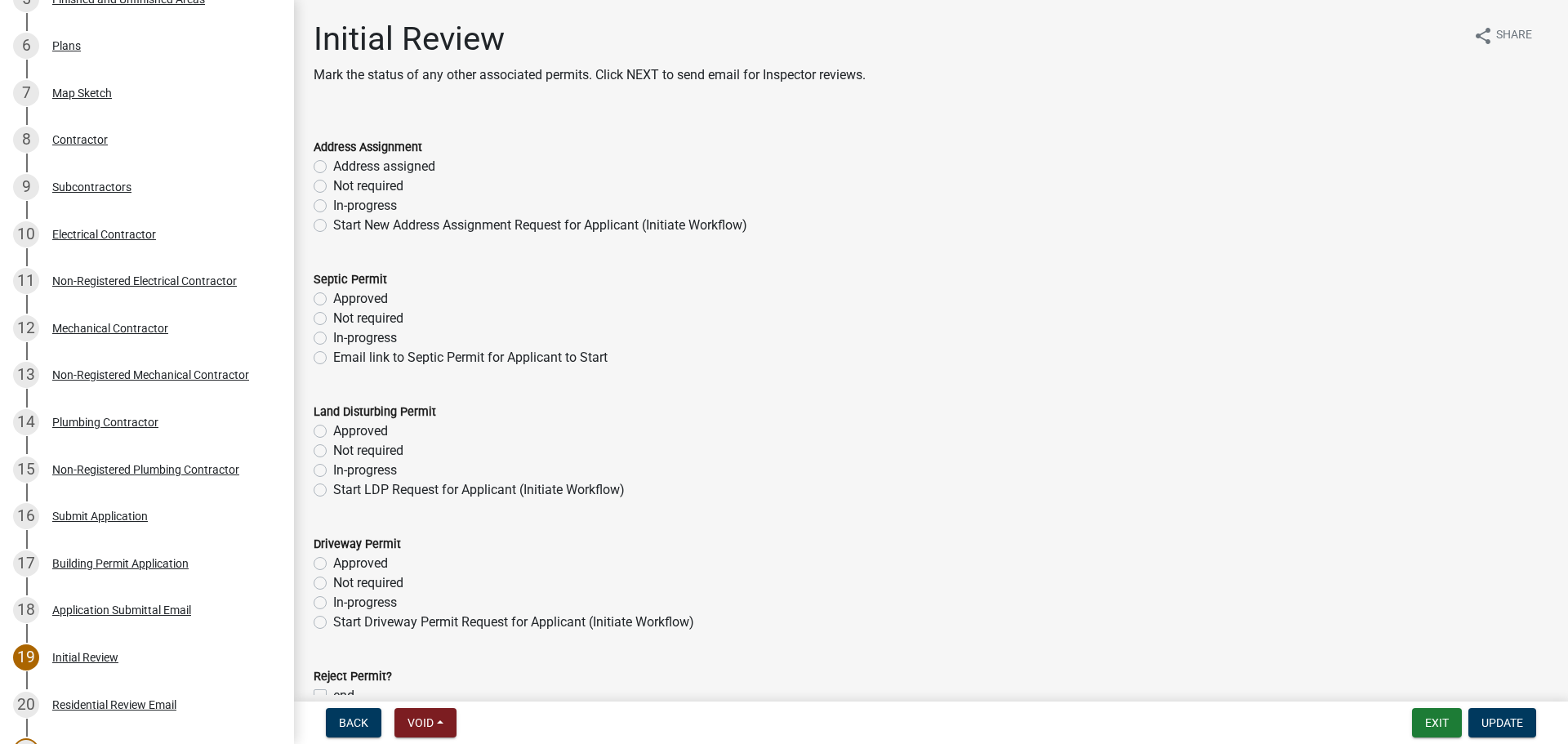
click at [333, 204] on label "In-progress" at bounding box center [365, 206] width 64 height 20
click at [333, 204] on input "In-progress" at bounding box center [338, 201] width 10 height 10
radio input "true"
click at [333, 300] on label "Approved" at bounding box center [360, 298] width 55 height 20
click at [333, 300] on input "Approved" at bounding box center [338, 293] width 10 height 10
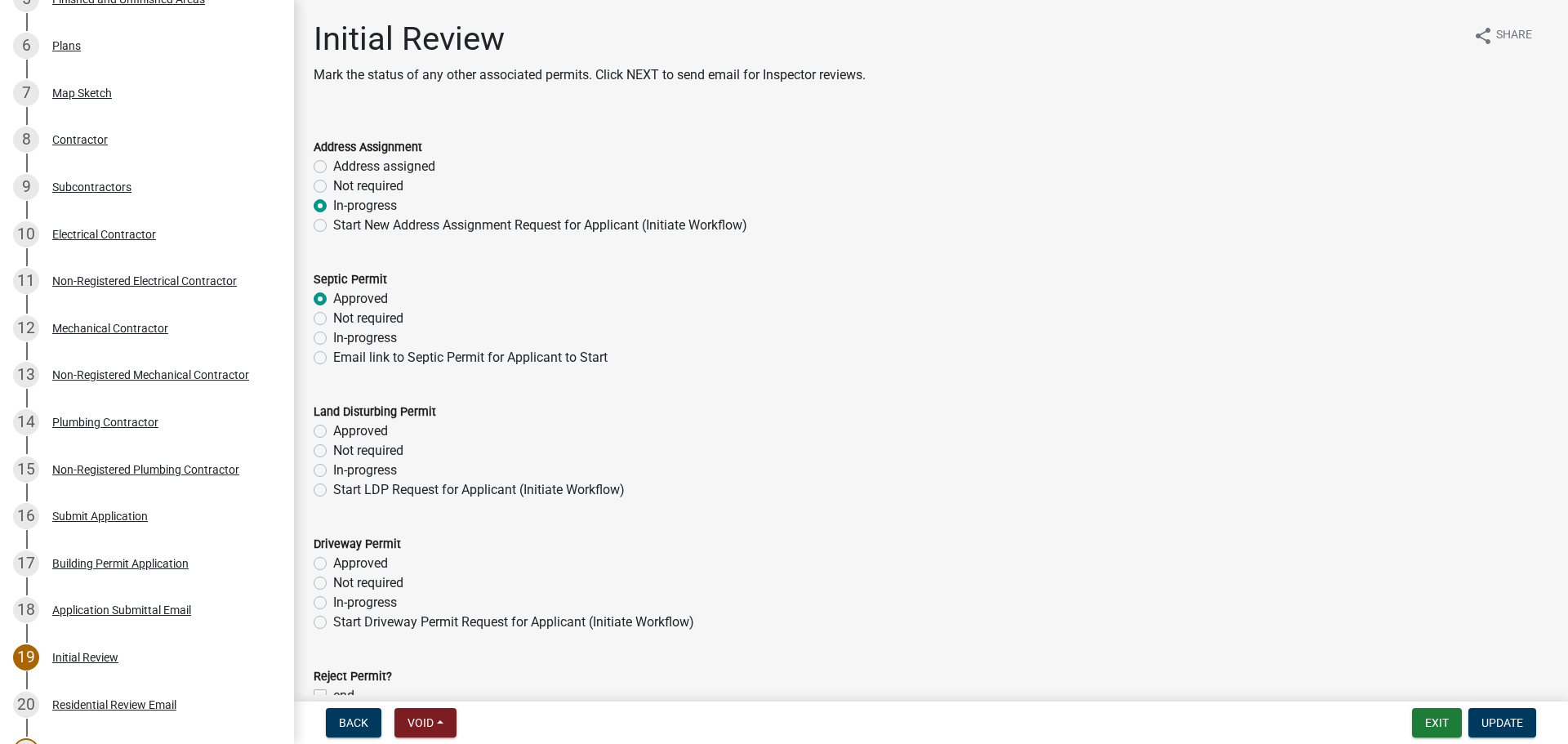
radio input "true"
click at [333, 427] on label "Approved" at bounding box center [360, 431] width 55 height 20
click at [333, 427] on input "Approved" at bounding box center [338, 426] width 10 height 10
radio input "true"
click at [333, 561] on label "Approved" at bounding box center [360, 563] width 55 height 20
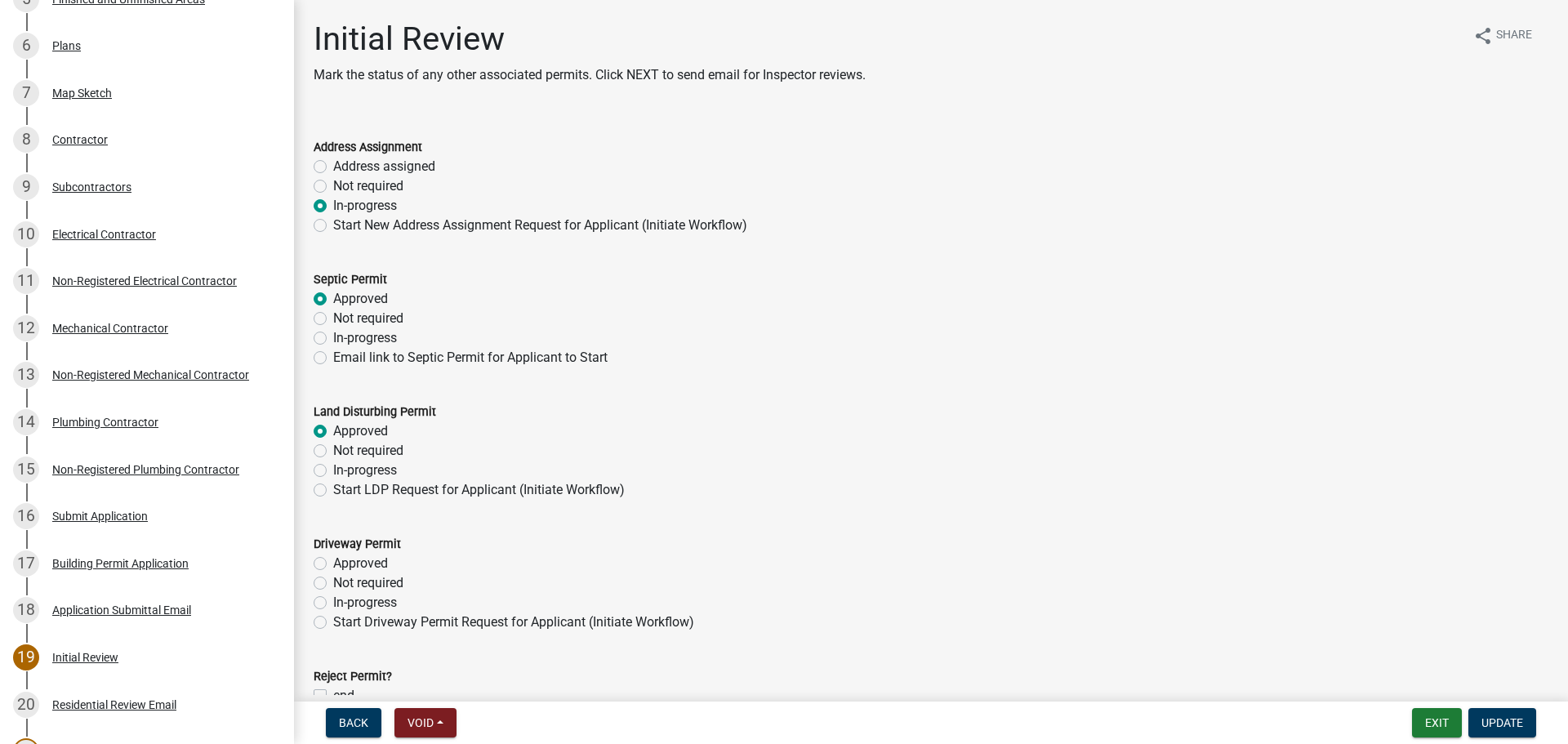
click at [333, 561] on input "Approved" at bounding box center [338, 558] width 10 height 10
radio input "true"
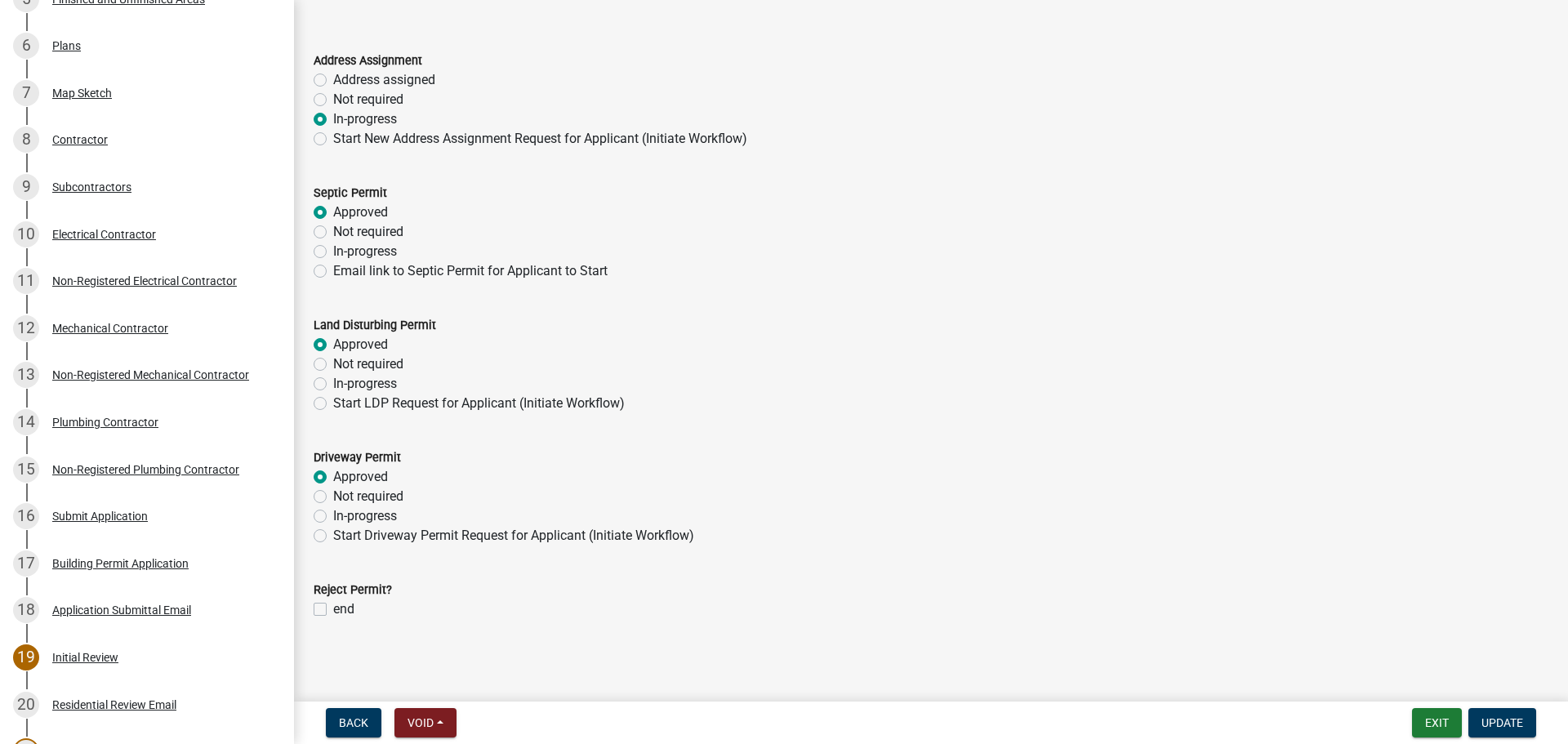
scroll to position [89, 0]
click at [1511, 727] on span "Update" at bounding box center [1502, 722] width 42 height 13
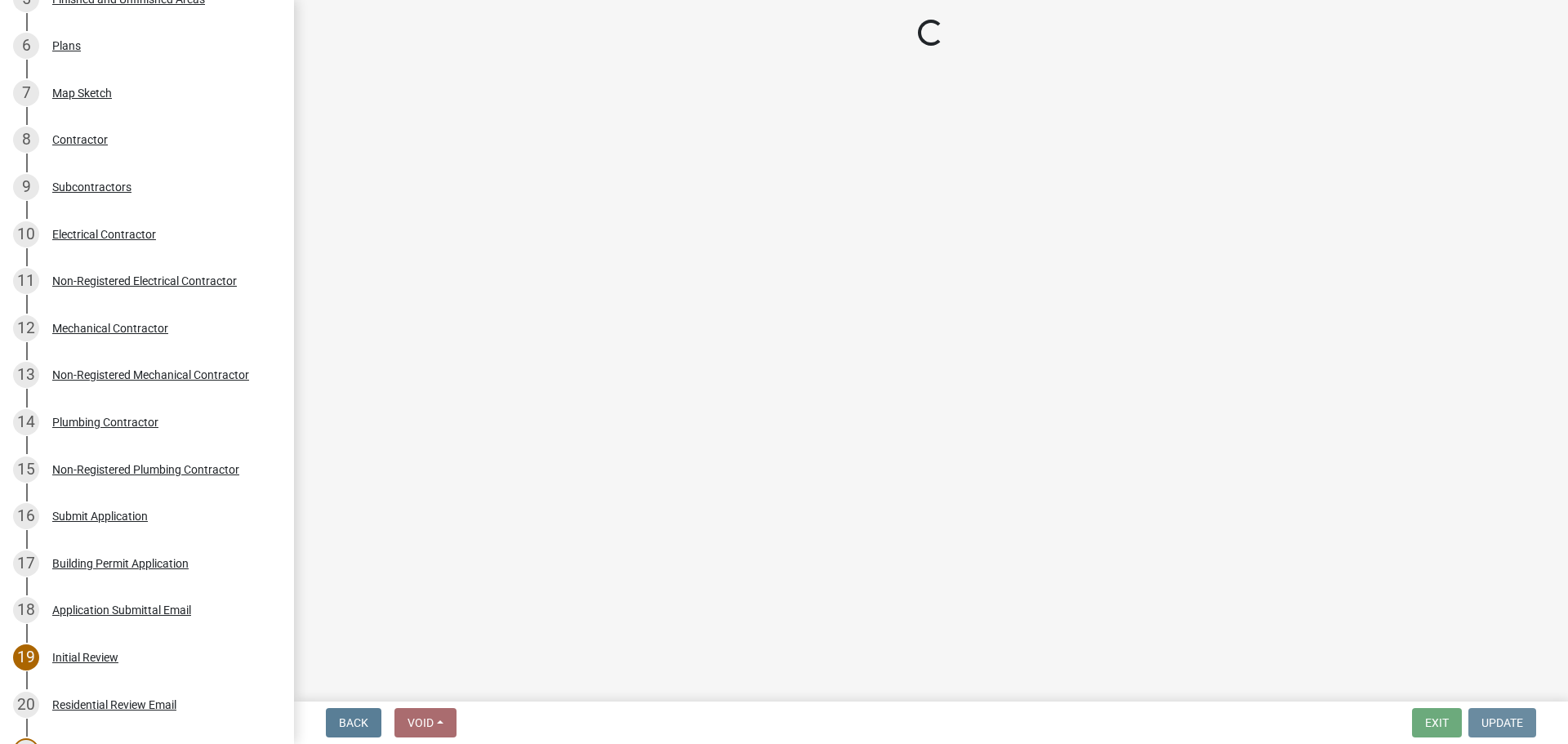
scroll to position [0, 0]
